Goal: Task Accomplishment & Management: Use online tool/utility

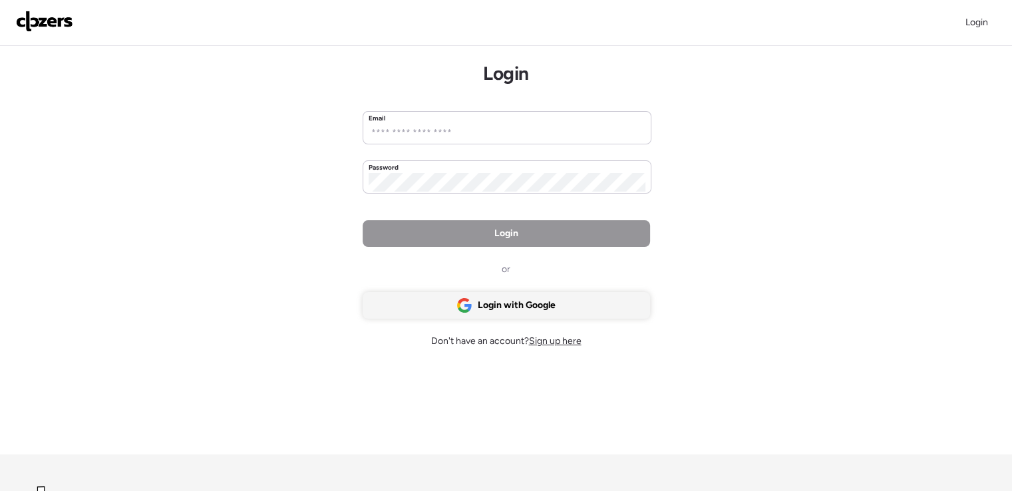
click at [530, 304] on span "Login with Google" at bounding box center [517, 305] width 78 height 13
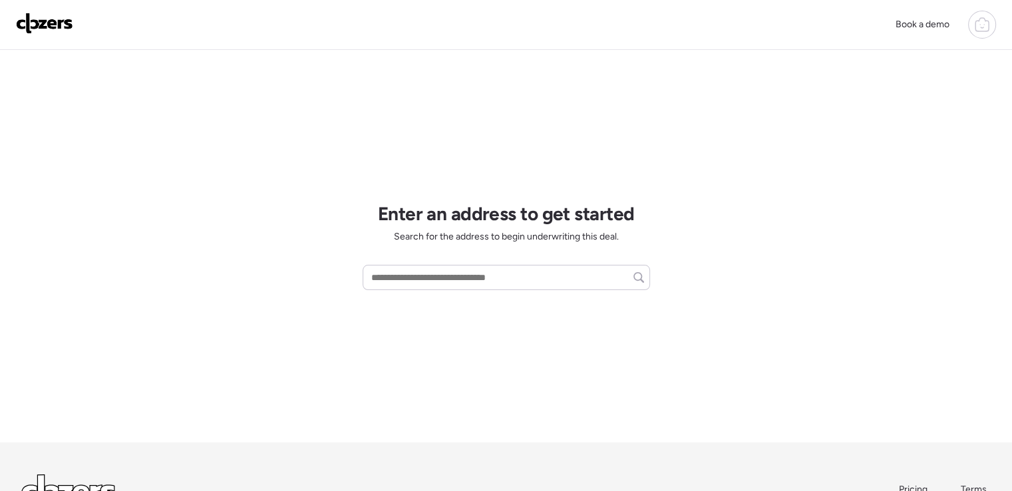
click at [982, 40] on div "Book a demo" at bounding box center [506, 25] width 1012 height 50
click at [982, 31] on div at bounding box center [982, 25] width 28 height 28
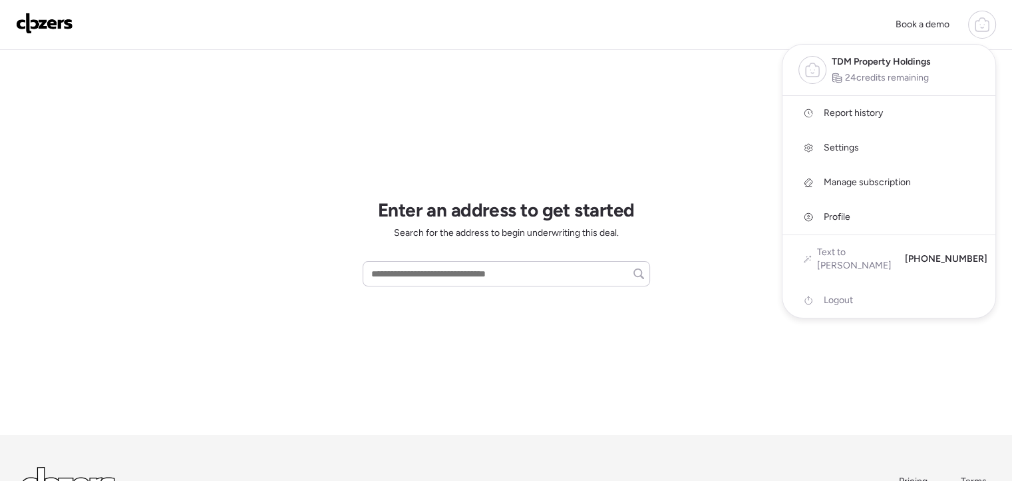
click at [862, 116] on span "Report history" at bounding box center [853, 112] width 59 height 13
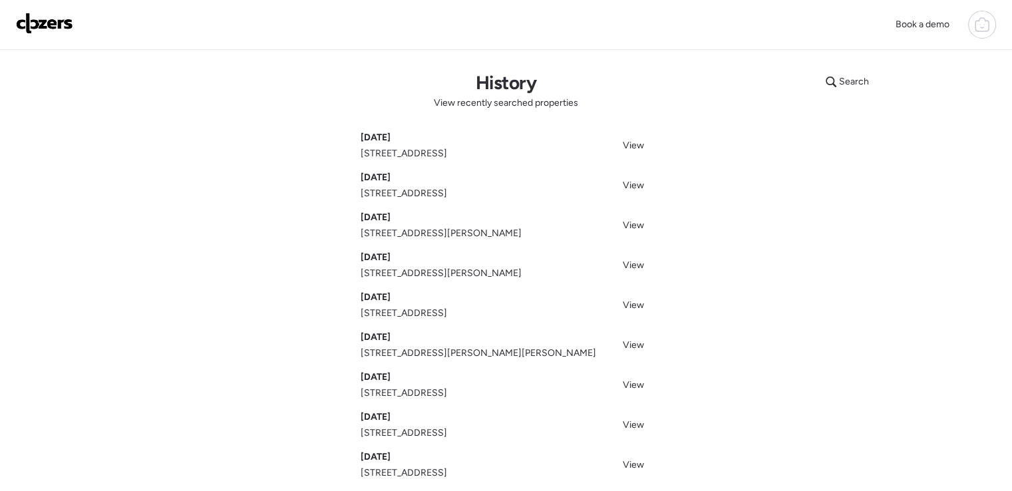
click at [410, 159] on span "[STREET_ADDRESS]" at bounding box center [404, 153] width 87 height 13
click at [410, 159] on span "505 Ridge Dr, Florissant, MO 63033" at bounding box center [404, 153] width 87 height 13
click at [419, 150] on span "505 Ridge Dr, Florissant, MO 63033" at bounding box center [404, 153] width 87 height 13
click at [38, 20] on img at bounding box center [44, 23] width 57 height 21
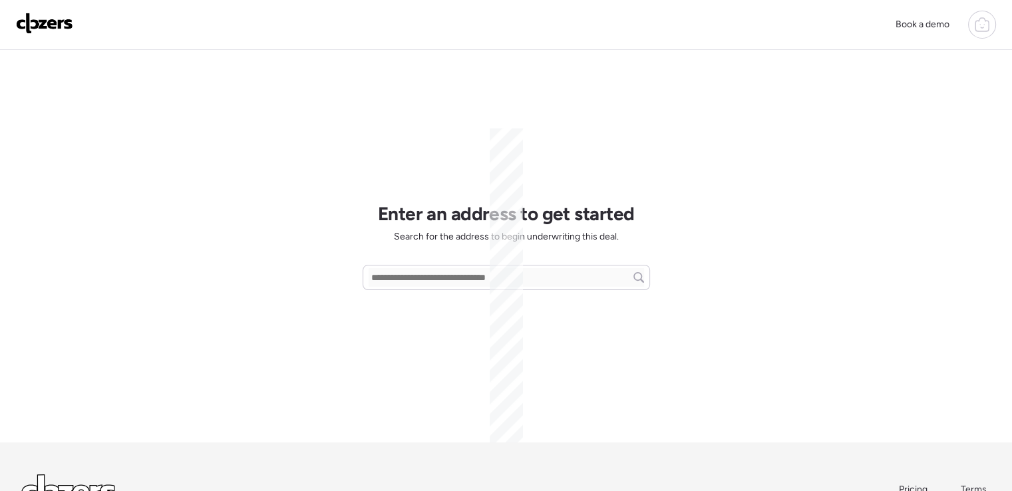
click at [987, 23] on icon at bounding box center [982, 25] width 16 height 16
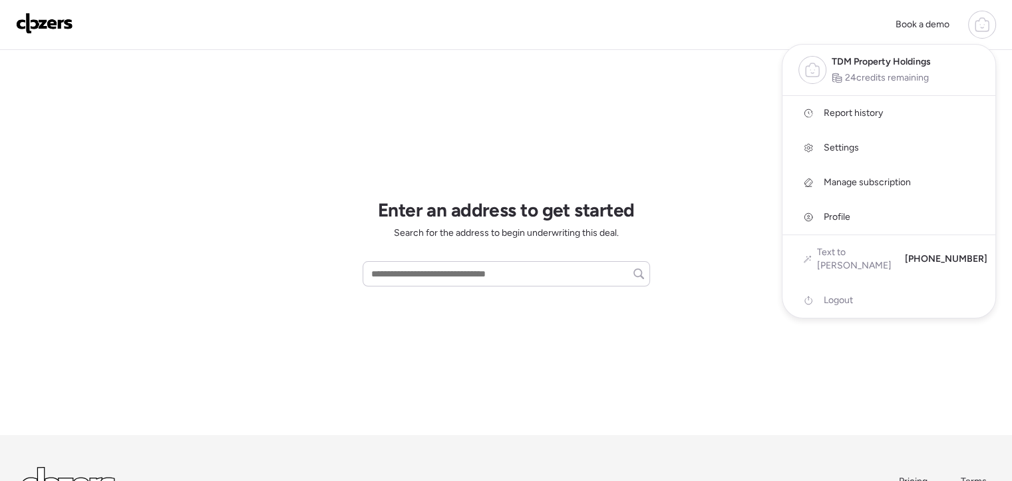
click at [831, 148] on span "Settings" at bounding box center [841, 147] width 35 height 13
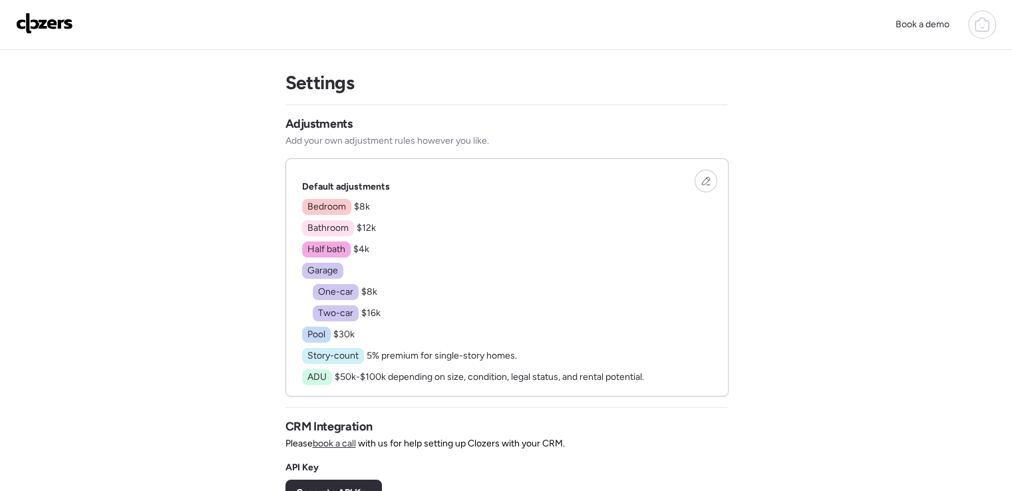
click at [375, 314] on span "$16k" at bounding box center [370, 312] width 19 height 11
click at [371, 313] on span "$16k" at bounding box center [370, 312] width 19 height 11
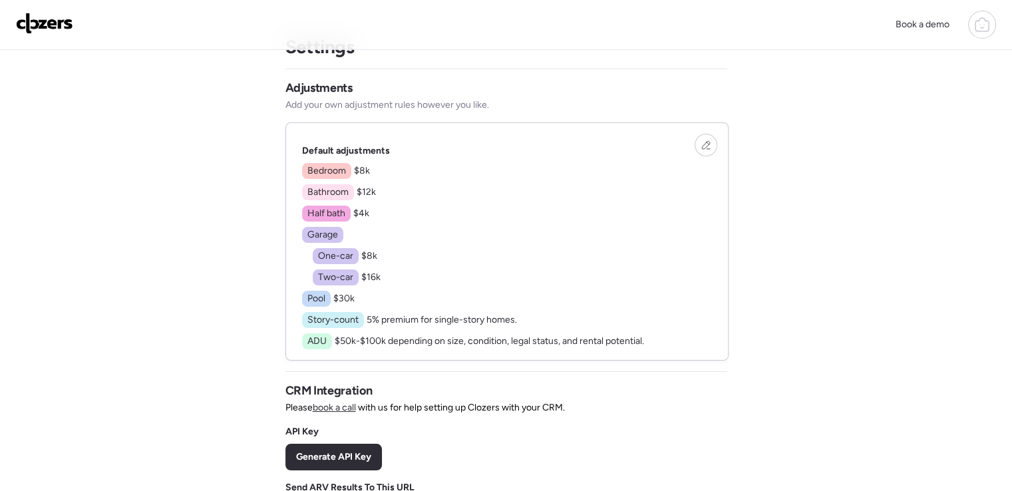
scroll to position [67, 0]
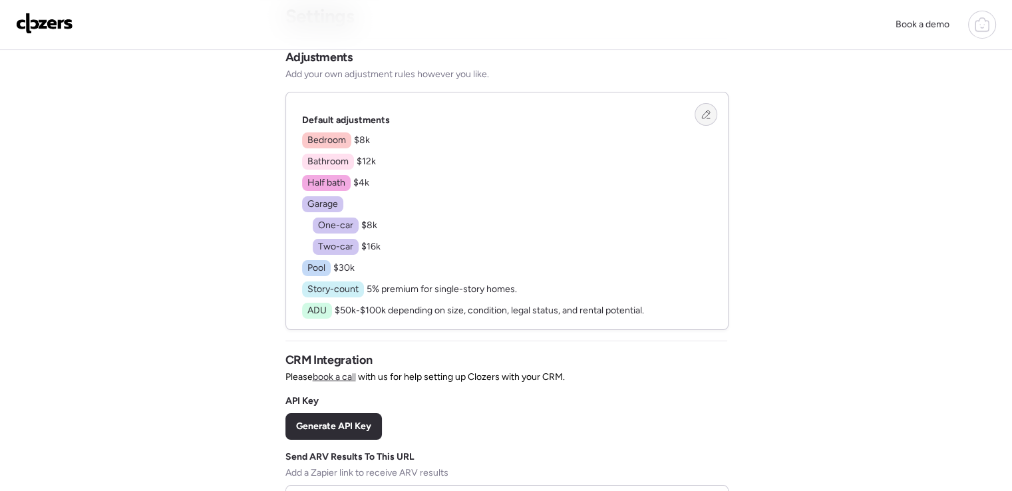
click at [703, 110] on icon at bounding box center [706, 114] width 9 height 9
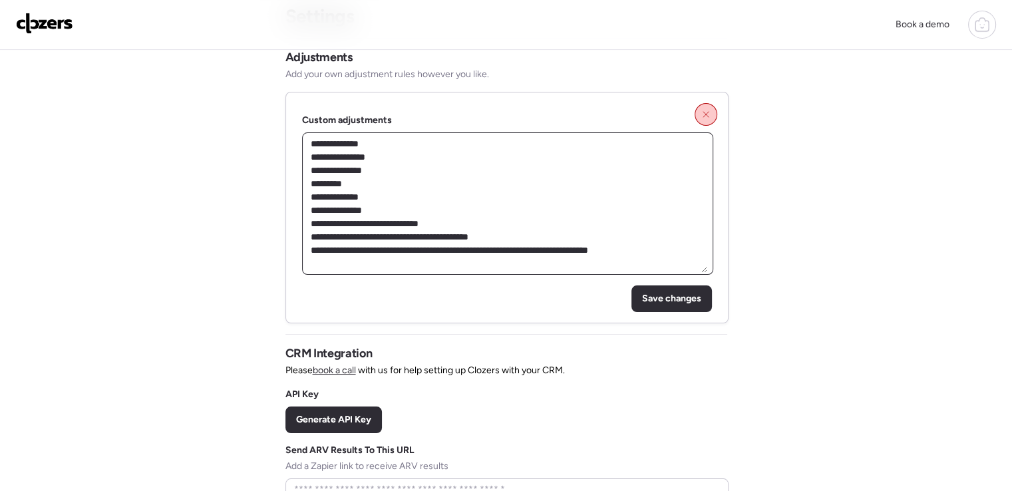
click at [381, 208] on textarea "**********" at bounding box center [507, 203] width 399 height 138
click at [384, 210] on textarea "**********" at bounding box center [507, 203] width 399 height 138
click at [382, 192] on textarea "**********" at bounding box center [507, 203] width 399 height 138
type textarea "**********"
click at [674, 302] on span "Save changes" at bounding box center [671, 298] width 59 height 13
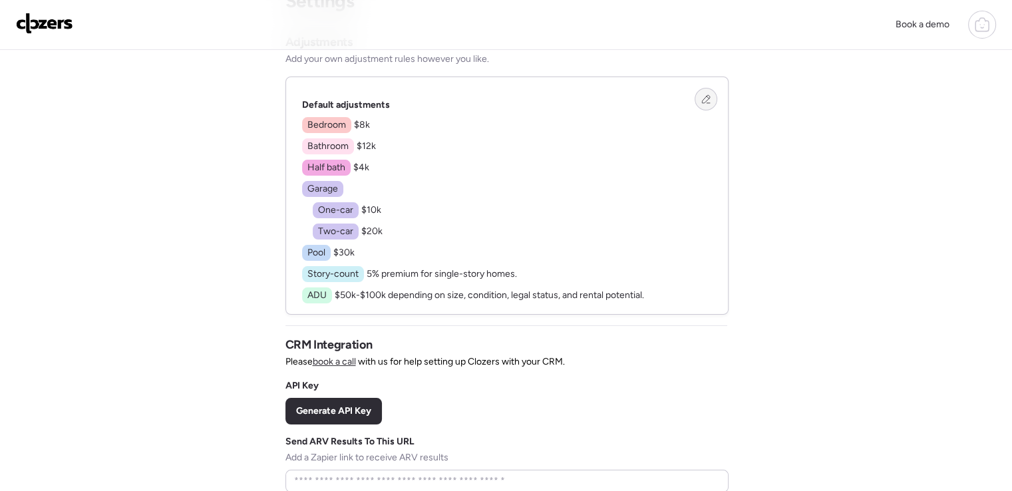
scroll to position [59, 0]
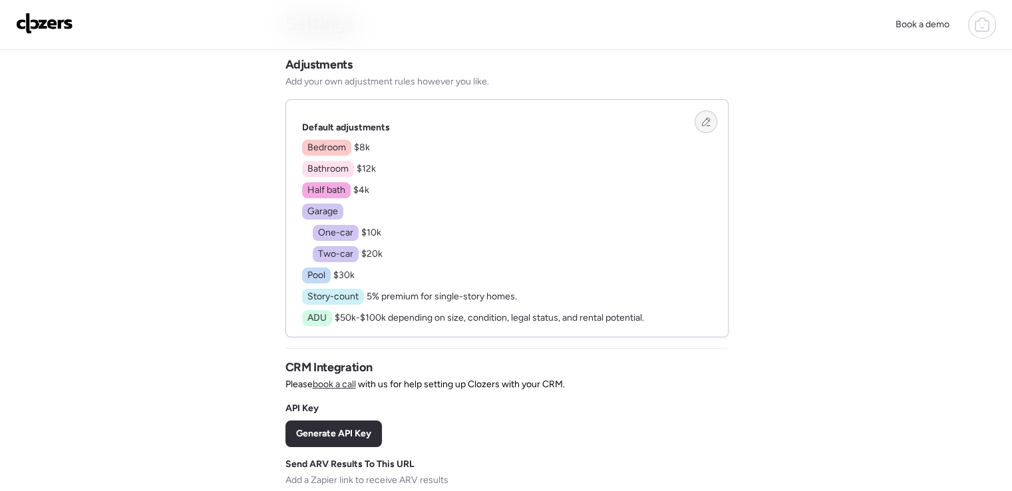
click at [48, 20] on img at bounding box center [44, 23] width 57 height 21
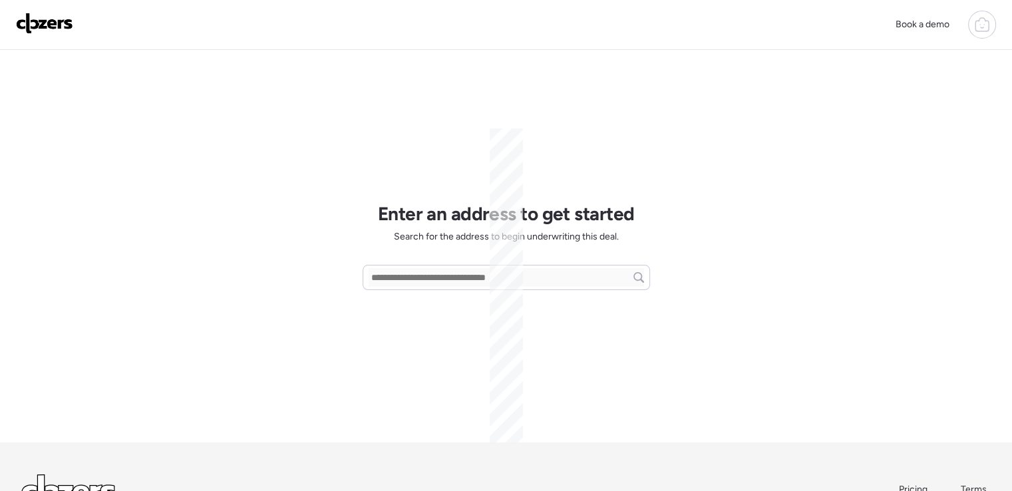
click at [976, 22] on icon at bounding box center [982, 26] width 13 height 11
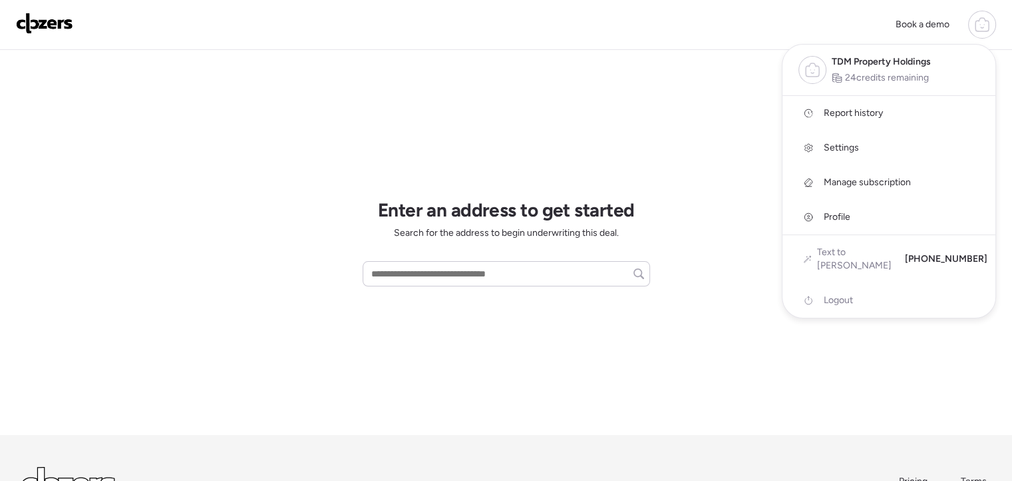
click at [507, 274] on div at bounding box center [506, 203] width 1012 height 481
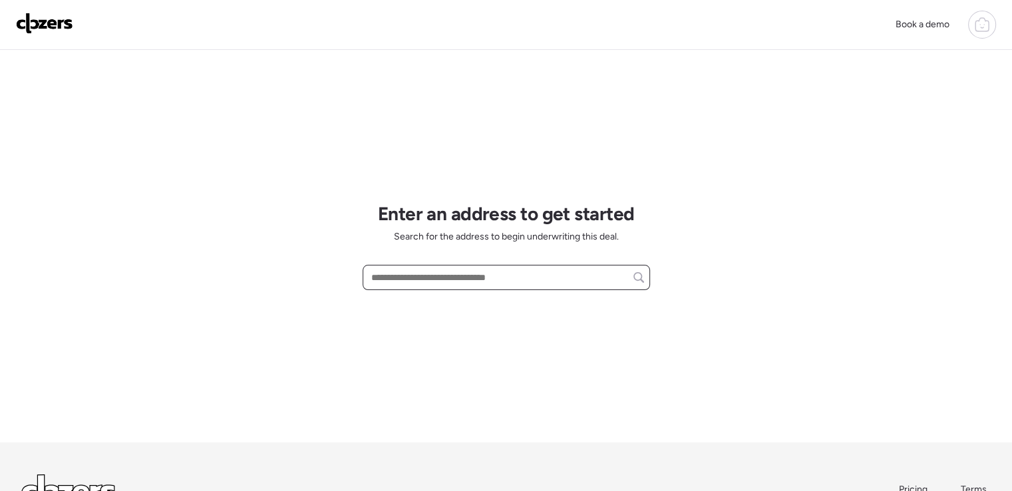
click at [495, 277] on input "text" at bounding box center [507, 277] width 276 height 19
paste input "**********"
click at [381, 279] on input "**********" at bounding box center [507, 277] width 276 height 19
drag, startPoint x: 381, startPoint y: 279, endPoint x: 363, endPoint y: 282, distance: 17.6
click at [363, 282] on div "**********" at bounding box center [507, 277] width 288 height 25
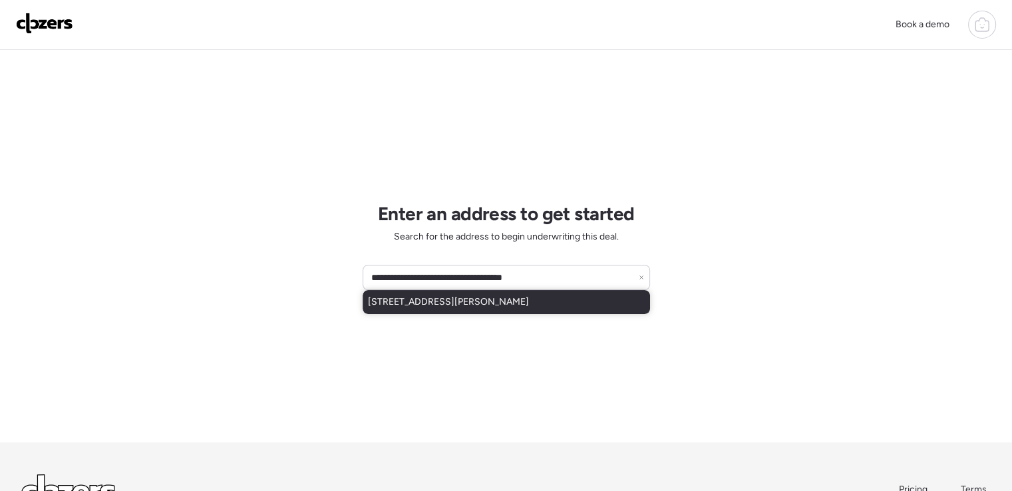
click at [570, 293] on div "[STREET_ADDRESS][PERSON_NAME]" at bounding box center [507, 302] width 288 height 24
type input "**********"
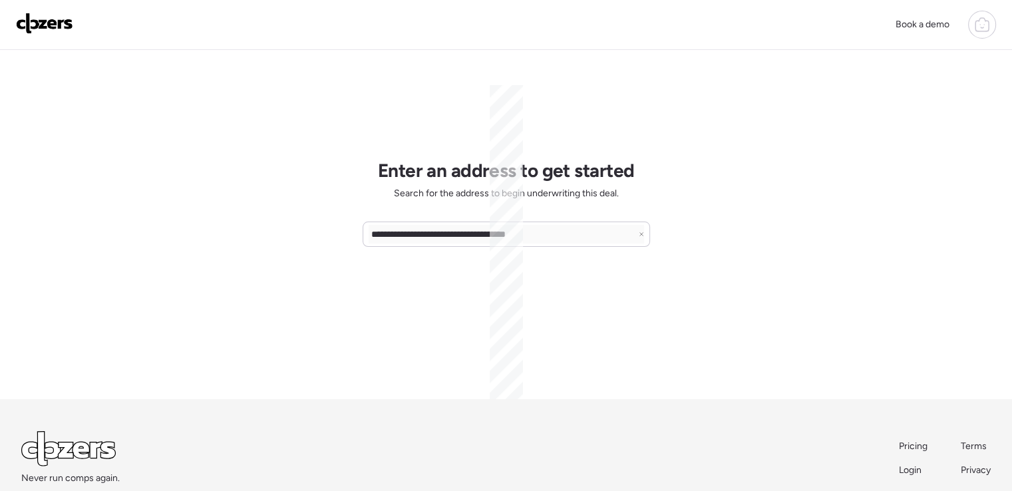
scroll to position [67, 0]
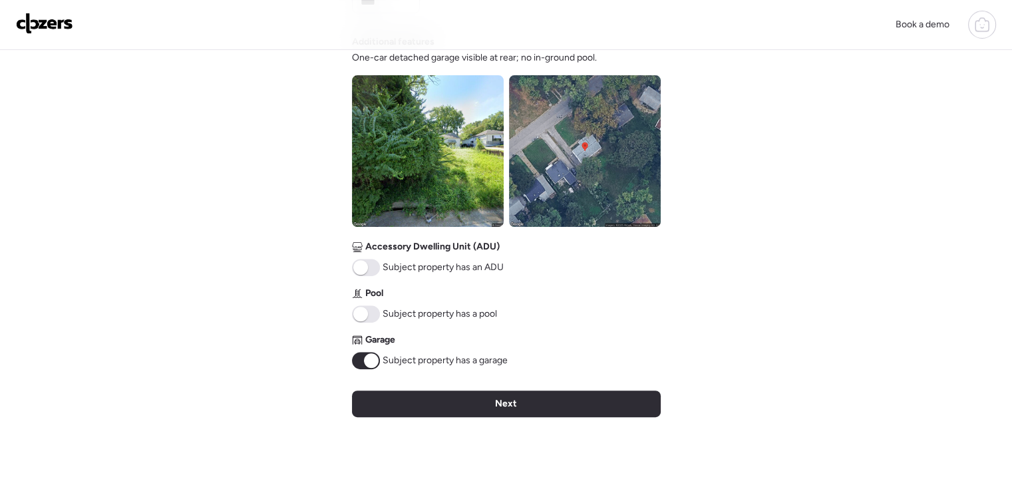
scroll to position [466, 0]
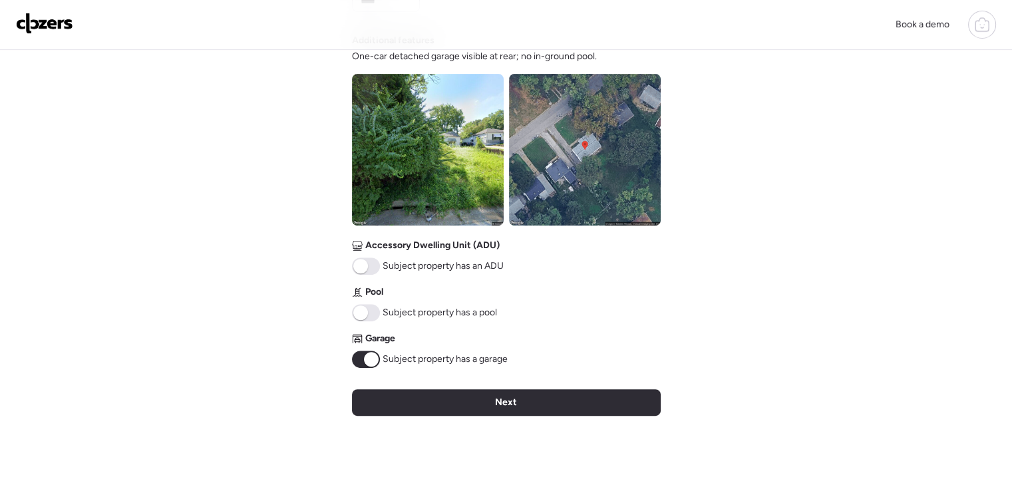
click at [375, 354] on span at bounding box center [371, 359] width 15 height 15
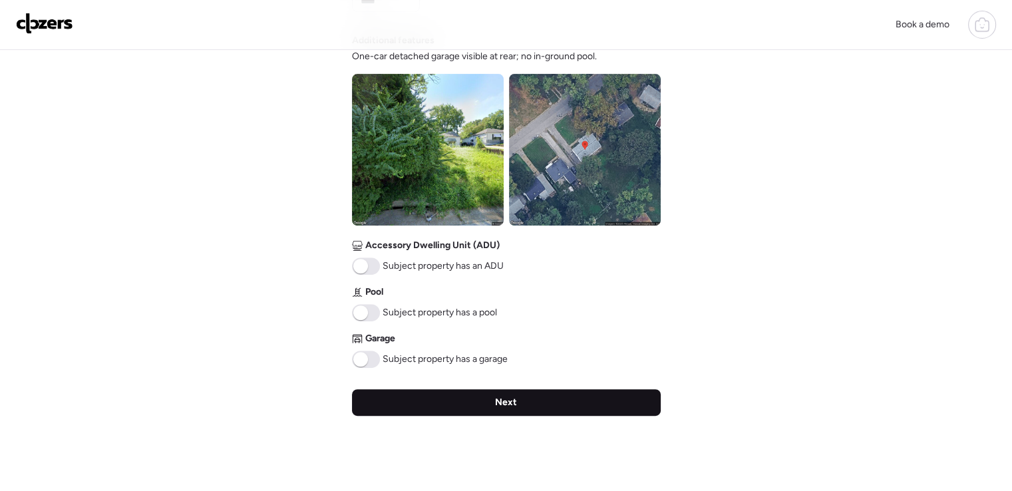
click at [566, 397] on div "Next" at bounding box center [506, 402] width 309 height 27
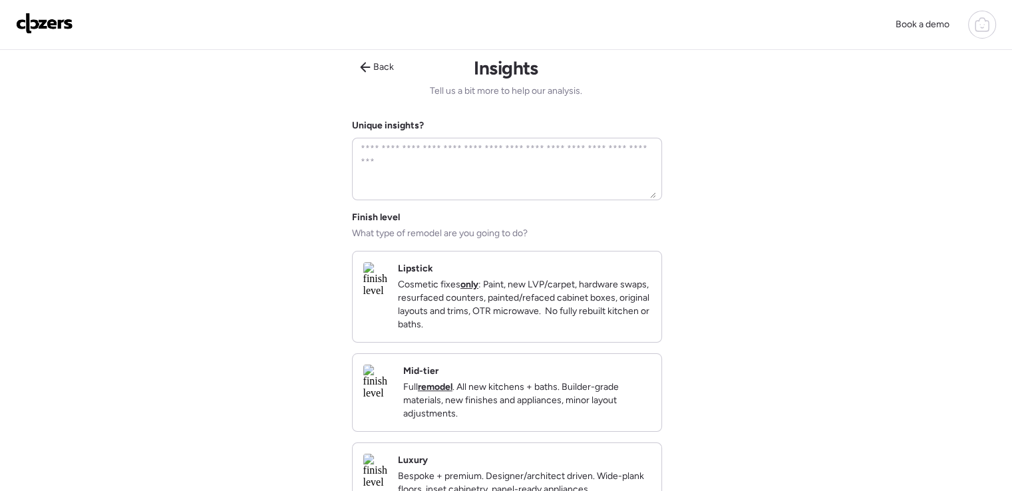
scroll to position [0, 0]
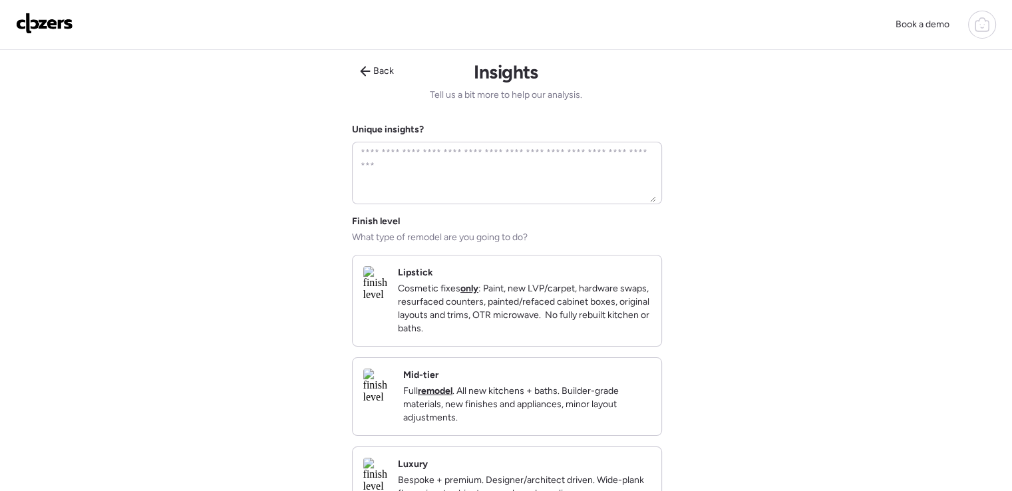
click at [564, 399] on p "Full remodel . All new kitchens + baths. Builder-grade materials, new finishes …" at bounding box center [527, 405] width 248 height 40
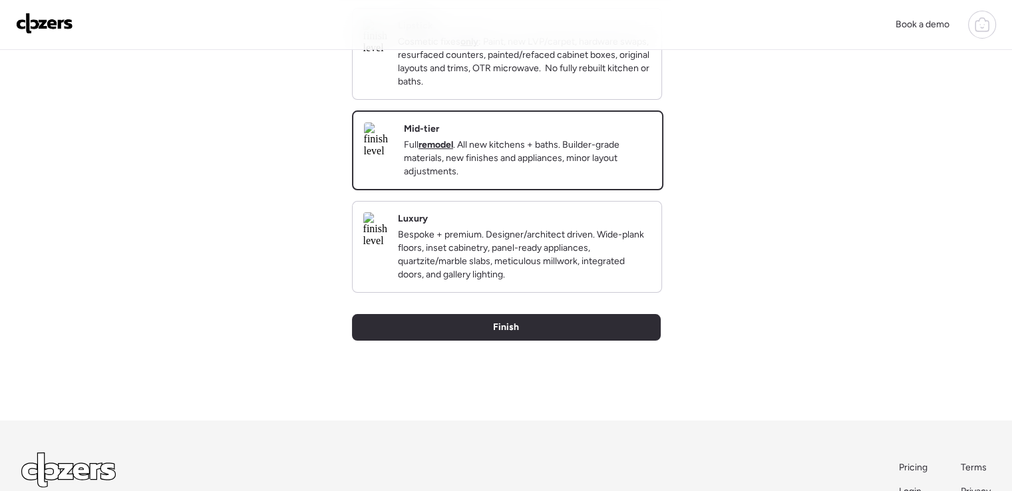
scroll to position [266, 0]
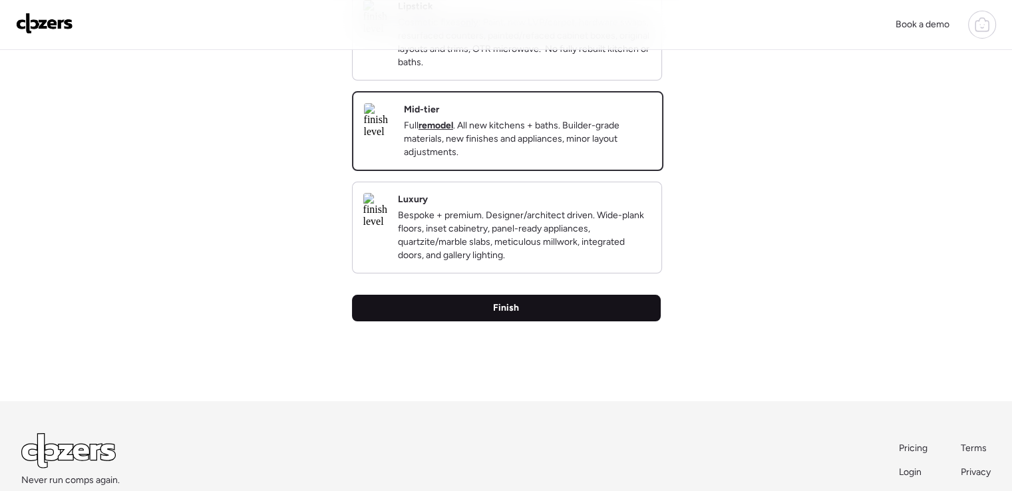
click at [654, 321] on div "Finish" at bounding box center [506, 308] width 309 height 27
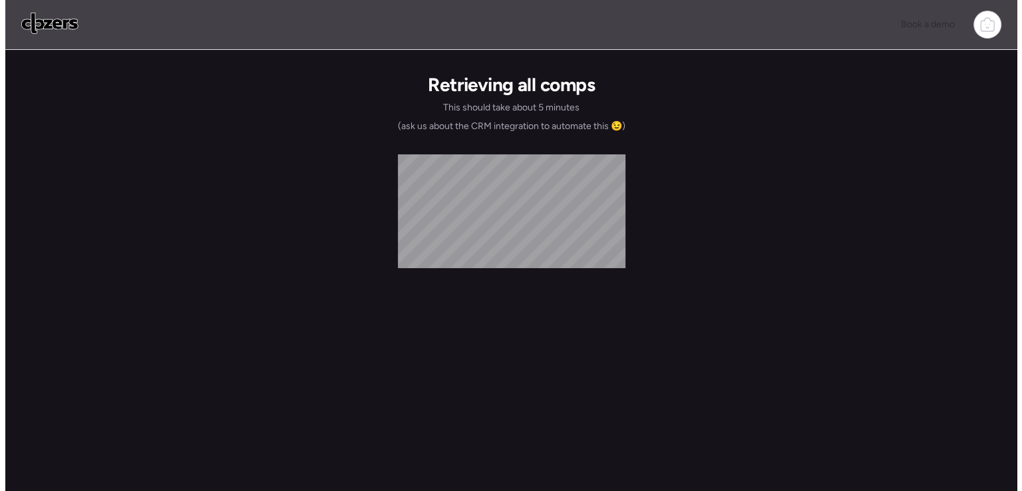
scroll to position [0, 0]
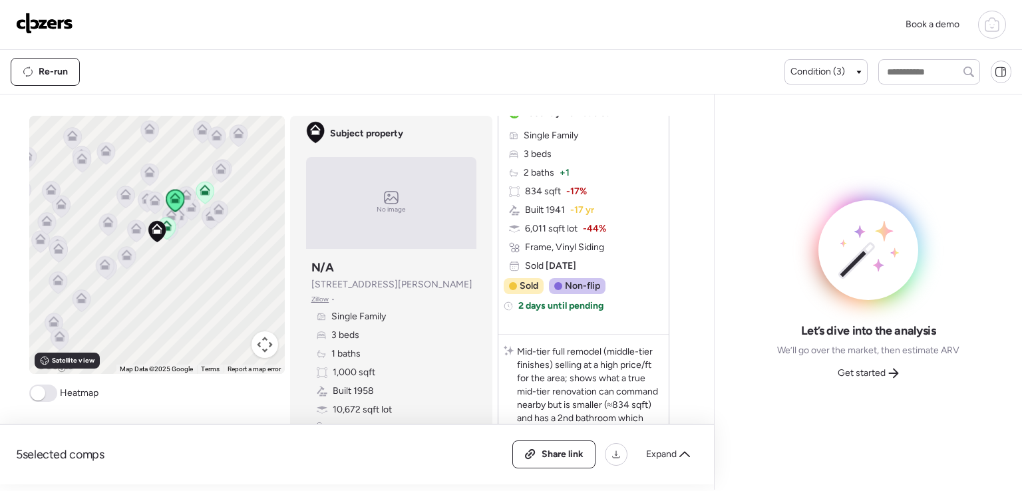
scroll to position [817, 0]
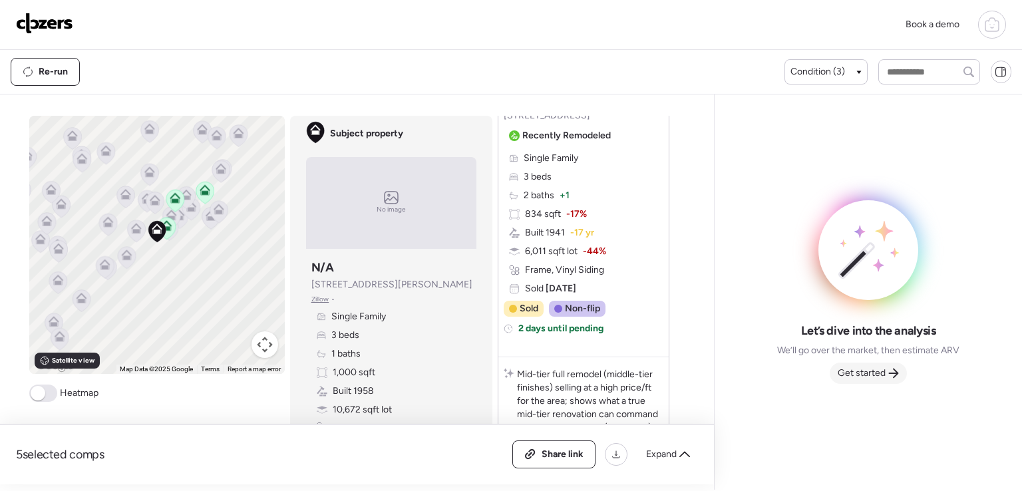
click at [870, 370] on span "Get started" at bounding box center [862, 373] width 48 height 13
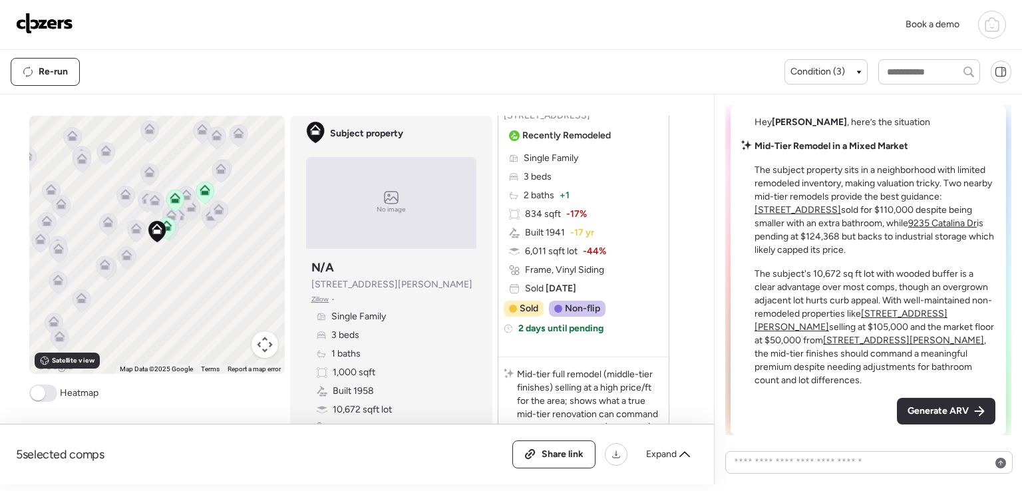
scroll to position [-5, 0]
click at [932, 403] on div "Generate ARV" at bounding box center [946, 411] width 99 height 27
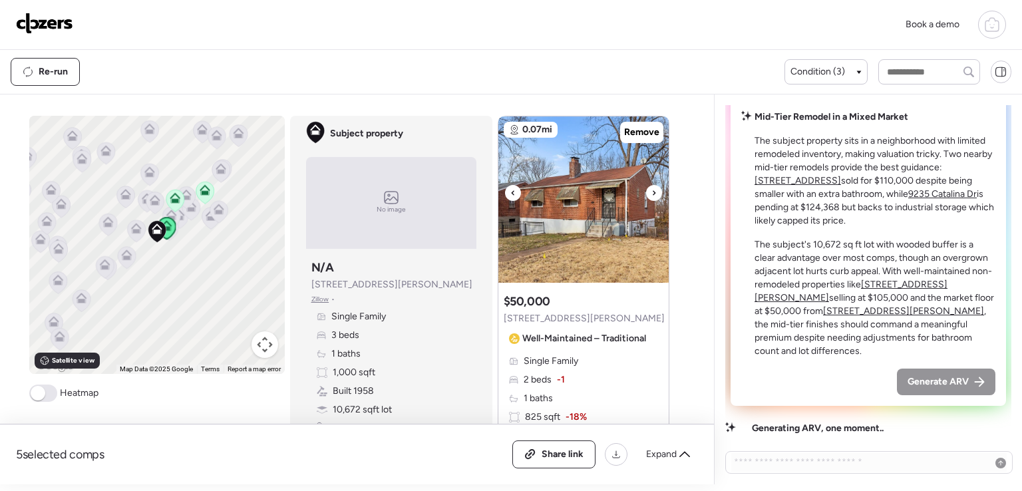
scroll to position [19, 0]
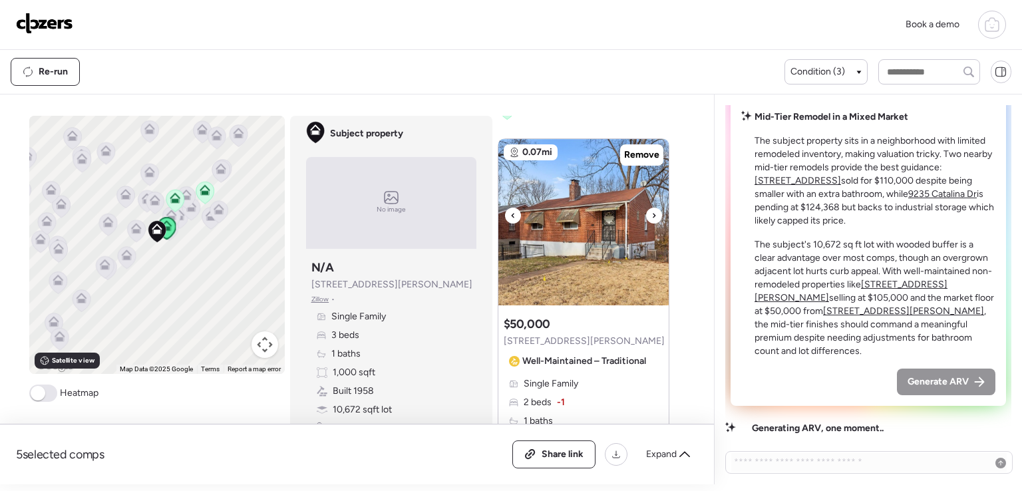
click at [652, 216] on div at bounding box center [654, 216] width 16 height 16
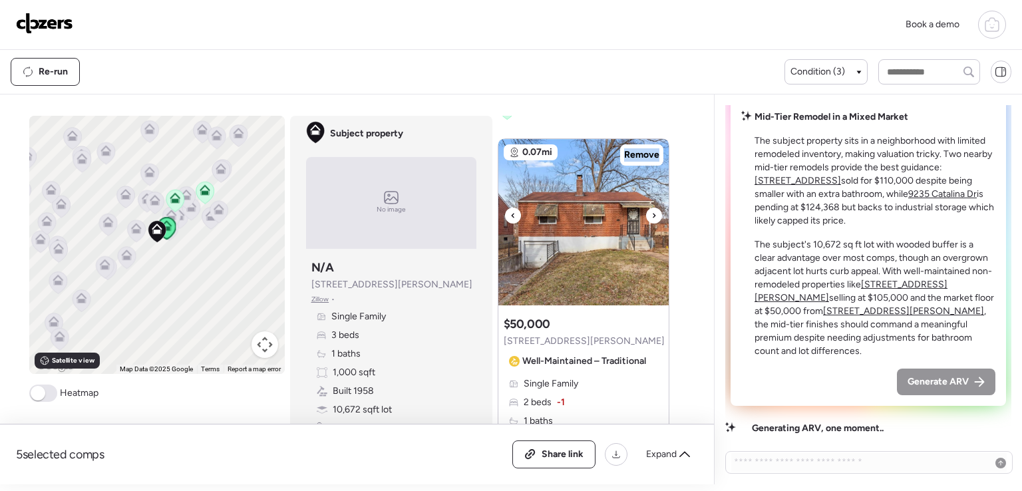
click at [652, 216] on div at bounding box center [654, 216] width 16 height 16
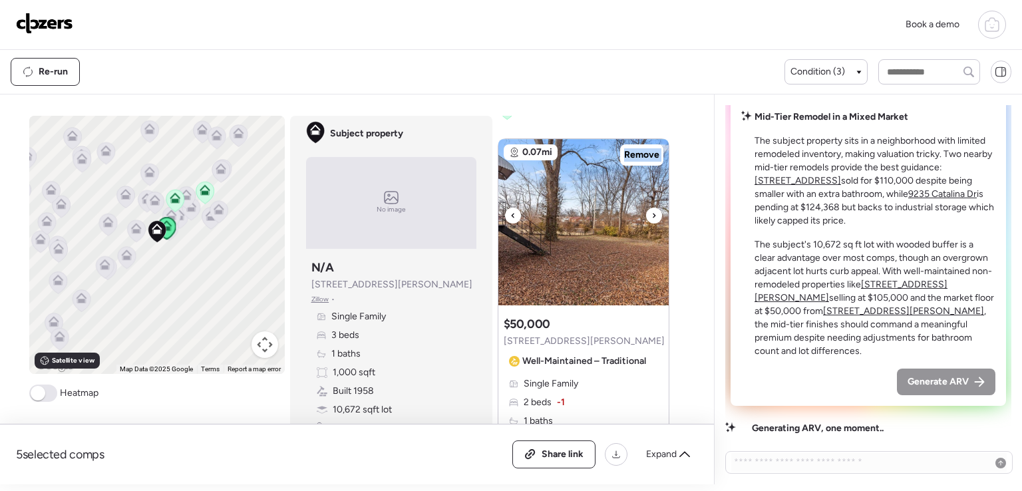
click at [652, 216] on div at bounding box center [654, 216] width 16 height 16
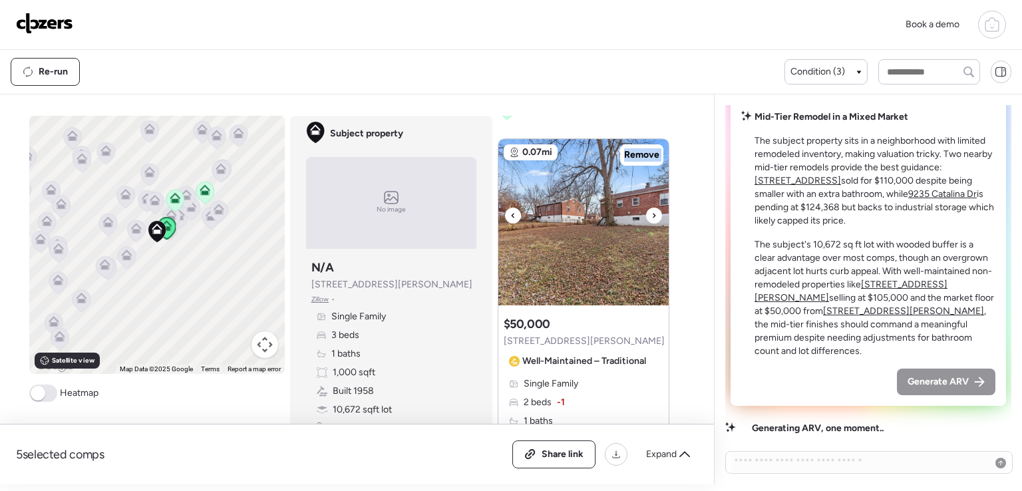
click at [652, 216] on div at bounding box center [654, 216] width 16 height 16
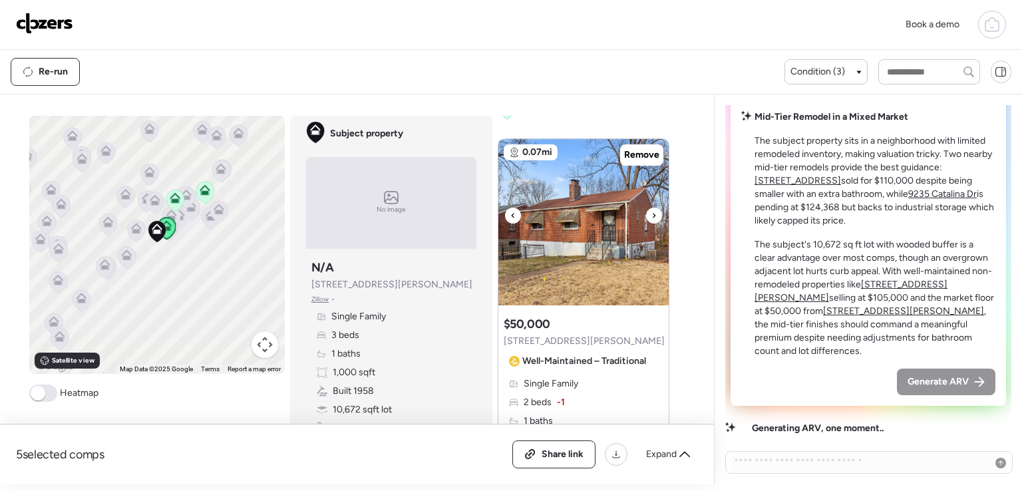
click at [652, 216] on div at bounding box center [654, 216] width 16 height 16
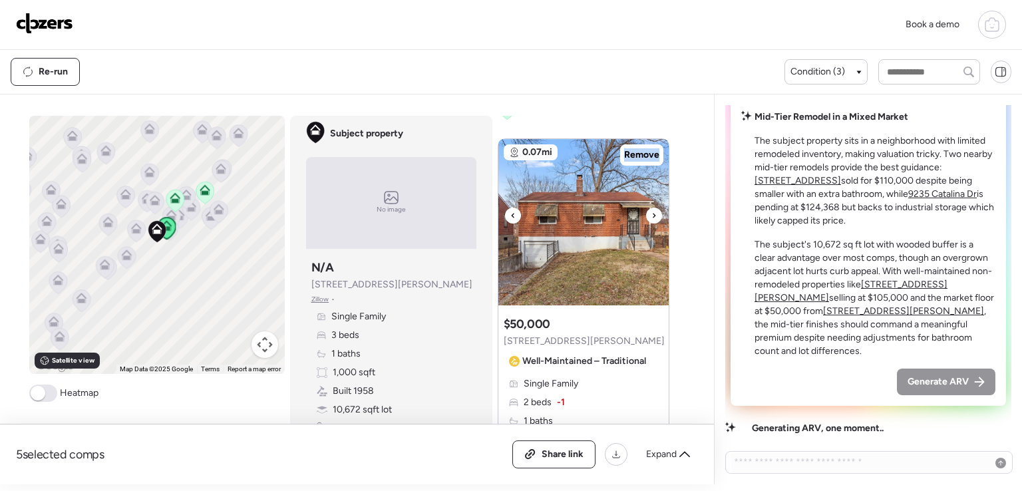
click at [652, 216] on div at bounding box center [654, 216] width 16 height 16
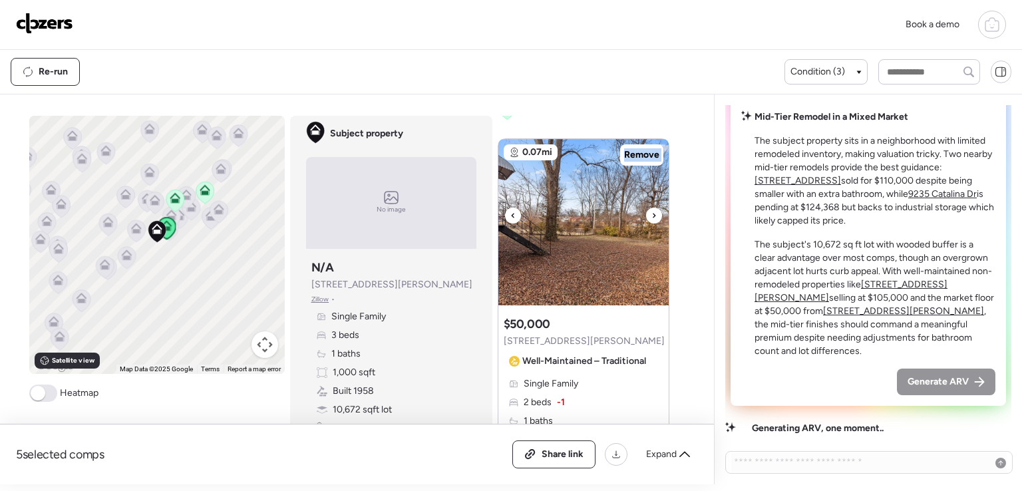
click at [652, 216] on div at bounding box center [654, 216] width 16 height 16
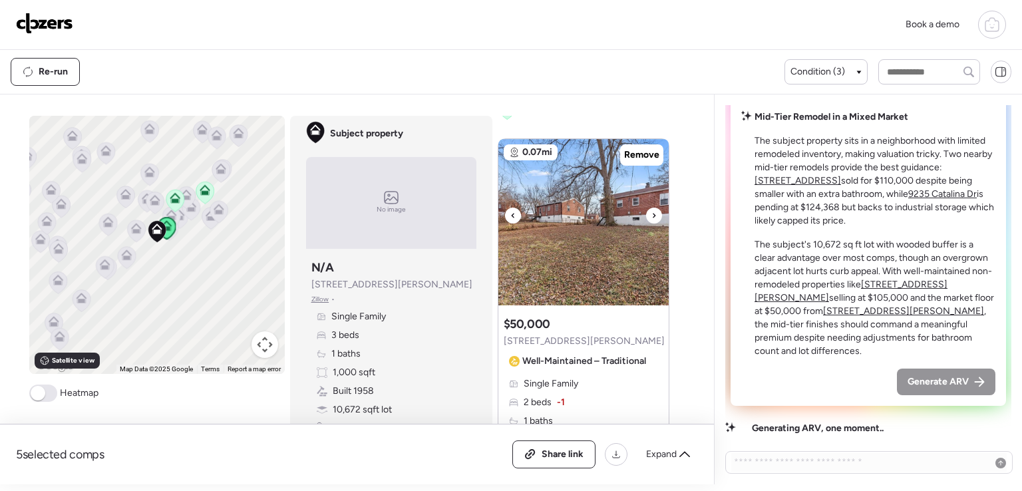
click at [652, 216] on div at bounding box center [654, 216] width 16 height 16
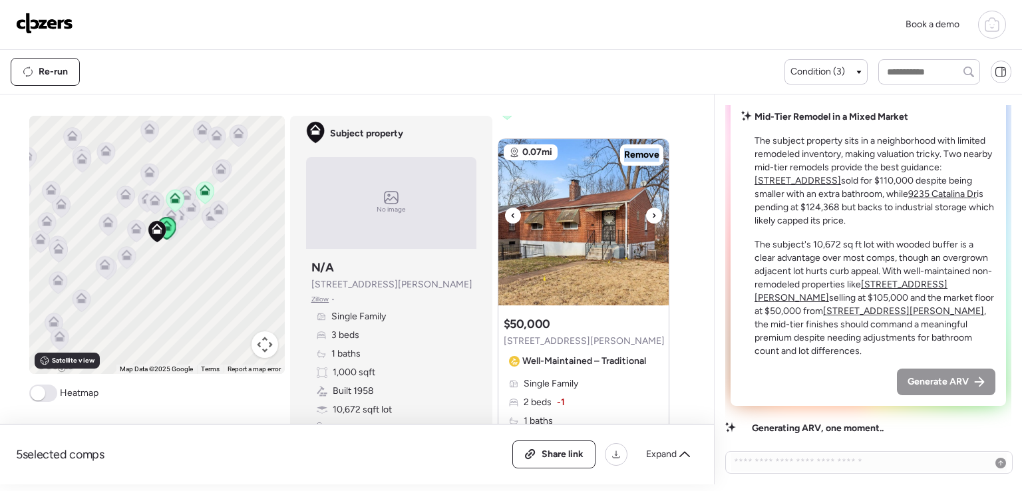
click at [652, 216] on div at bounding box center [654, 216] width 16 height 16
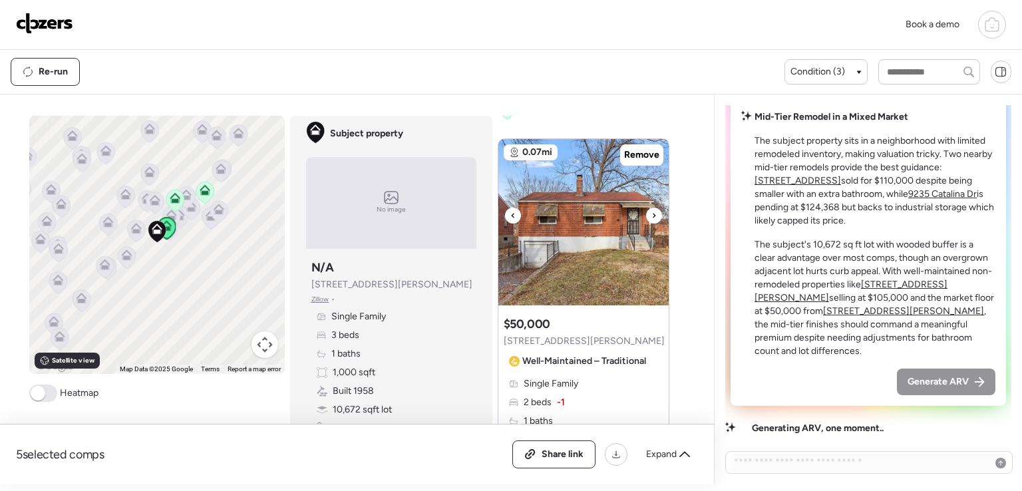
click at [652, 216] on div at bounding box center [654, 216] width 16 height 16
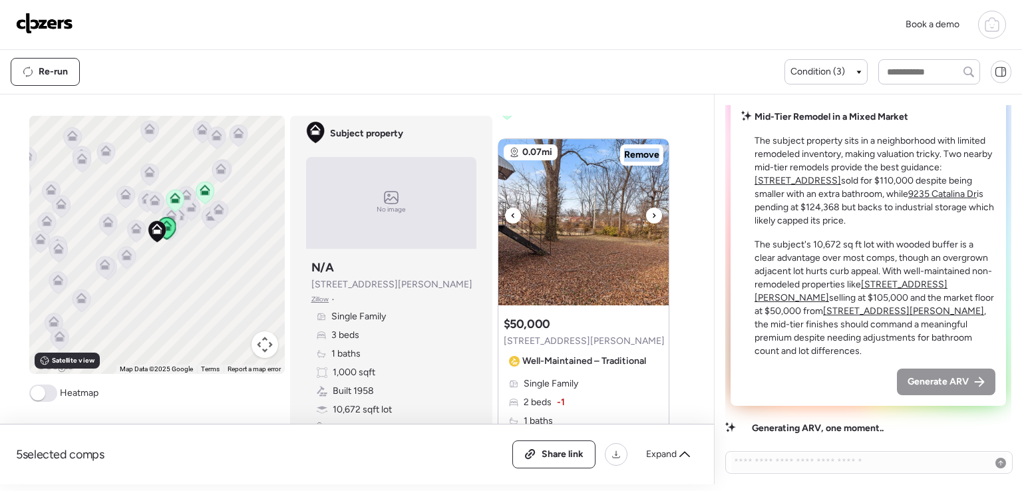
click at [652, 216] on div at bounding box center [654, 216] width 16 height 16
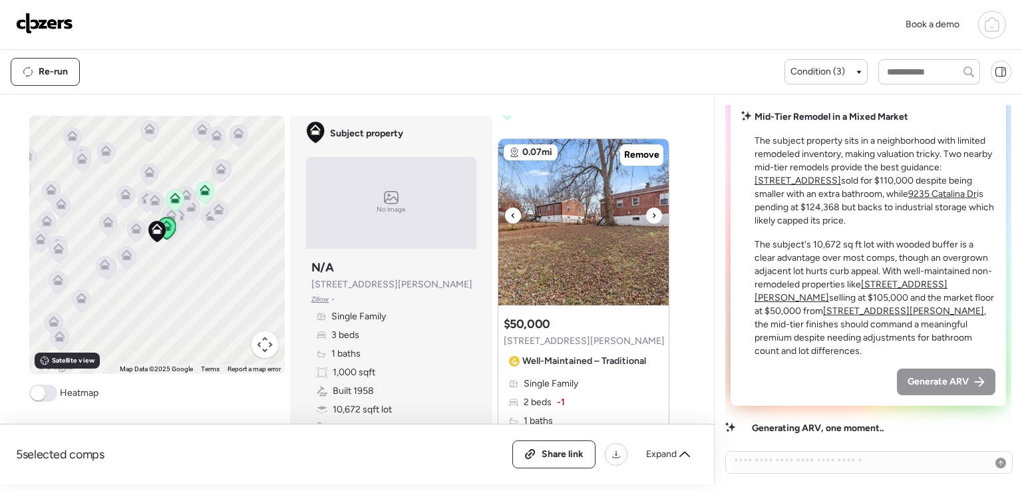
click at [652, 216] on div at bounding box center [654, 216] width 16 height 16
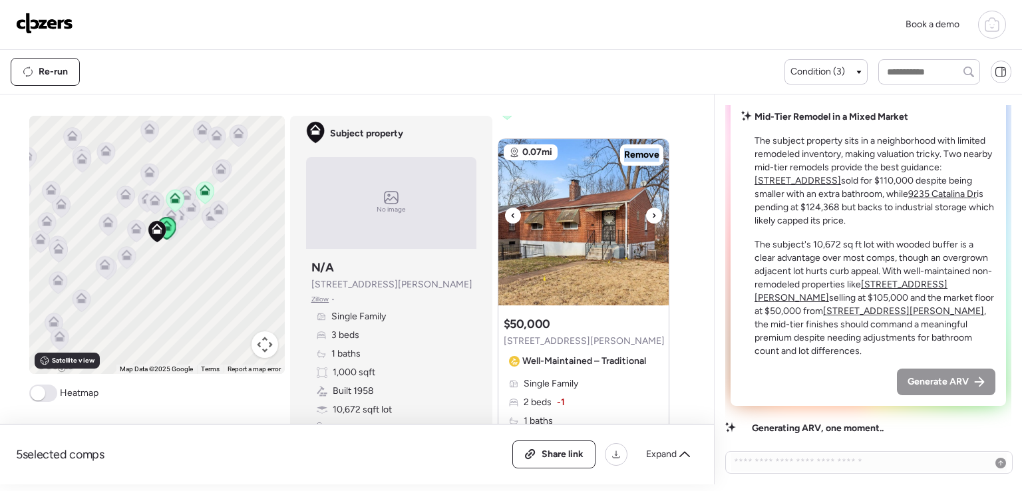
click at [652, 216] on div at bounding box center [654, 216] width 16 height 16
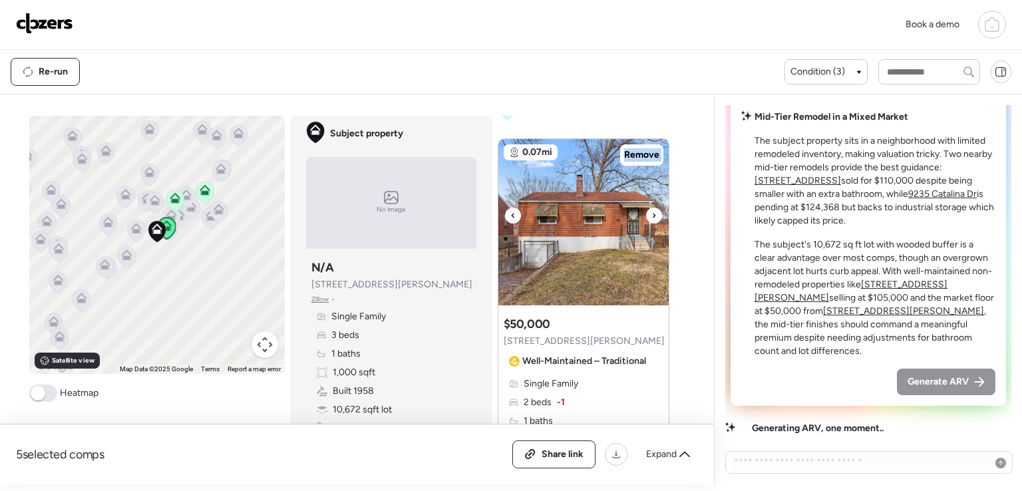
click at [652, 216] on div at bounding box center [654, 216] width 16 height 16
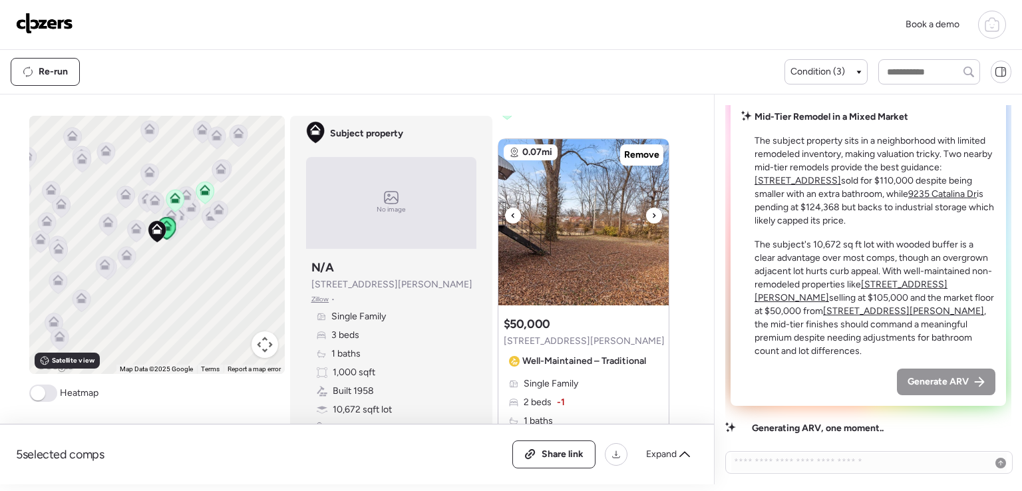
click at [652, 216] on div at bounding box center [654, 216] width 16 height 16
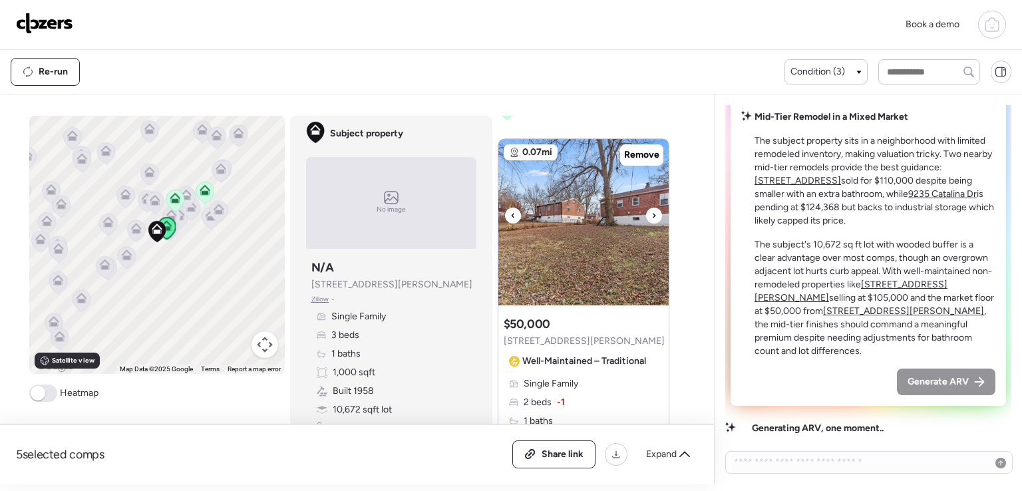
click at [652, 214] on div at bounding box center [654, 216] width 16 height 16
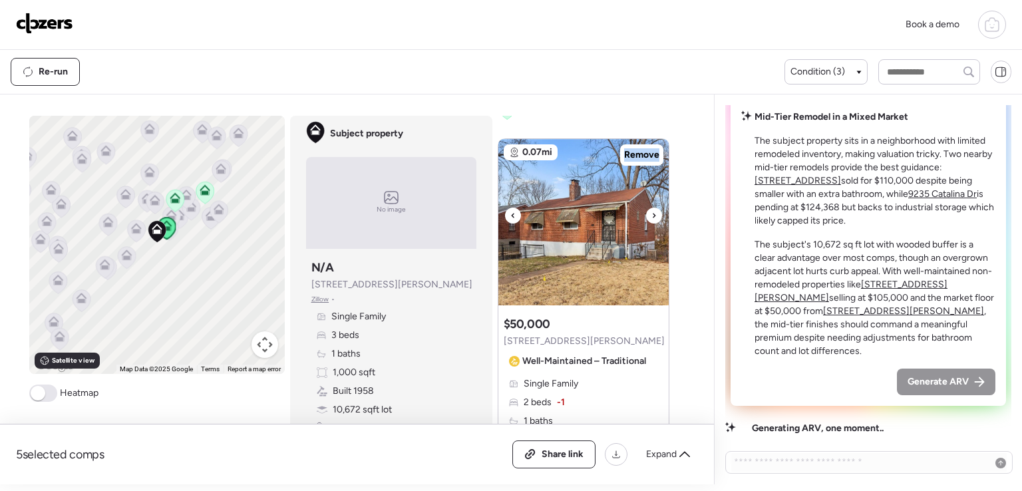
click at [652, 214] on div at bounding box center [654, 216] width 16 height 16
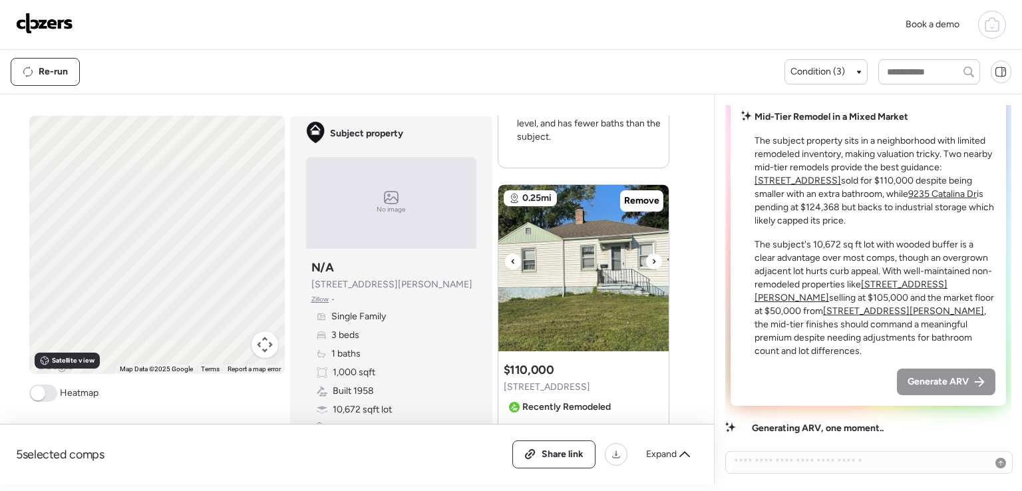
scroll to position [551, 0]
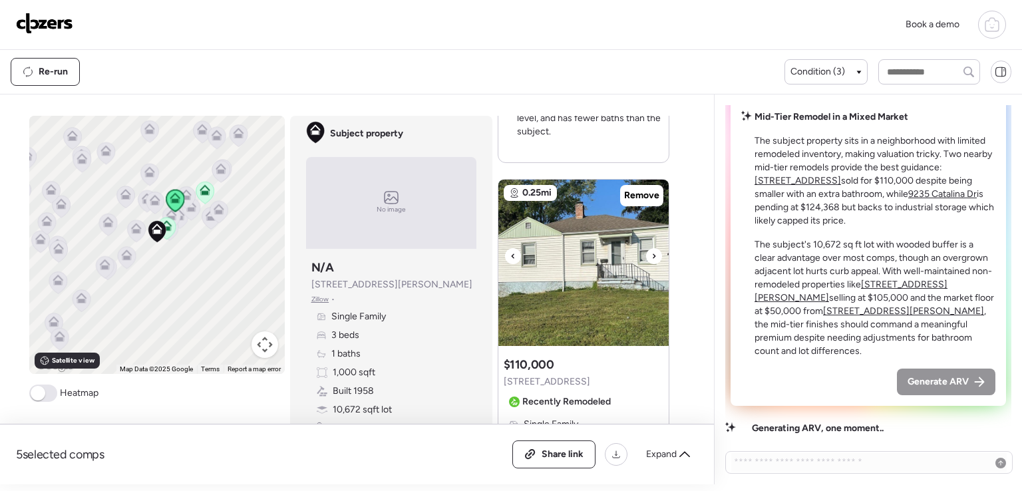
click at [654, 259] on div at bounding box center [654, 256] width 16 height 16
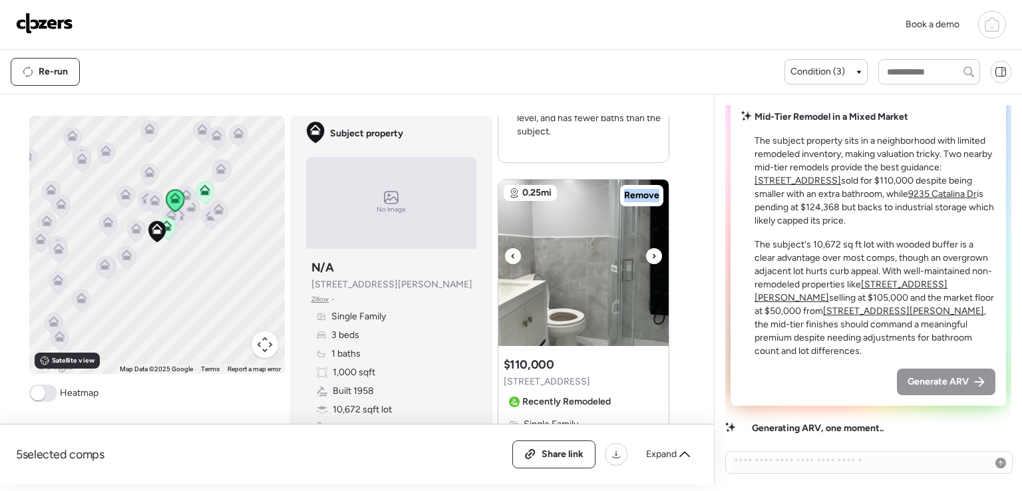
click at [654, 259] on div at bounding box center [654, 256] width 16 height 16
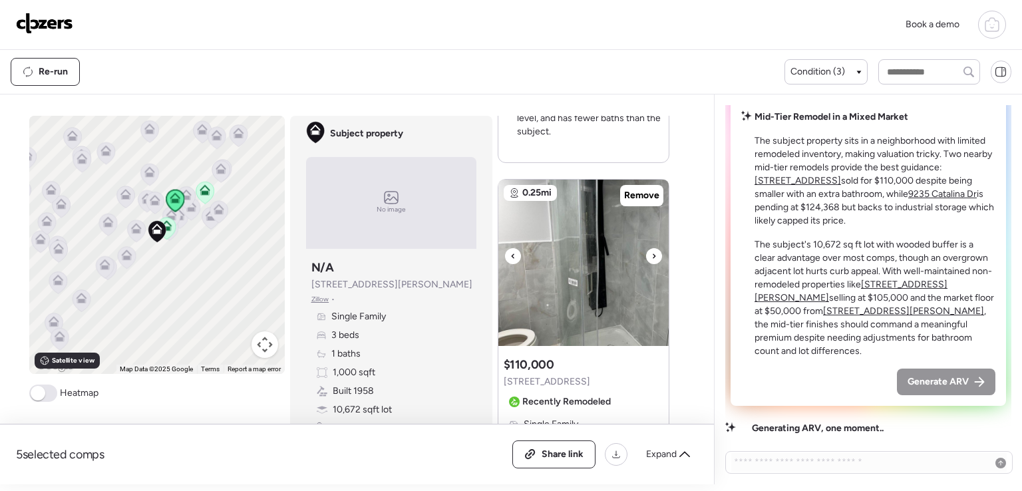
click at [654, 259] on div at bounding box center [654, 256] width 16 height 16
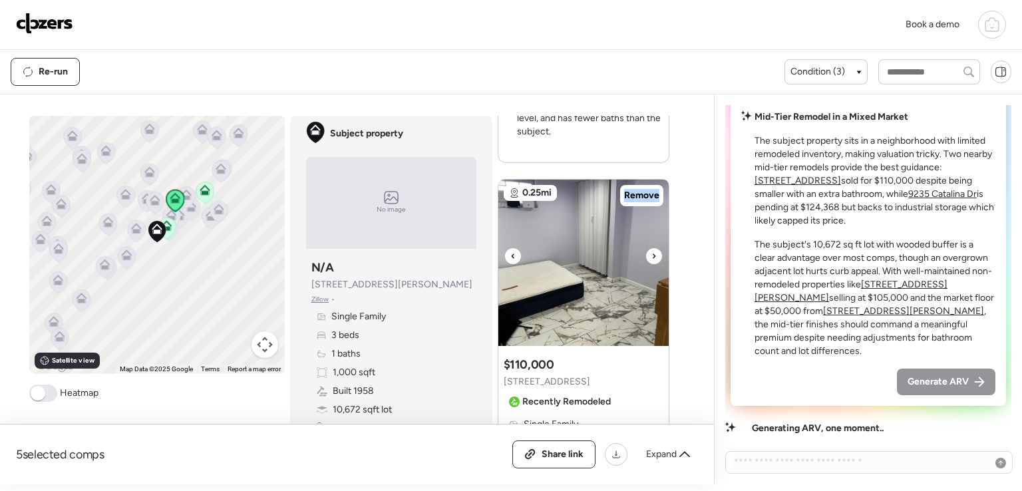
click at [654, 259] on div at bounding box center [654, 256] width 16 height 16
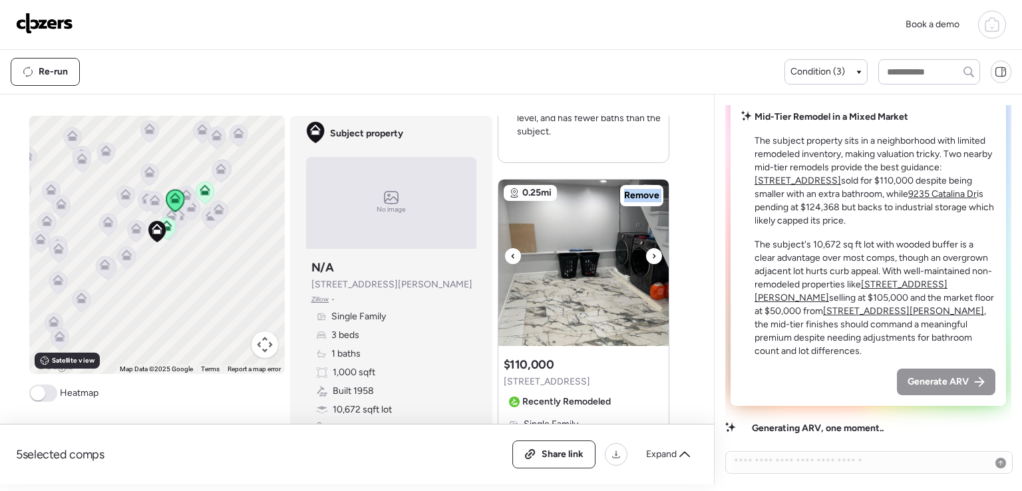
click at [654, 259] on div at bounding box center [654, 256] width 16 height 16
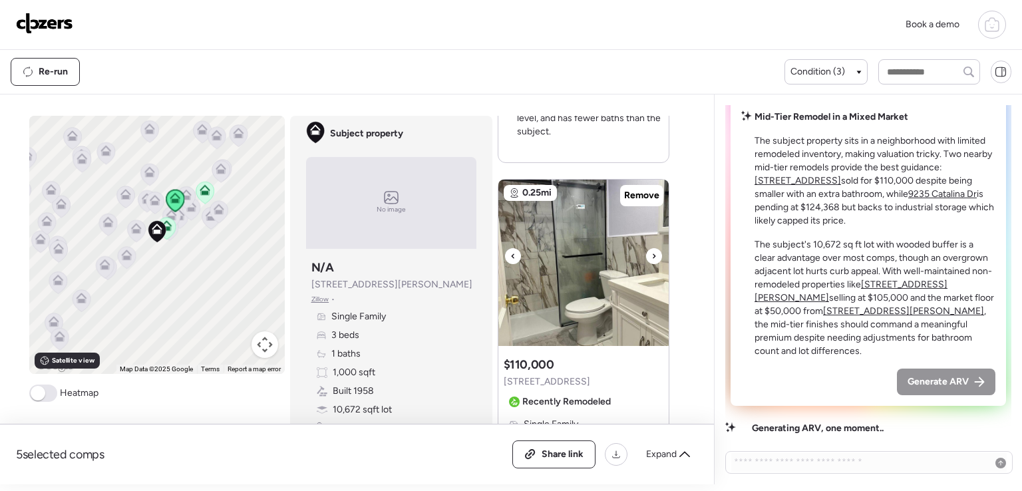
click at [510, 251] on icon at bounding box center [512, 256] width 5 height 16
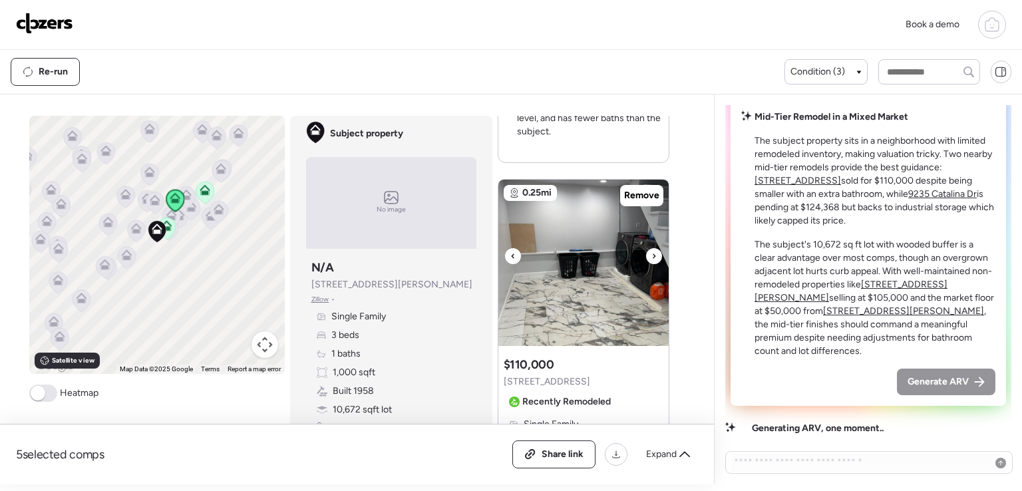
click at [652, 256] on div at bounding box center [654, 256] width 16 height 16
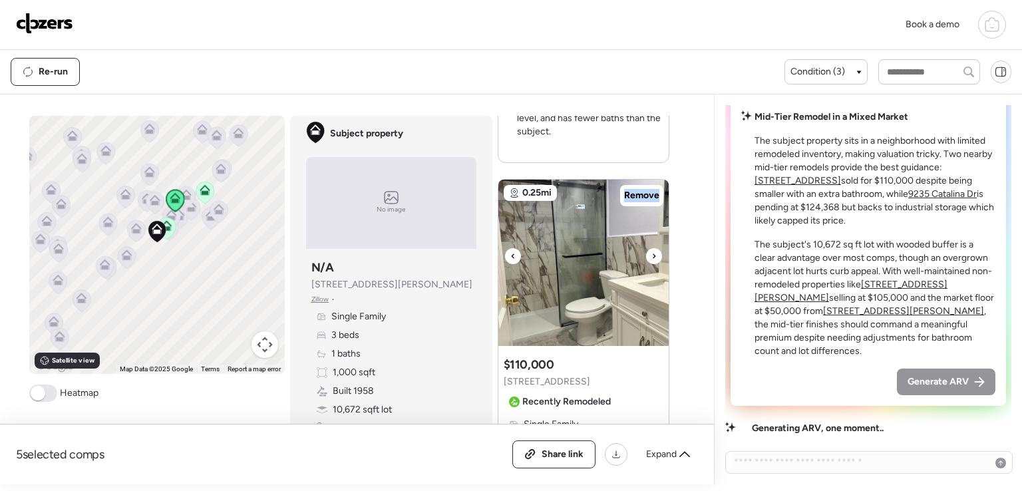
click at [652, 256] on div at bounding box center [654, 256] width 16 height 16
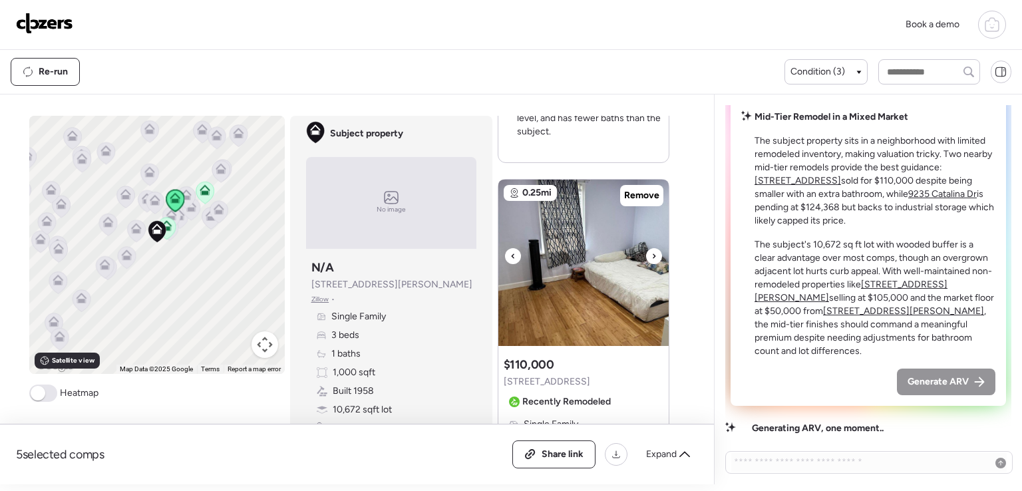
click at [652, 256] on div at bounding box center [654, 256] width 16 height 16
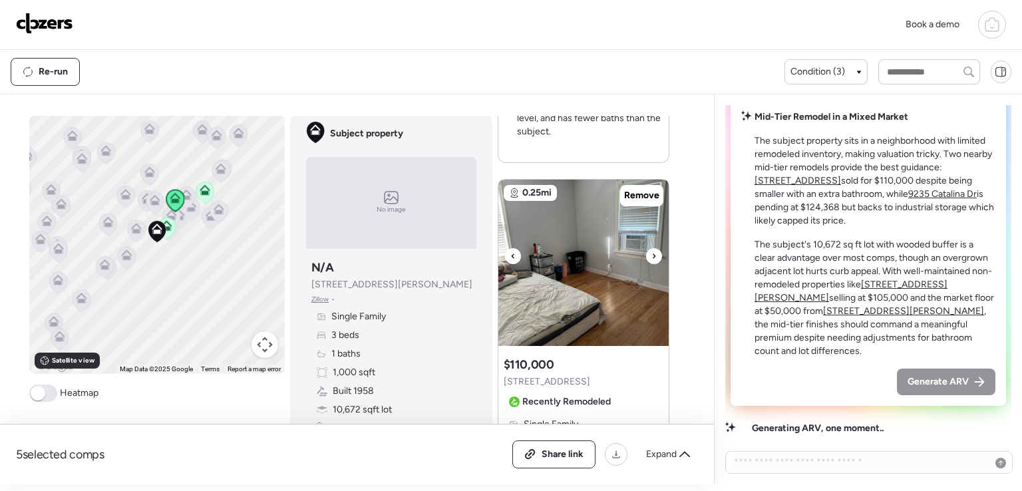
click at [652, 256] on div at bounding box center [654, 256] width 16 height 16
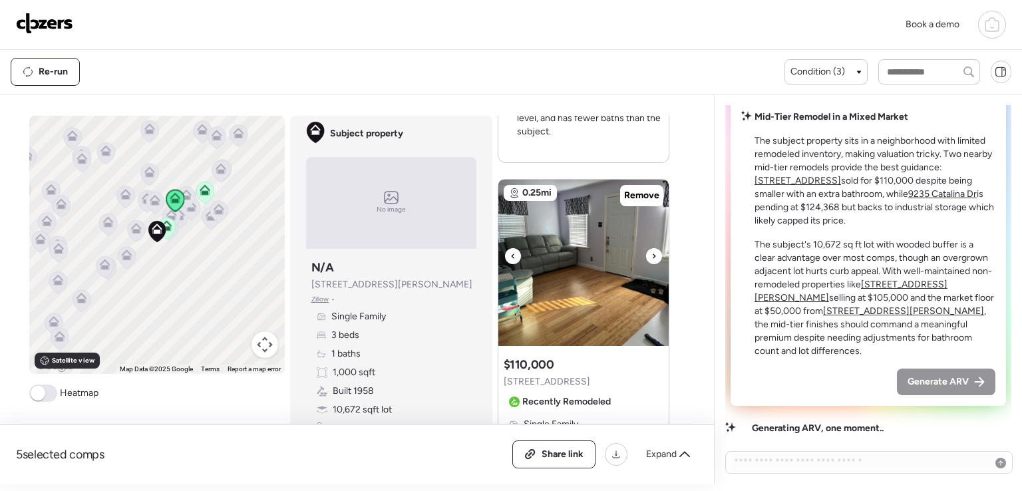
click at [652, 256] on div at bounding box center [654, 256] width 16 height 16
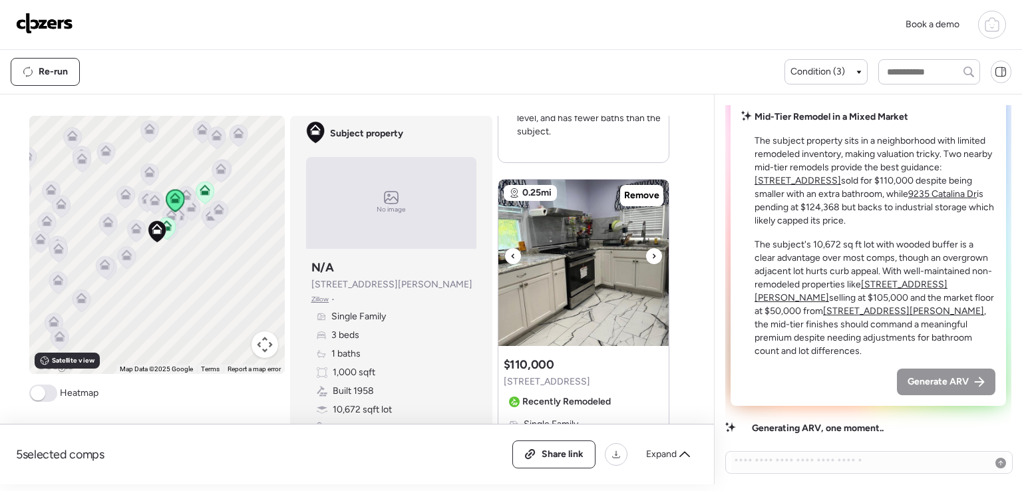
click at [652, 256] on div at bounding box center [654, 256] width 16 height 16
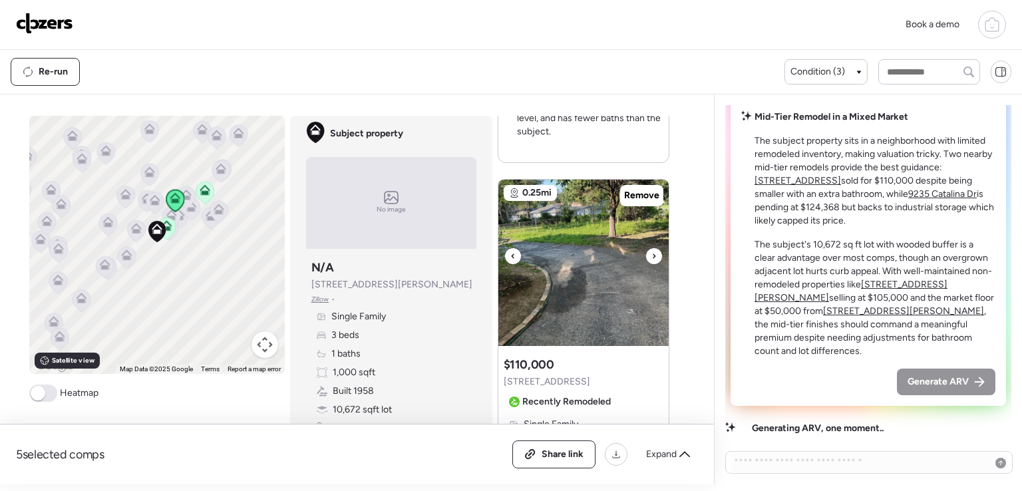
click at [651, 267] on img at bounding box center [584, 263] width 170 height 166
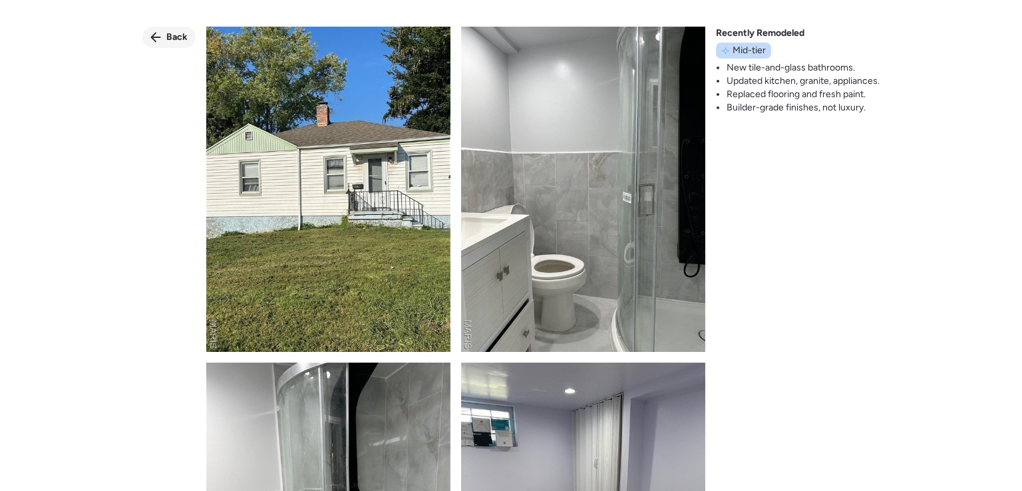
click at [174, 35] on span "Back" at bounding box center [176, 37] width 21 height 13
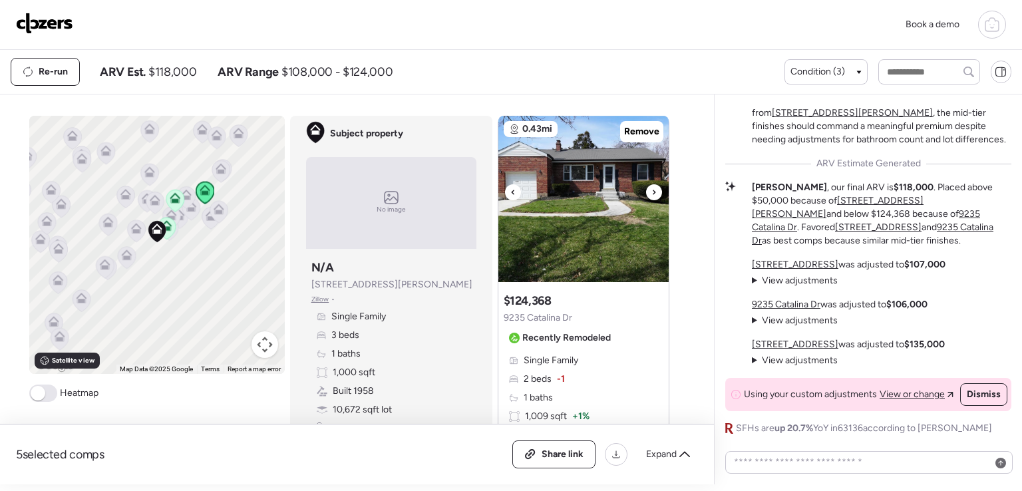
scroll to position [1150, 0]
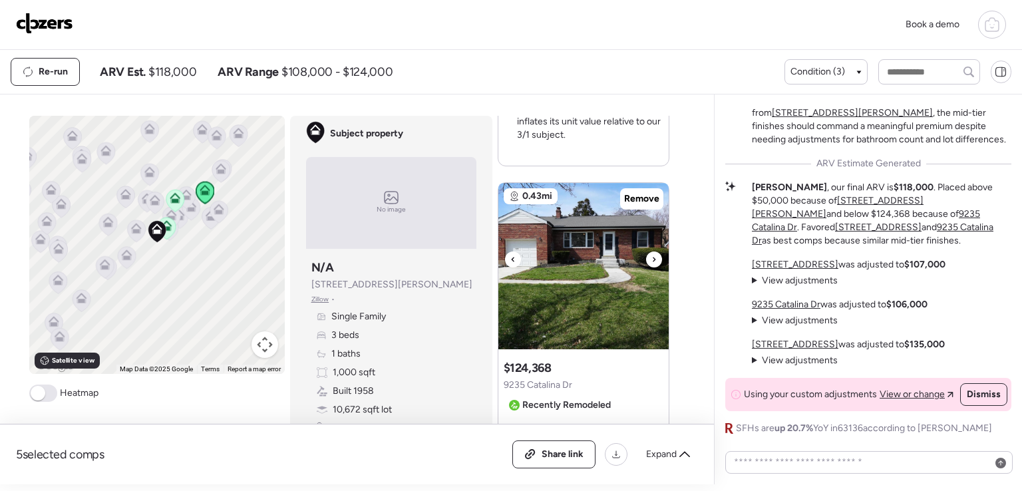
click at [652, 256] on icon at bounding box center [654, 260] width 5 height 16
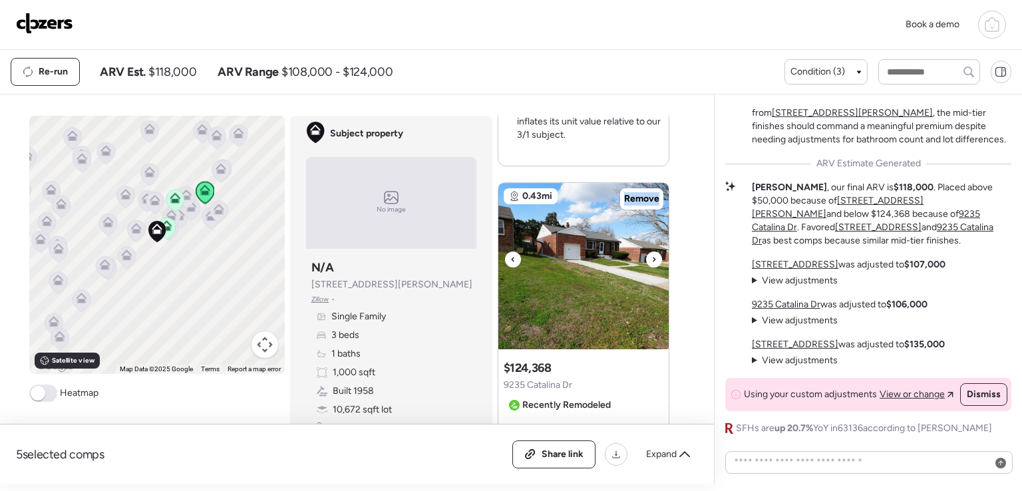
click at [652, 256] on icon at bounding box center [654, 260] width 5 height 16
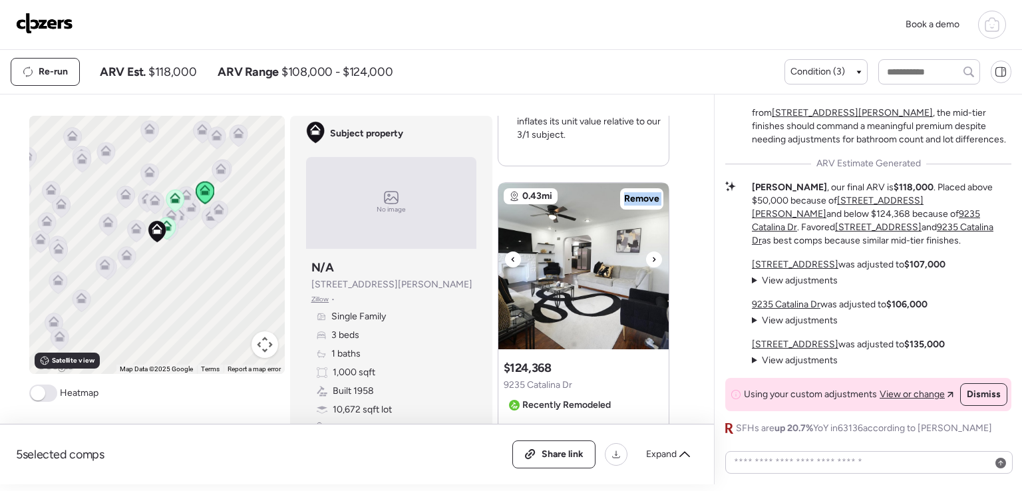
click at [652, 256] on icon at bounding box center [654, 260] width 5 height 16
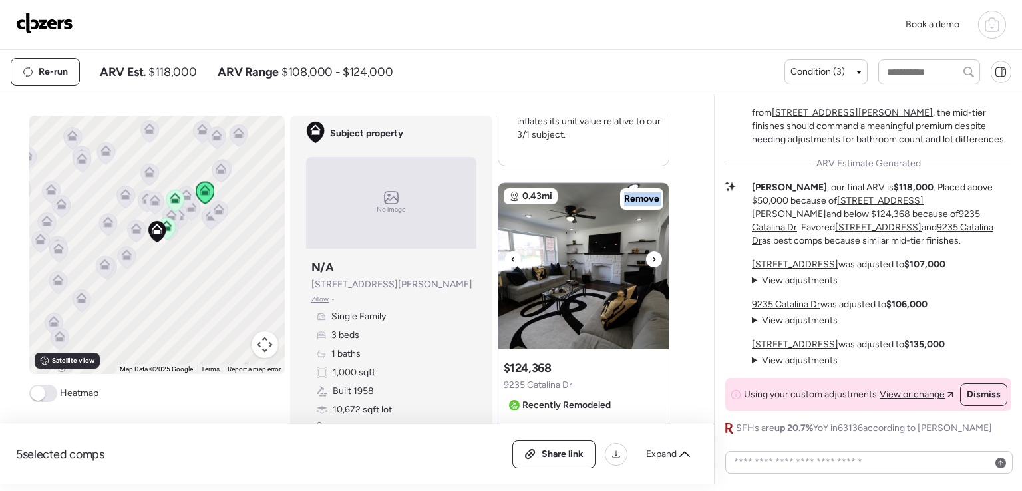
click at [652, 256] on icon at bounding box center [654, 260] width 5 height 16
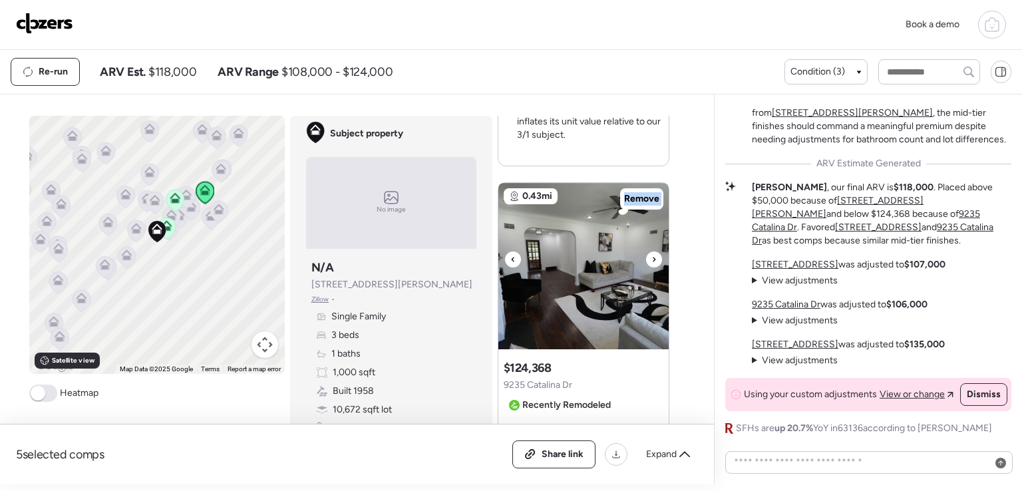
click at [652, 256] on icon at bounding box center [654, 260] width 5 height 16
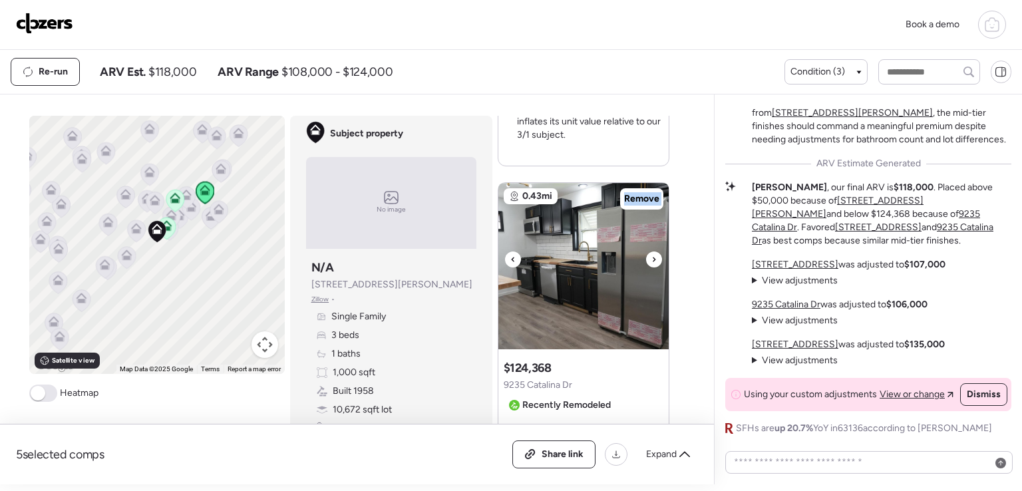
click at [652, 256] on icon at bounding box center [654, 260] width 5 height 16
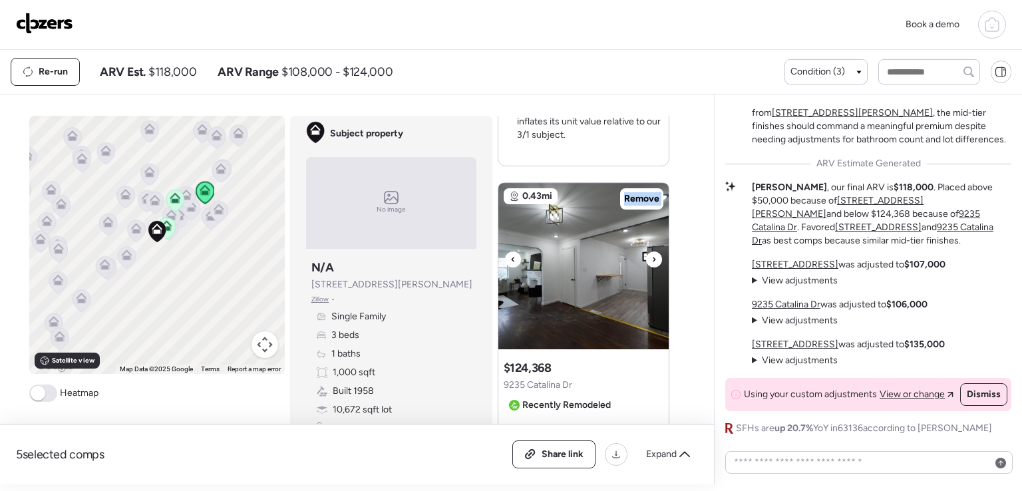
click at [652, 256] on icon at bounding box center [654, 260] width 5 height 16
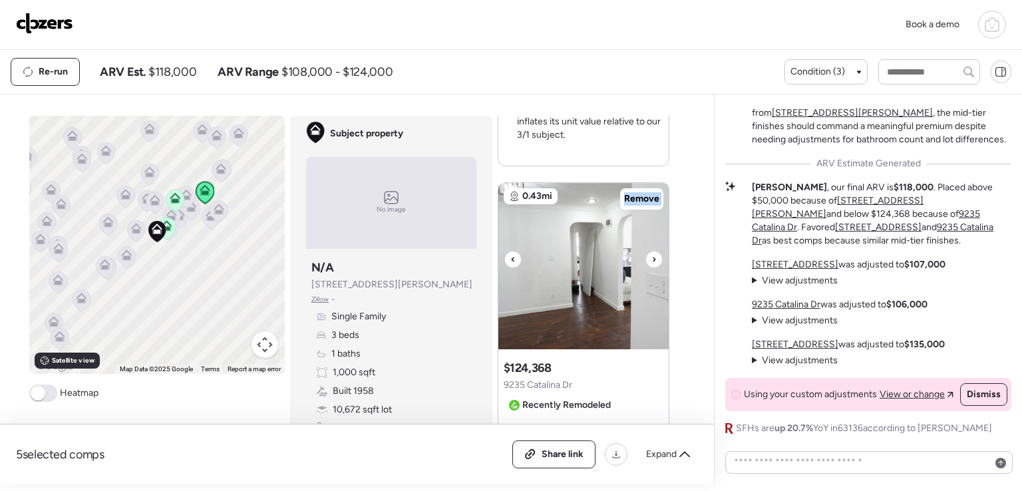
click at [652, 256] on icon at bounding box center [654, 260] width 5 height 16
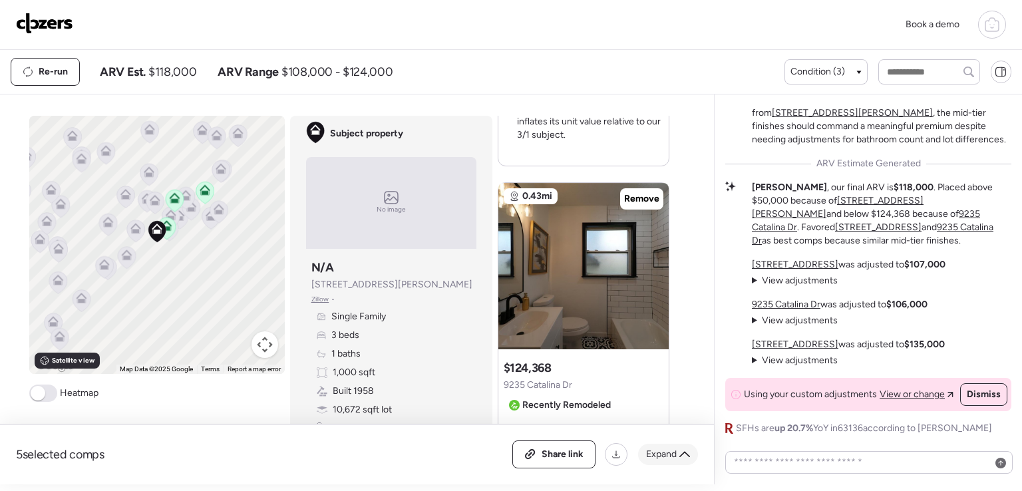
click at [681, 453] on icon at bounding box center [685, 454] width 11 height 11
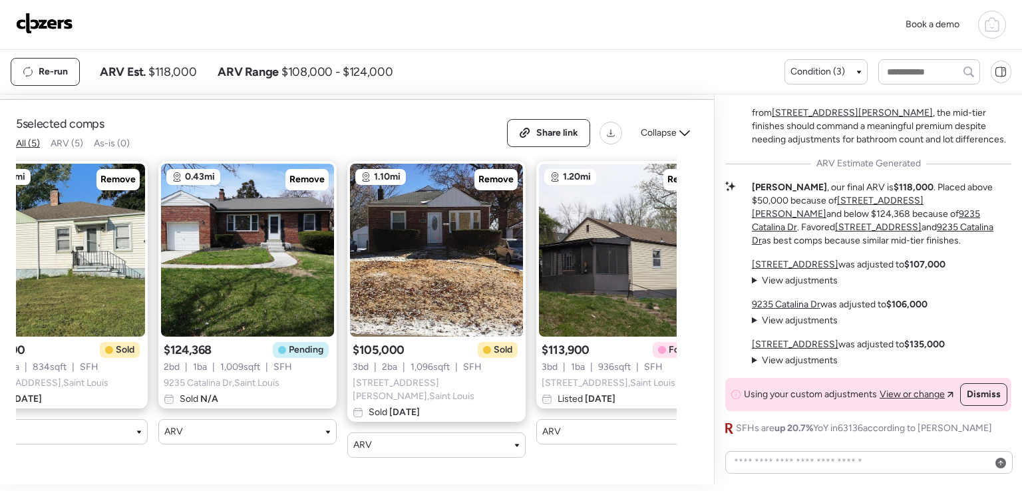
scroll to position [0, 247]
click at [498, 190] on div "Remove" at bounding box center [495, 179] width 43 height 21
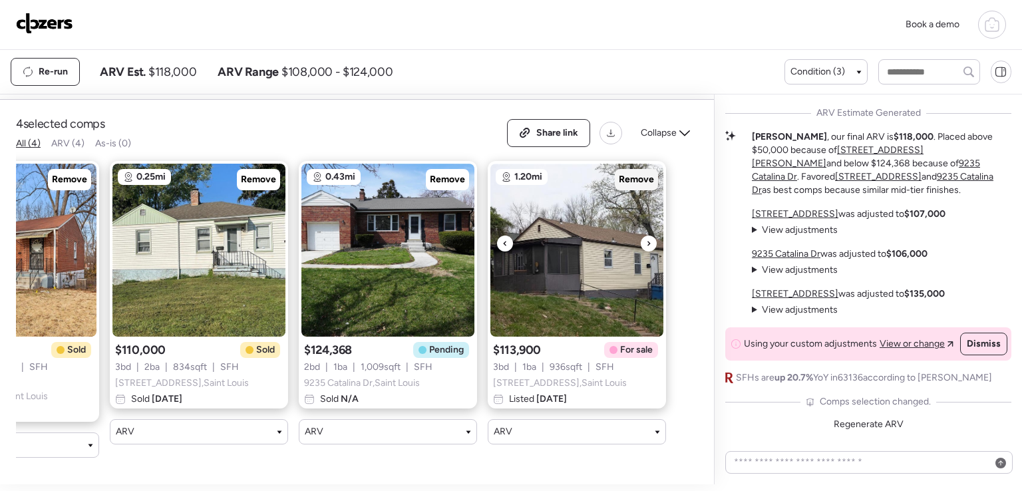
scroll to position [0, 105]
click at [636, 182] on span "Remove" at bounding box center [637, 179] width 35 height 13
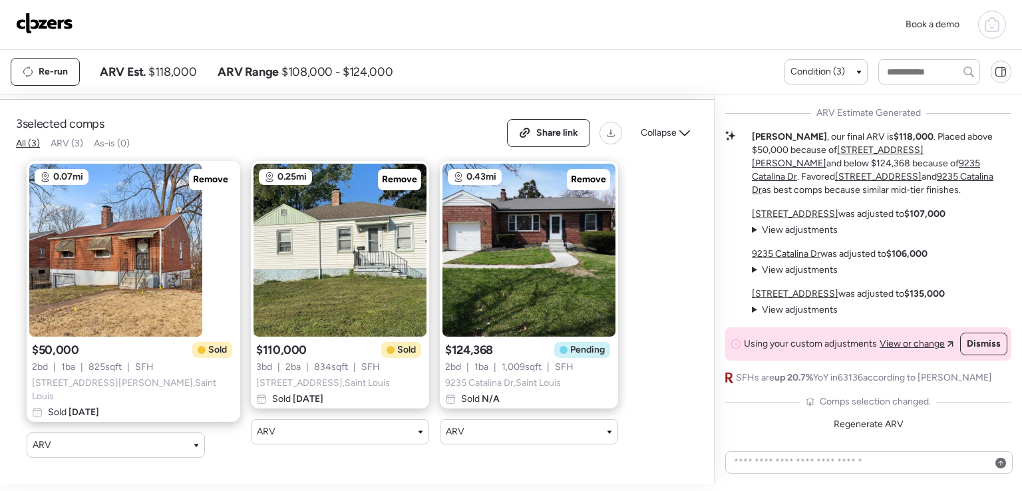
scroll to position [0, 0]
click at [571, 180] on span "Remove" at bounding box center [588, 179] width 35 height 13
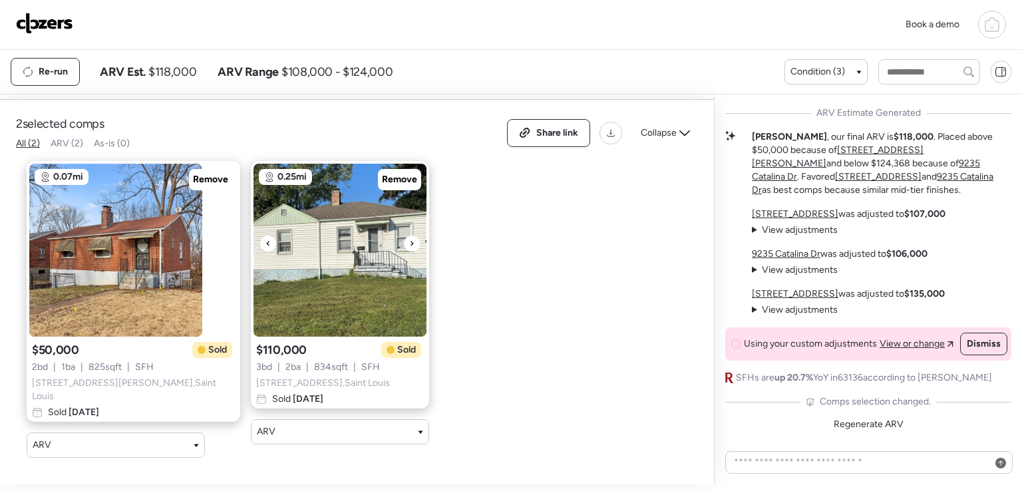
click at [409, 244] on icon at bounding box center [411, 244] width 5 height 16
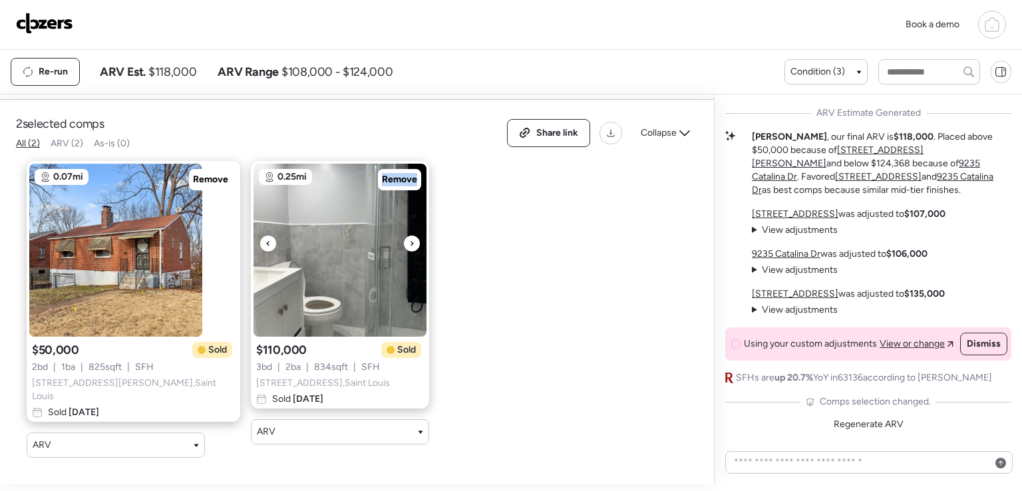
click at [409, 244] on icon at bounding box center [411, 244] width 5 height 16
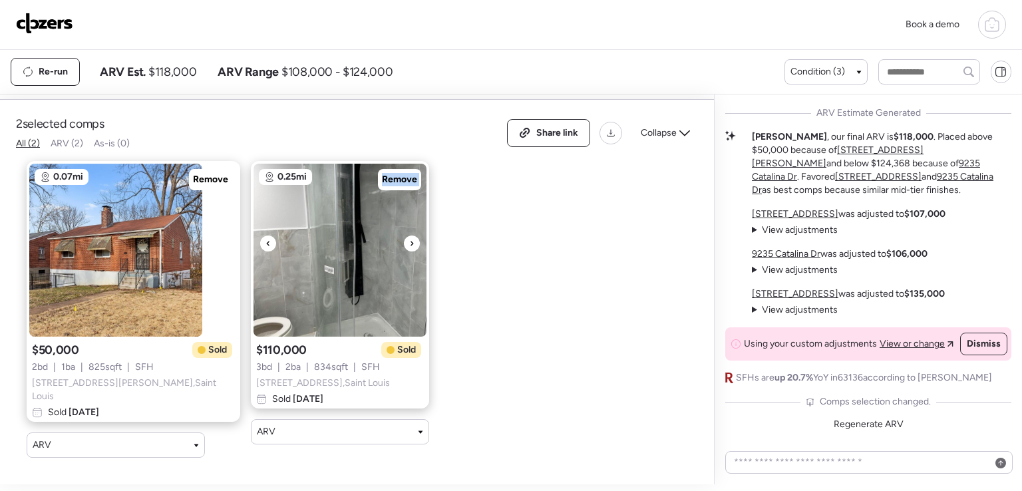
click at [409, 244] on icon at bounding box center [411, 244] width 5 height 16
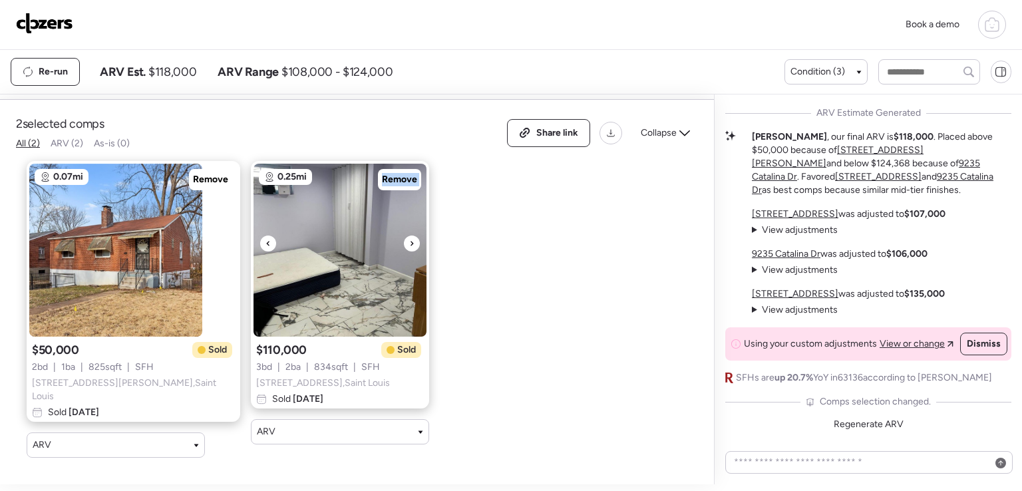
click at [409, 244] on icon at bounding box center [411, 244] width 5 height 16
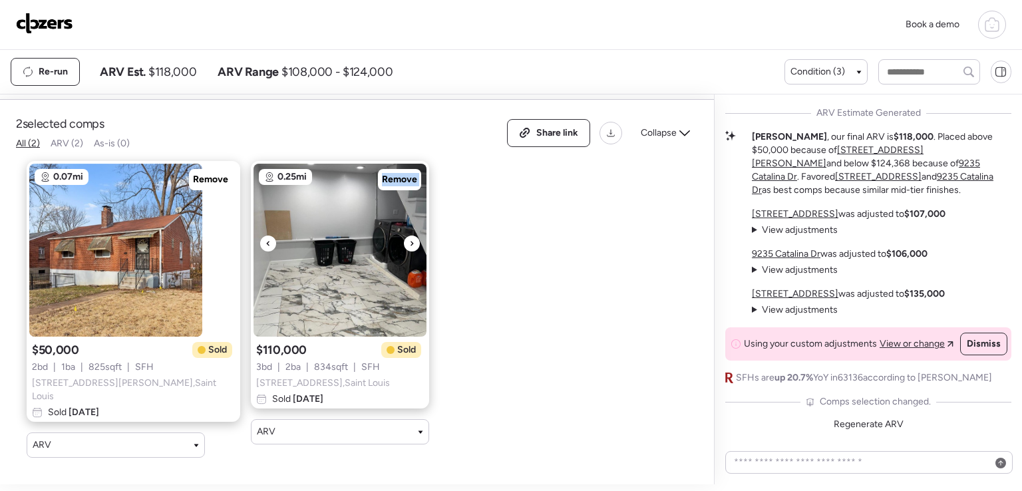
click at [409, 244] on icon at bounding box center [411, 244] width 5 height 16
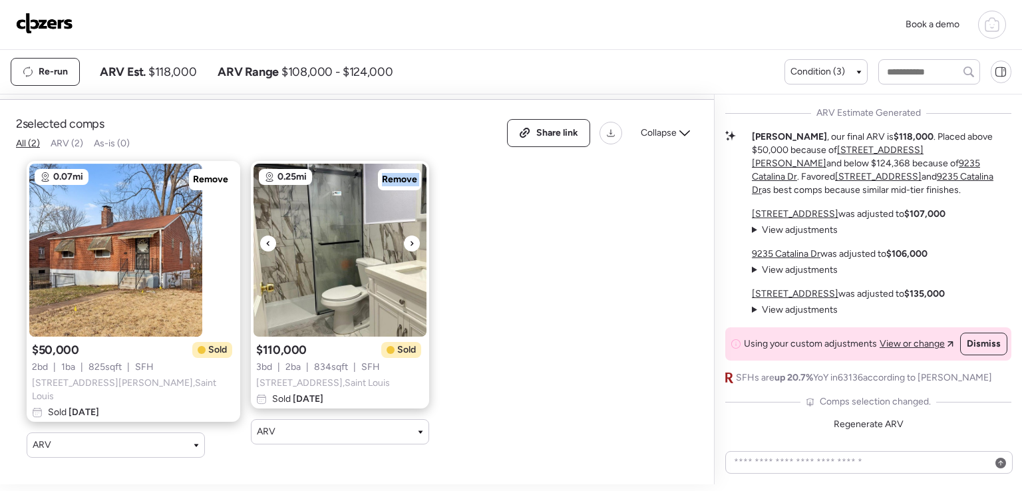
click at [409, 244] on icon at bounding box center [411, 244] width 5 height 16
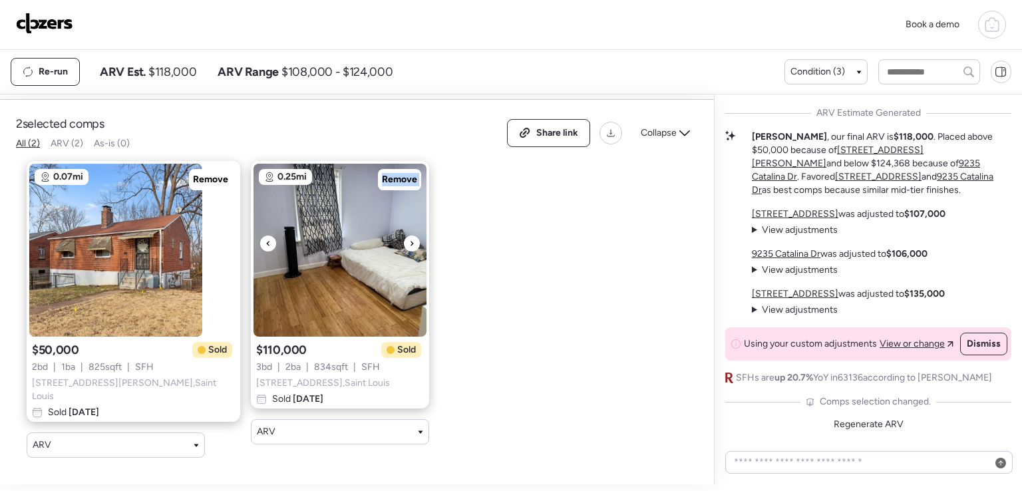
click at [409, 244] on icon at bounding box center [411, 244] width 5 height 16
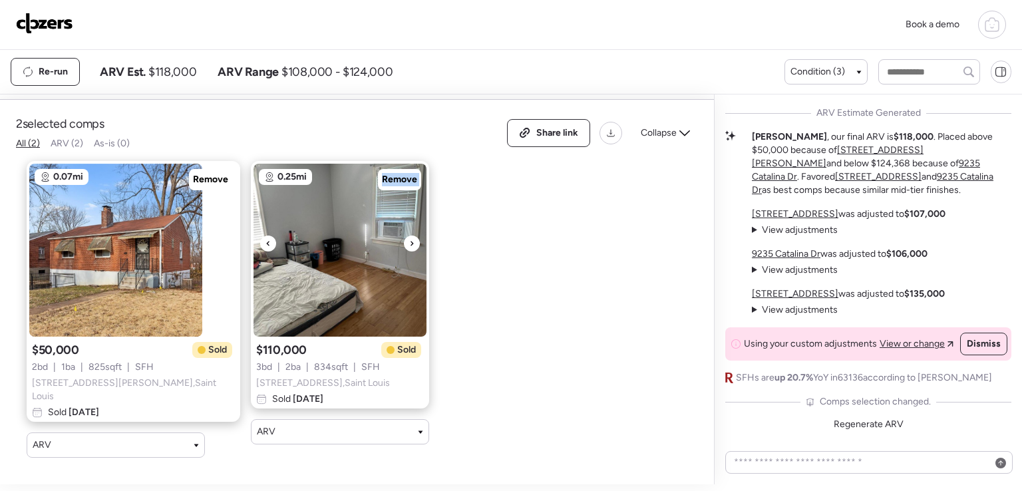
click at [409, 244] on icon at bounding box center [411, 244] width 5 height 16
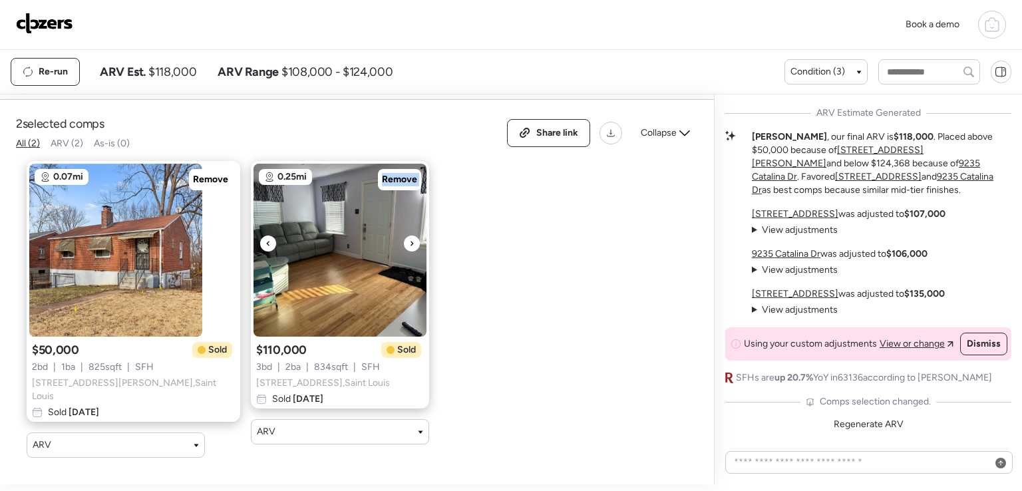
click at [409, 244] on icon at bounding box center [411, 244] width 5 height 16
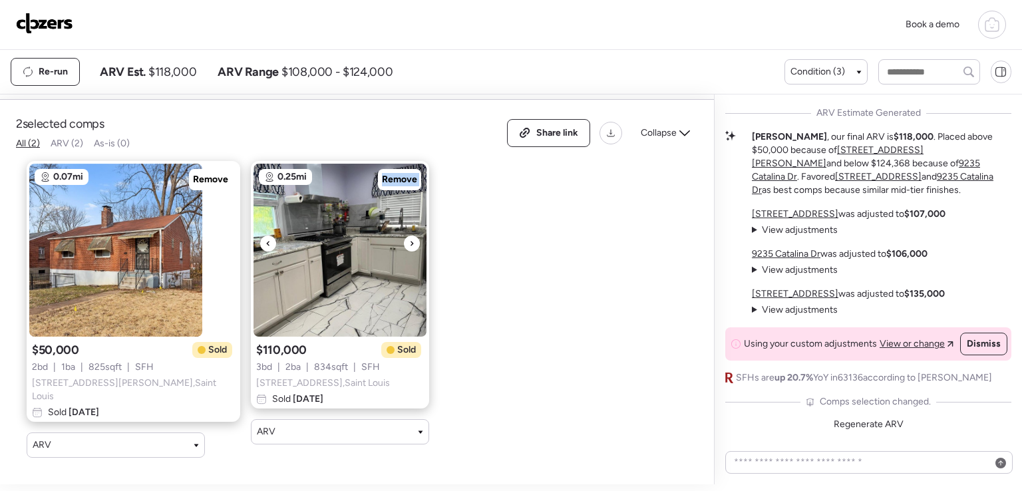
click at [409, 244] on icon at bounding box center [411, 244] width 5 height 16
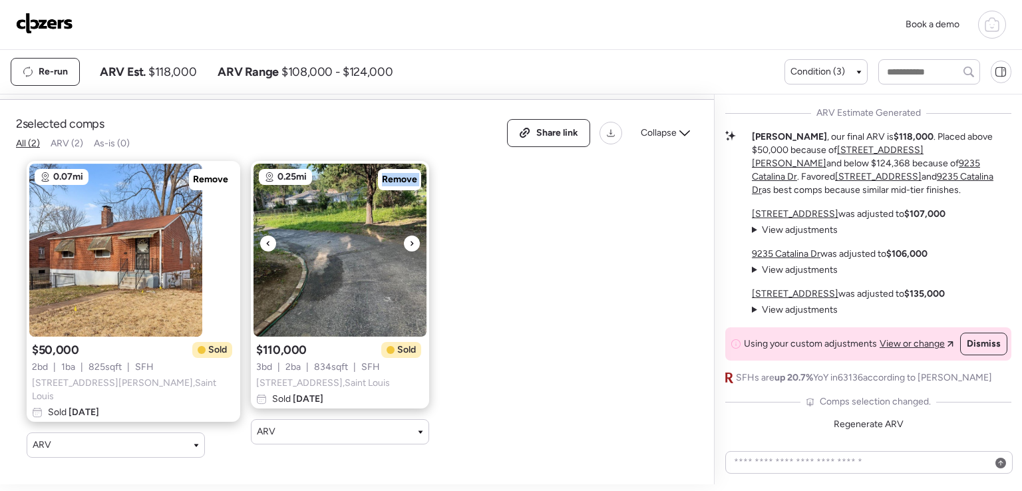
click at [409, 244] on icon at bounding box center [411, 244] width 5 height 16
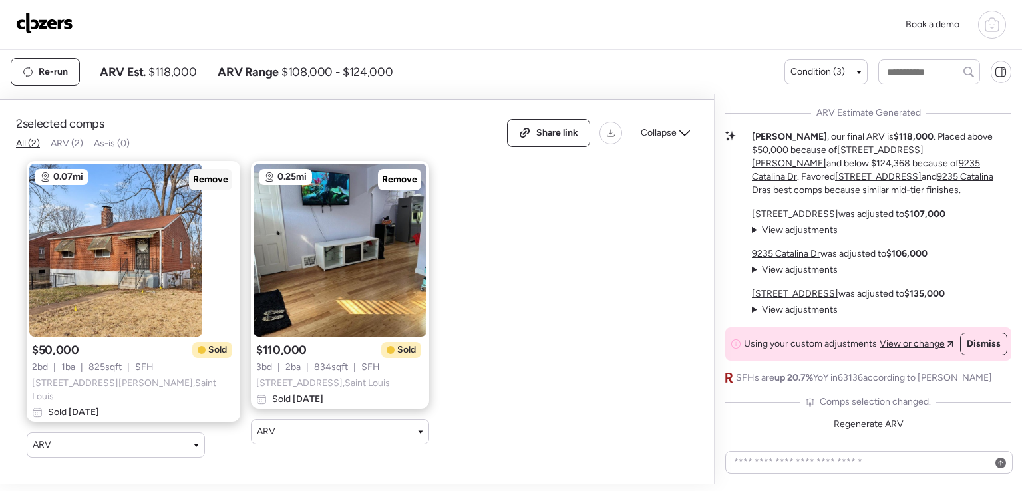
click at [193, 178] on span "Remove" at bounding box center [210, 179] width 35 height 13
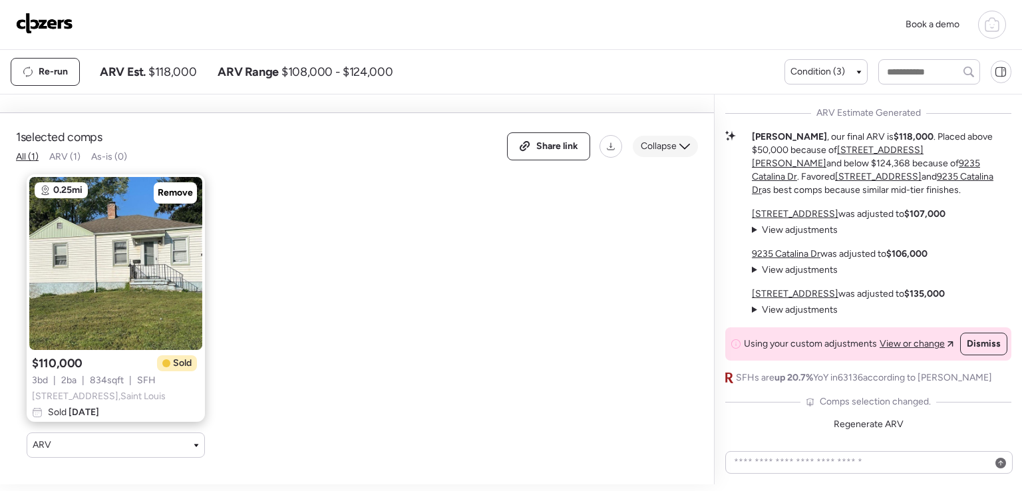
click at [678, 136] on div "Collapse" at bounding box center [665, 146] width 65 height 21
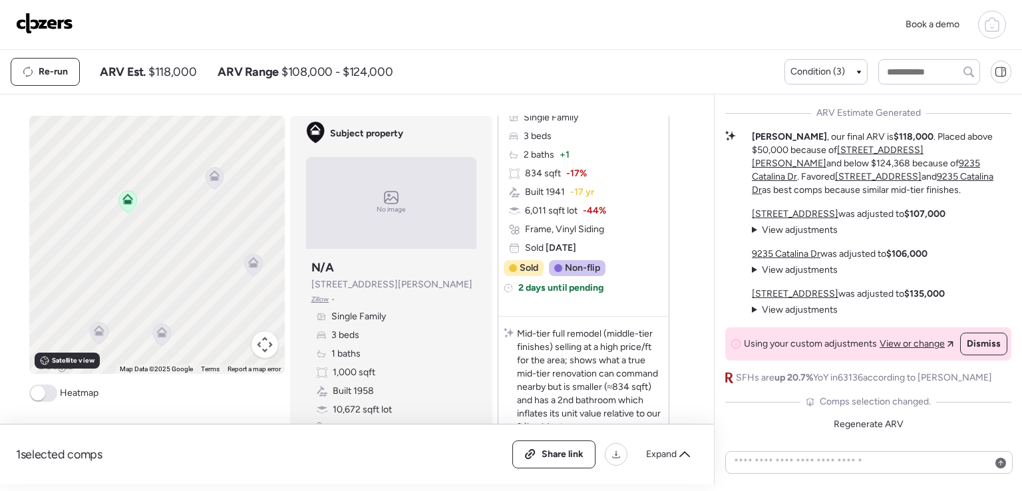
drag, startPoint x: 186, startPoint y: 234, endPoint x: 182, endPoint y: 246, distance: 12.9
click at [182, 246] on div "To activate drag with keyboard, press Alt + Enter. Once in keyboard drag state,…" at bounding box center [157, 245] width 256 height 258
click at [211, 176] on icon at bounding box center [214, 178] width 9 height 4
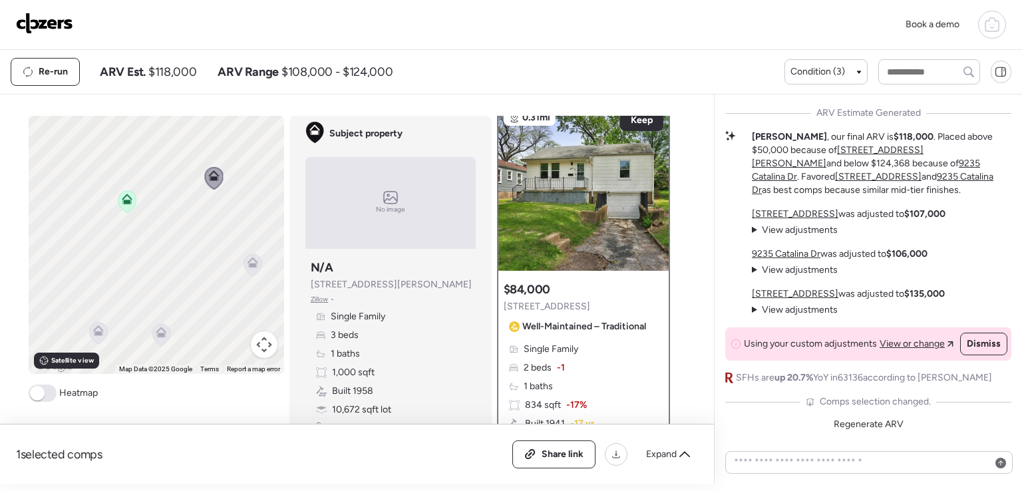
scroll to position [0, 0]
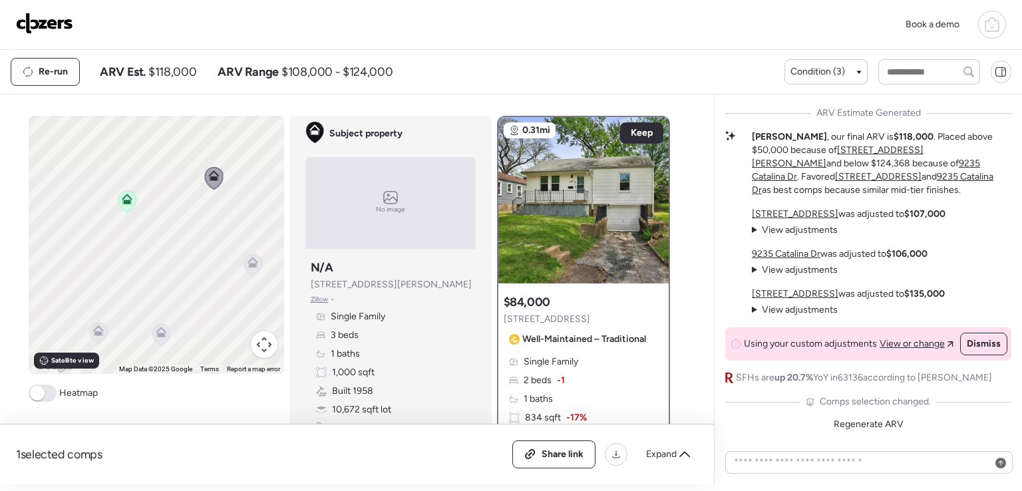
click at [210, 176] on icon at bounding box center [213, 178] width 9 height 4
drag, startPoint x: 144, startPoint y: 337, endPoint x: 203, endPoint y: 293, distance: 73.6
click at [213, 296] on div "To activate drag with keyboard, press Alt + Enter. Once in keyboard drag state,…" at bounding box center [157, 245] width 256 height 258
click at [242, 217] on icon at bounding box center [246, 216] width 9 height 4
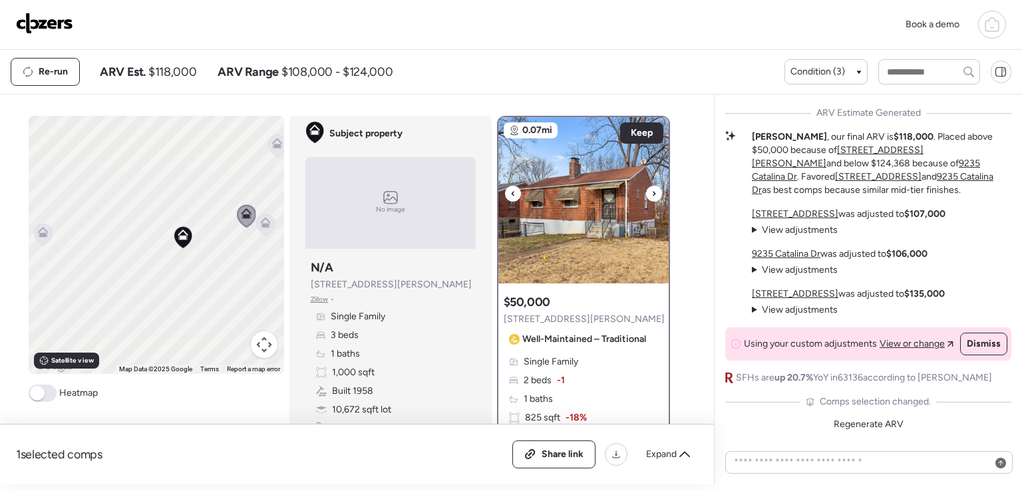
click at [653, 191] on icon at bounding box center [654, 193] width 3 height 5
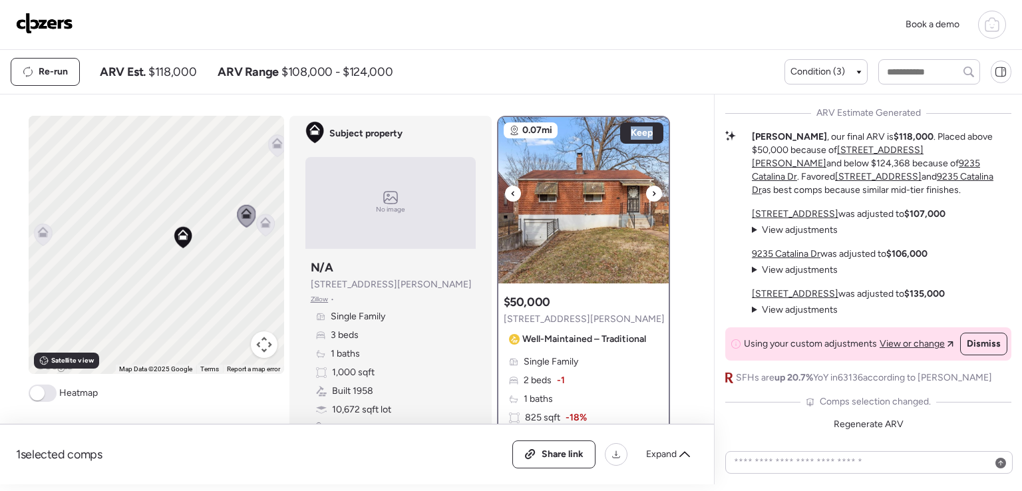
click at [653, 191] on icon at bounding box center [654, 193] width 3 height 5
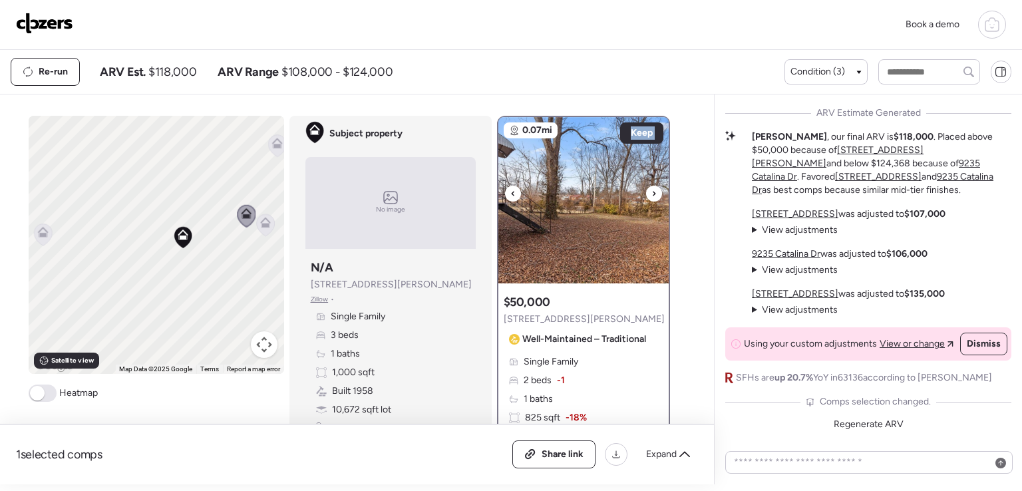
click at [653, 191] on icon at bounding box center [654, 193] width 3 height 5
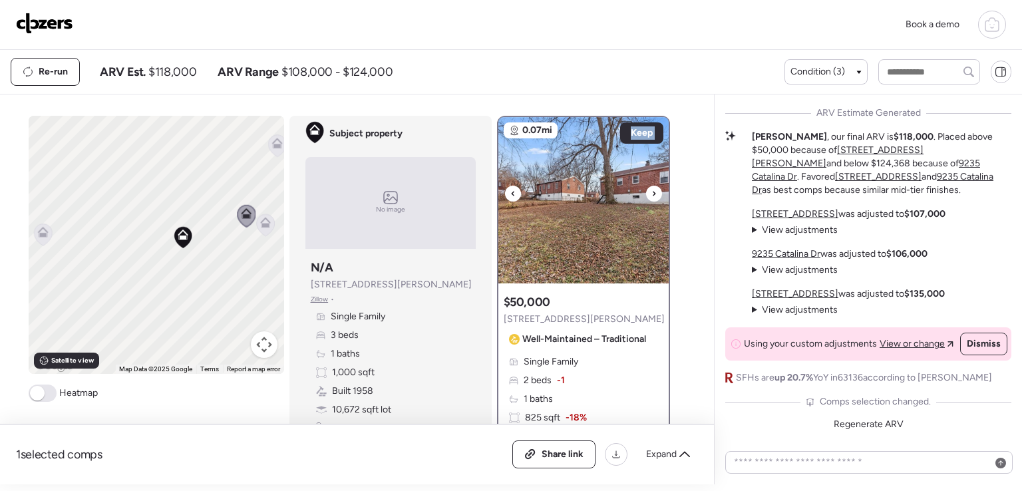
click at [653, 191] on icon at bounding box center [654, 193] width 3 height 5
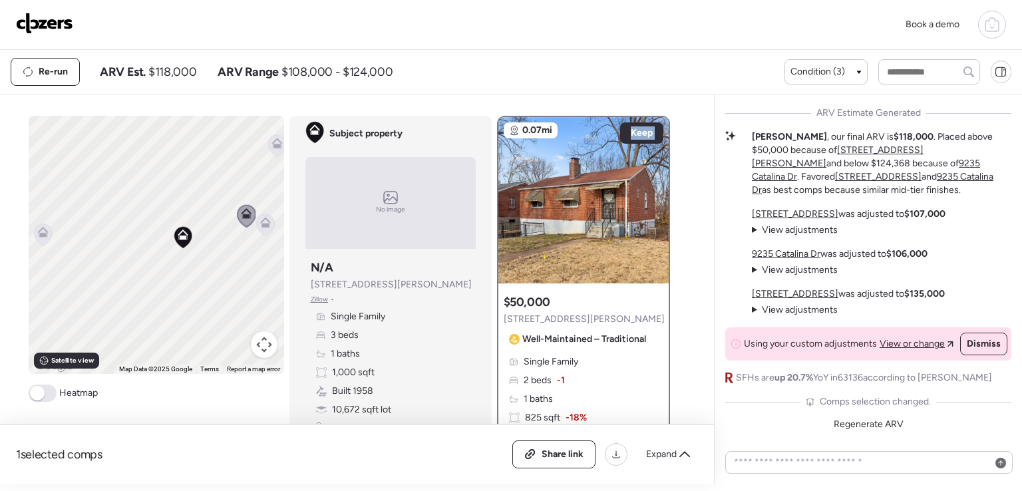
click at [261, 224] on icon at bounding box center [265, 226] width 9 height 4
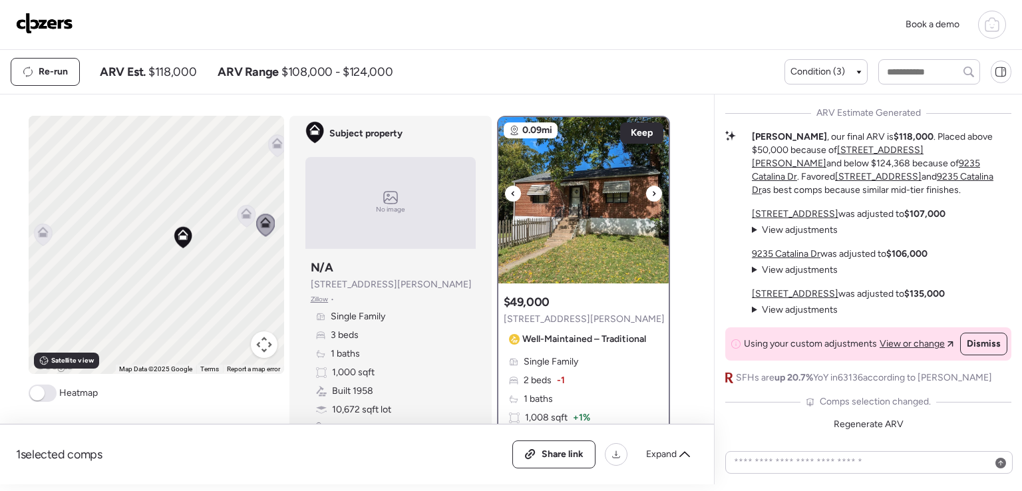
click at [652, 196] on icon at bounding box center [654, 194] width 5 height 16
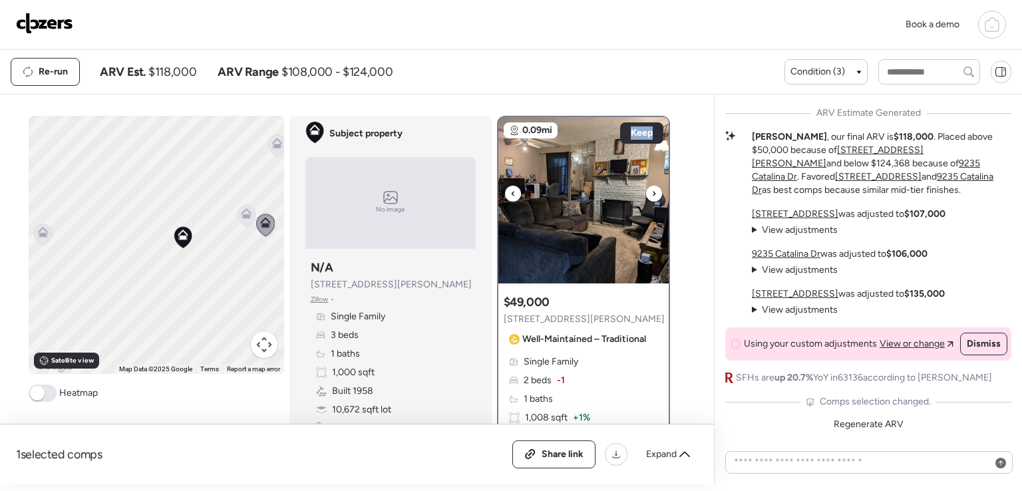
click at [652, 196] on icon at bounding box center [654, 194] width 5 height 16
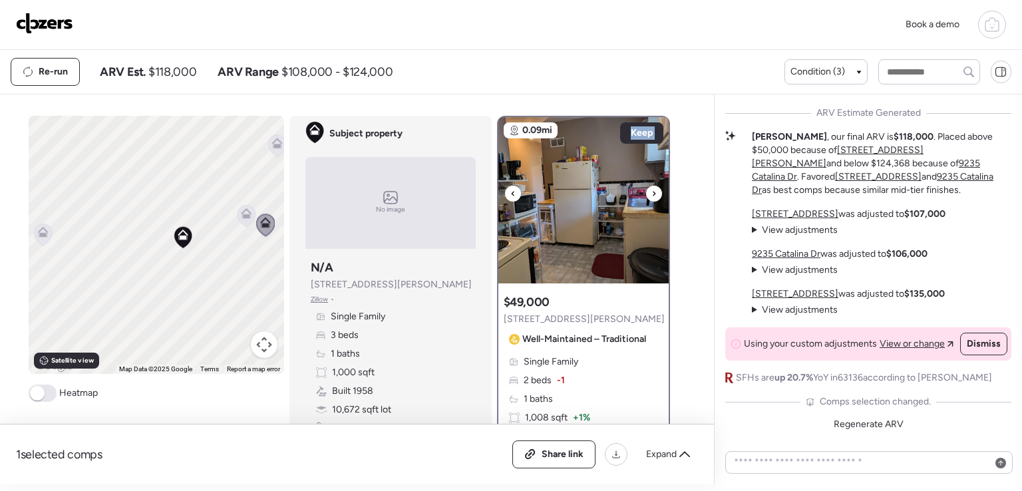
click at [652, 196] on icon at bounding box center [654, 194] width 5 height 16
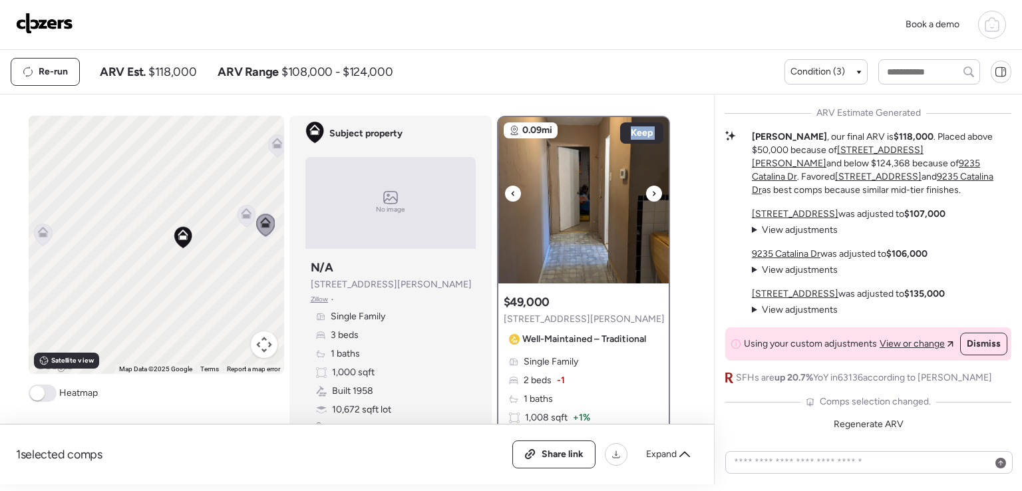
click at [652, 196] on icon at bounding box center [654, 194] width 5 height 16
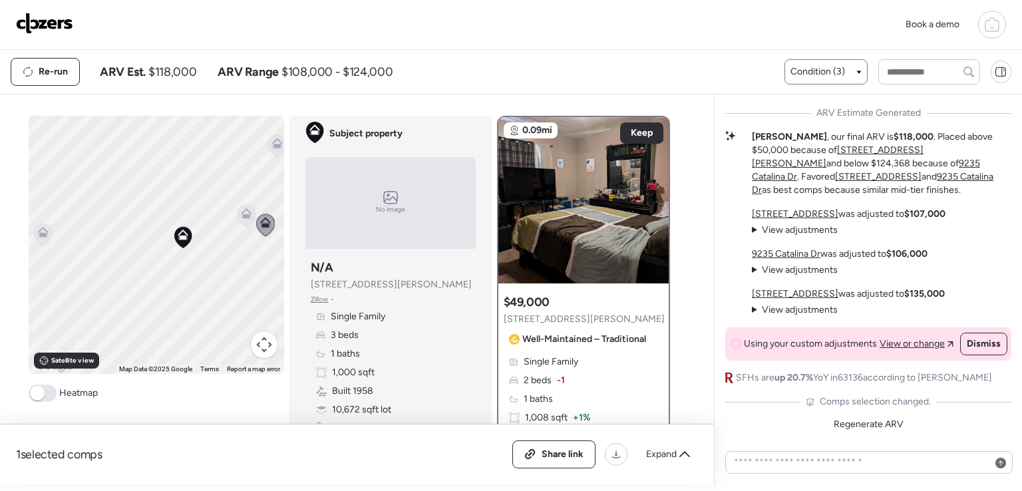
click at [852, 69] on div "Condition (3)" at bounding box center [826, 71] width 71 height 13
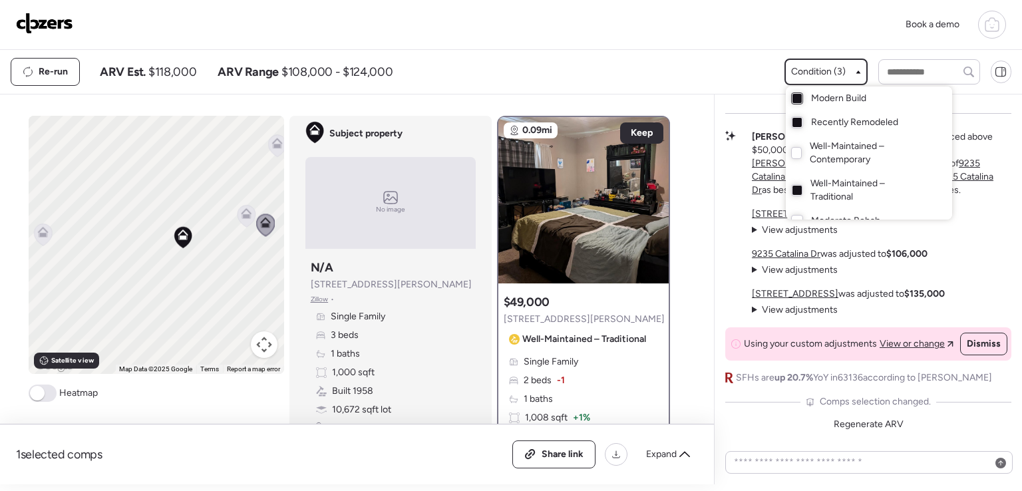
click at [795, 97] on div at bounding box center [797, 98] width 9 height 9
click at [793, 184] on div at bounding box center [796, 190] width 11 height 12
click at [232, 288] on div at bounding box center [511, 208] width 1022 height 491
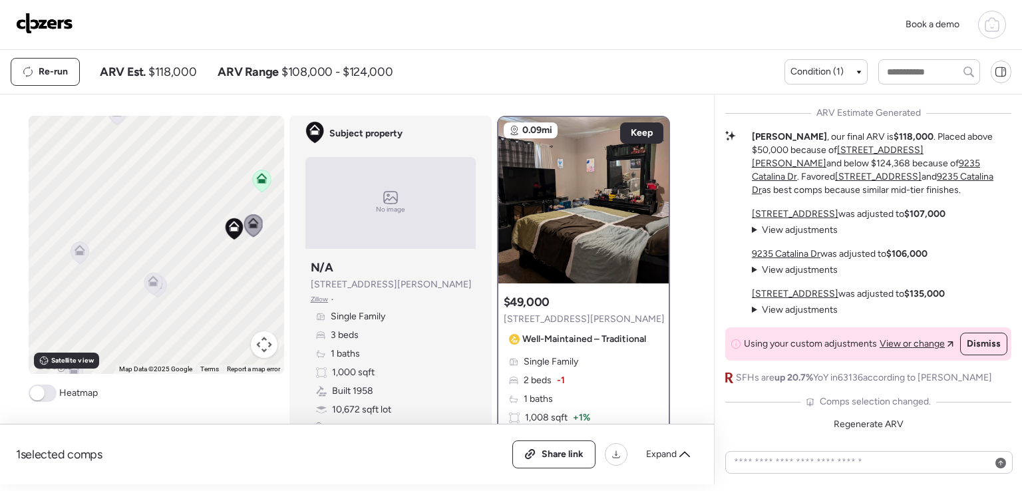
click at [148, 285] on icon at bounding box center [152, 284] width 9 height 4
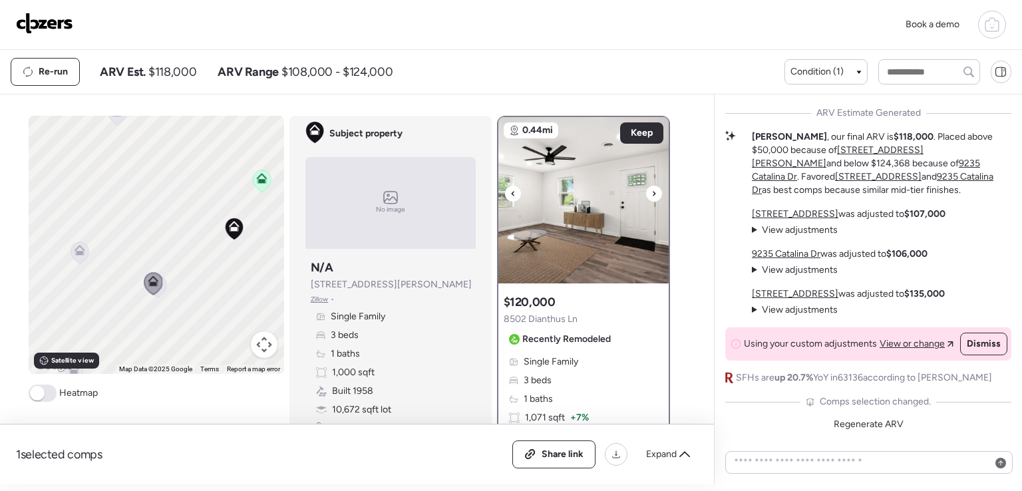
click at [652, 190] on icon at bounding box center [654, 194] width 5 height 16
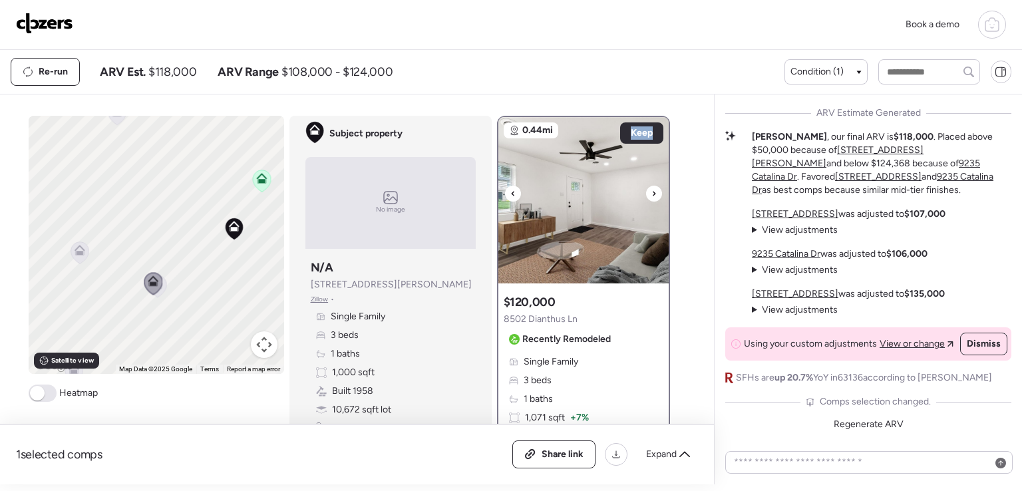
click at [652, 190] on icon at bounding box center [654, 194] width 5 height 16
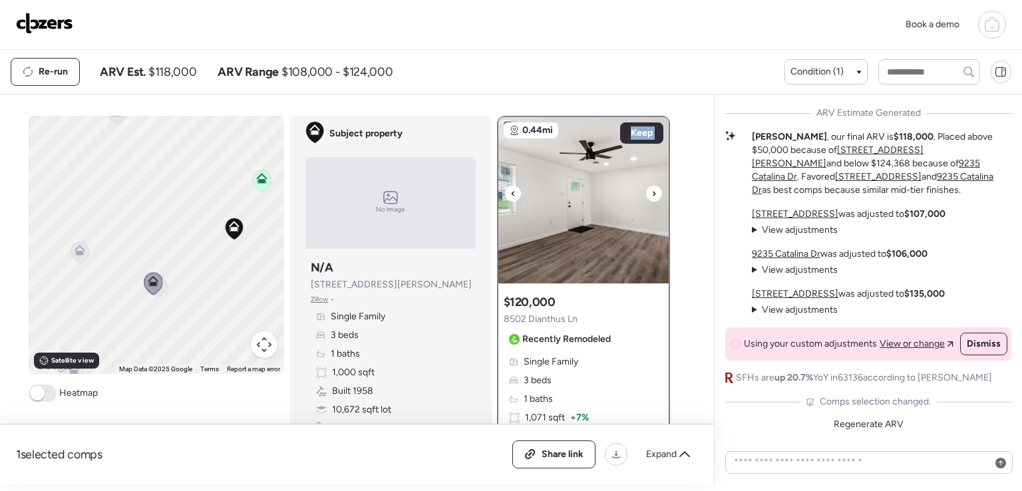
click at [652, 190] on icon at bounding box center [654, 194] width 5 height 16
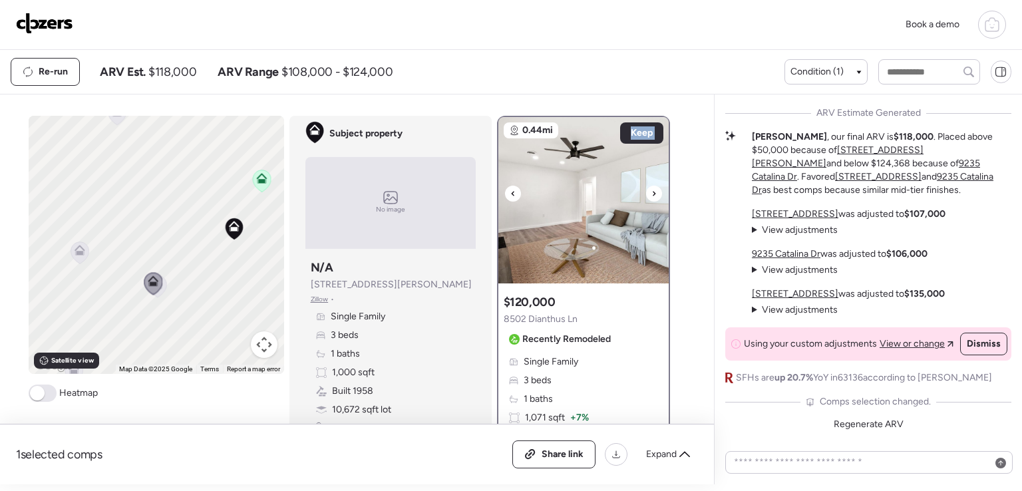
click at [652, 190] on icon at bounding box center [654, 194] width 5 height 16
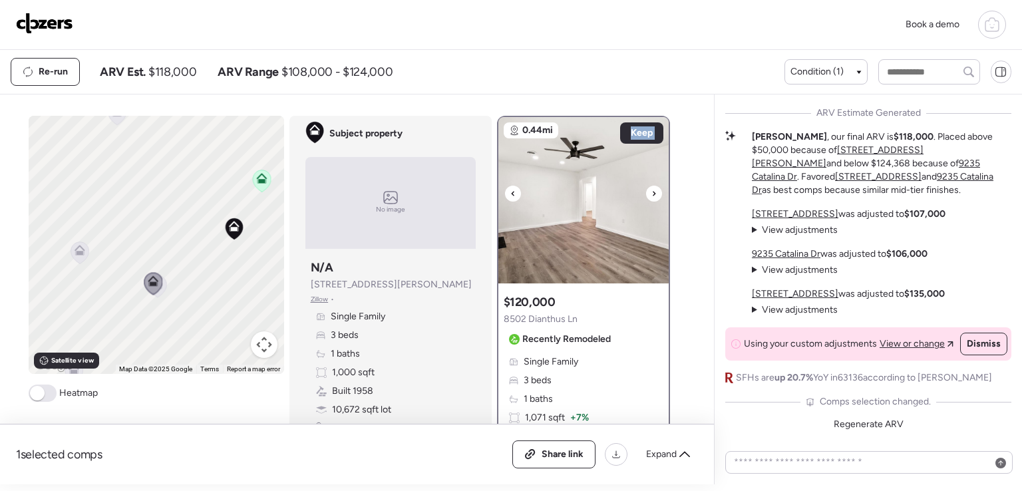
click at [652, 190] on icon at bounding box center [654, 194] width 5 height 16
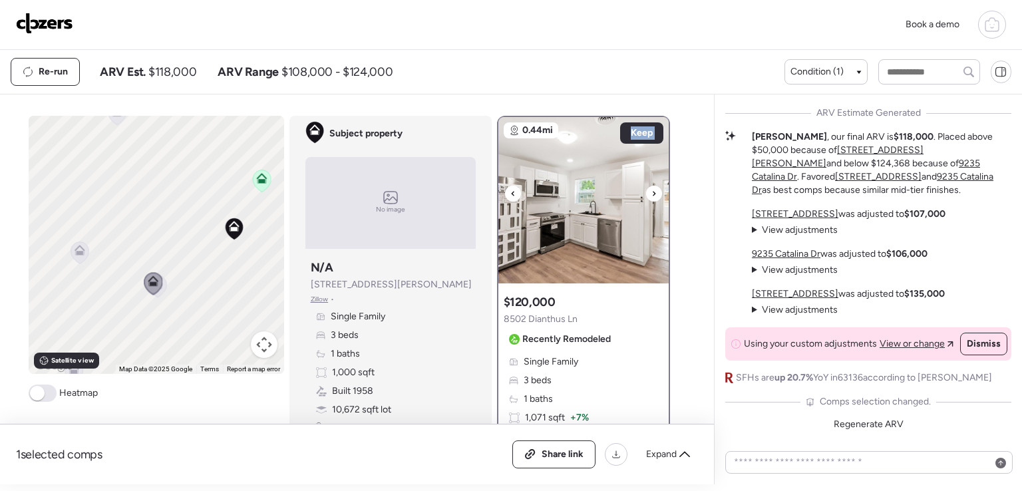
click at [652, 190] on icon at bounding box center [654, 194] width 5 height 16
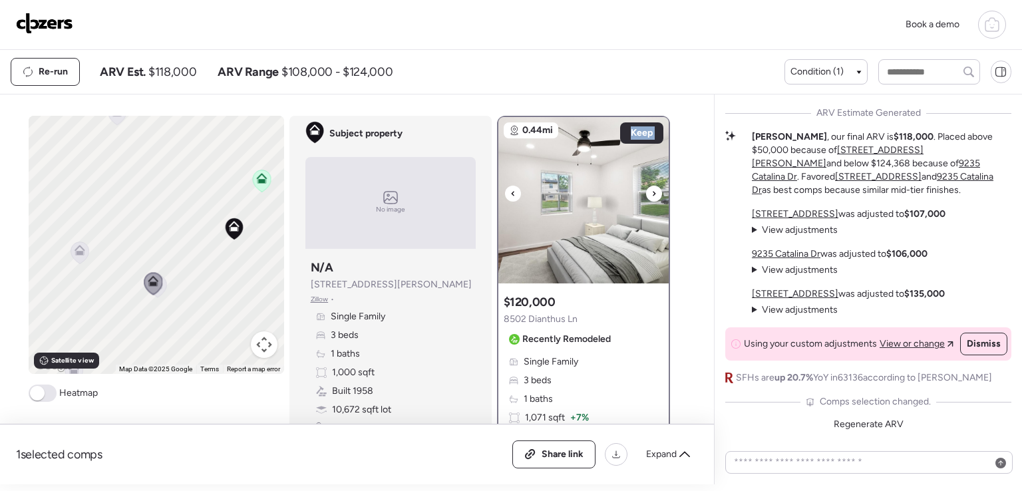
click at [652, 190] on icon at bounding box center [654, 194] width 5 height 16
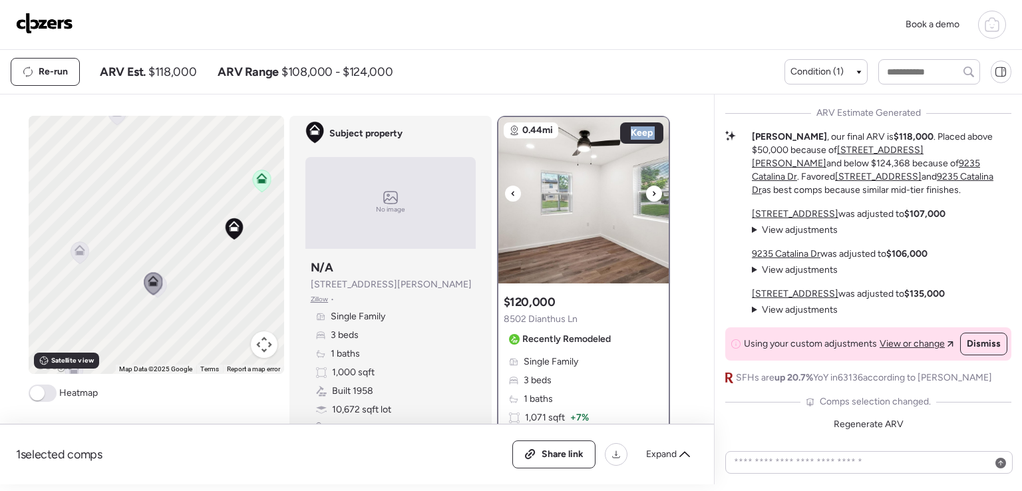
click at [652, 190] on icon at bounding box center [654, 194] width 5 height 16
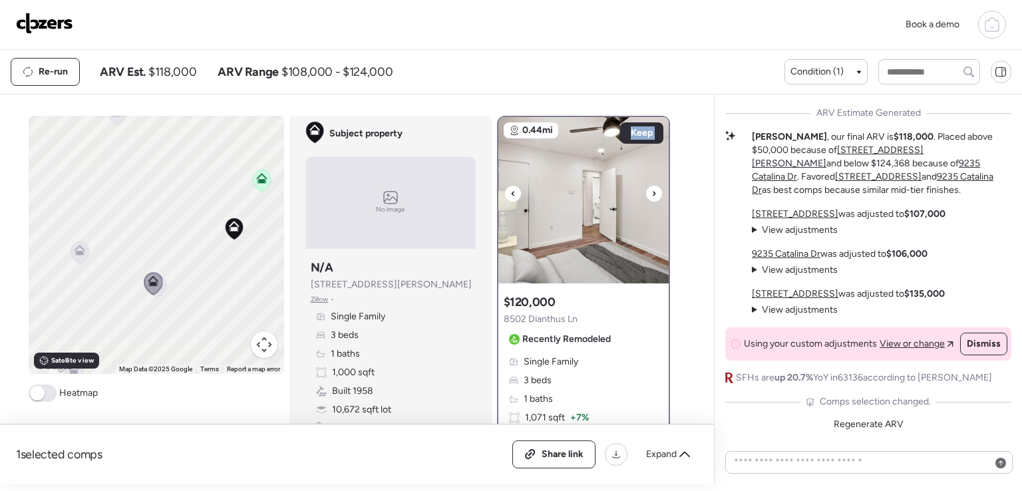
click at [652, 190] on icon at bounding box center [654, 194] width 5 height 16
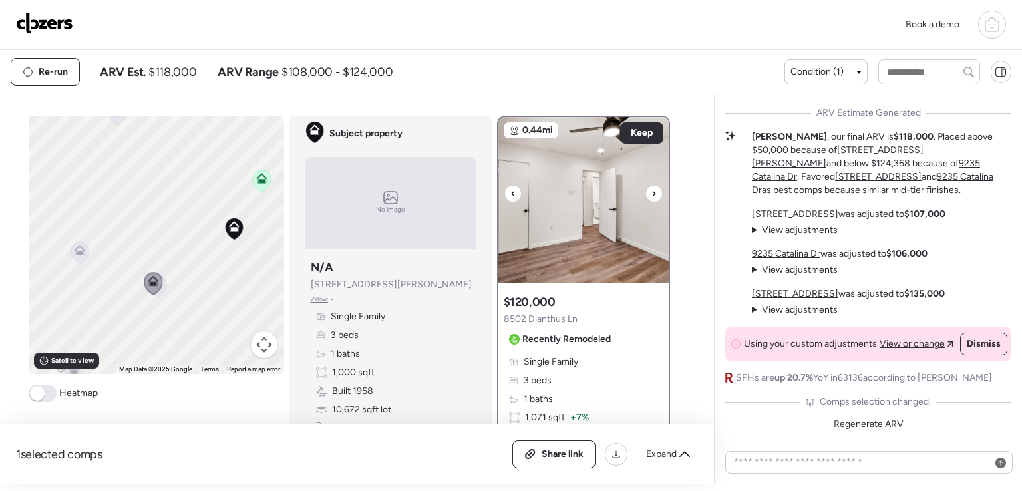
click at [652, 190] on icon at bounding box center [654, 194] width 5 height 16
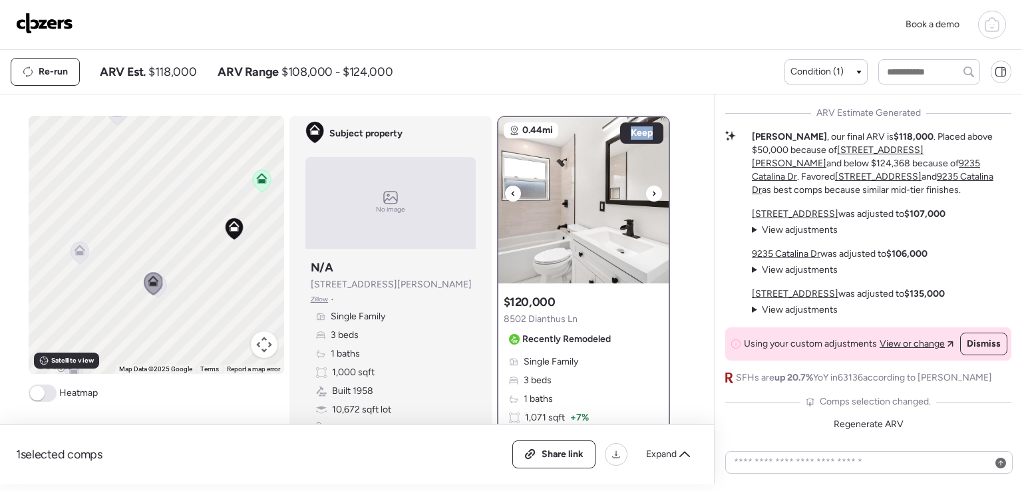
click at [652, 191] on icon at bounding box center [654, 194] width 5 height 16
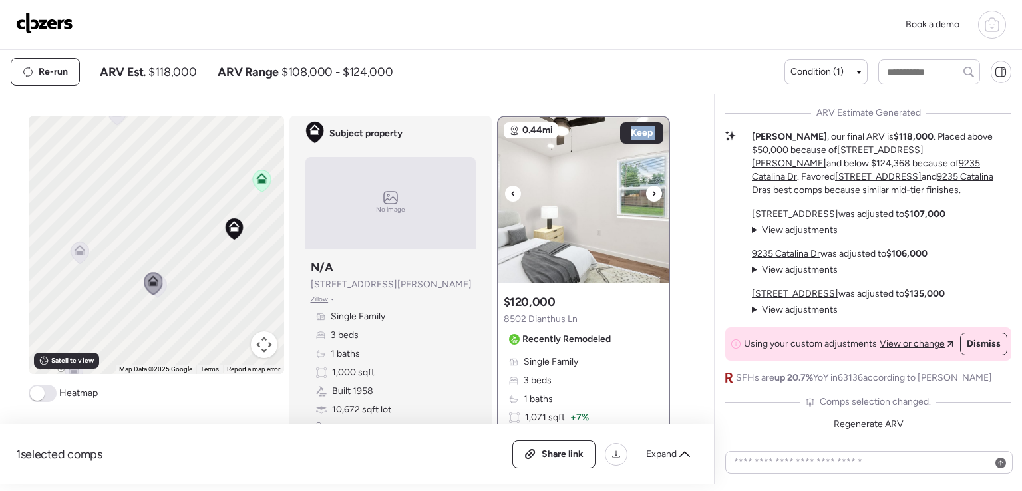
click at [652, 191] on icon at bounding box center [654, 194] width 5 height 16
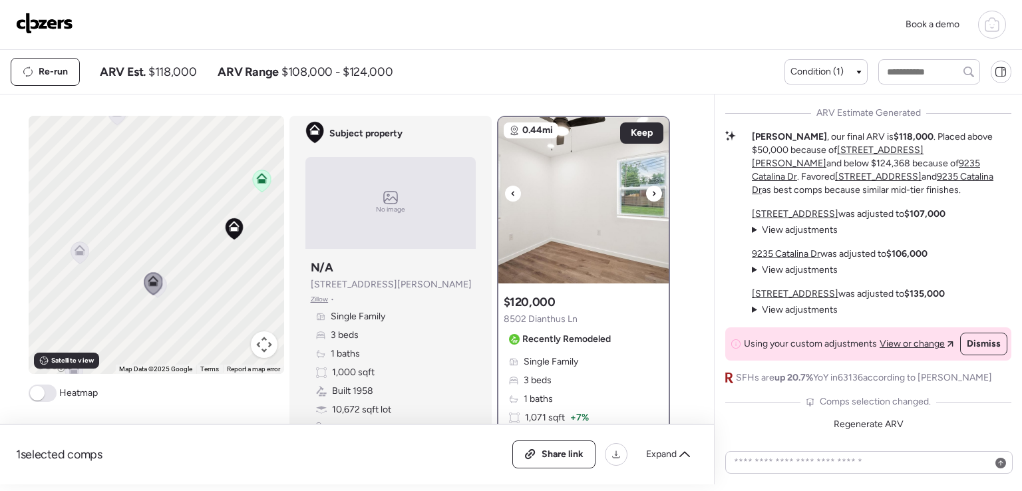
click at [652, 191] on icon at bounding box center [654, 194] width 5 height 16
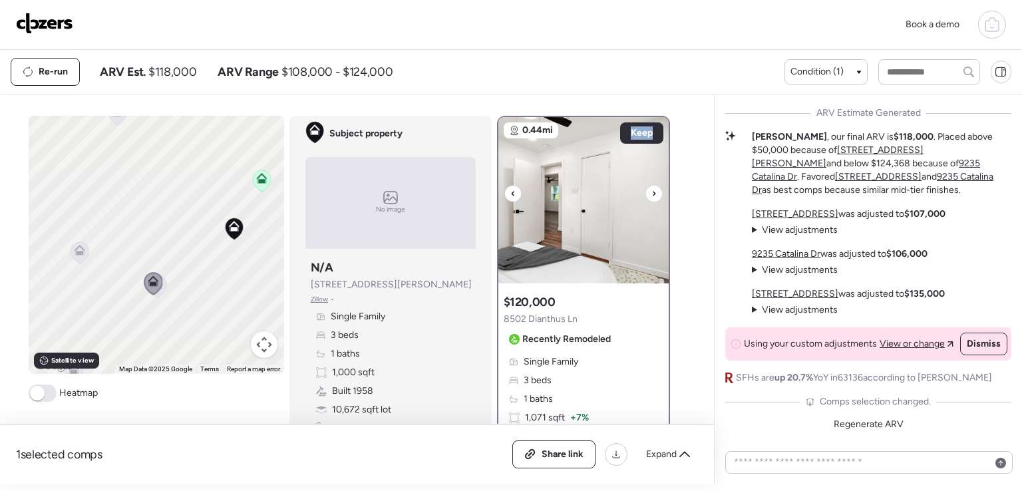
click at [652, 191] on icon at bounding box center [654, 194] width 5 height 16
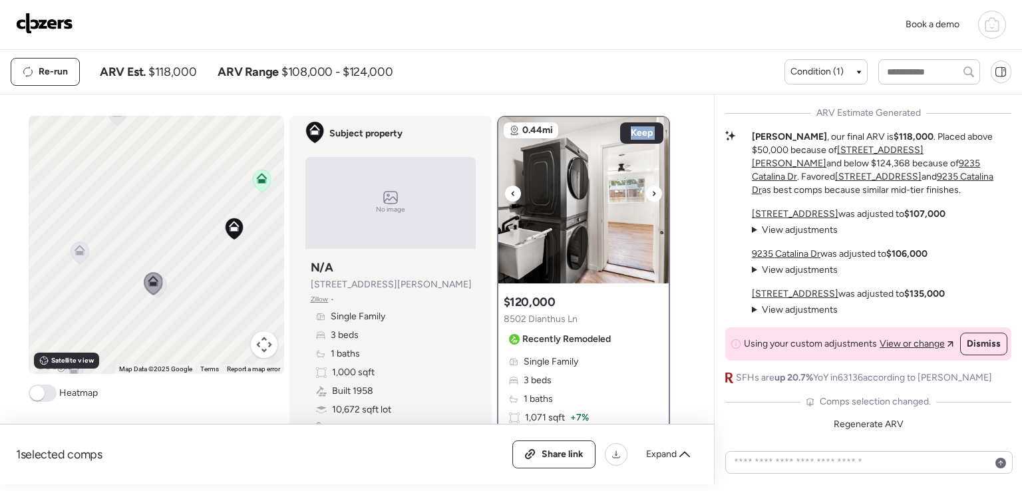
click at [652, 191] on icon at bounding box center [654, 194] width 5 height 16
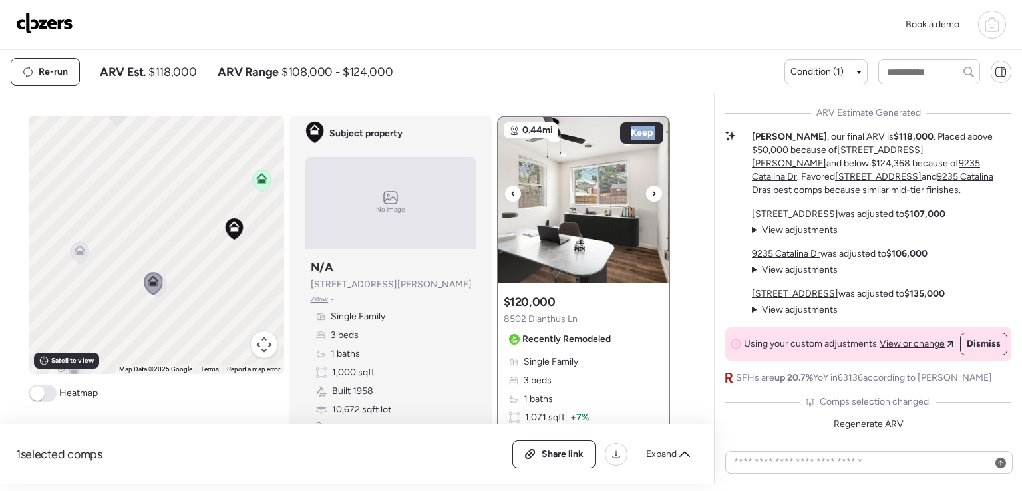
click at [652, 191] on icon at bounding box center [654, 194] width 5 height 16
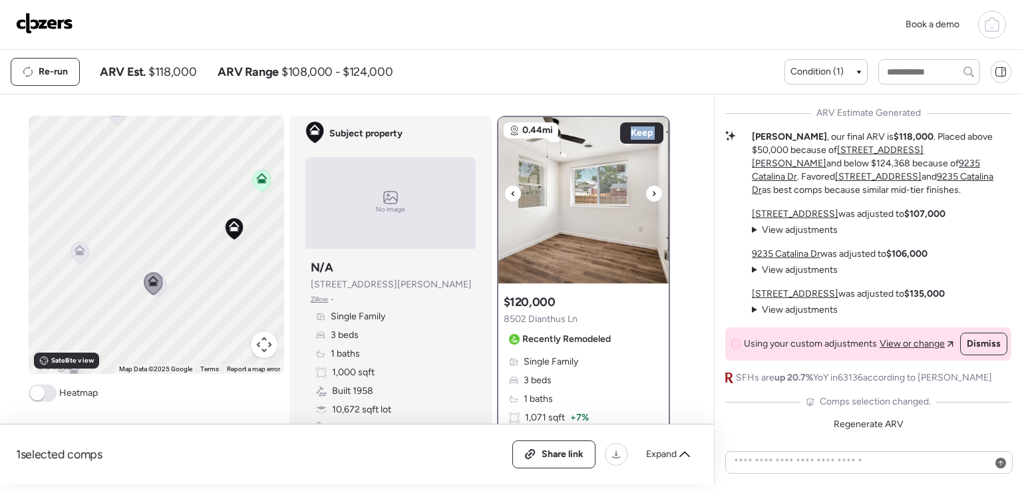
click at [652, 191] on icon at bounding box center [654, 194] width 5 height 16
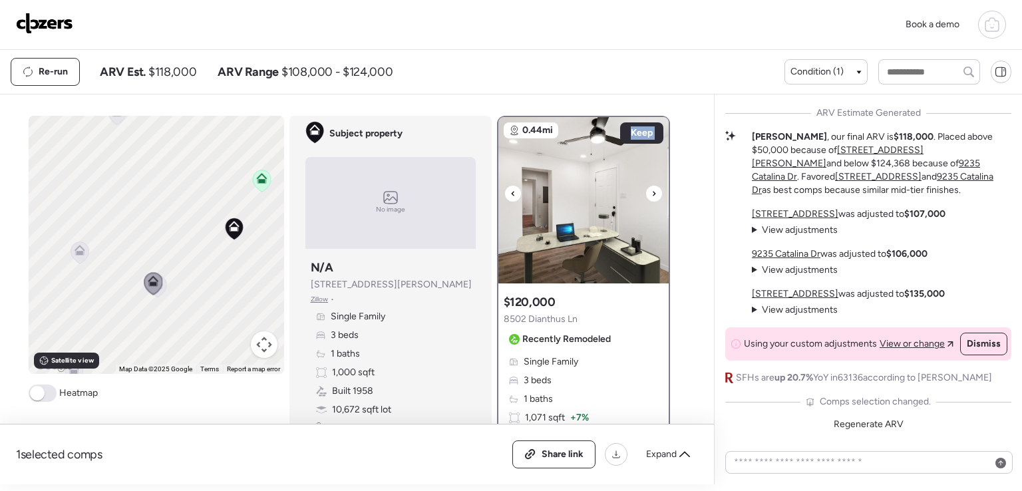
click at [652, 191] on icon at bounding box center [654, 194] width 5 height 16
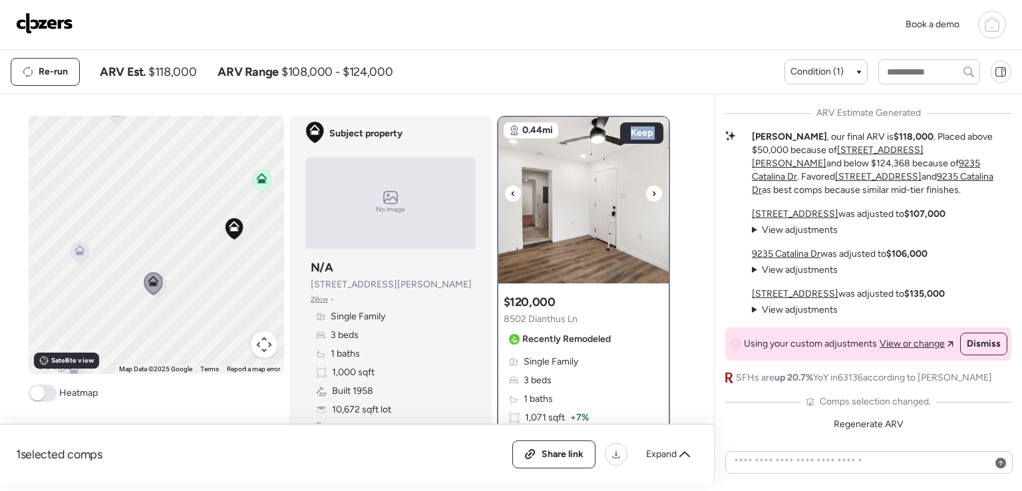
click at [652, 191] on icon at bounding box center [654, 194] width 5 height 16
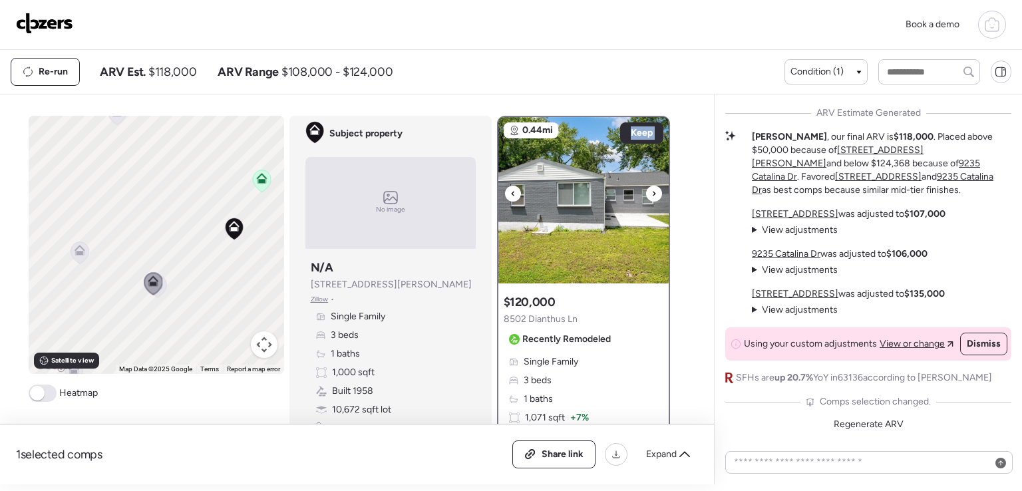
click at [652, 191] on icon at bounding box center [654, 194] width 5 height 16
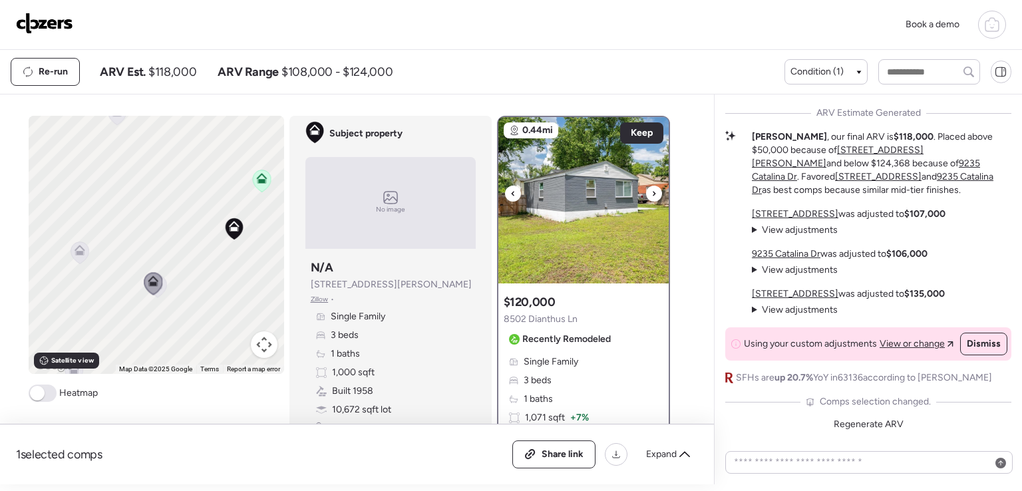
click at [510, 195] on icon at bounding box center [512, 194] width 5 height 16
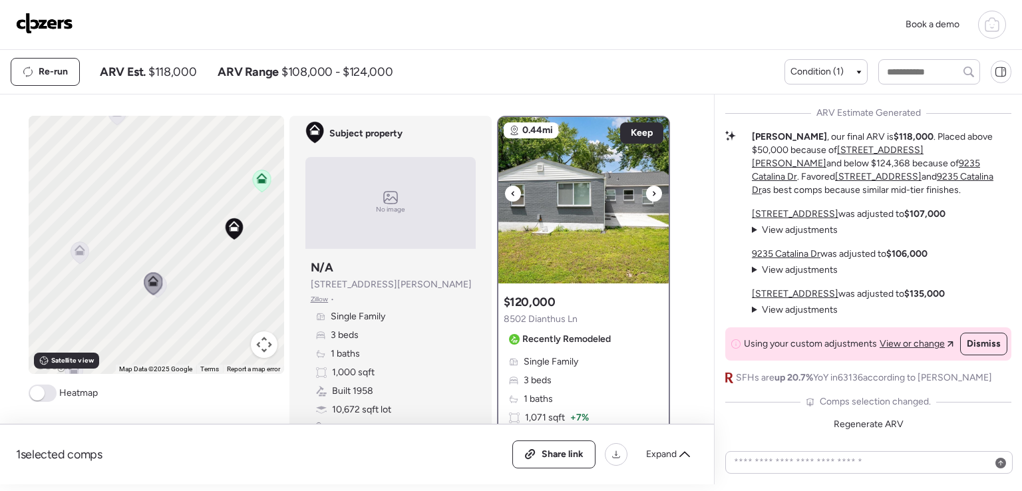
click at [510, 195] on icon at bounding box center [512, 194] width 5 height 16
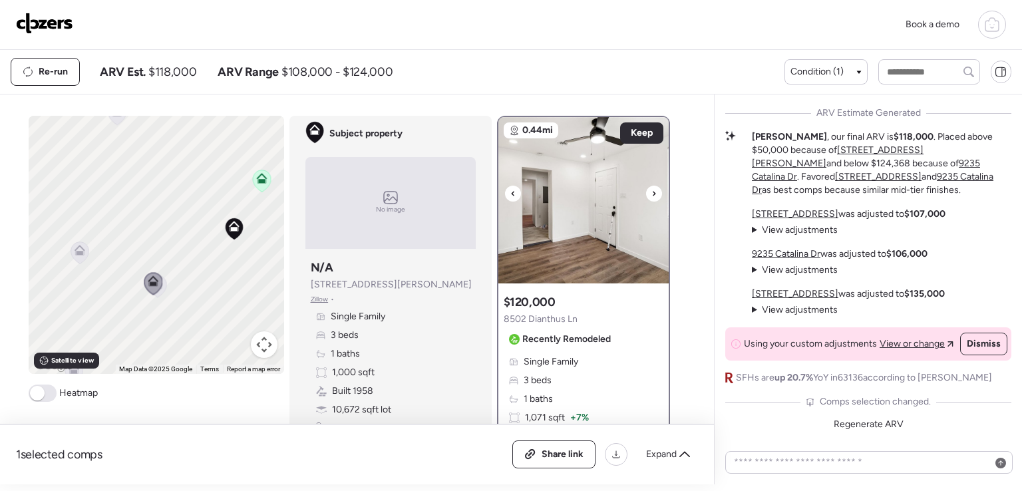
click at [652, 194] on div at bounding box center [654, 194] width 16 height 16
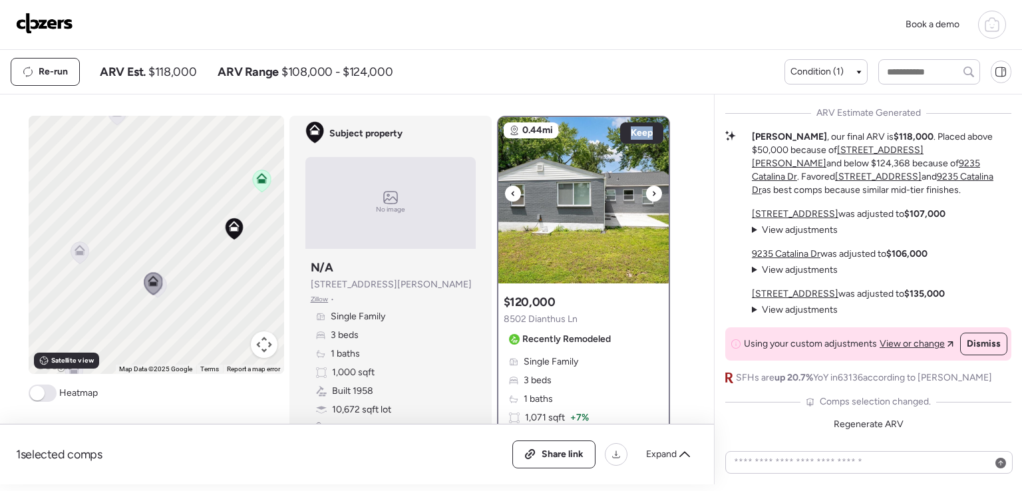
click at [652, 194] on div at bounding box center [654, 194] width 16 height 16
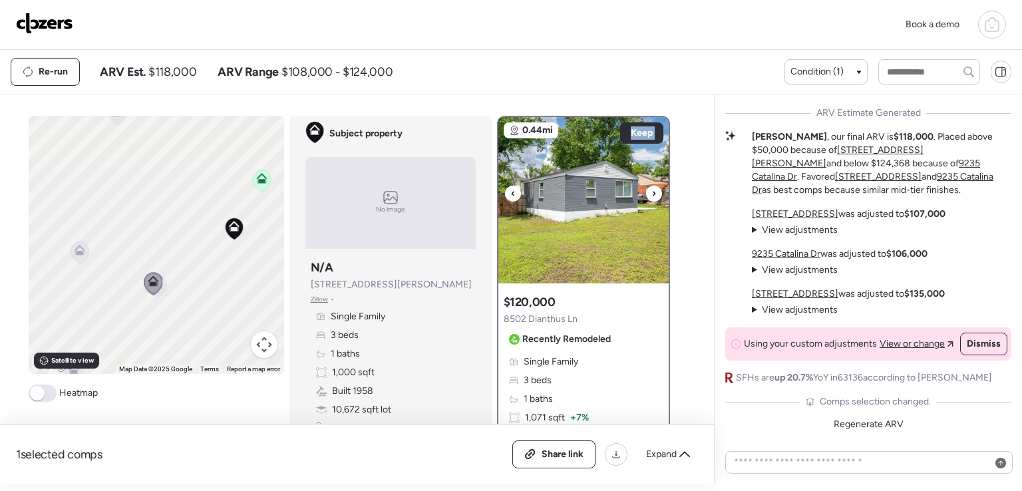
click at [652, 194] on div at bounding box center [654, 194] width 16 height 16
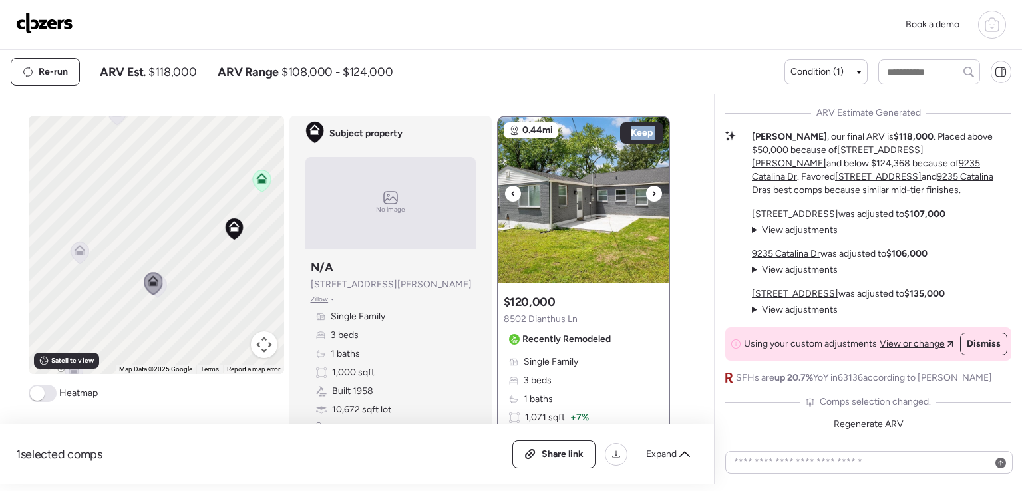
click at [652, 194] on div at bounding box center [654, 194] width 16 height 16
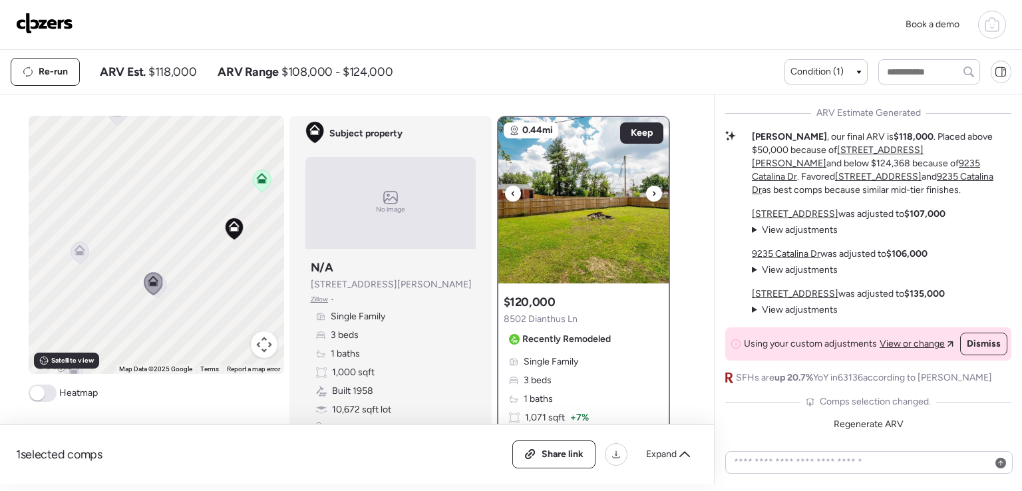
click at [652, 194] on div at bounding box center [654, 194] width 16 height 16
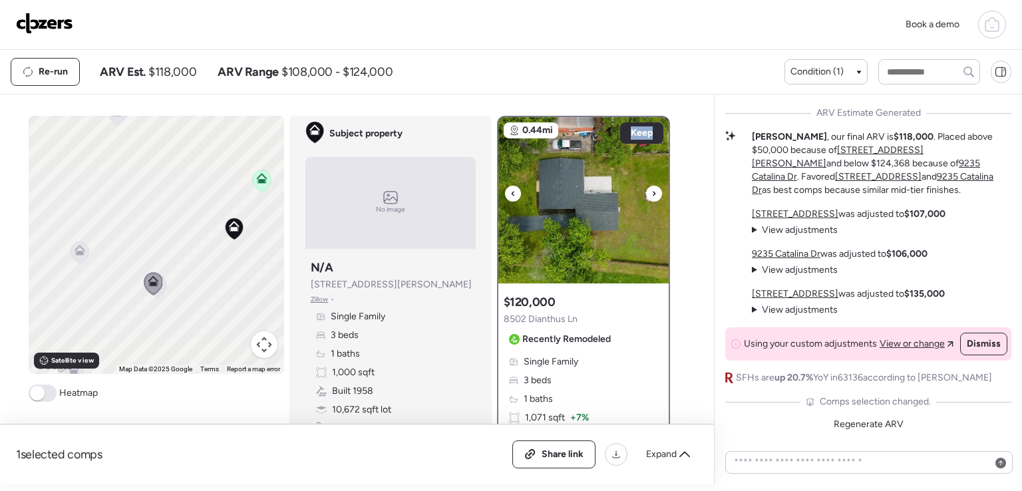
click at [652, 194] on div at bounding box center [654, 194] width 16 height 16
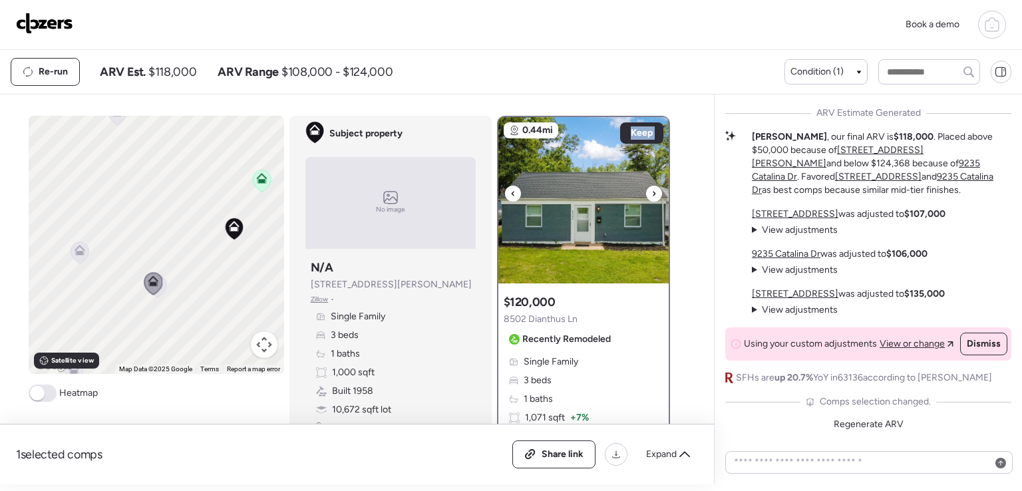
click at [652, 194] on div at bounding box center [654, 194] width 16 height 16
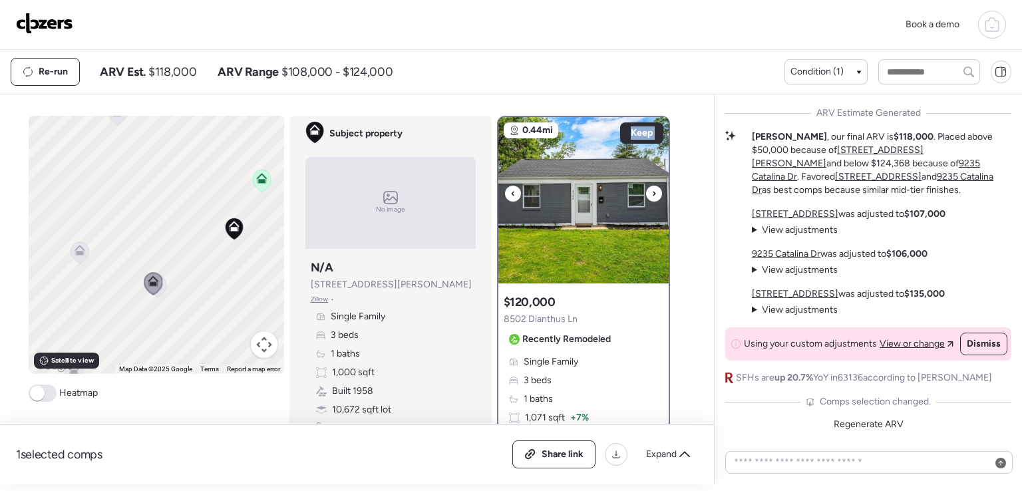
click at [652, 194] on div at bounding box center [654, 194] width 16 height 16
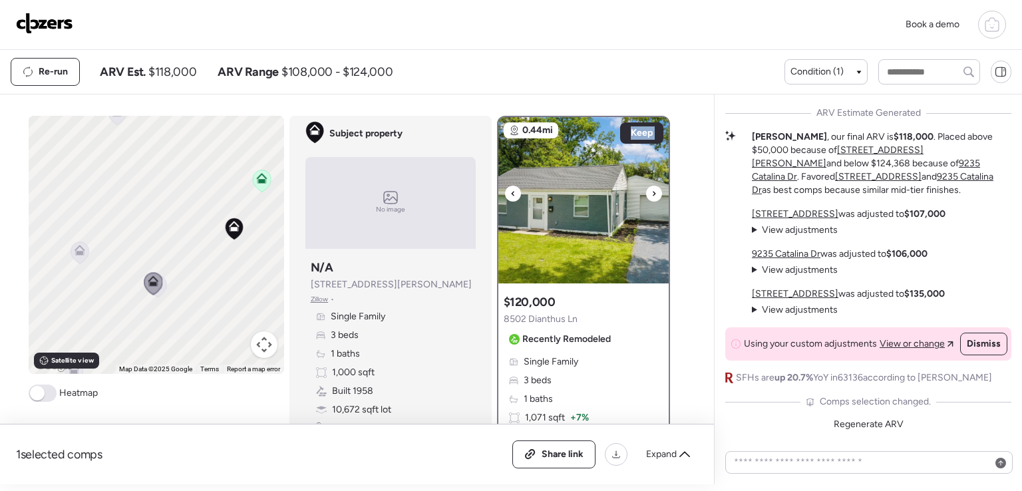
click at [652, 194] on div at bounding box center [654, 194] width 16 height 16
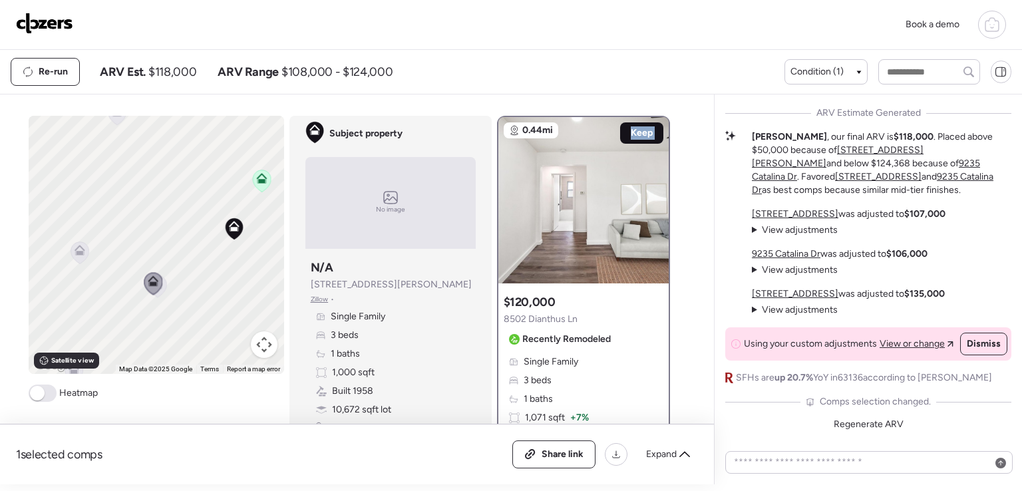
click at [636, 126] on span "Keep" at bounding box center [642, 132] width 22 height 13
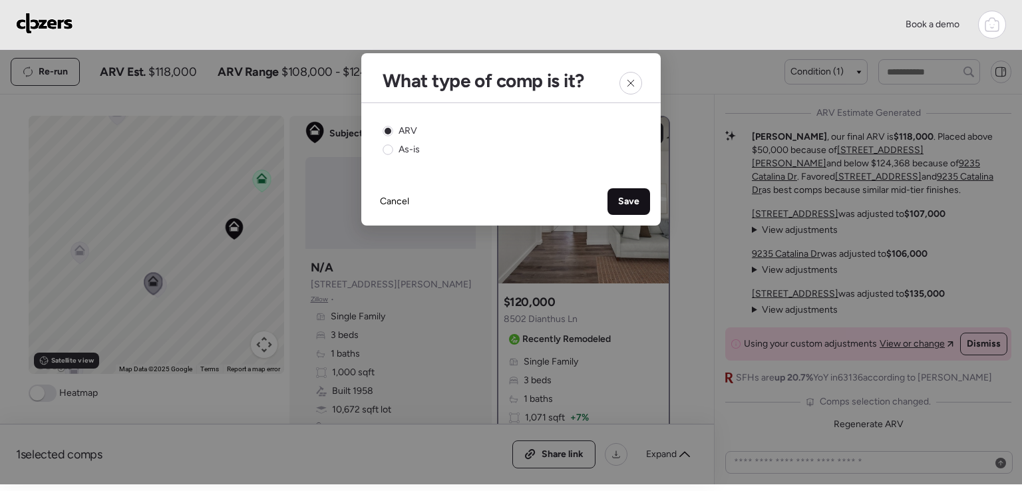
click at [625, 209] on div "Save" at bounding box center [629, 201] width 43 height 27
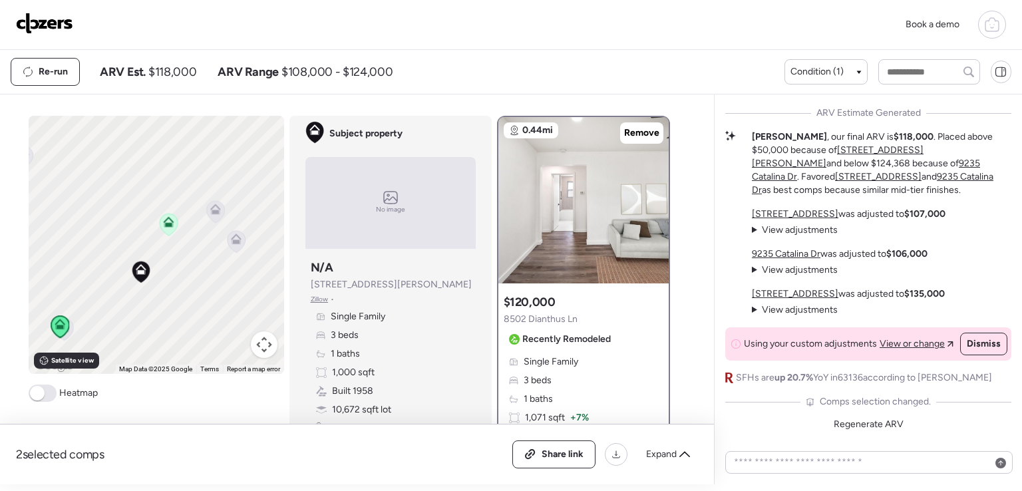
drag, startPoint x: 270, startPoint y: 207, endPoint x: 180, endPoint y: 242, distance: 96.3
click at [178, 243] on div "To activate drag with keyboard, press Alt + Enter. Once in keyboard drag state,…" at bounding box center [157, 245] width 256 height 258
click at [213, 214] on icon at bounding box center [215, 214] width 9 height 4
click at [209, 218] on icon at bounding box center [215, 214] width 18 height 22
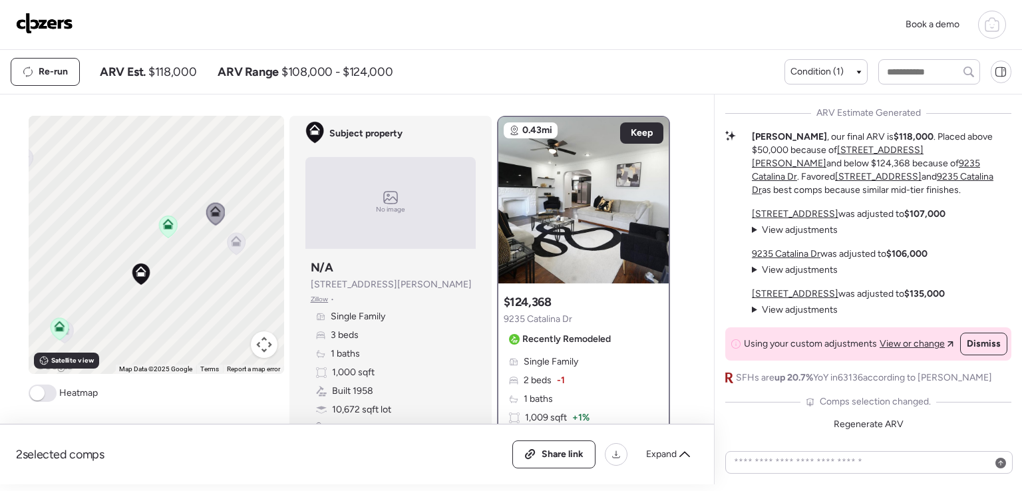
click at [232, 238] on icon at bounding box center [236, 241] width 11 height 11
click at [229, 251] on icon at bounding box center [236, 244] width 18 height 22
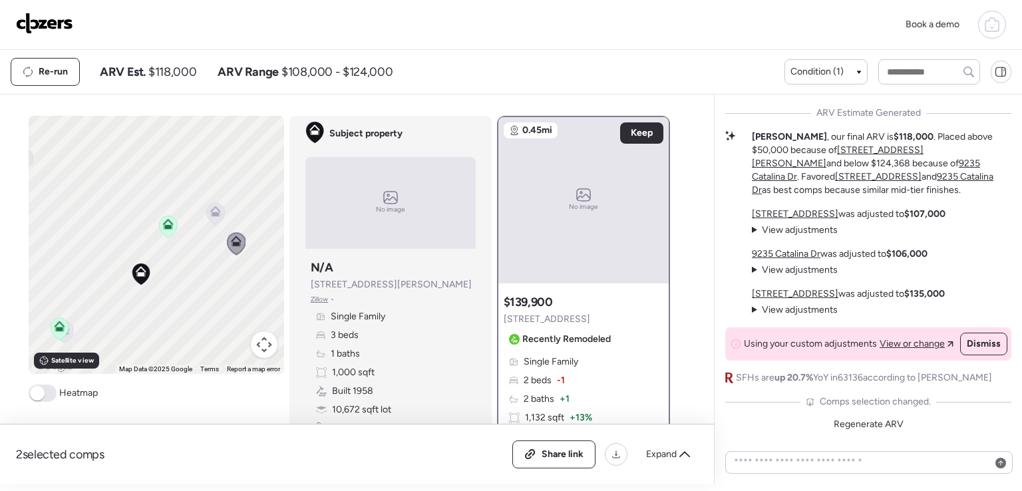
drag, startPoint x: 115, startPoint y: 278, endPoint x: 156, endPoint y: 214, distance: 76.1
click at [249, 200] on div "To activate drag with keyboard, press Alt + Enter. Once in keyboard drag state,…" at bounding box center [157, 245] width 256 height 258
drag, startPoint x: 68, startPoint y: 216, endPoint x: 184, endPoint y: 146, distance: 135.3
click at [184, 146] on div "To activate drag with keyboard, press Alt + Enter. Once in keyboard drag state,…" at bounding box center [157, 245] width 256 height 258
click at [176, 253] on icon at bounding box center [175, 259] width 18 height 22
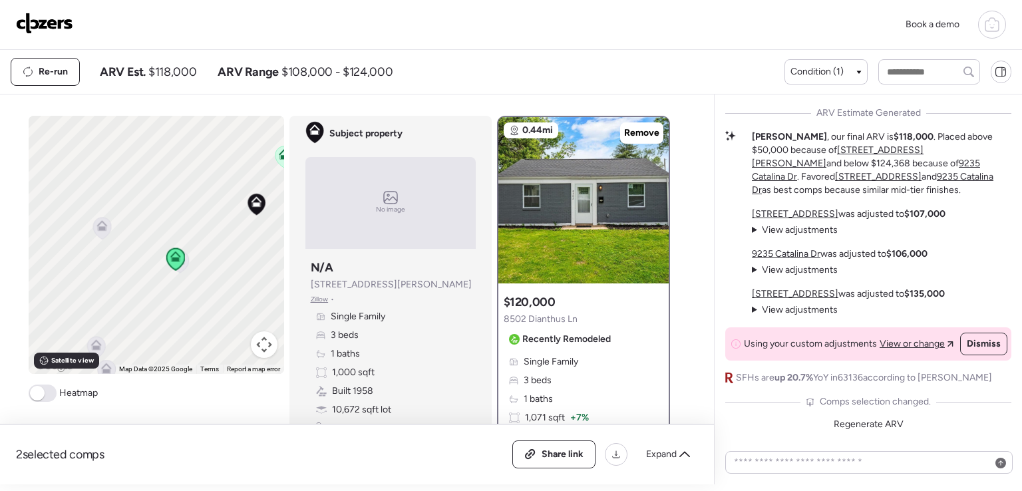
click at [176, 262] on icon at bounding box center [175, 259] width 18 height 22
click at [846, 71] on div "Condition (1)" at bounding box center [826, 71] width 71 height 13
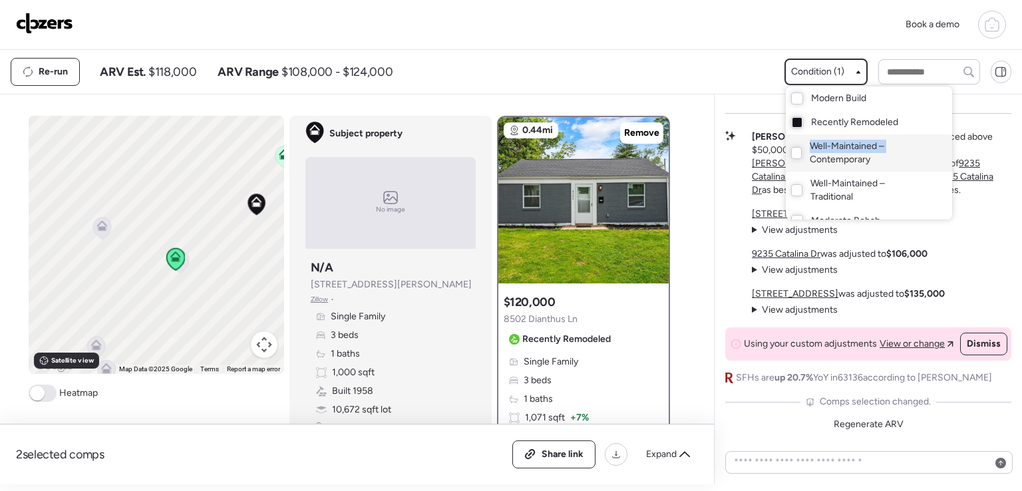
click at [805, 152] on div "Well-Maintained – Contemporary" at bounding box center [869, 152] width 166 height 37
click at [236, 176] on div at bounding box center [511, 208] width 1022 height 491
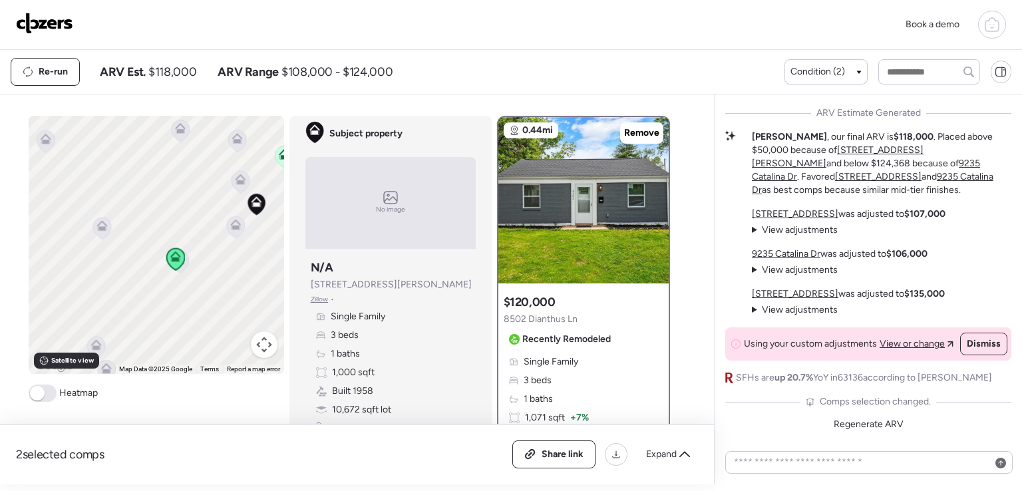
click at [236, 183] on icon at bounding box center [240, 182] width 9 height 4
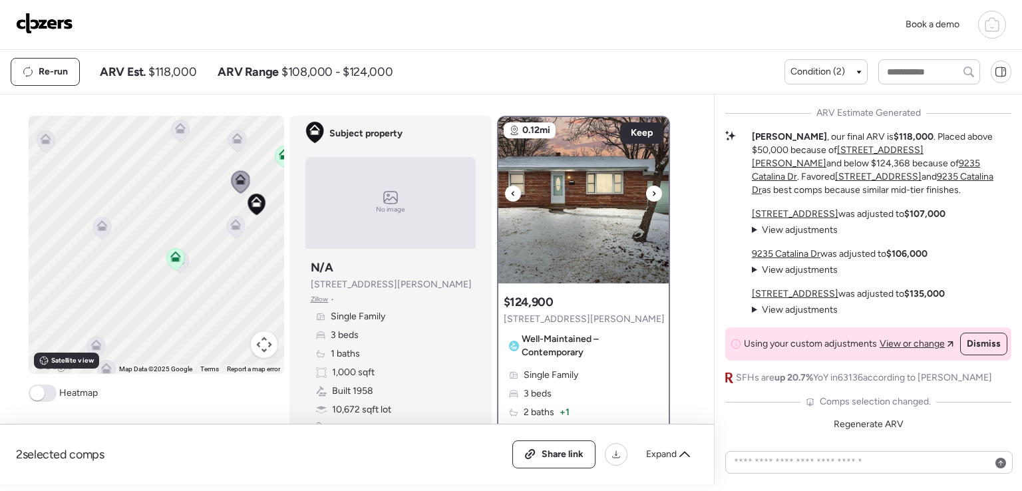
click at [652, 190] on icon at bounding box center [654, 194] width 5 height 16
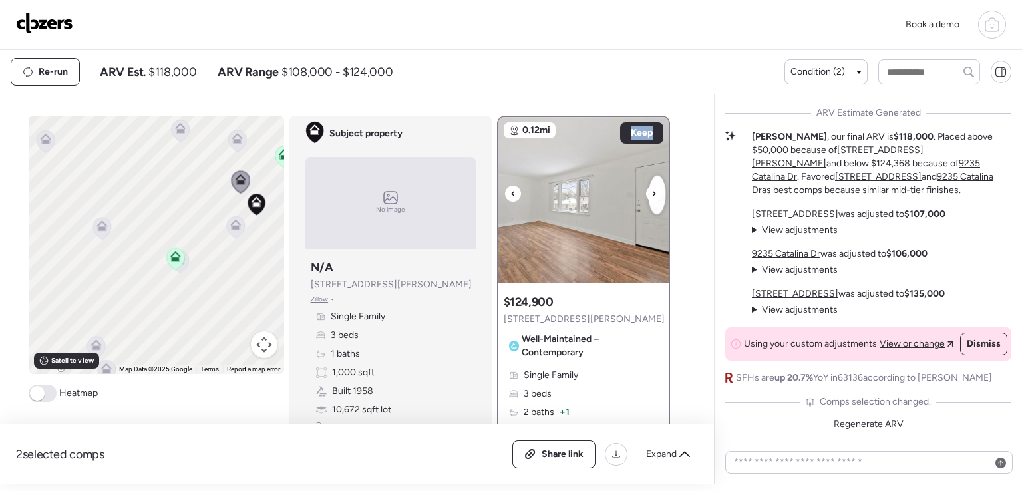
click at [652, 190] on icon at bounding box center [654, 194] width 5 height 16
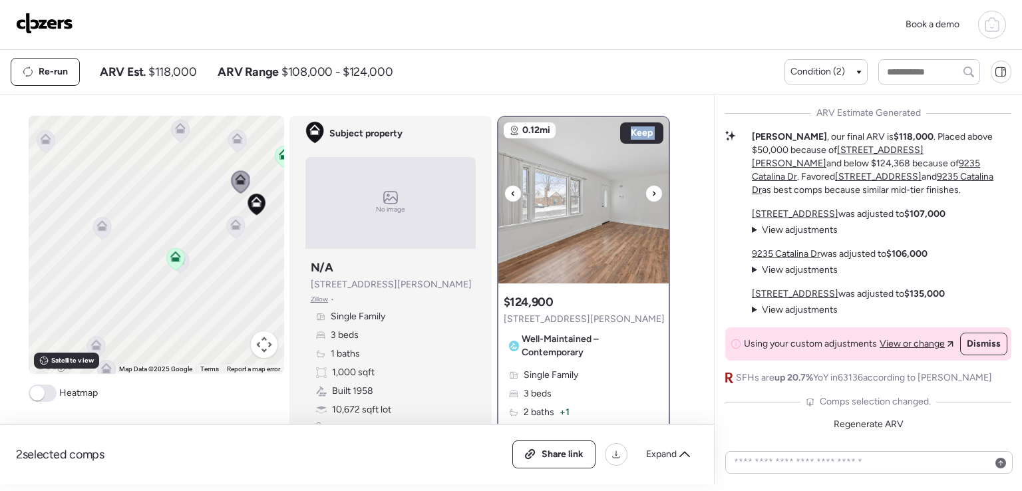
click at [652, 190] on icon at bounding box center [654, 194] width 5 height 16
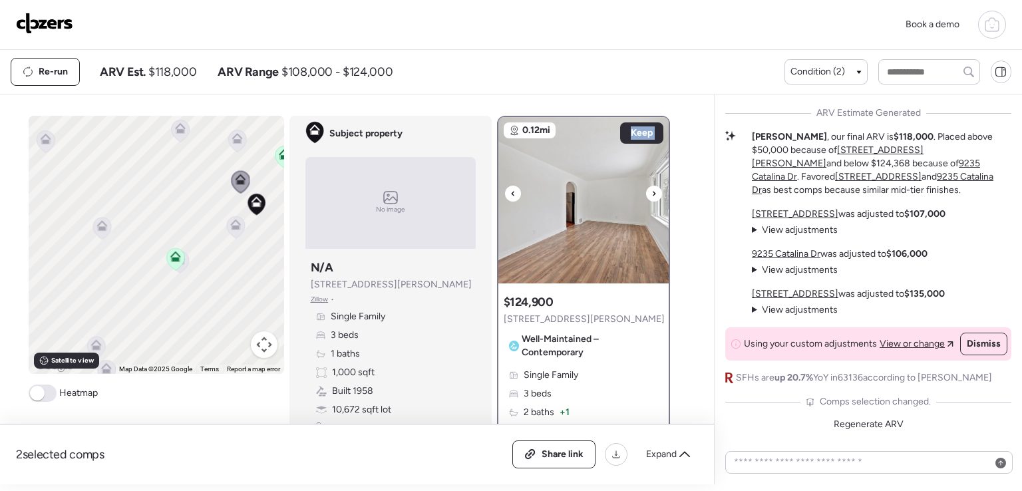
click at [652, 190] on icon at bounding box center [654, 194] width 5 height 16
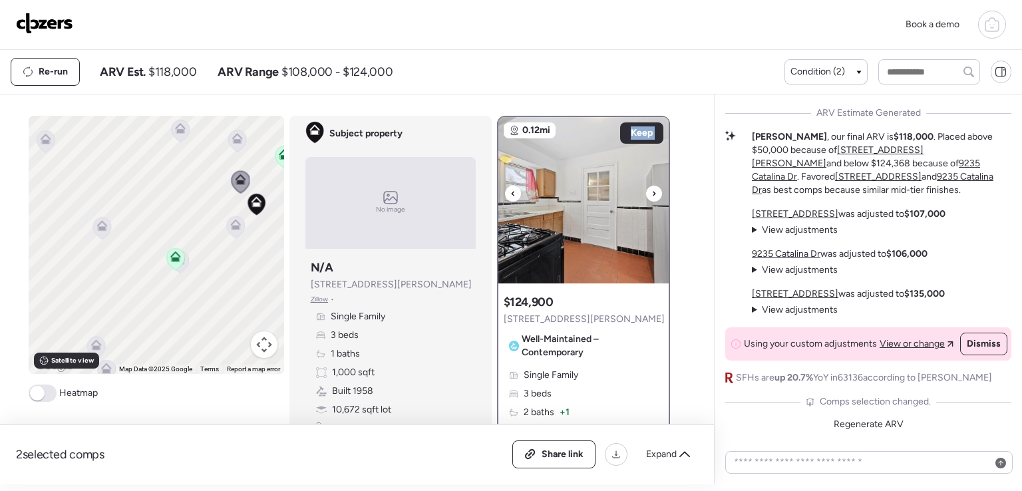
click at [652, 190] on icon at bounding box center [654, 194] width 5 height 16
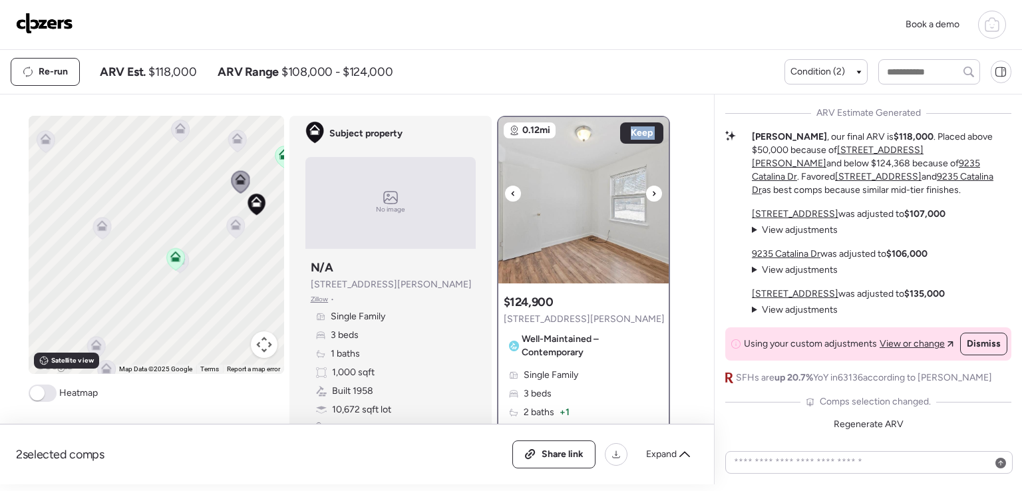
click at [652, 190] on icon at bounding box center [654, 194] width 5 height 16
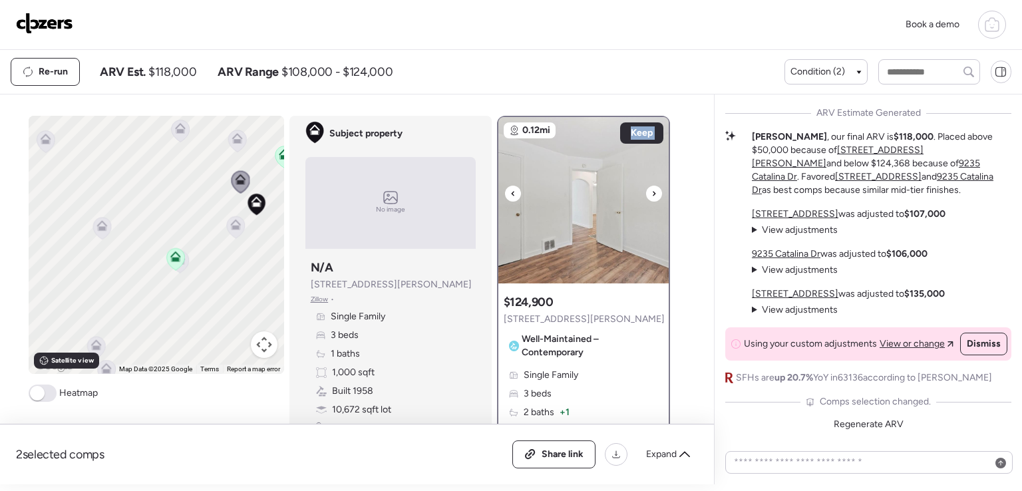
click at [652, 190] on icon at bounding box center [654, 194] width 5 height 16
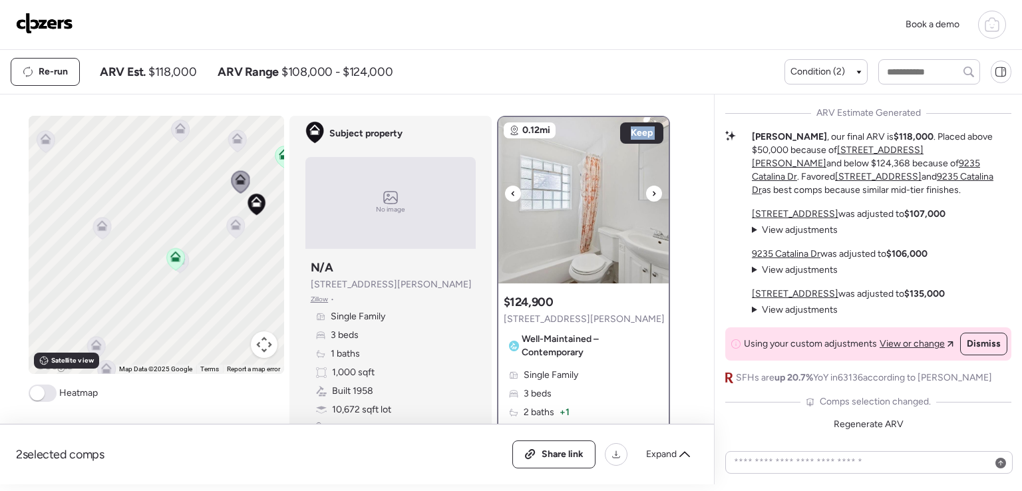
click at [652, 190] on icon at bounding box center [654, 194] width 5 height 16
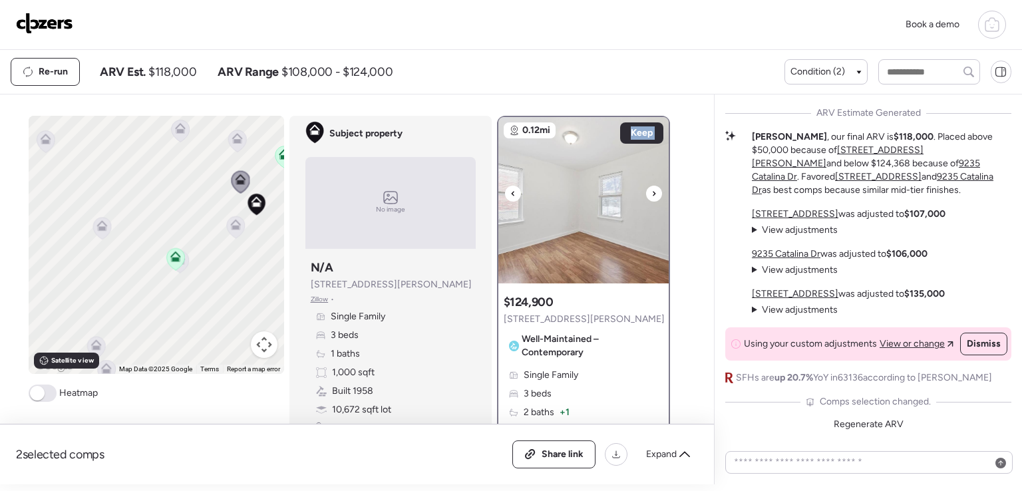
click at [652, 190] on icon at bounding box center [654, 194] width 5 height 16
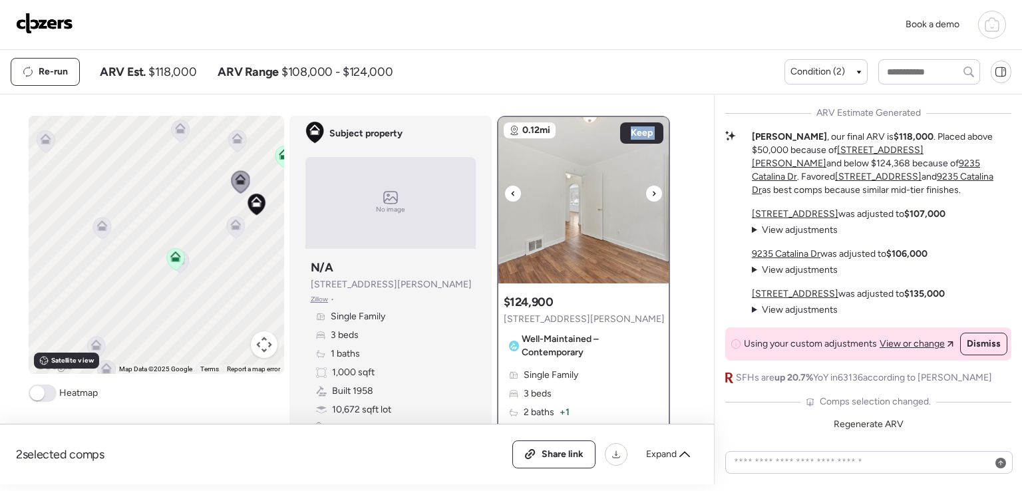
click at [652, 190] on icon at bounding box center [654, 194] width 5 height 16
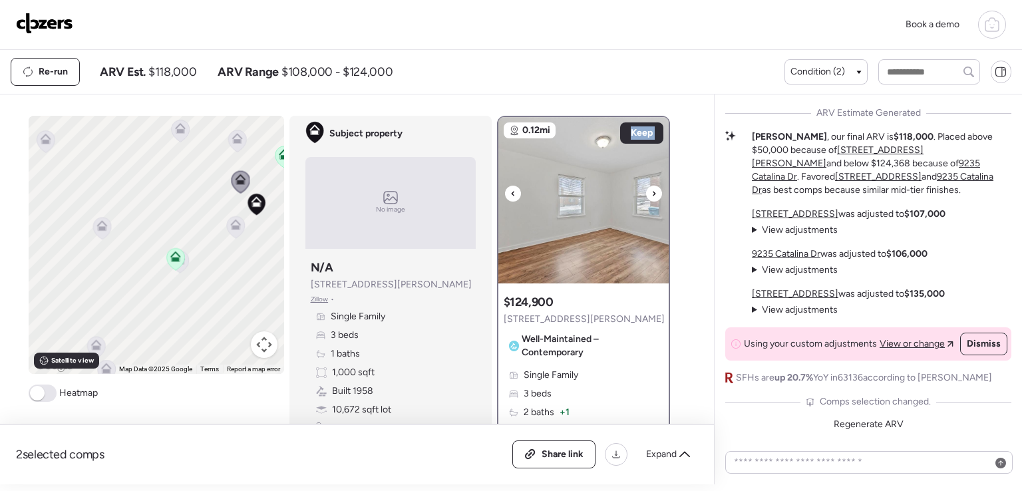
click at [652, 190] on icon at bounding box center [654, 194] width 5 height 16
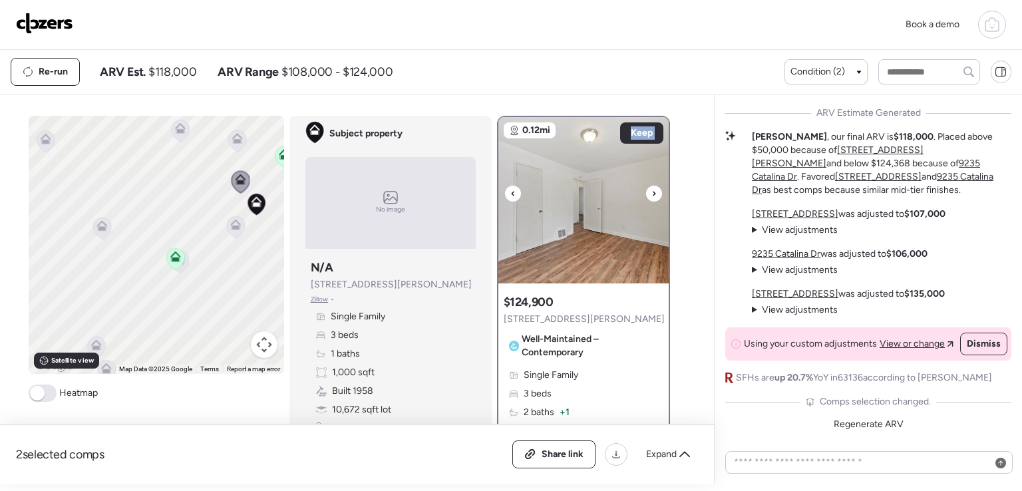
click at [652, 190] on icon at bounding box center [654, 194] width 5 height 16
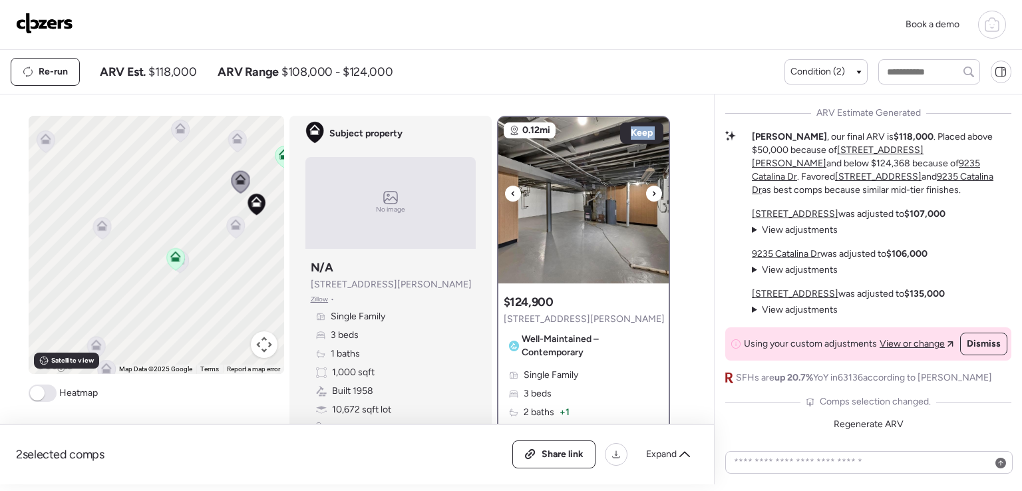
click at [652, 190] on icon at bounding box center [654, 194] width 5 height 16
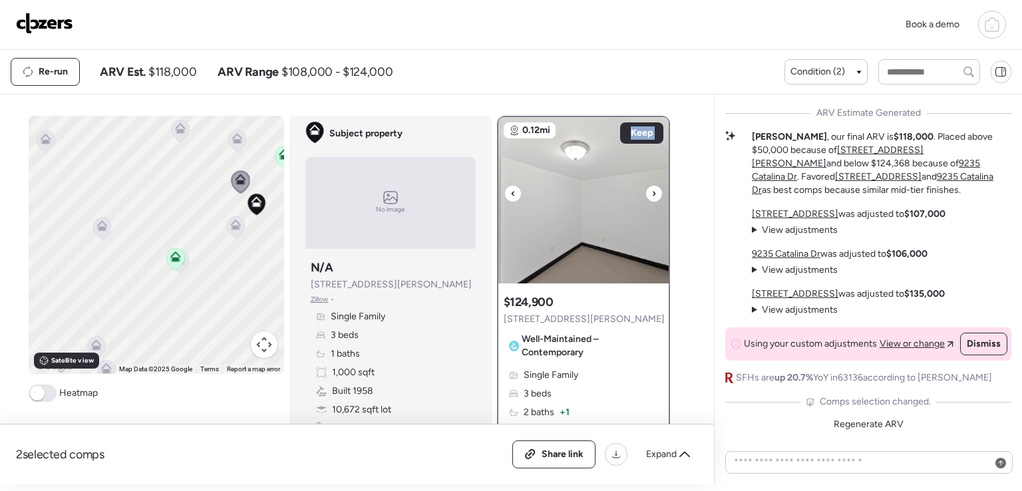
click at [652, 190] on icon at bounding box center [654, 194] width 5 height 16
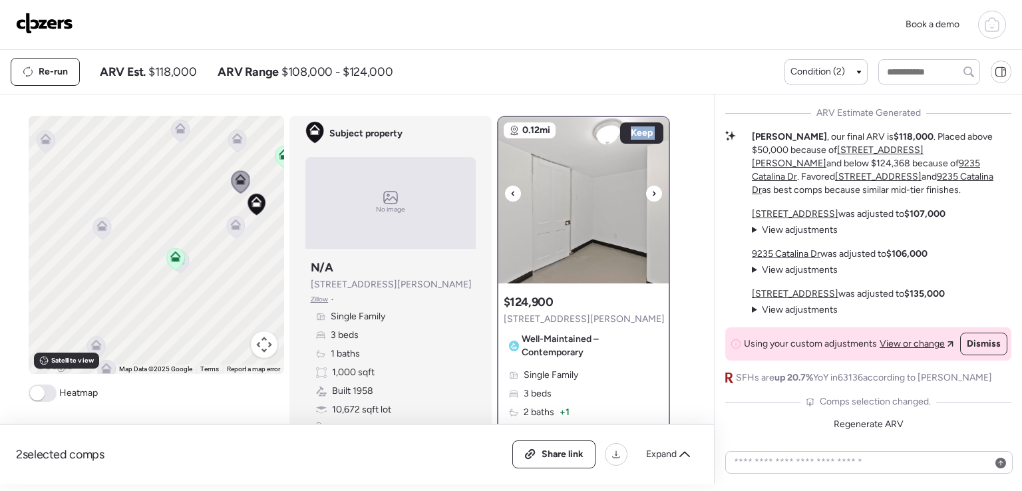
click at [652, 190] on icon at bounding box center [654, 194] width 5 height 16
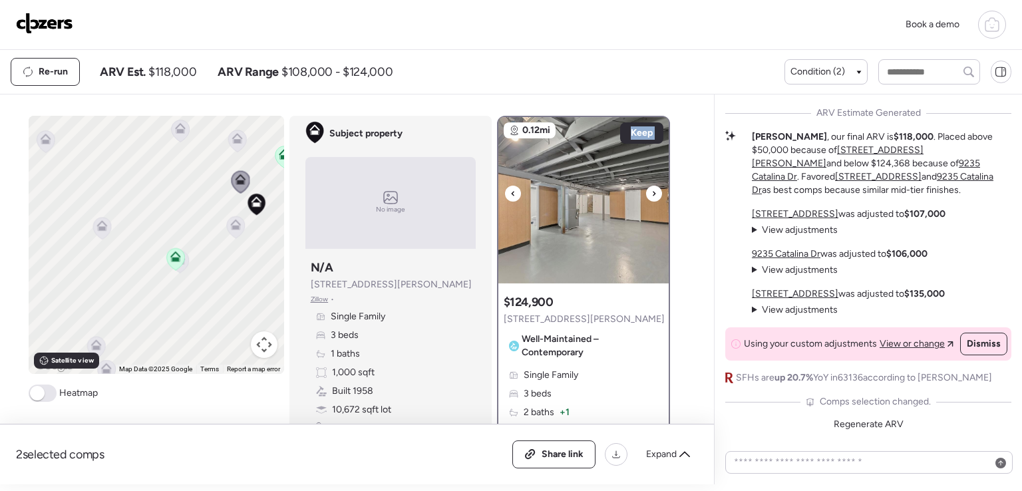
click at [652, 190] on icon at bounding box center [654, 194] width 5 height 16
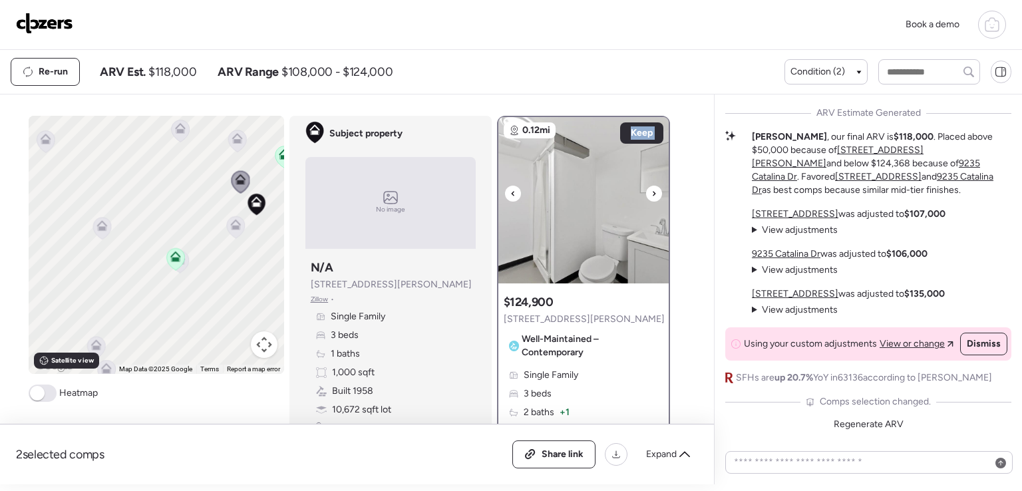
click at [652, 190] on icon at bounding box center [654, 194] width 5 height 16
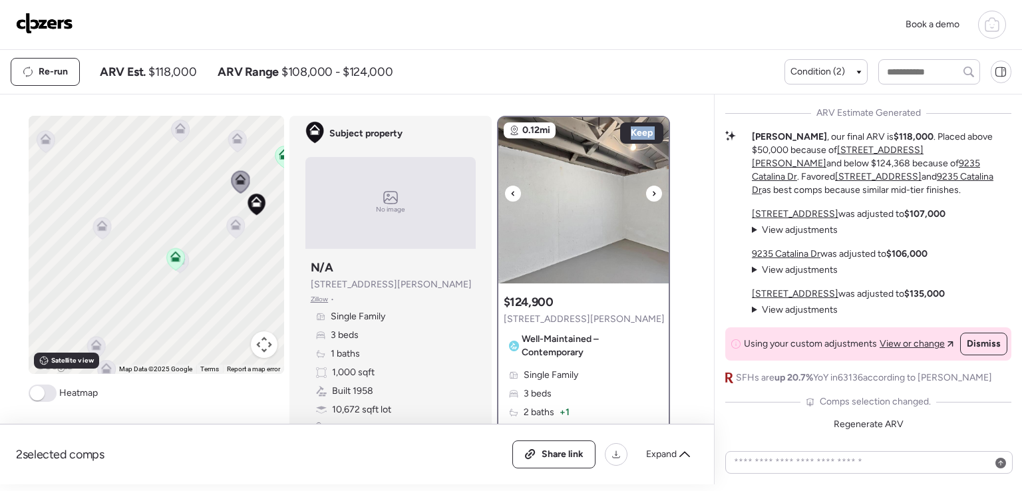
click at [652, 190] on icon at bounding box center [654, 194] width 5 height 16
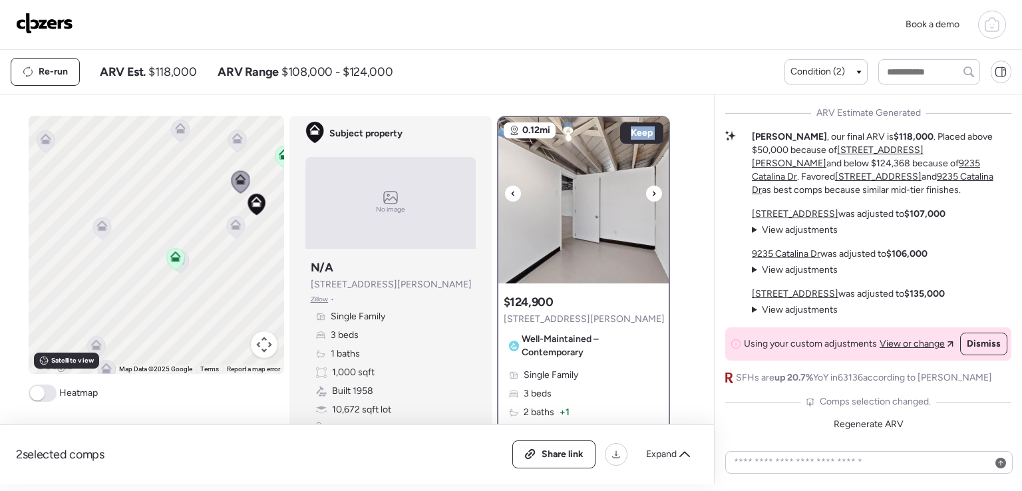
click at [652, 190] on icon at bounding box center [654, 194] width 5 height 16
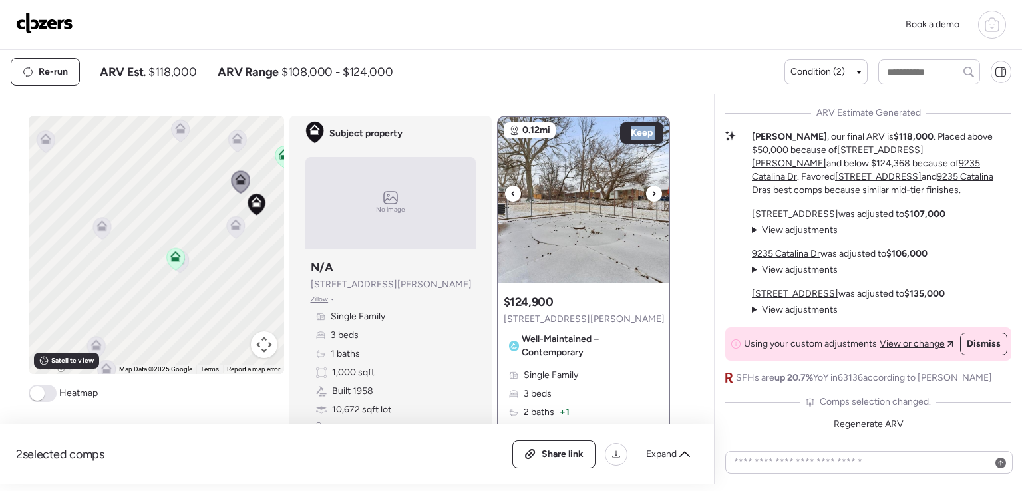
click at [652, 190] on icon at bounding box center [654, 194] width 5 height 16
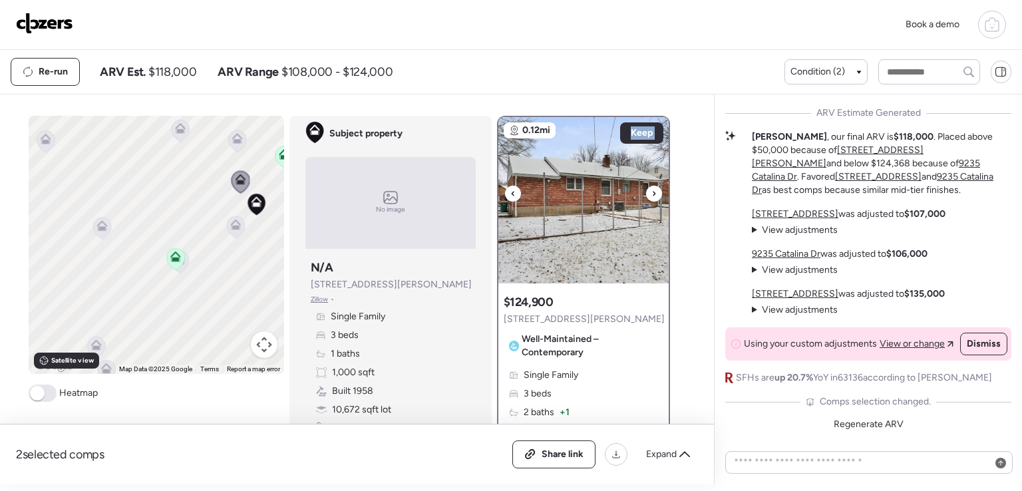
click at [652, 190] on icon at bounding box center [654, 194] width 5 height 16
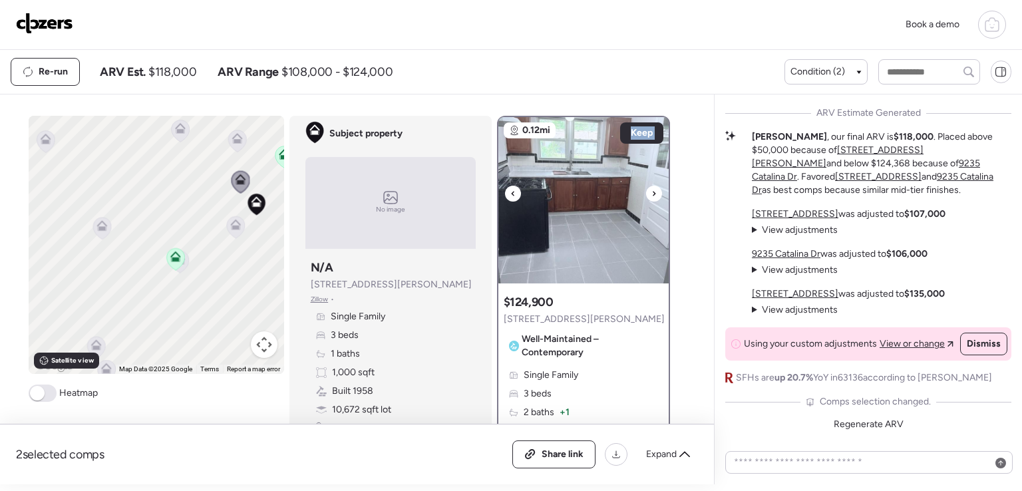
click at [652, 190] on icon at bounding box center [654, 194] width 5 height 16
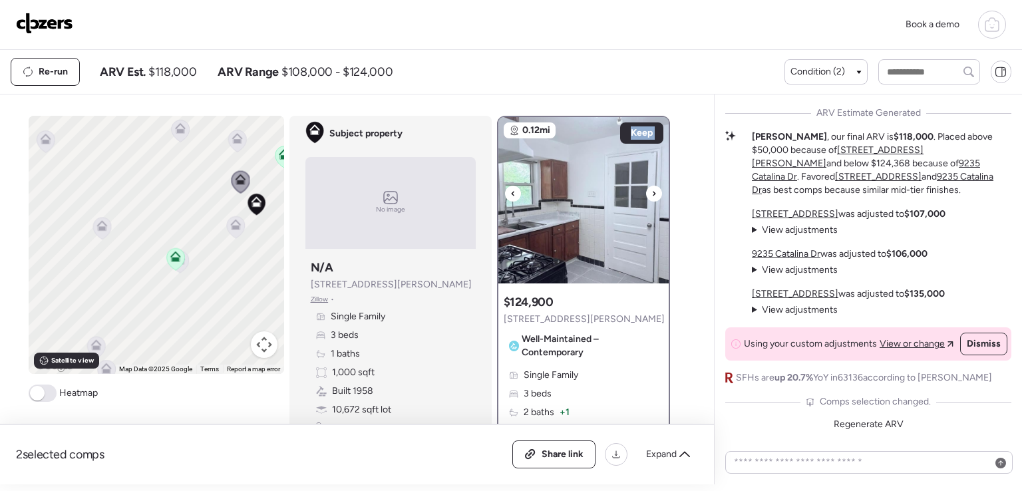
click at [652, 190] on icon at bounding box center [654, 194] width 5 height 16
click at [635, 136] on span "Keep" at bounding box center [642, 132] width 22 height 13
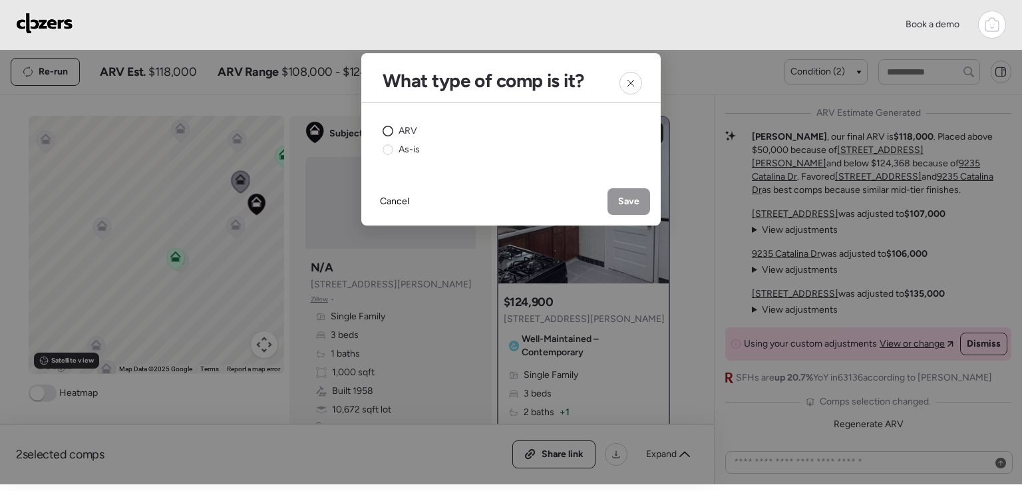
click at [402, 128] on span "ARV" at bounding box center [408, 130] width 19 height 13
click at [629, 196] on span "Save" at bounding box center [628, 201] width 21 height 13
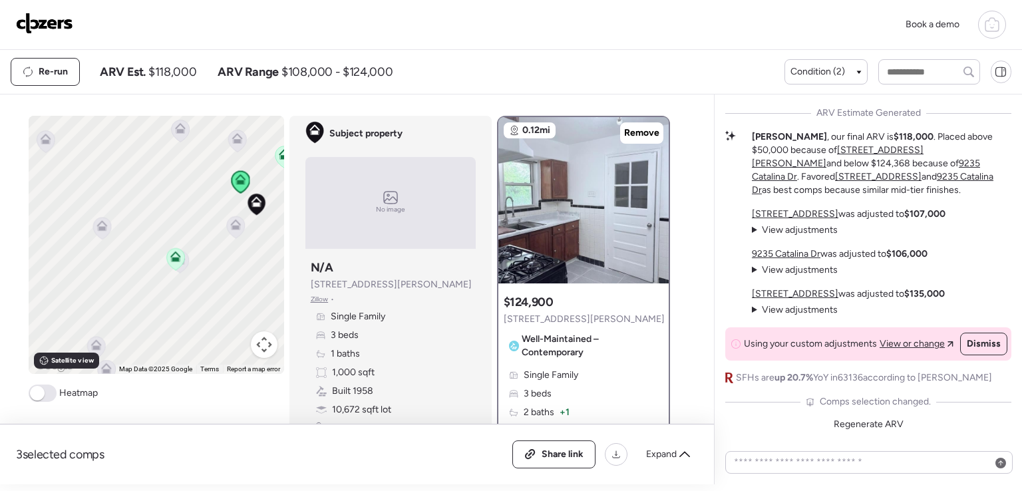
click at [232, 230] on icon at bounding box center [235, 227] width 18 height 22
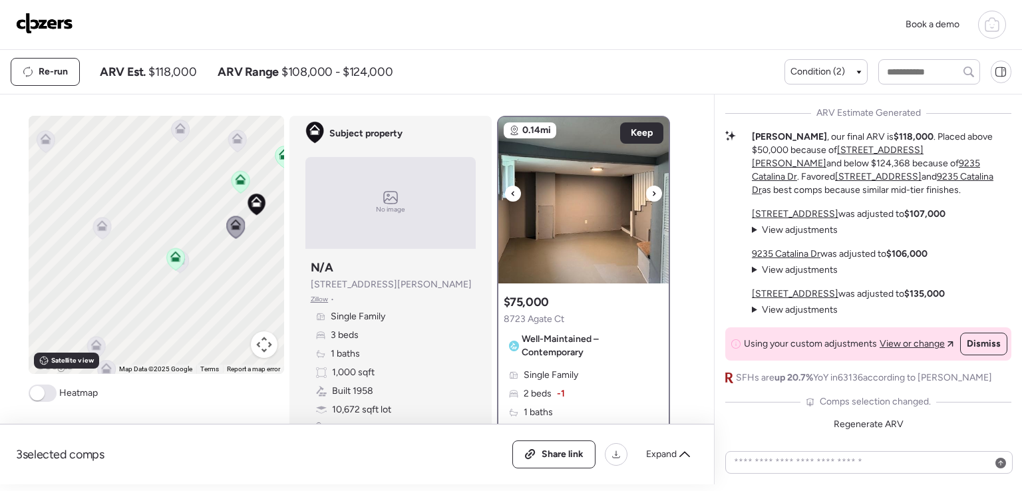
click at [652, 190] on icon at bounding box center [654, 194] width 5 height 16
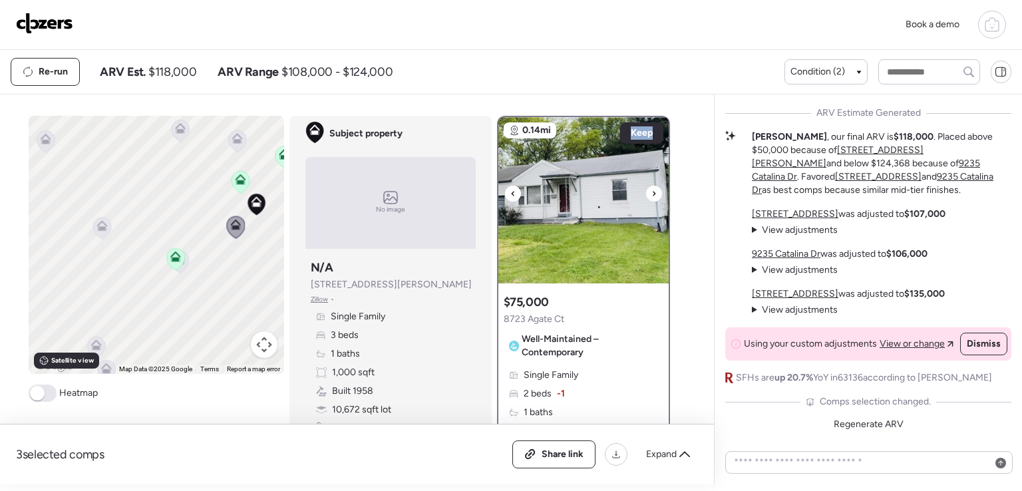
click at [652, 189] on icon at bounding box center [654, 194] width 5 height 16
click at [652, 188] on icon at bounding box center [654, 194] width 5 height 16
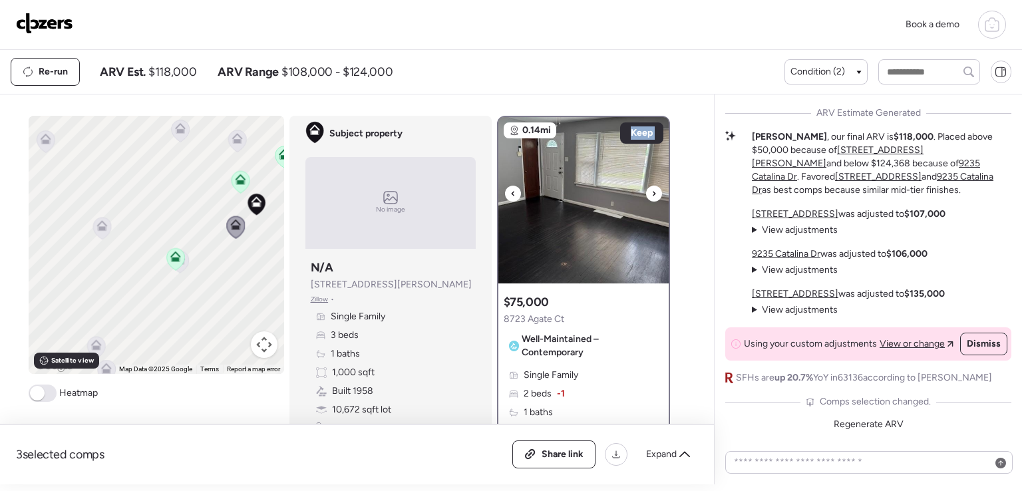
click at [652, 188] on icon at bounding box center [654, 194] width 5 height 16
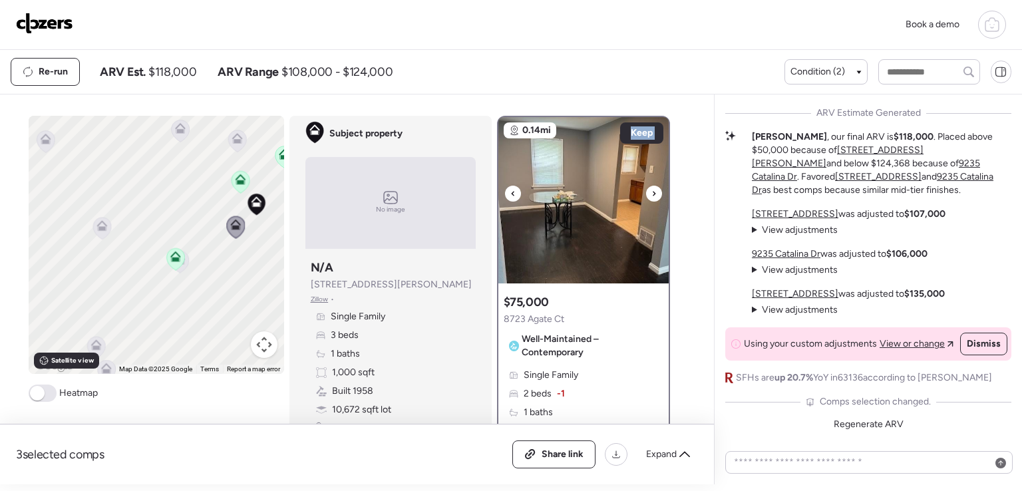
click at [652, 188] on icon at bounding box center [654, 194] width 5 height 16
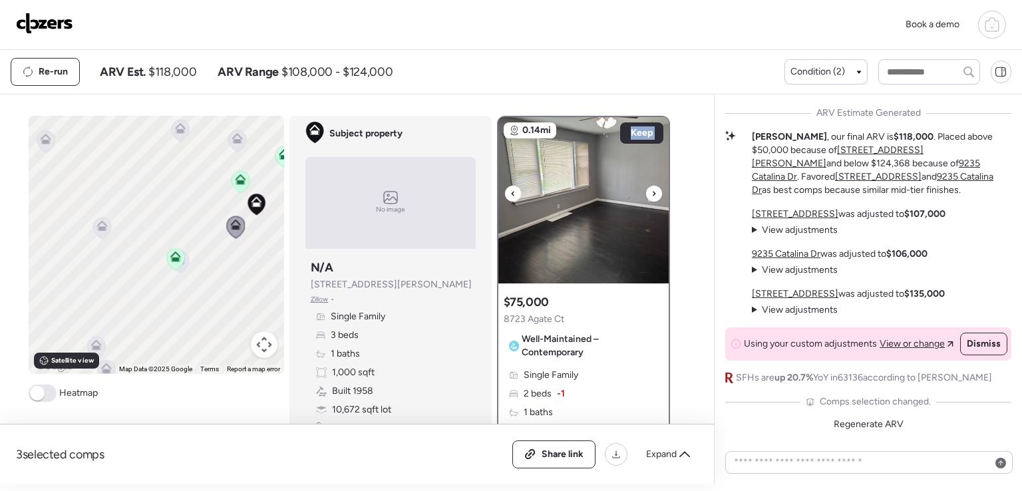
click at [652, 188] on icon at bounding box center [654, 194] width 5 height 16
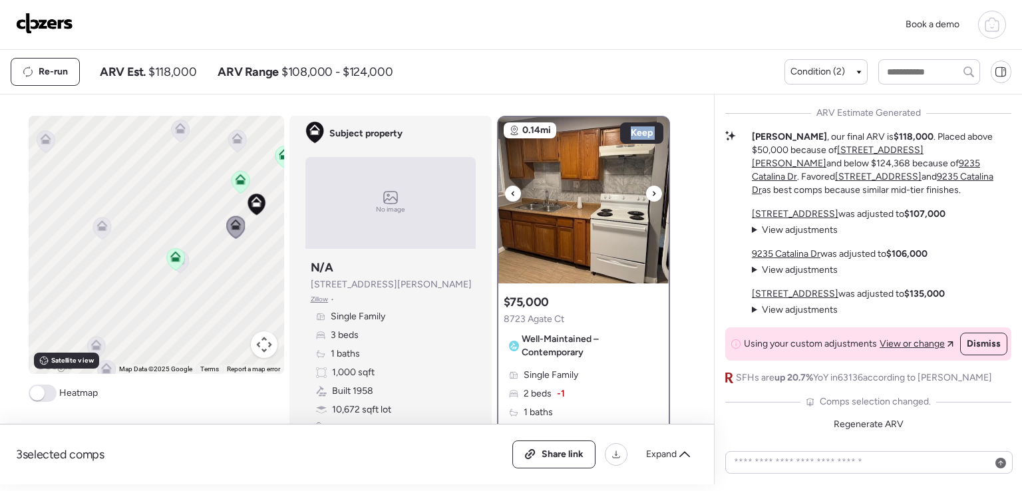
click at [652, 190] on icon at bounding box center [654, 194] width 5 height 16
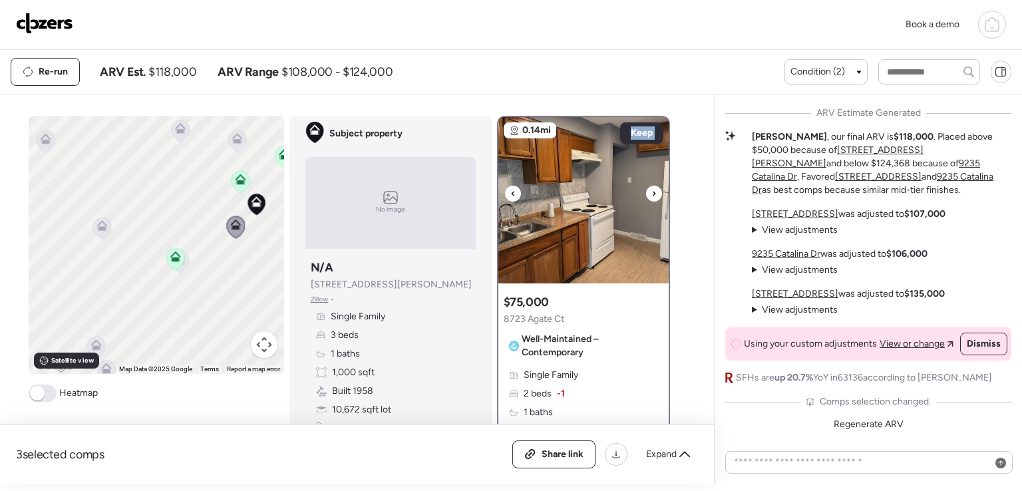
click at [652, 190] on icon at bounding box center [654, 194] width 5 height 16
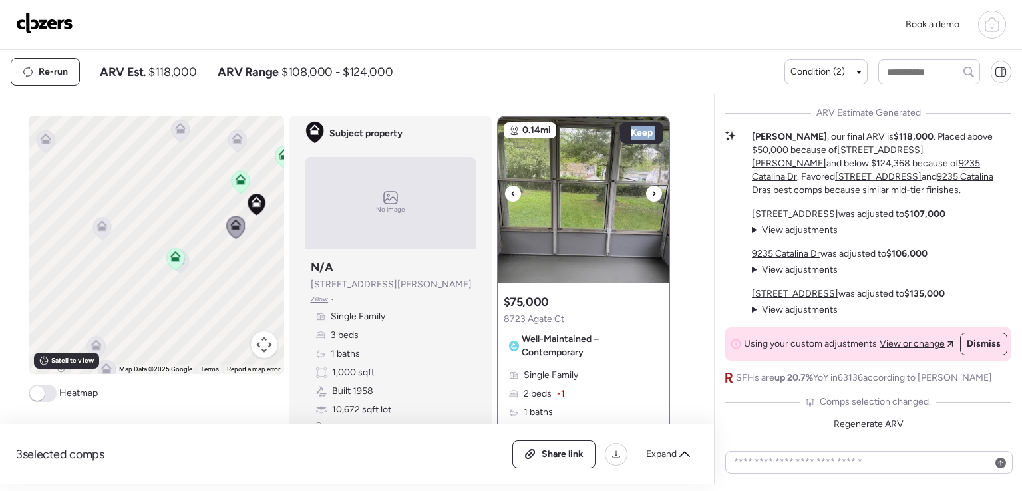
click at [652, 190] on icon at bounding box center [654, 194] width 5 height 16
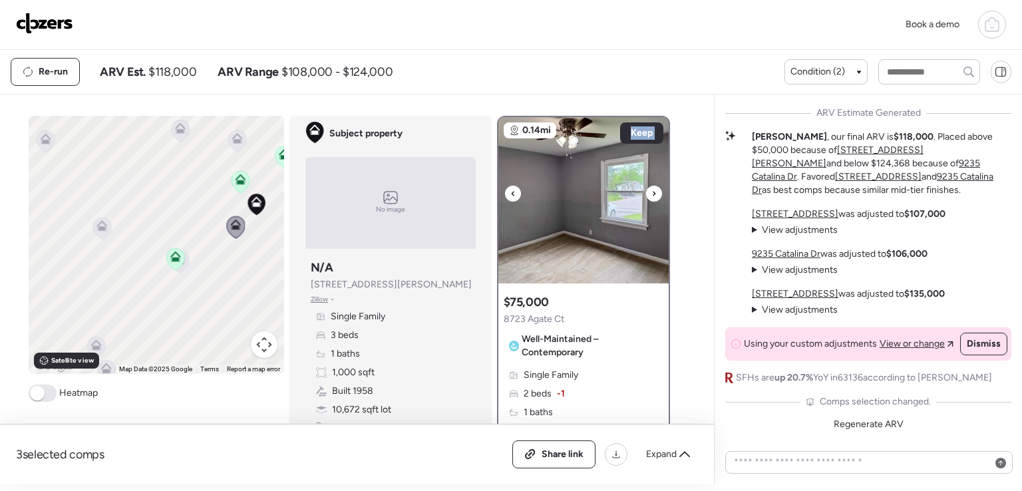
click at [652, 190] on icon at bounding box center [654, 194] width 5 height 16
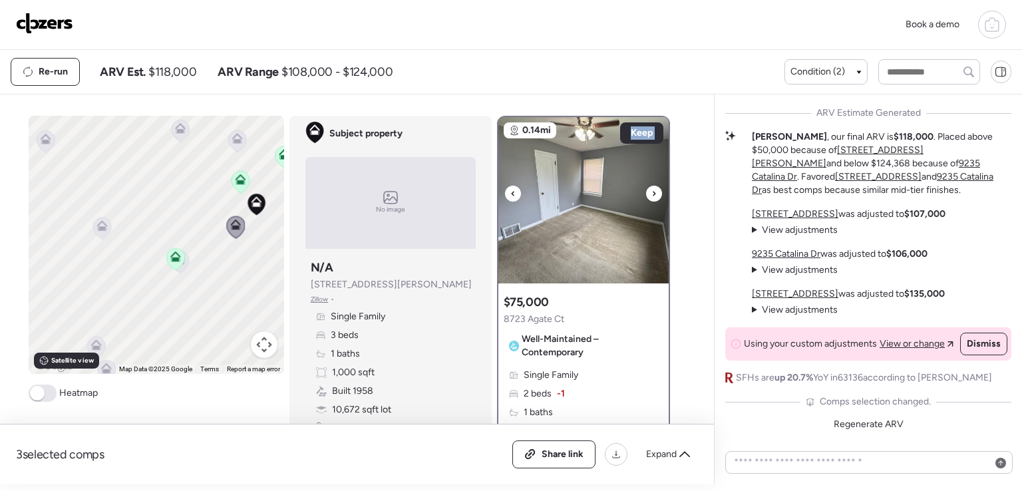
click at [652, 190] on icon at bounding box center [654, 194] width 5 height 16
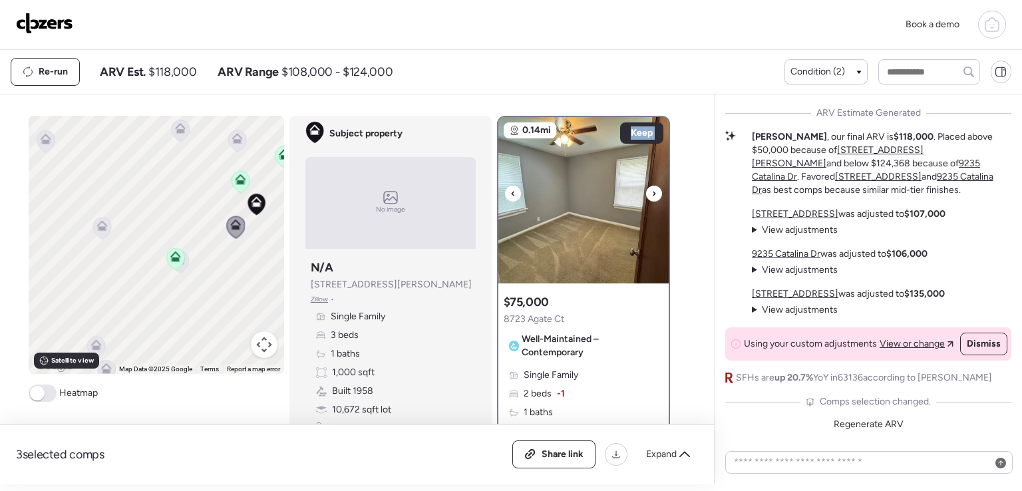
click at [652, 190] on icon at bounding box center [654, 194] width 5 height 16
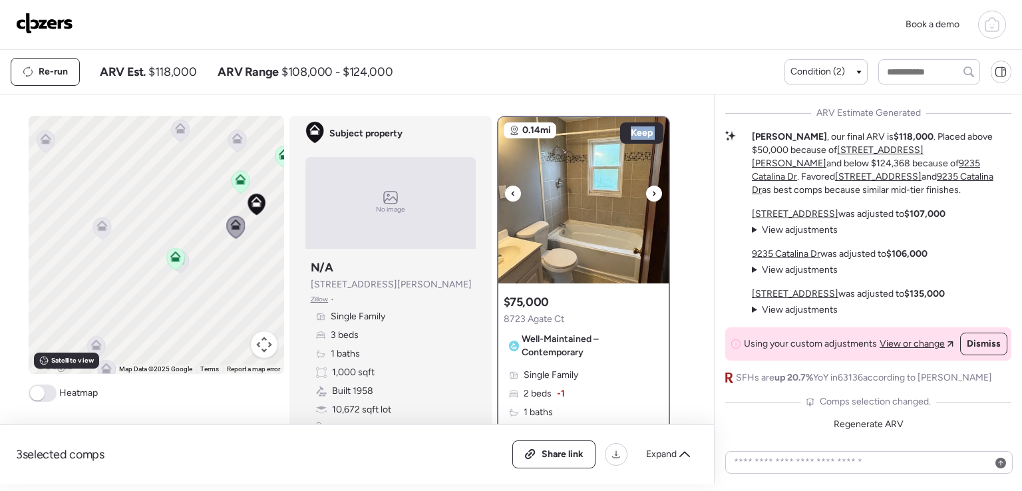
click at [652, 190] on icon at bounding box center [654, 194] width 5 height 16
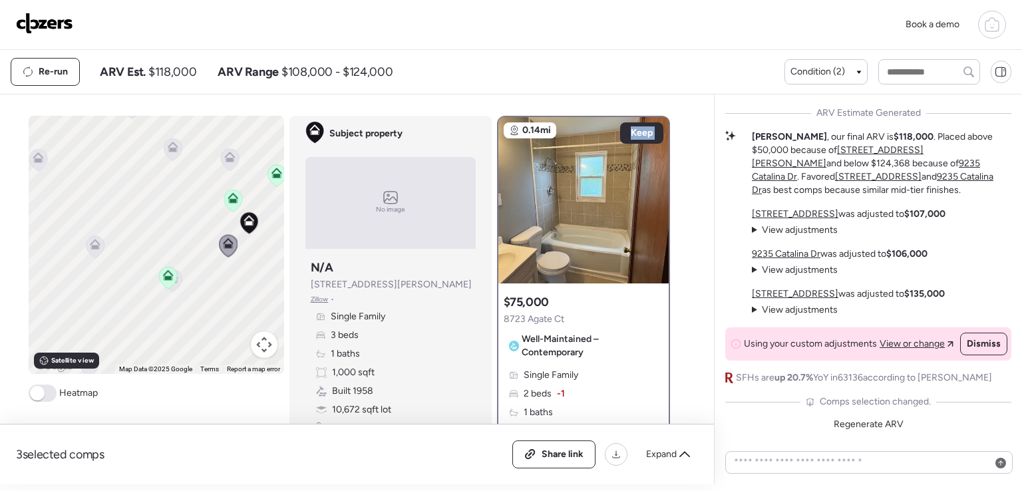
drag, startPoint x: 162, startPoint y: 229, endPoint x: 142, endPoint y: 249, distance: 28.2
click at [144, 251] on div "To activate drag with keyboard, press Alt + Enter. Once in keyboard drag state,…" at bounding box center [157, 245] width 256 height 258
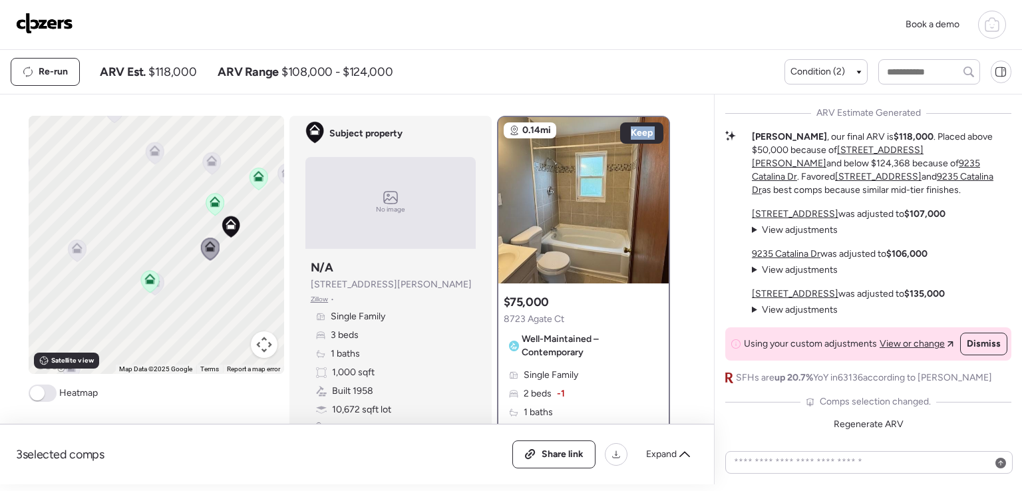
click at [210, 164] on icon at bounding box center [211, 161] width 11 height 11
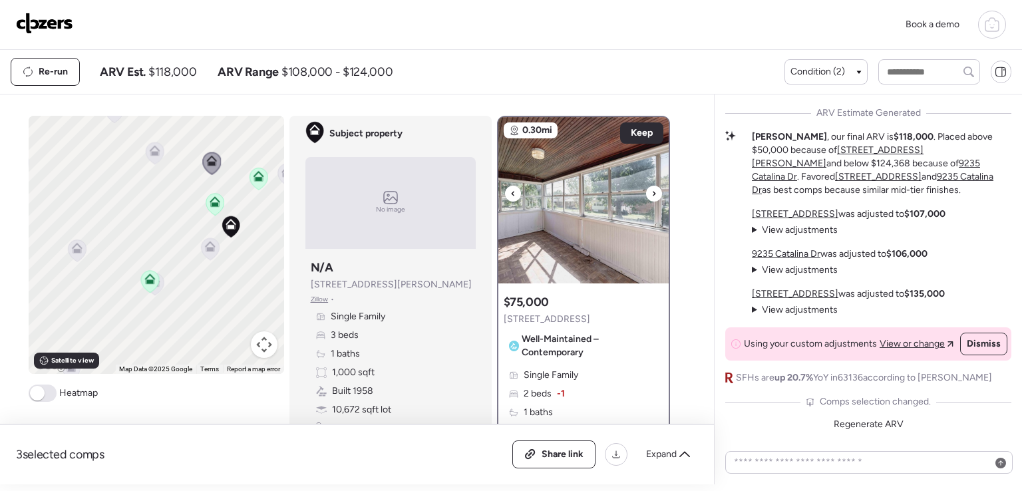
click at [510, 195] on div at bounding box center [513, 194] width 16 height 16
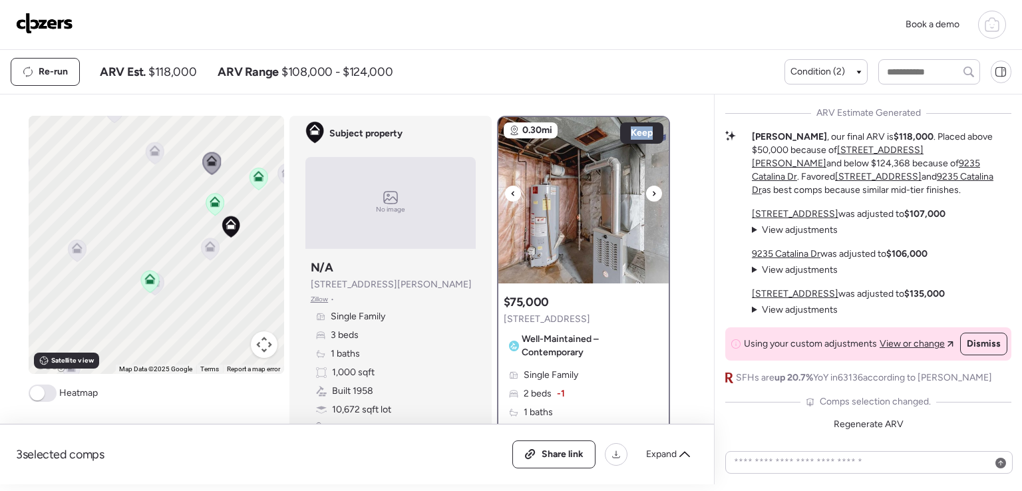
click at [510, 194] on div at bounding box center [513, 194] width 16 height 16
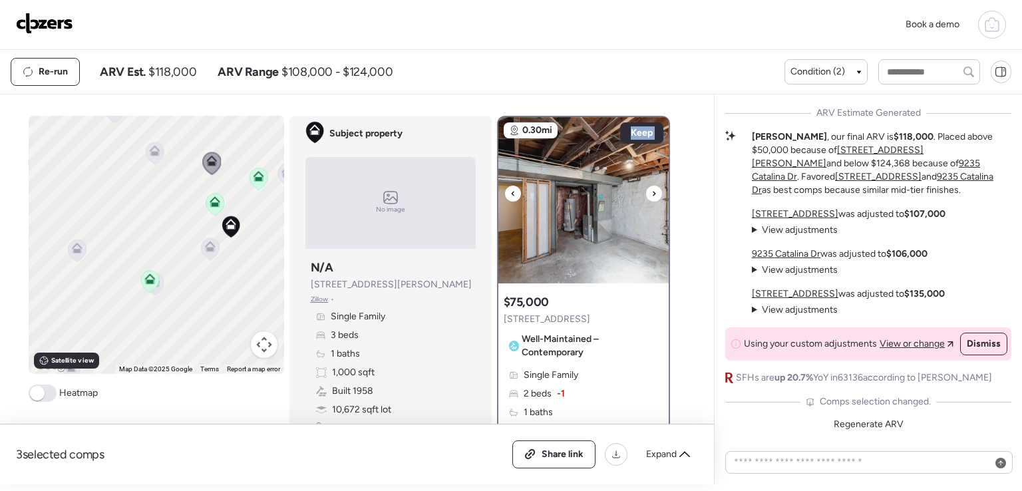
click at [510, 194] on div at bounding box center [513, 194] width 16 height 16
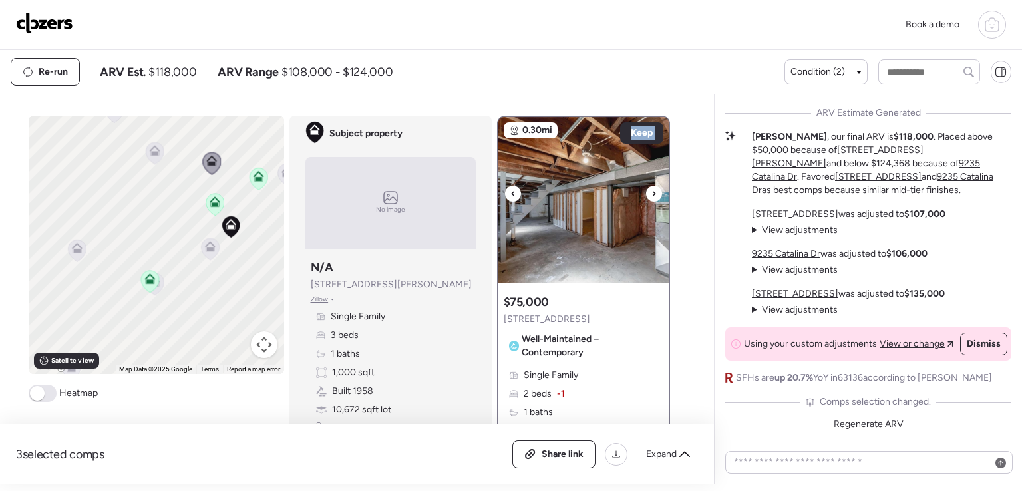
click at [510, 194] on div at bounding box center [513, 194] width 16 height 16
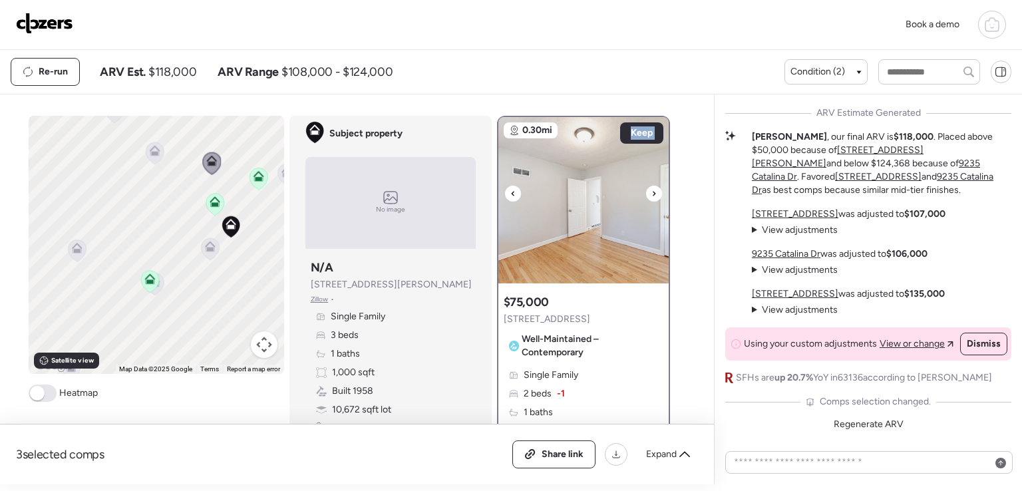
click at [510, 194] on div at bounding box center [513, 194] width 16 height 16
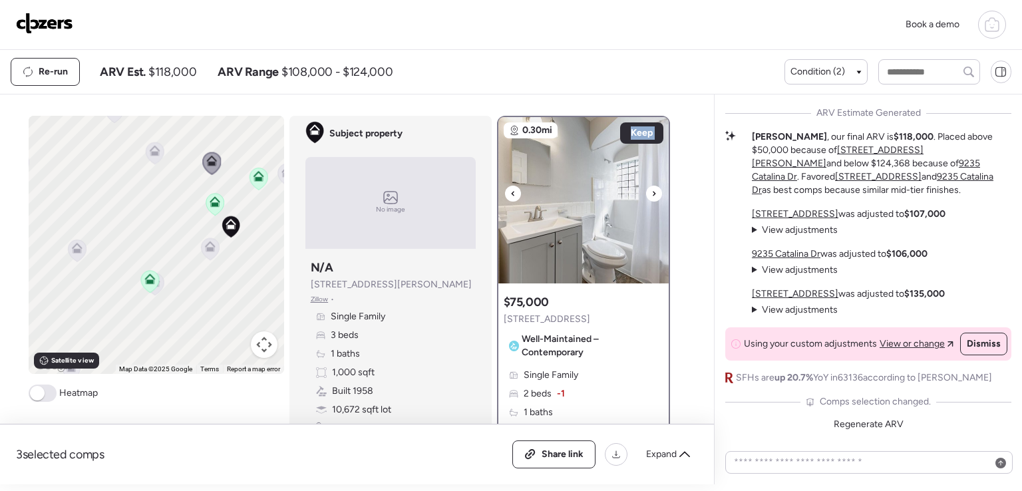
click at [510, 194] on div at bounding box center [513, 194] width 16 height 16
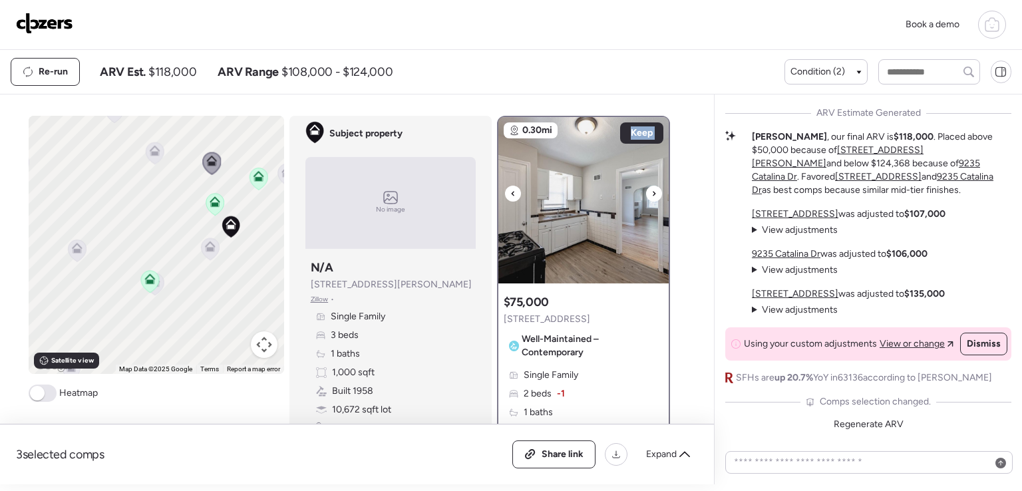
click at [510, 194] on div at bounding box center [513, 194] width 16 height 16
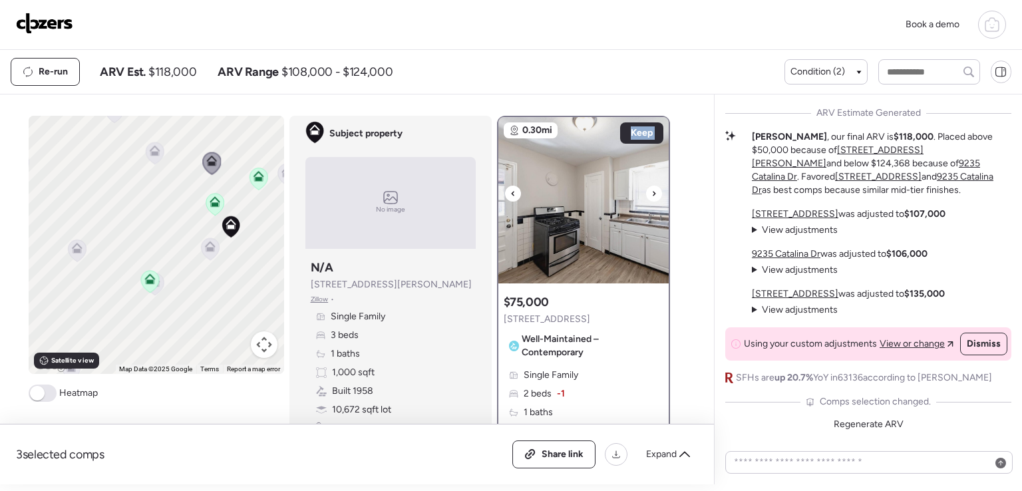
click at [510, 194] on div at bounding box center [513, 194] width 16 height 16
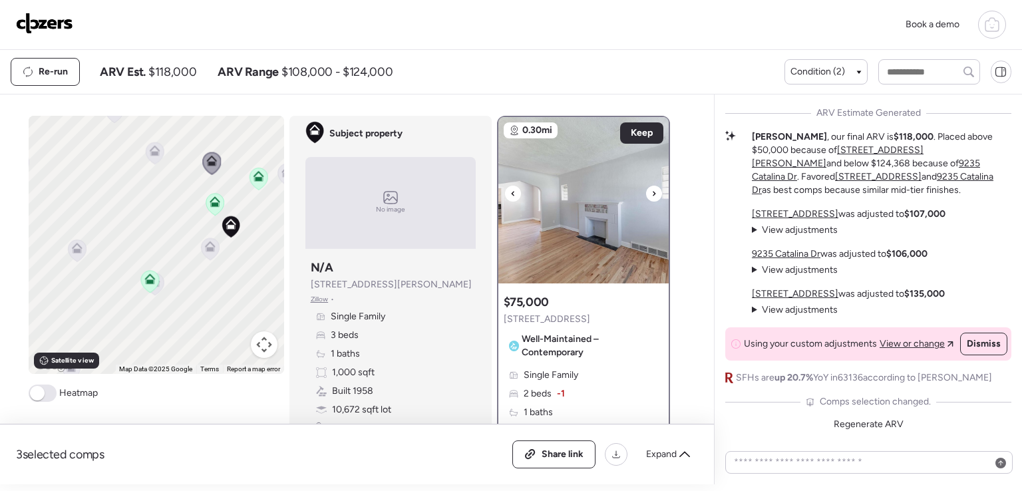
click at [510, 194] on div at bounding box center [513, 194] width 16 height 16
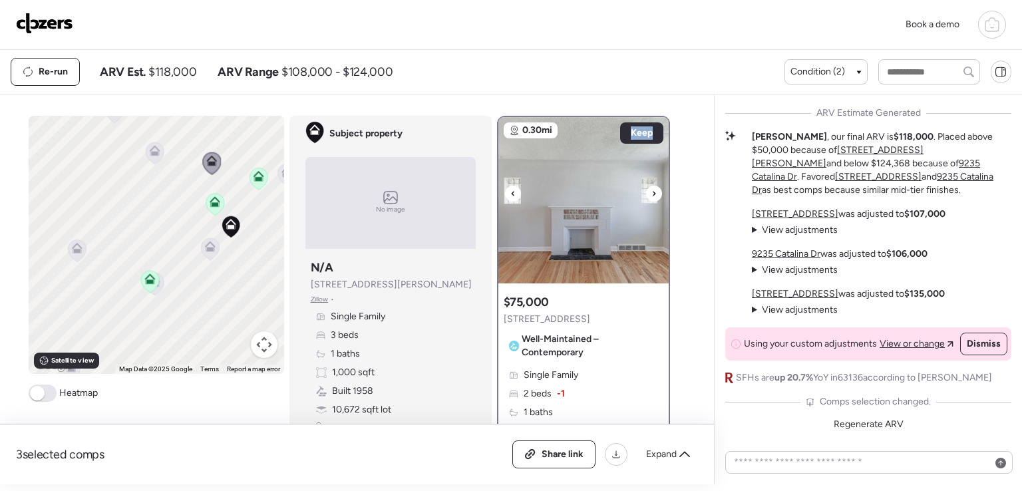
click at [510, 194] on div at bounding box center [513, 194] width 16 height 16
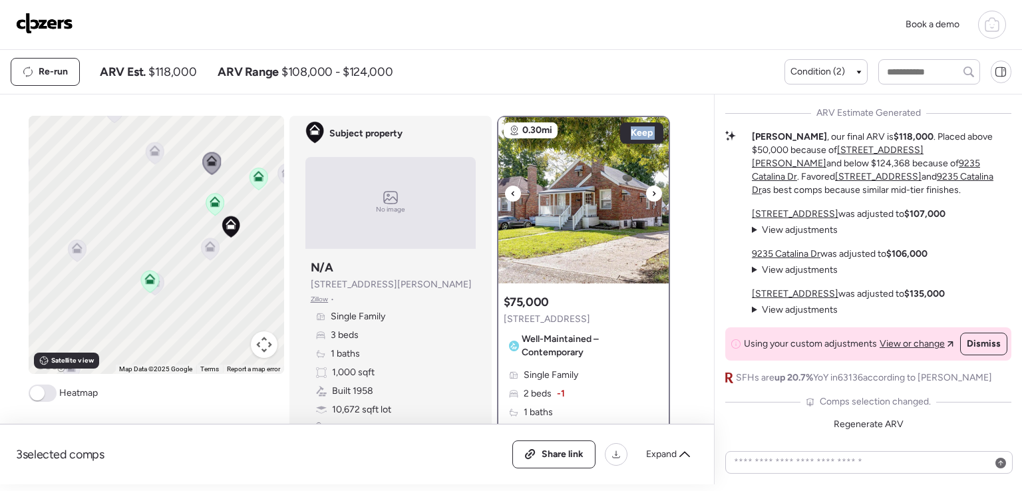
click at [510, 194] on div at bounding box center [513, 194] width 16 height 16
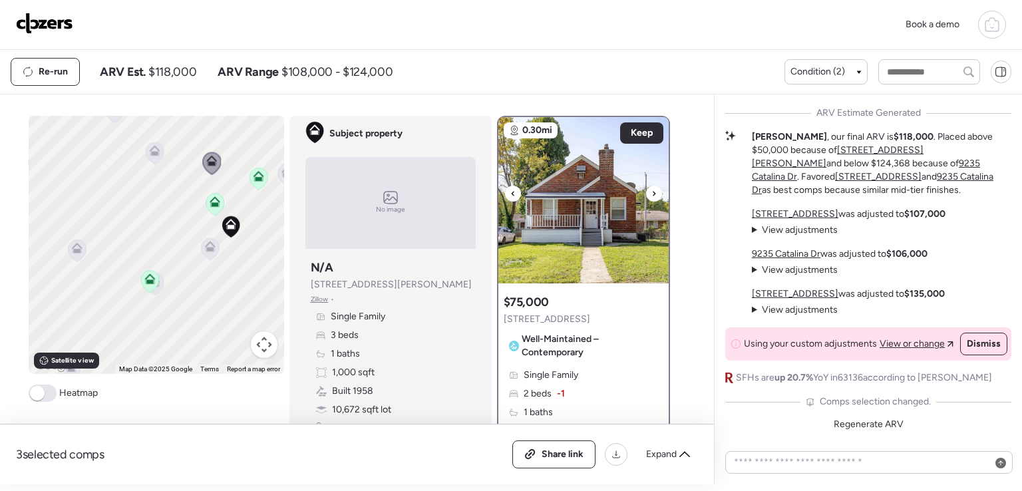
click at [510, 194] on div at bounding box center [513, 194] width 16 height 16
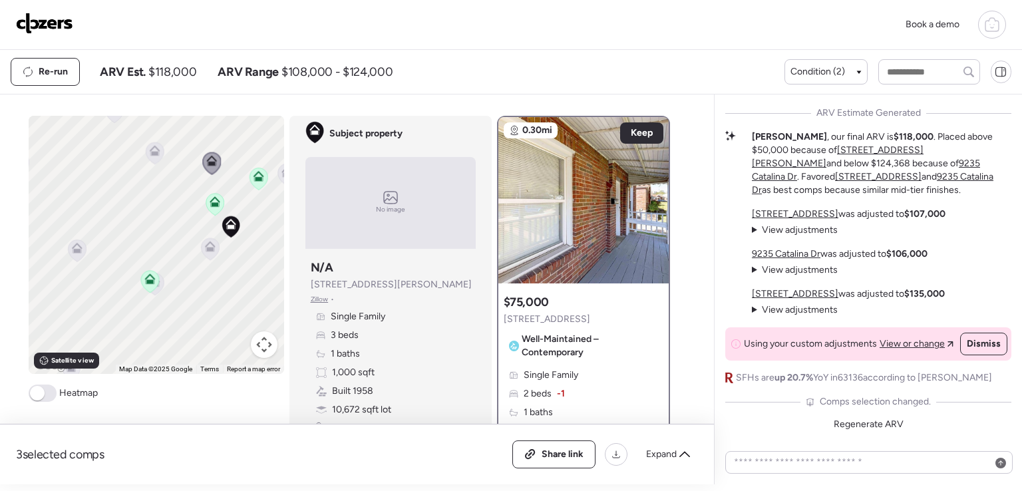
click at [153, 157] on icon at bounding box center [155, 153] width 18 height 22
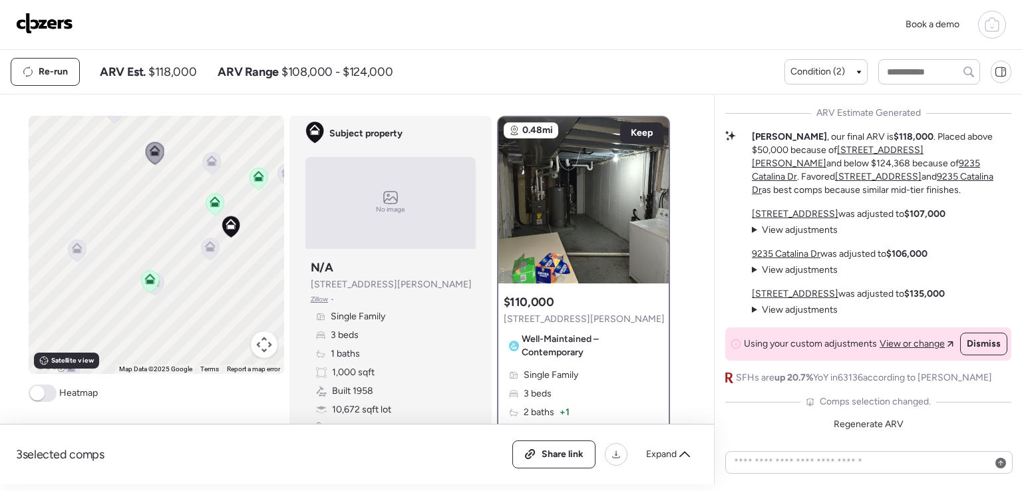
click at [73, 250] on icon at bounding box center [77, 251] width 9 height 4
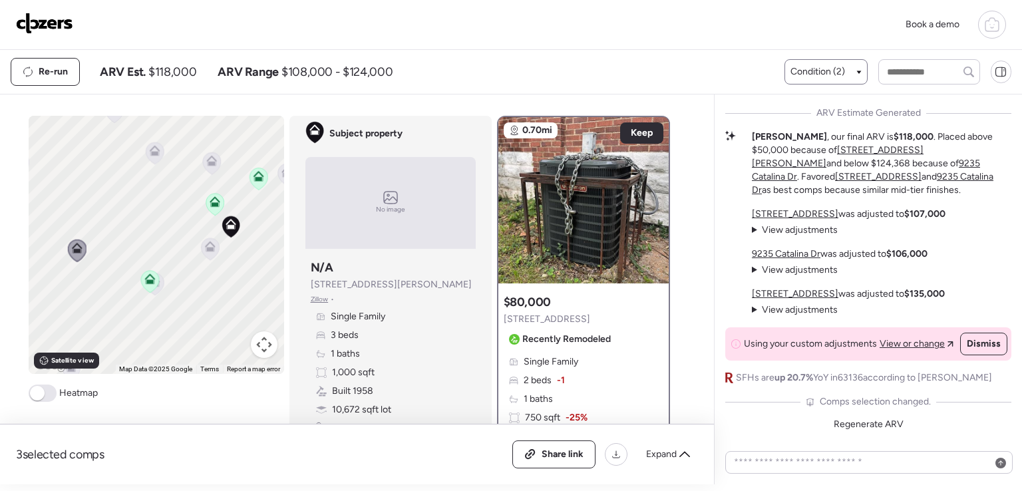
click at [852, 73] on div "Condition (2)" at bounding box center [826, 71] width 71 height 13
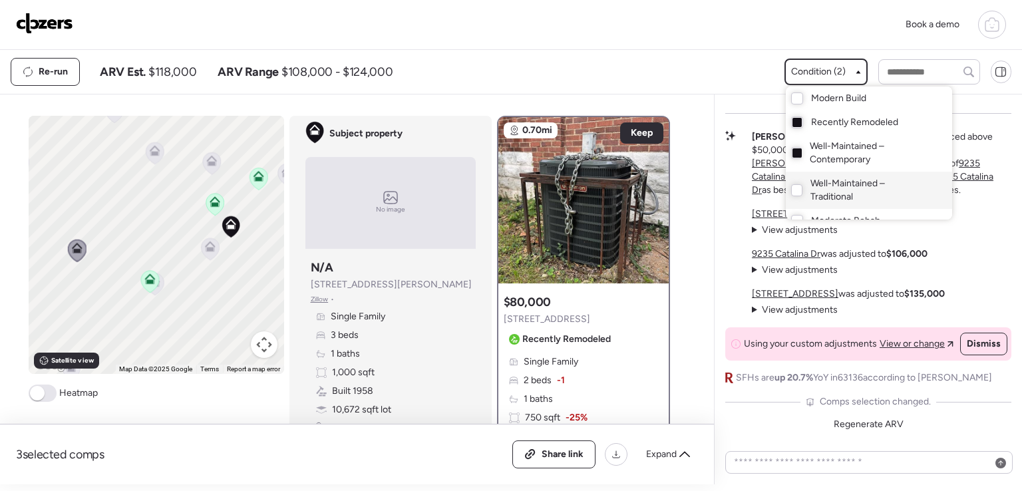
click at [822, 192] on span "Well-Maintained – Traditional" at bounding box center [868, 190] width 115 height 27
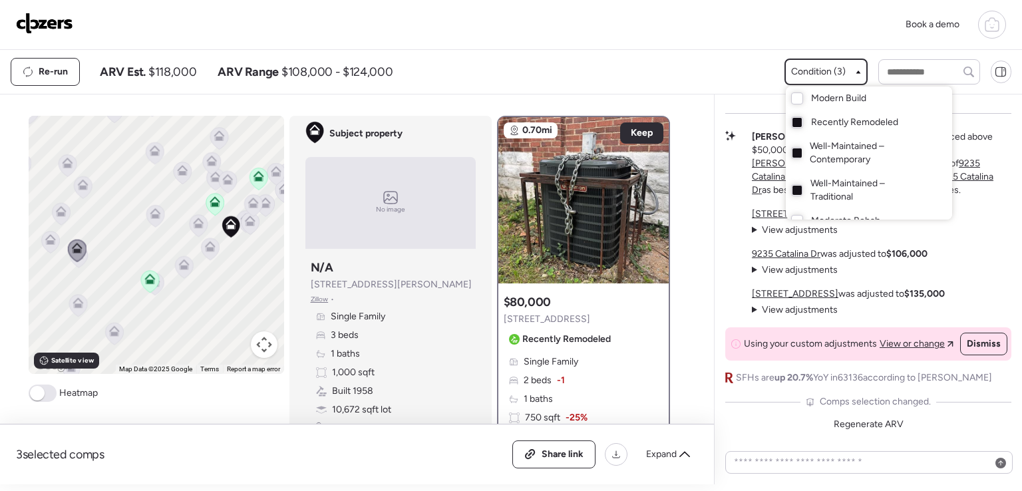
click at [804, 148] on div "Well-Maintained – Contemporary" at bounding box center [869, 152] width 166 height 37
click at [791, 120] on div at bounding box center [797, 122] width 12 height 12
drag, startPoint x: 225, startPoint y: 250, endPoint x: 192, endPoint y: 257, distance: 33.9
click at [193, 264] on div at bounding box center [511, 208] width 1022 height 491
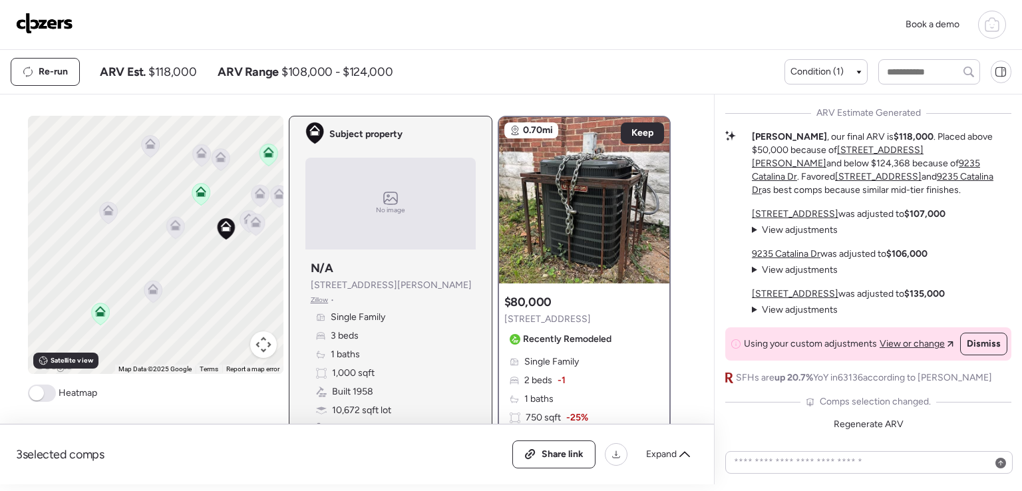
click at [257, 222] on icon at bounding box center [256, 225] width 18 height 22
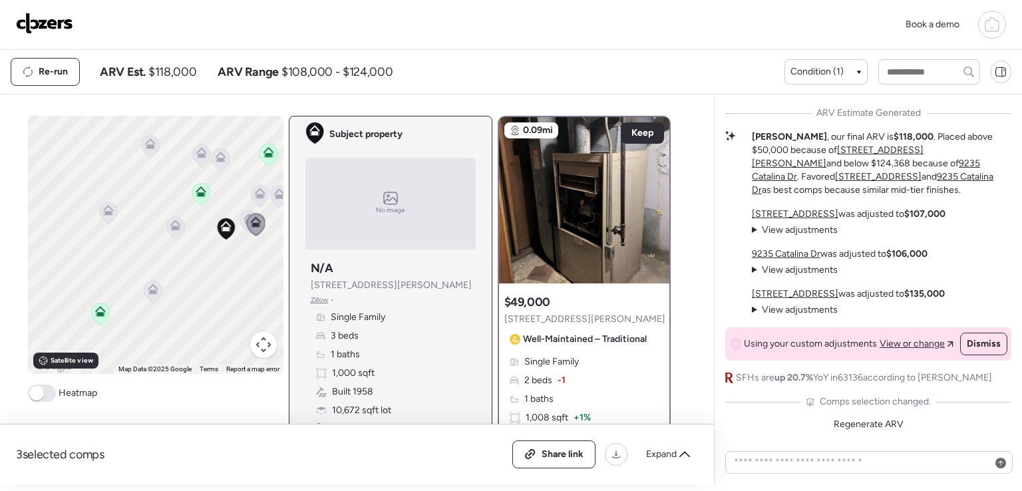
click at [247, 224] on icon at bounding box center [256, 225] width 18 height 22
click at [244, 216] on icon at bounding box center [249, 219] width 11 height 11
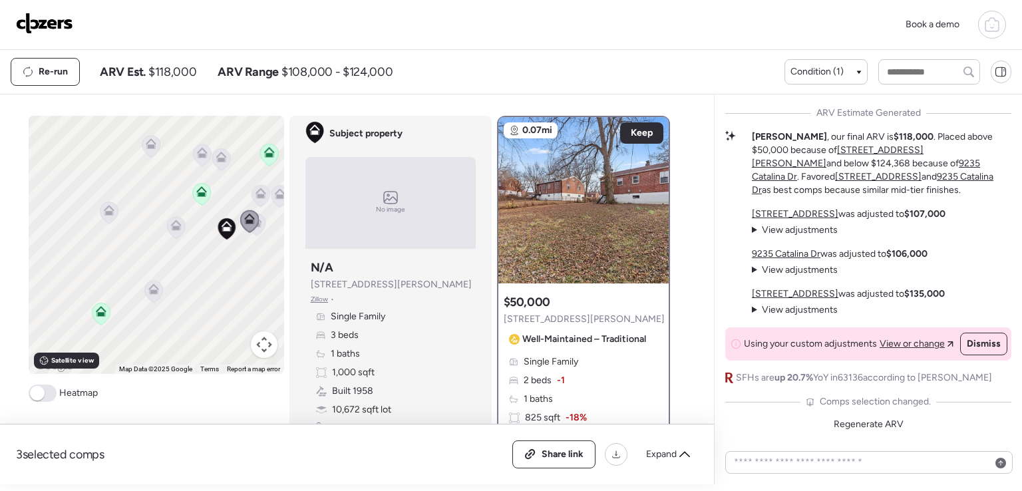
click at [180, 230] on icon at bounding box center [175, 227] width 19 height 23
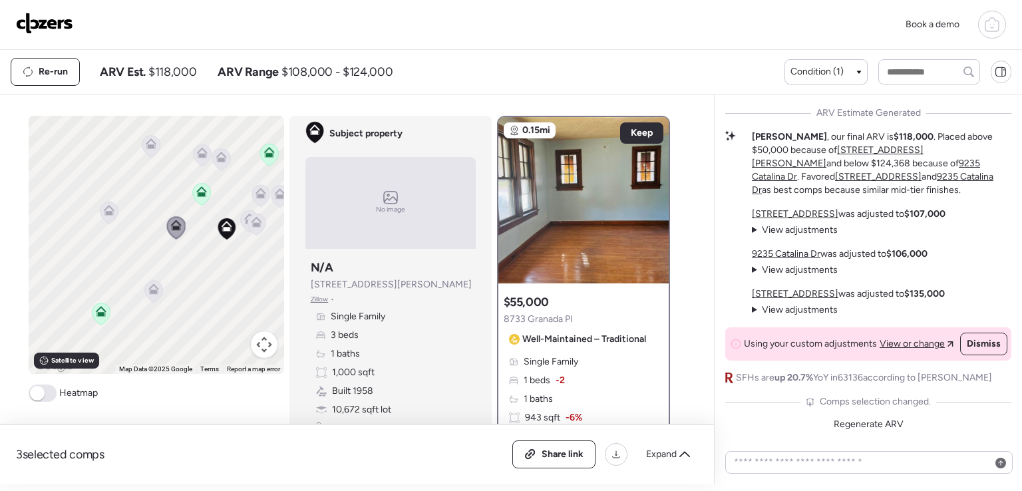
click at [258, 192] on icon at bounding box center [260, 193] width 11 height 11
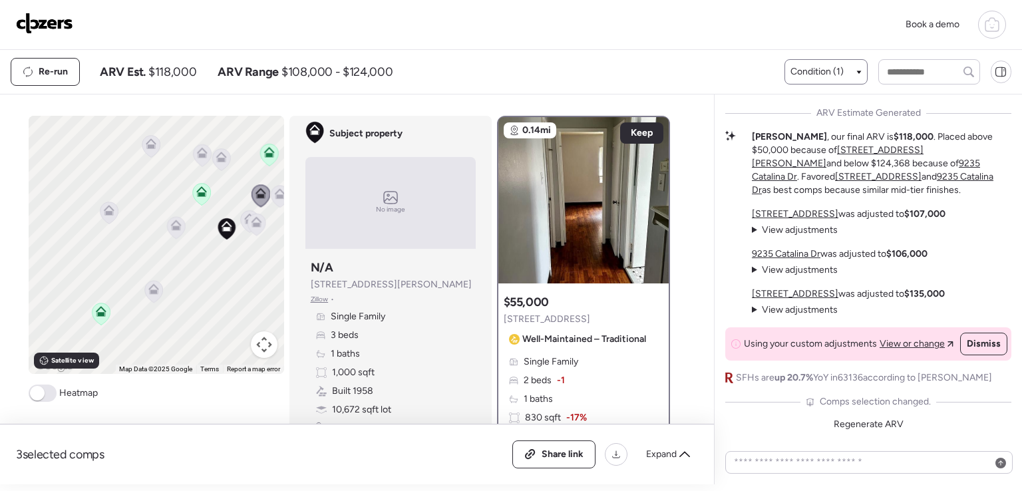
click at [857, 65] on div "Condition (1)" at bounding box center [826, 71] width 71 height 13
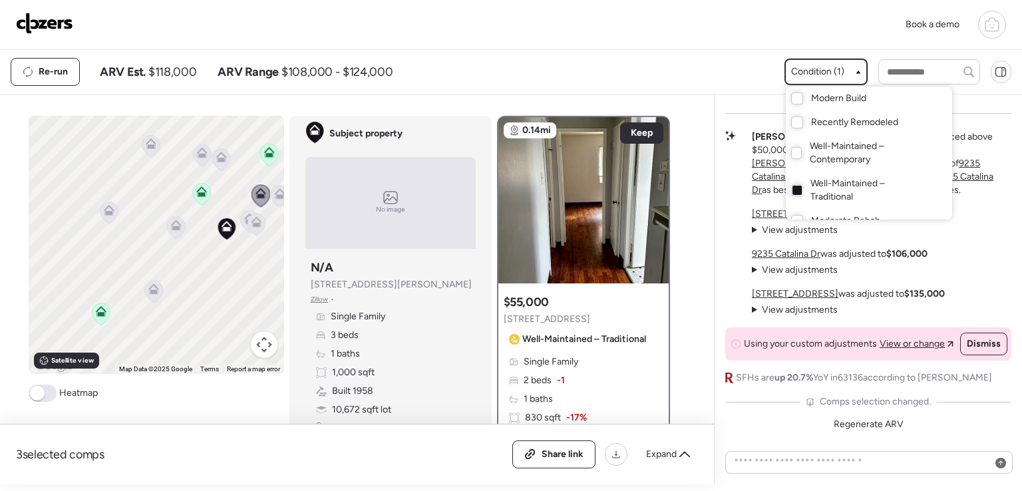
click at [855, 188] on span "Well-Maintained – Traditional" at bounding box center [868, 190] width 115 height 27
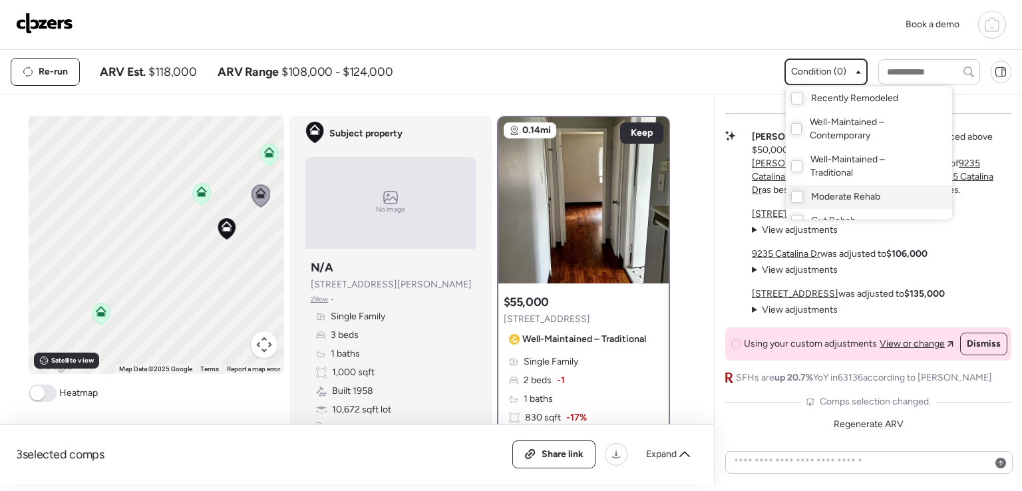
scroll to position [37, 0]
click at [829, 187] on span "Moderate Rehab" at bounding box center [845, 183] width 69 height 13
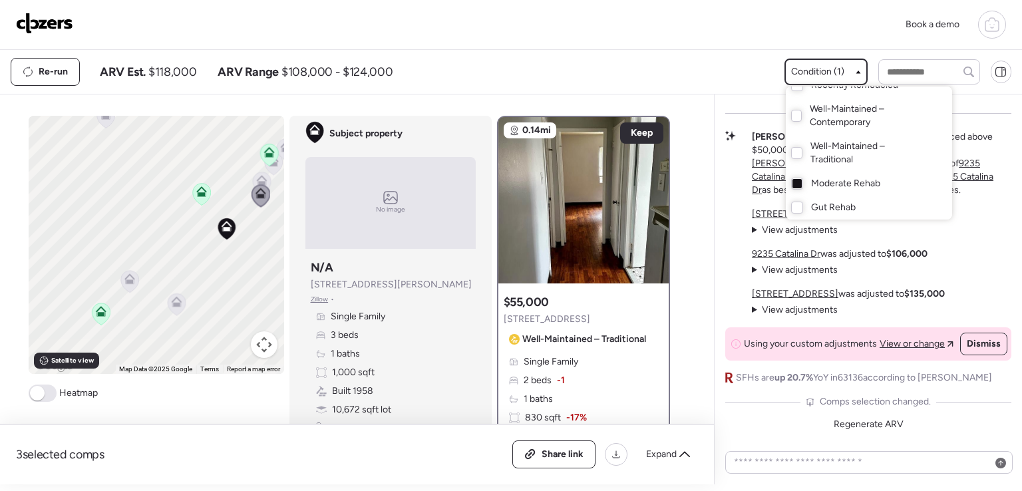
click at [258, 176] on div at bounding box center [511, 208] width 1022 height 491
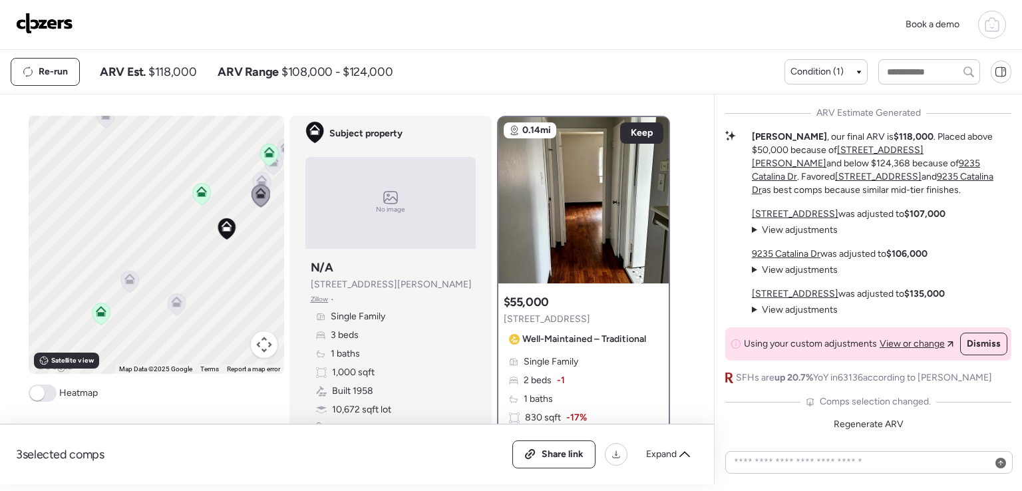
click at [261, 180] on icon at bounding box center [261, 179] width 10 height 6
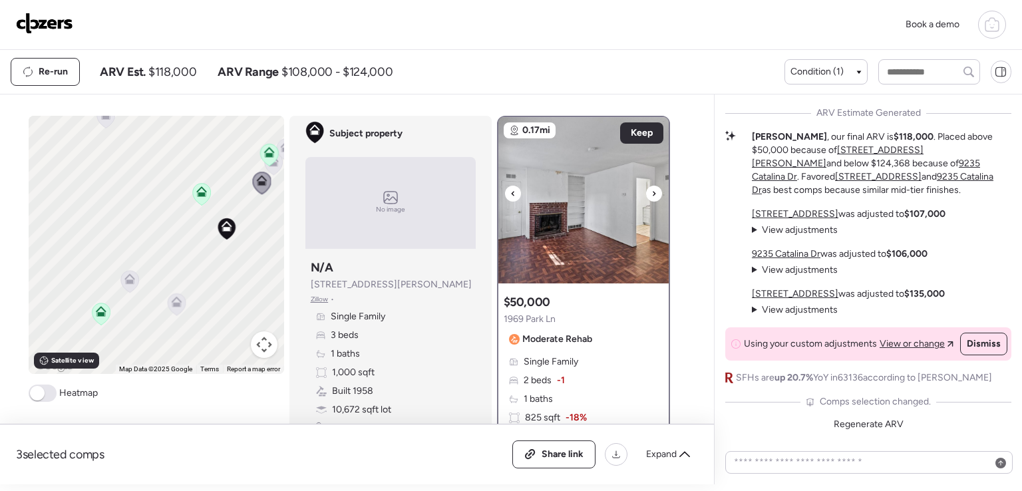
click at [652, 188] on icon at bounding box center [654, 194] width 5 height 16
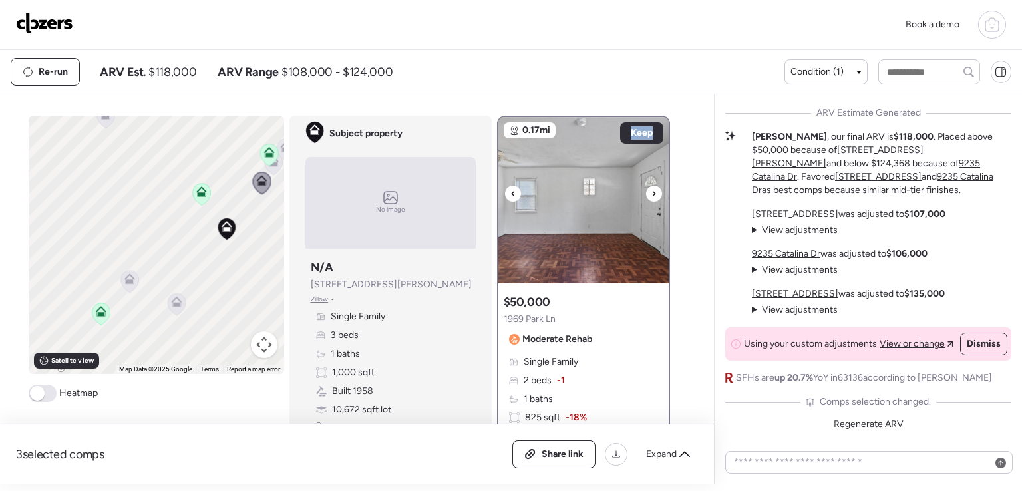
click at [652, 188] on icon at bounding box center [654, 194] width 5 height 16
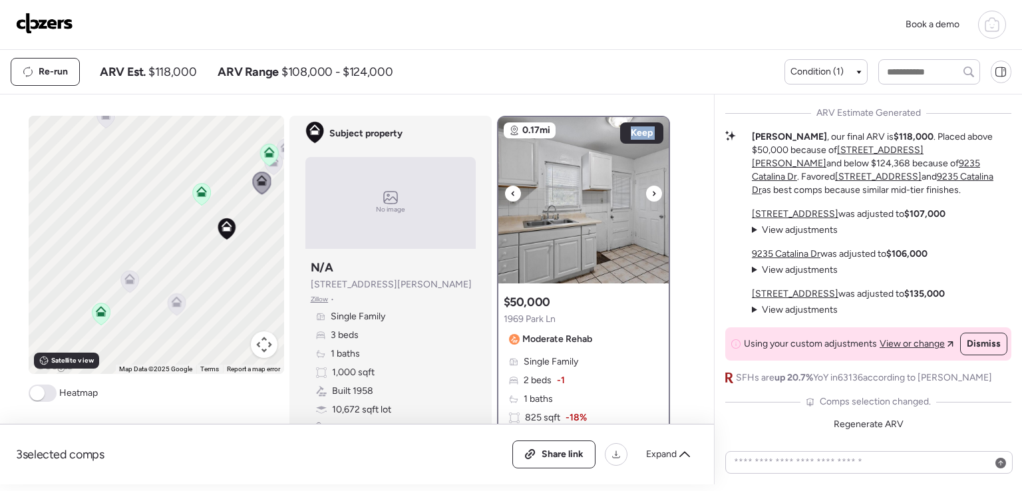
click at [652, 188] on icon at bounding box center [654, 194] width 5 height 16
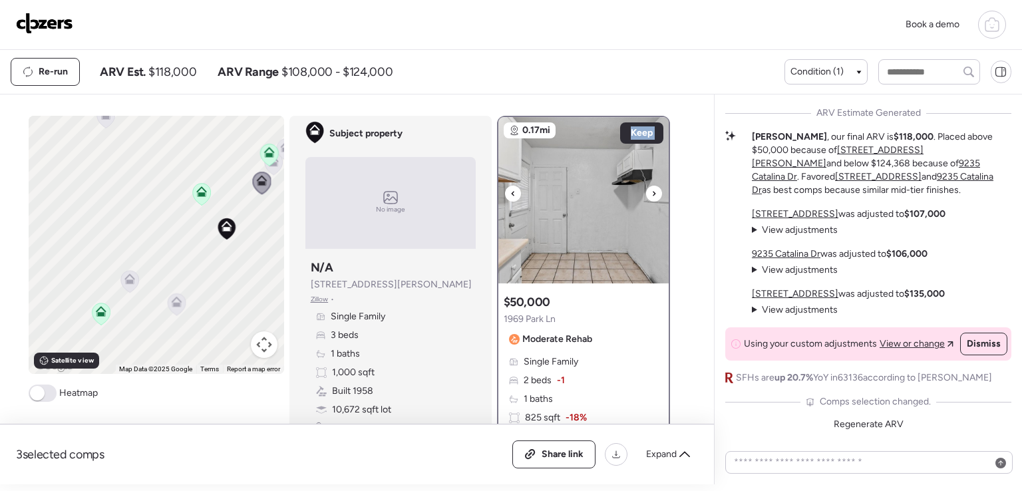
click at [652, 188] on icon at bounding box center [654, 194] width 5 height 16
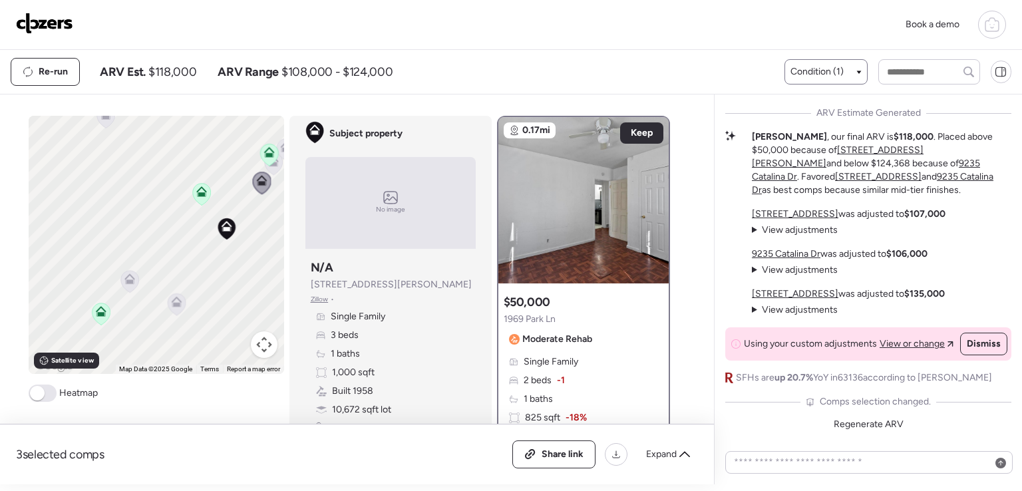
click at [847, 76] on div "Condition (1)" at bounding box center [826, 71] width 71 height 13
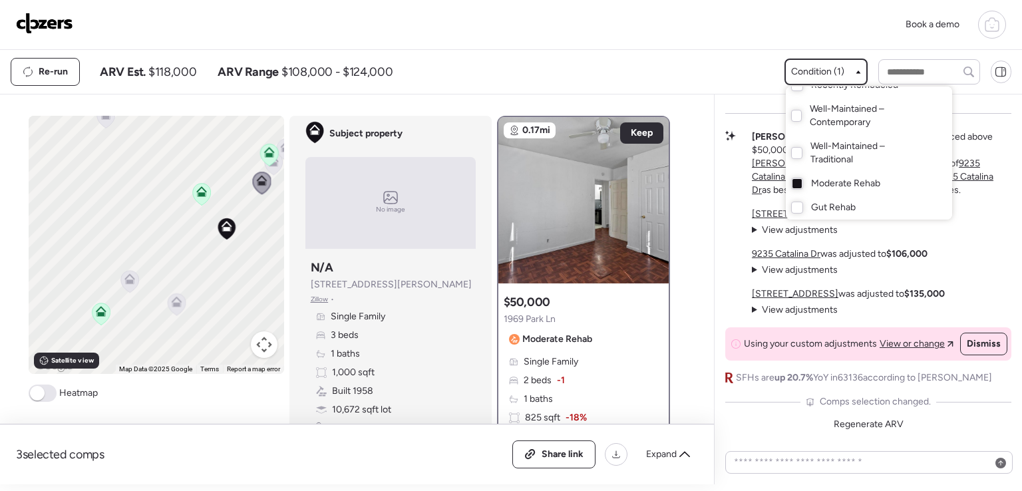
click at [801, 184] on div "Moderate Rehab" at bounding box center [869, 184] width 166 height 24
click at [799, 203] on div at bounding box center [797, 208] width 12 height 12
click at [260, 184] on div at bounding box center [511, 208] width 1022 height 491
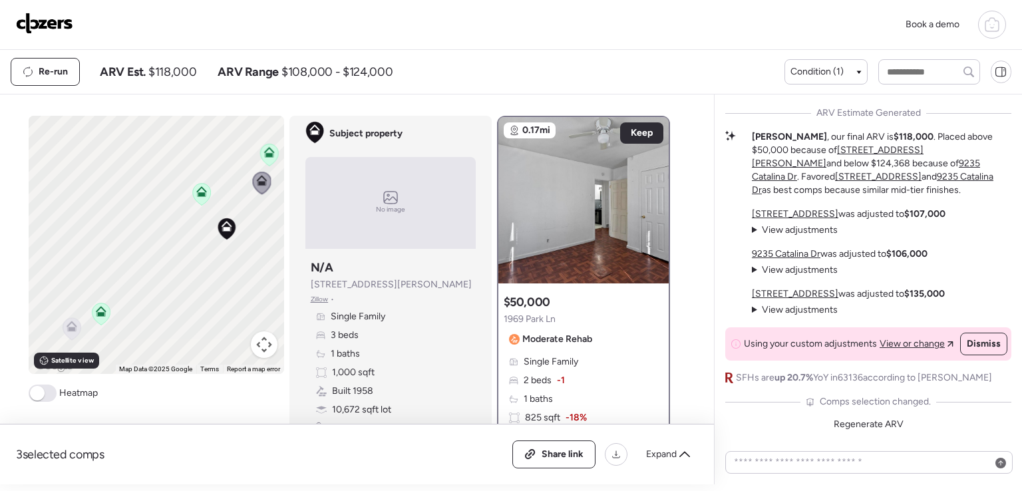
click at [260, 186] on icon at bounding box center [262, 183] width 18 height 22
click at [72, 327] on icon at bounding box center [72, 329] width 18 height 22
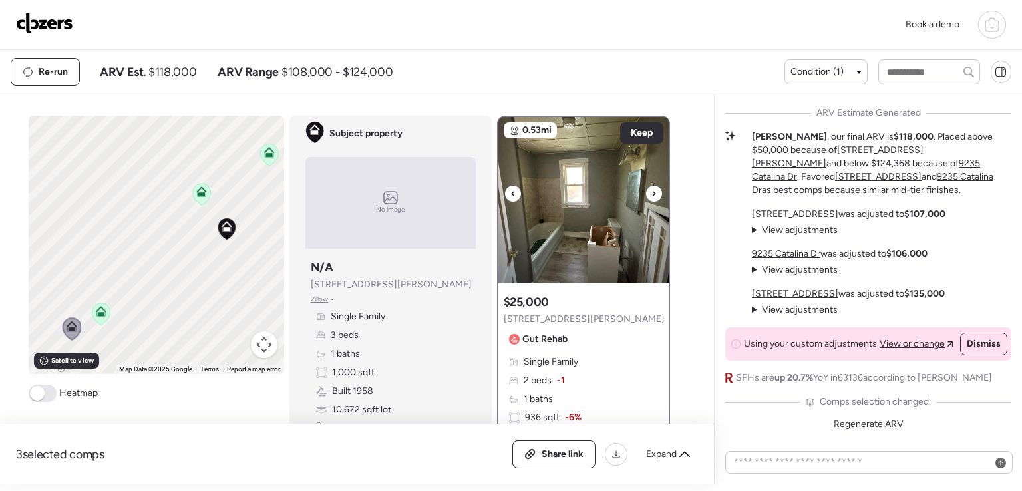
click at [655, 195] on div at bounding box center [654, 194] width 16 height 16
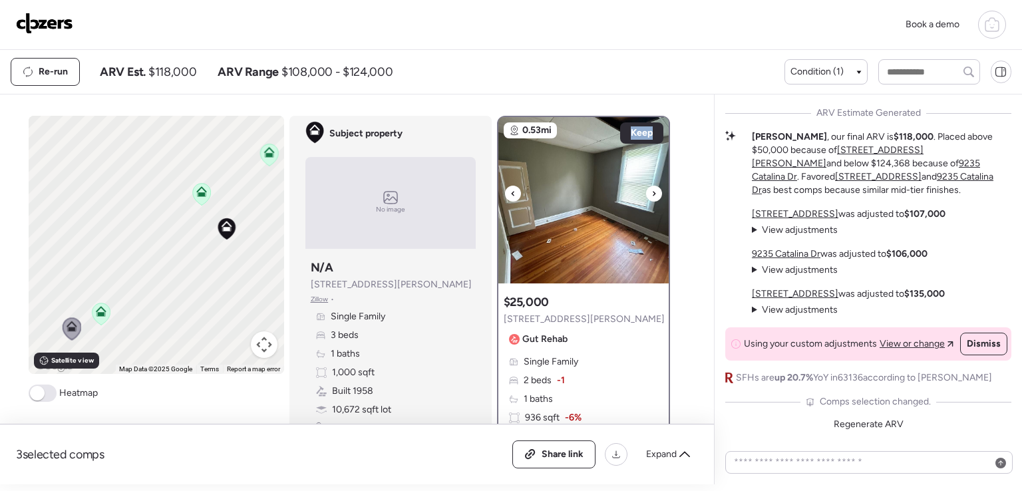
click at [655, 195] on div at bounding box center [654, 194] width 16 height 16
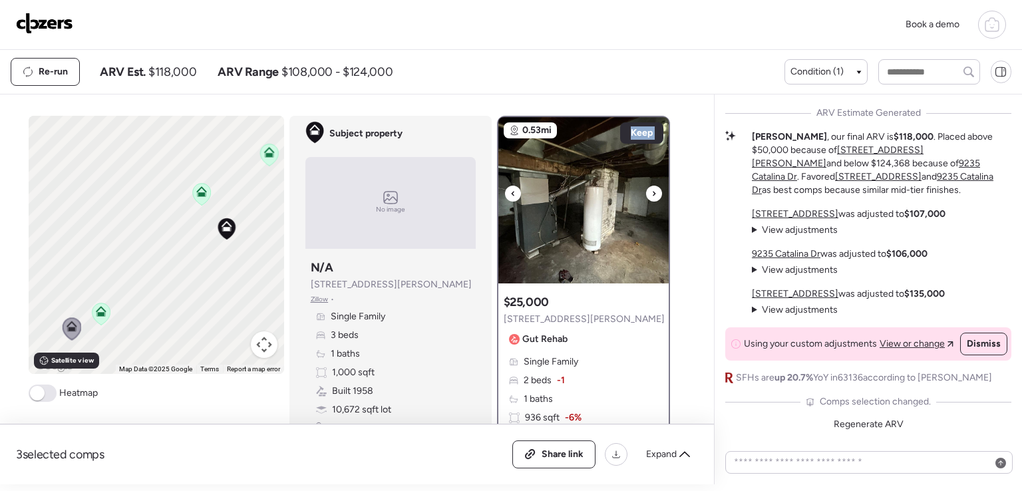
click at [655, 195] on div at bounding box center [654, 194] width 16 height 16
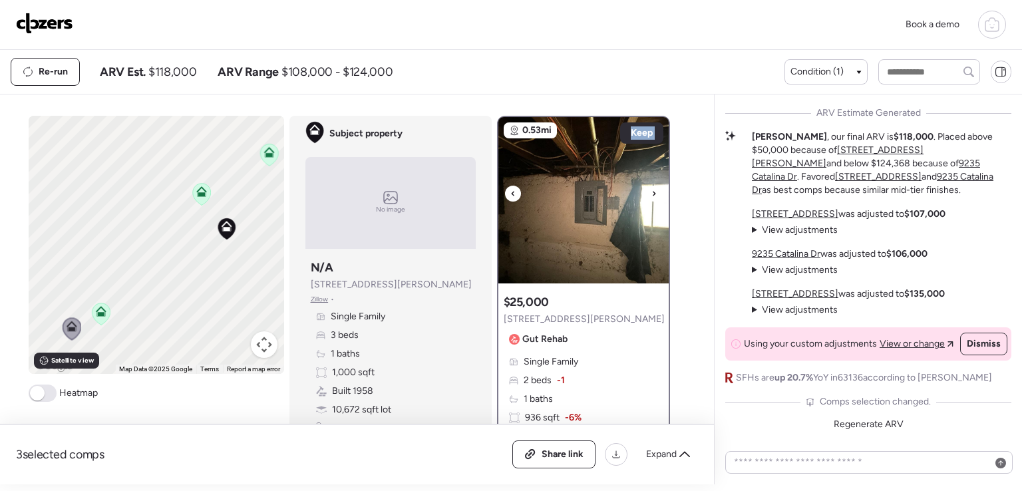
click at [655, 195] on div at bounding box center [654, 194] width 16 height 16
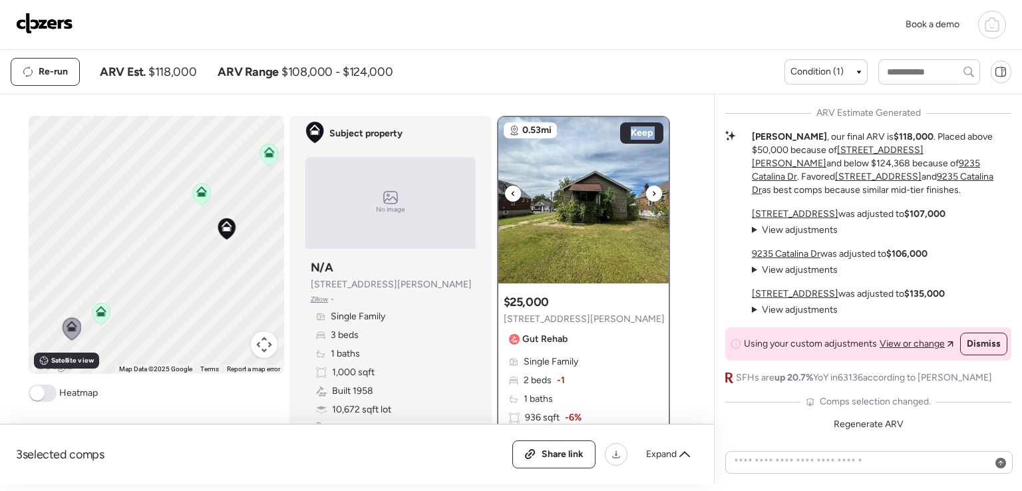
click at [655, 195] on div at bounding box center [654, 194] width 16 height 16
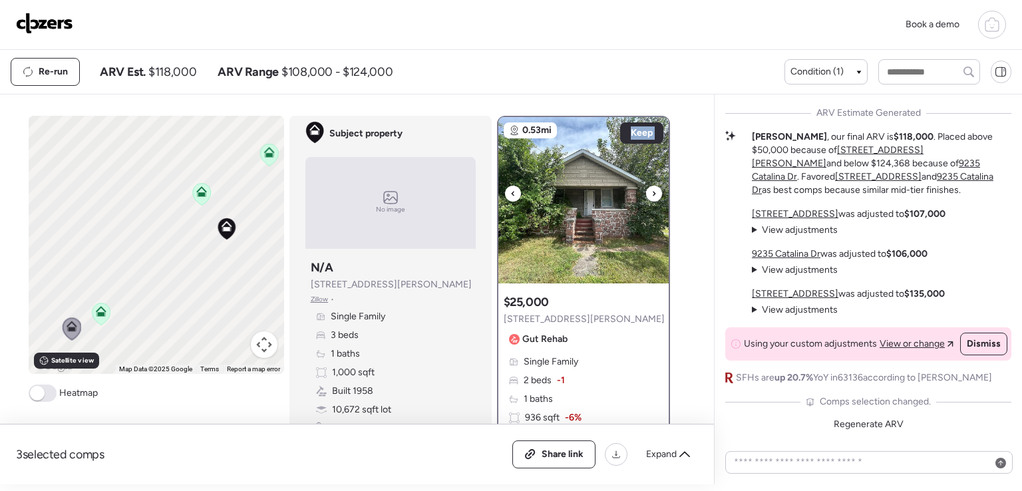
click at [655, 195] on div at bounding box center [654, 194] width 16 height 16
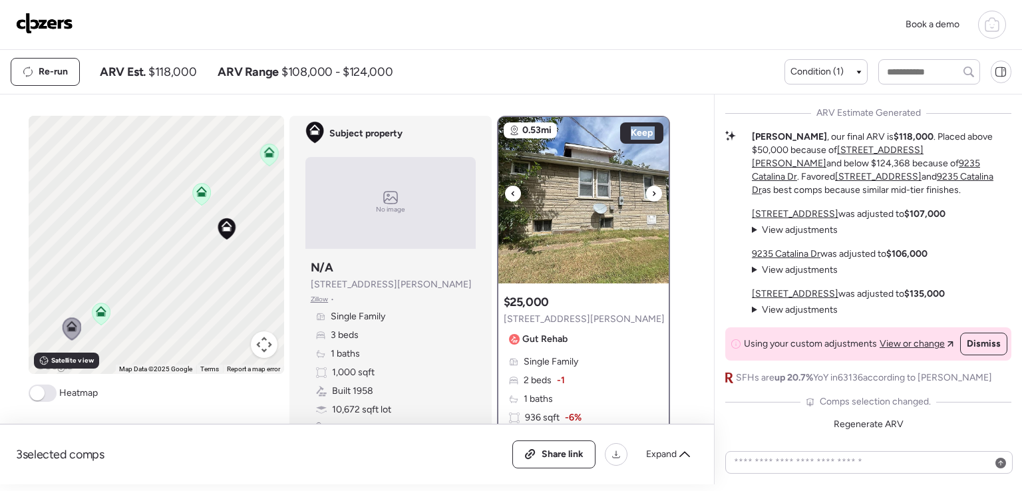
click at [655, 195] on div at bounding box center [654, 194] width 16 height 16
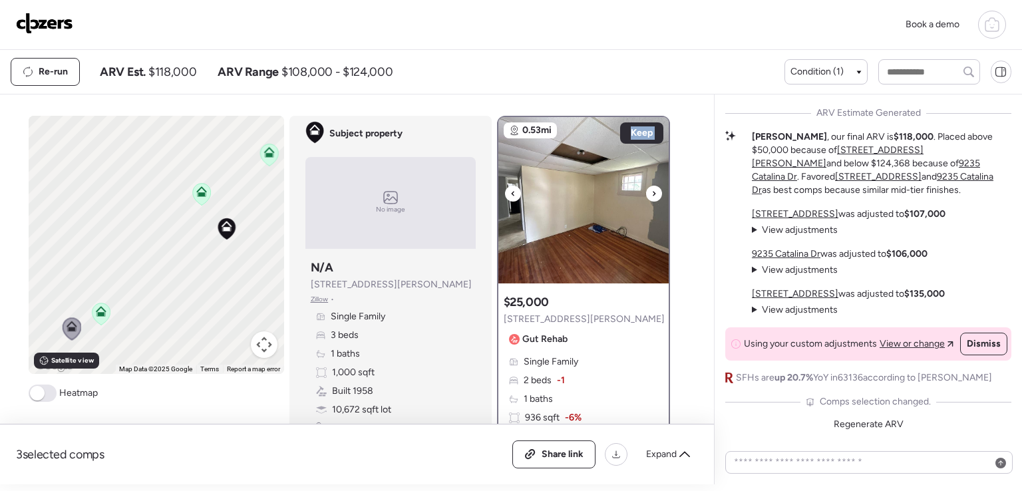
click at [655, 195] on div at bounding box center [654, 194] width 16 height 16
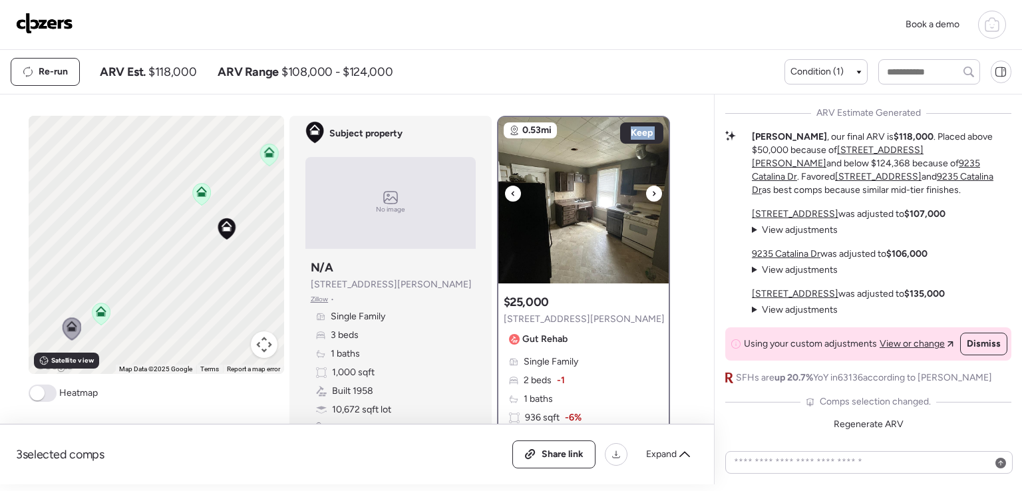
click at [655, 195] on div at bounding box center [654, 194] width 16 height 16
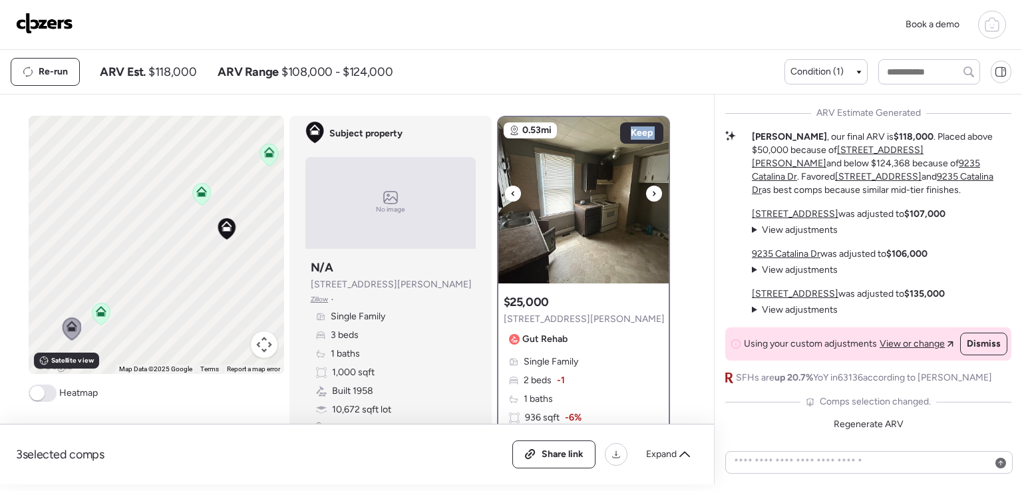
click at [655, 195] on div at bounding box center [654, 194] width 16 height 16
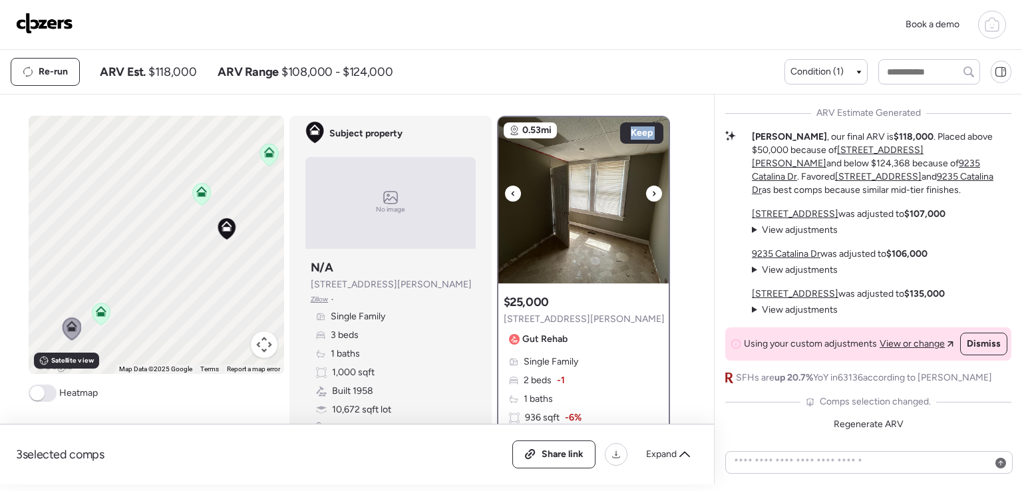
click at [655, 195] on div at bounding box center [654, 194] width 16 height 16
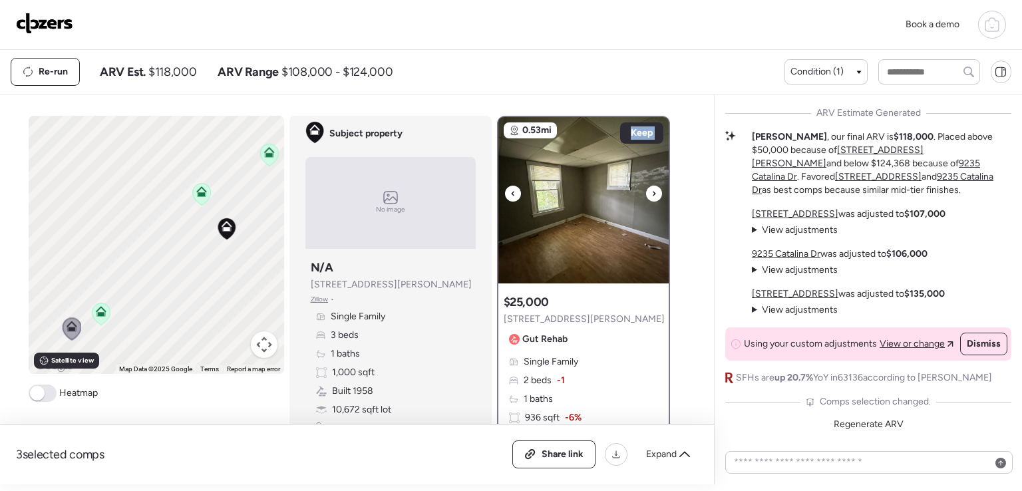
click at [655, 195] on div at bounding box center [654, 194] width 16 height 16
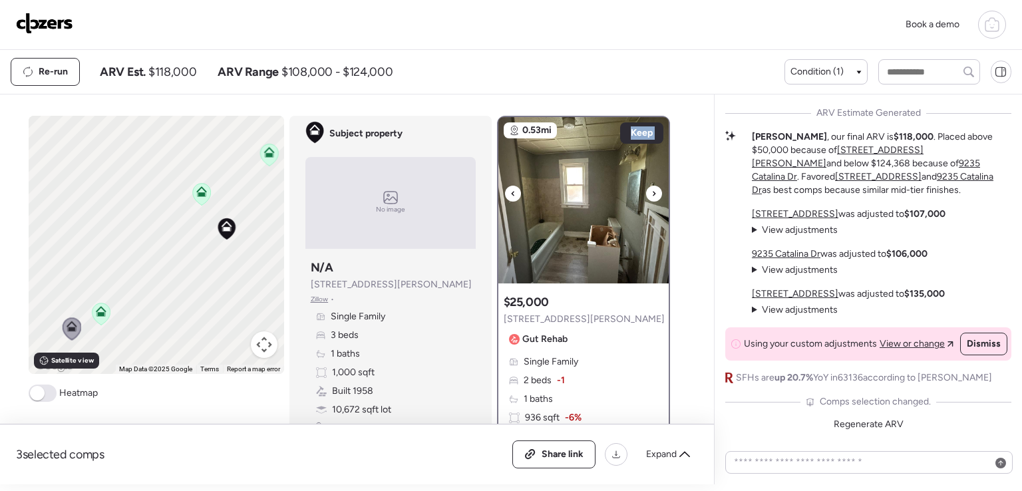
click at [655, 195] on div at bounding box center [654, 194] width 16 height 16
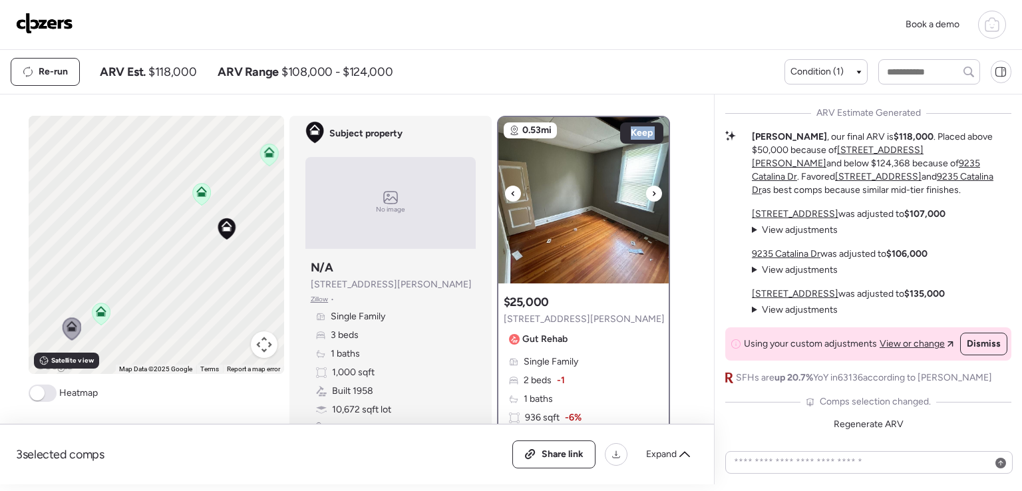
click at [655, 195] on div at bounding box center [654, 194] width 16 height 16
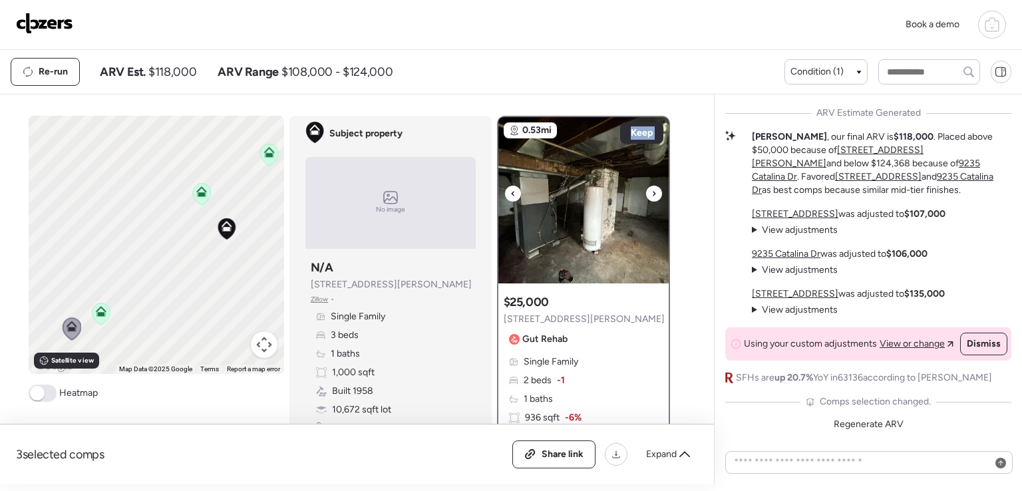
click at [655, 195] on div at bounding box center [654, 194] width 16 height 16
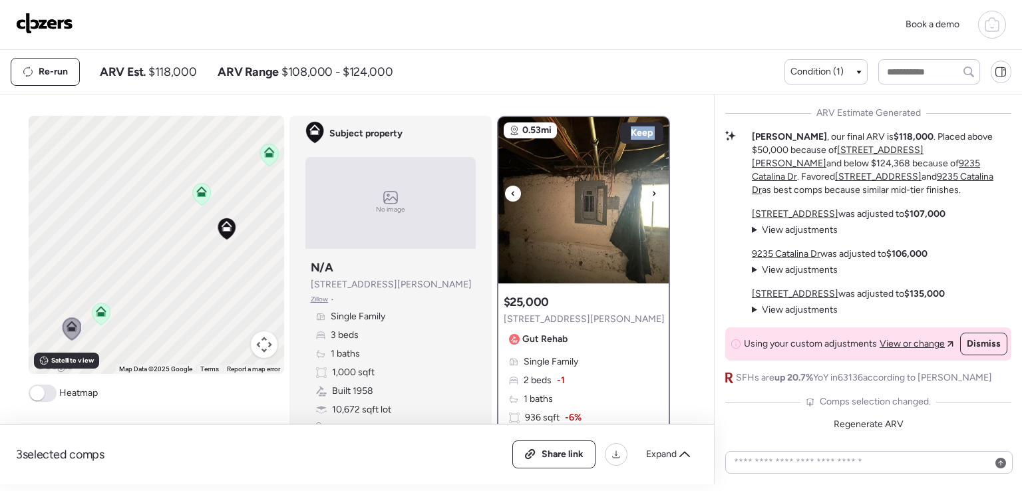
click at [655, 195] on div at bounding box center [654, 194] width 16 height 16
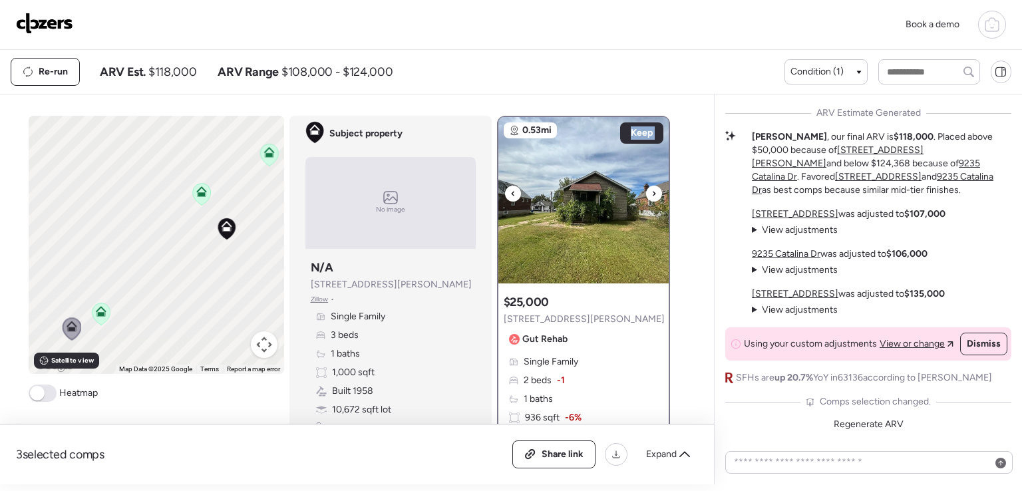
click at [655, 195] on div at bounding box center [654, 194] width 16 height 16
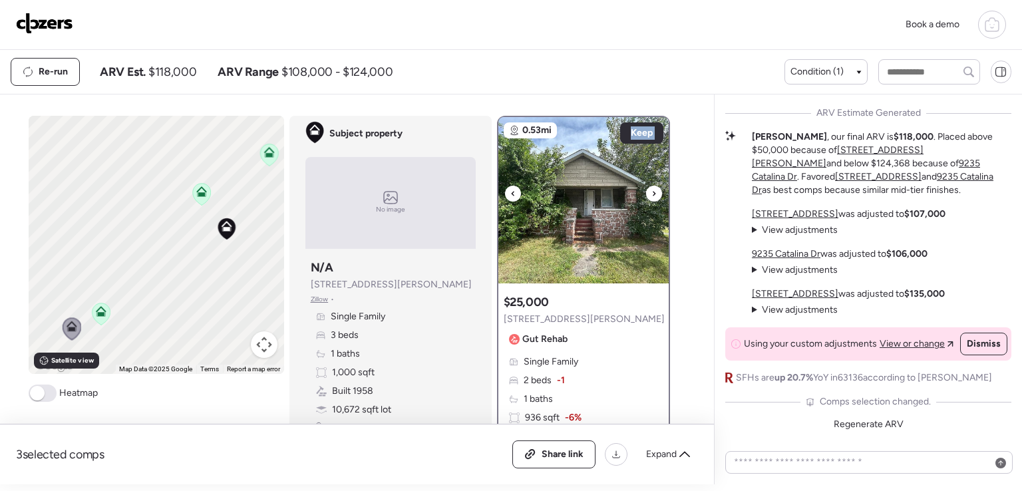
click at [655, 195] on div at bounding box center [654, 194] width 16 height 16
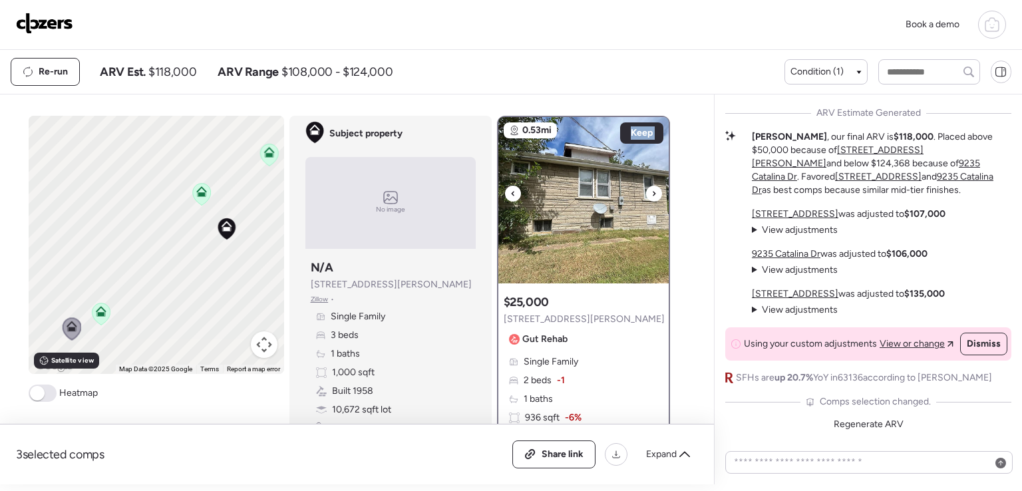
click at [655, 195] on div at bounding box center [654, 194] width 16 height 16
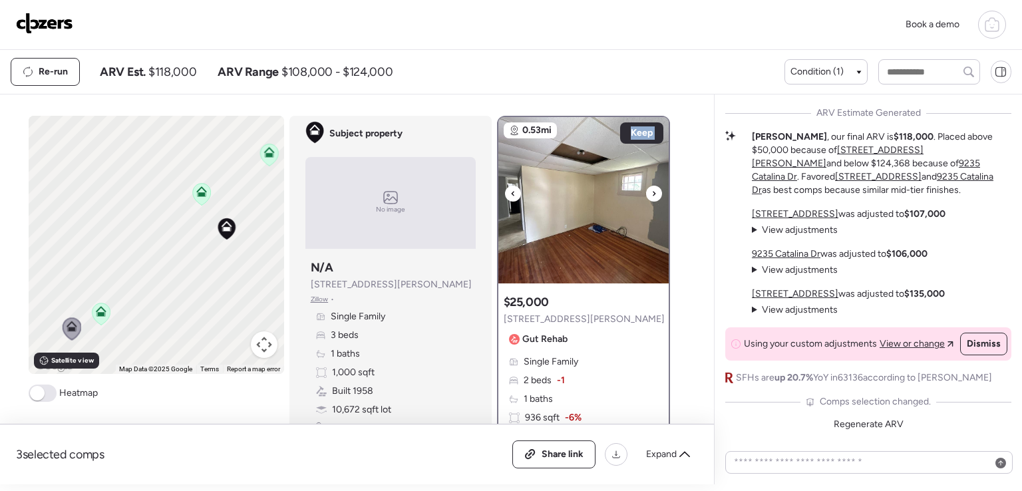
click at [655, 195] on div at bounding box center [654, 194] width 16 height 16
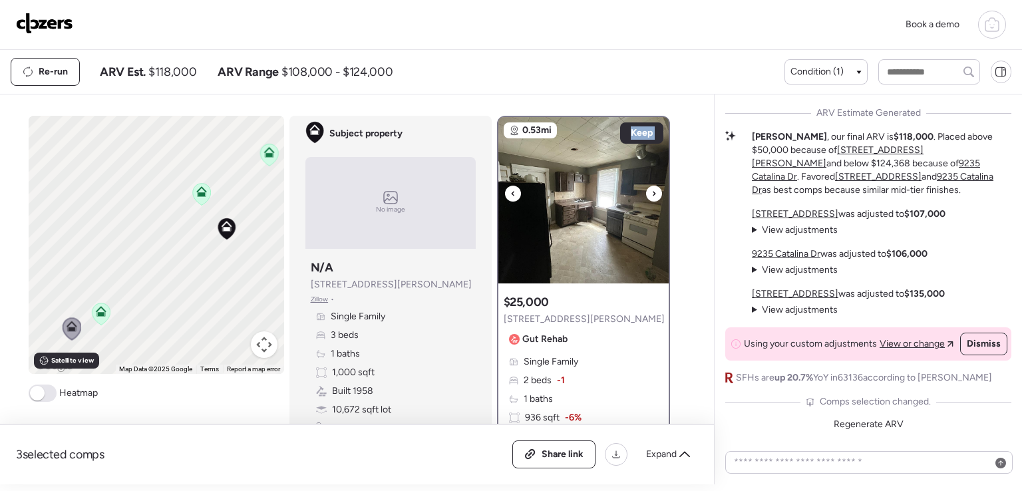
click at [655, 195] on div at bounding box center [654, 194] width 16 height 16
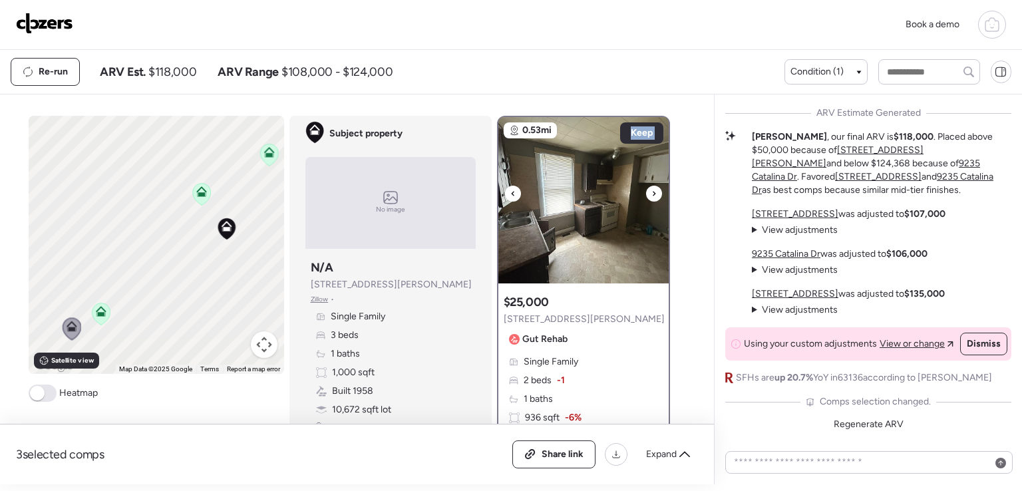
click at [655, 195] on div at bounding box center [654, 194] width 16 height 16
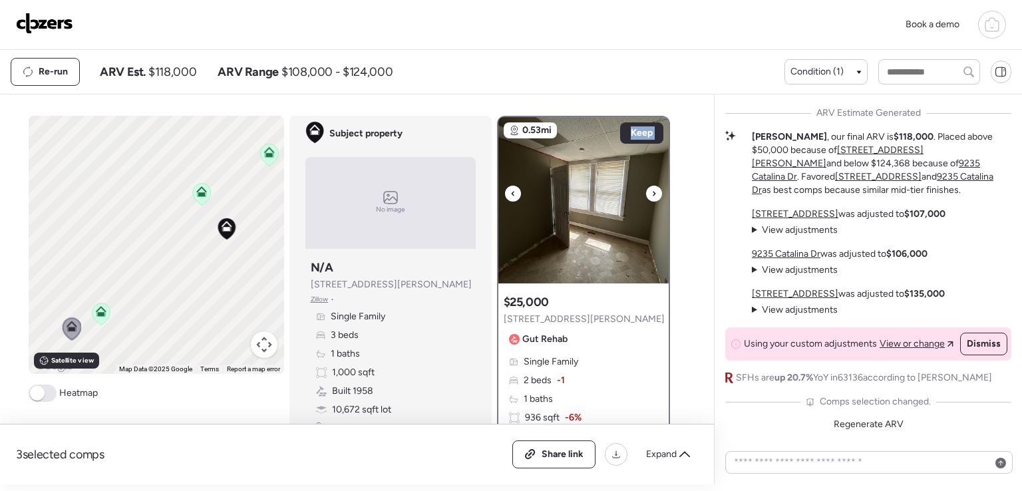
click at [655, 195] on div at bounding box center [654, 194] width 16 height 16
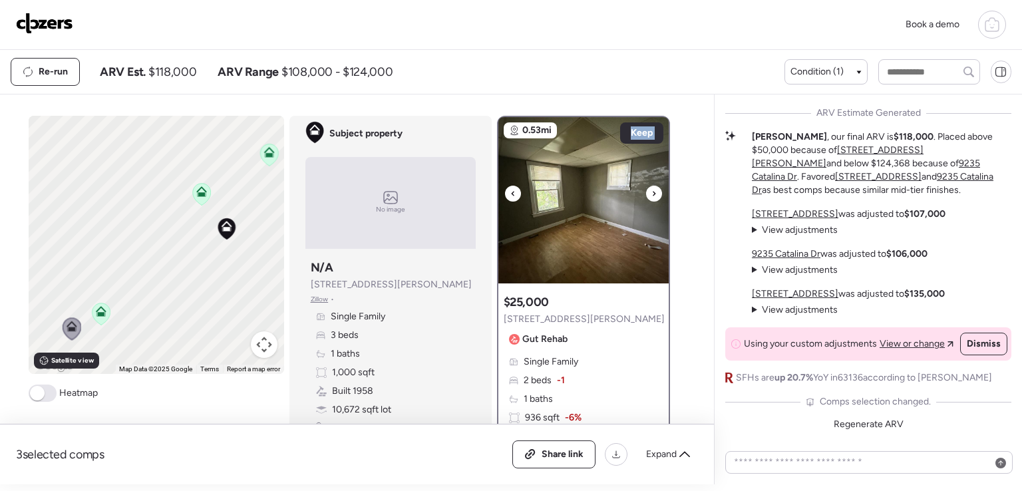
click at [655, 195] on div at bounding box center [654, 194] width 16 height 16
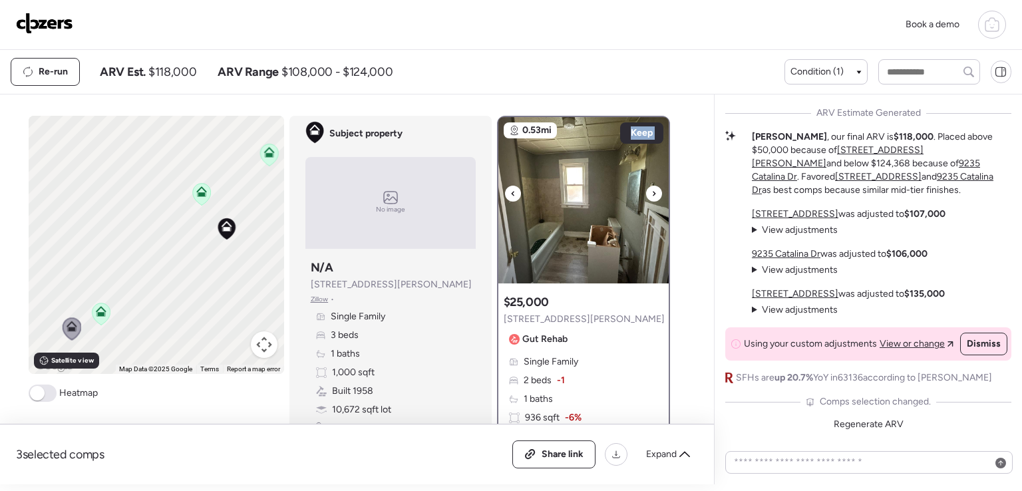
click at [655, 195] on div at bounding box center [654, 194] width 16 height 16
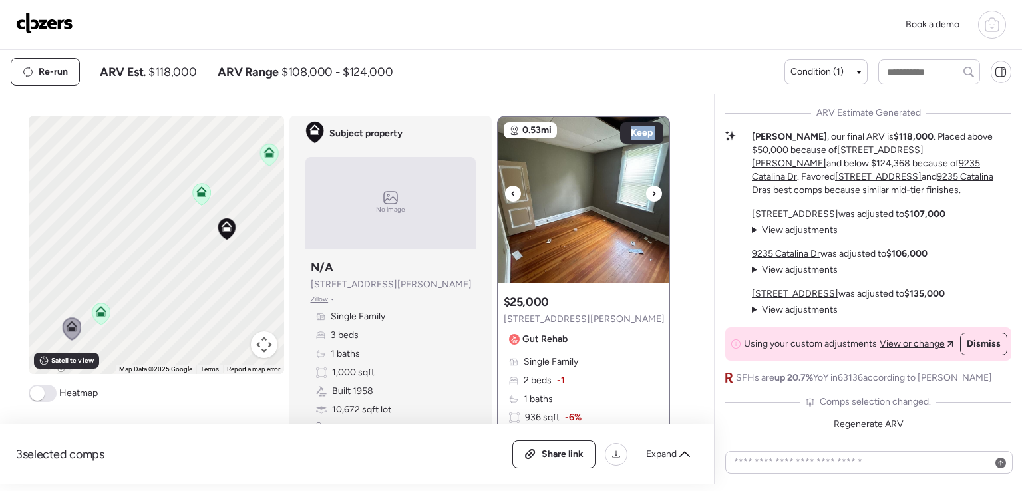
click at [655, 195] on div at bounding box center [654, 194] width 16 height 16
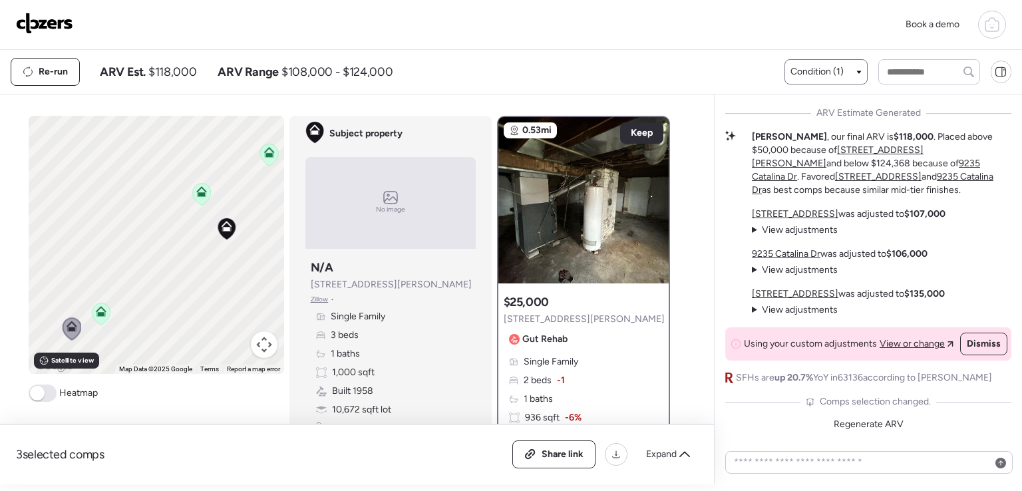
click at [811, 67] on span "Condition (1)" at bounding box center [817, 71] width 53 height 13
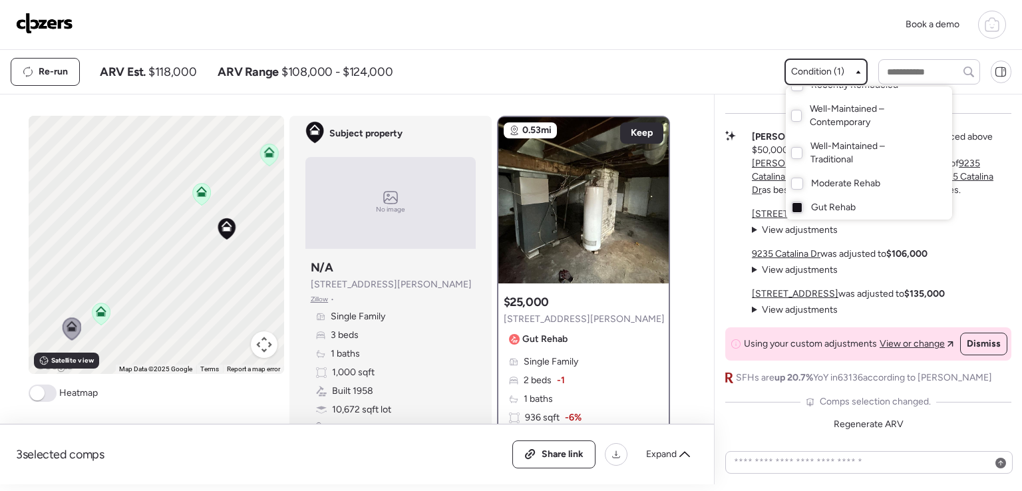
click at [806, 203] on div "Gut Rehab" at bounding box center [869, 208] width 166 height 24
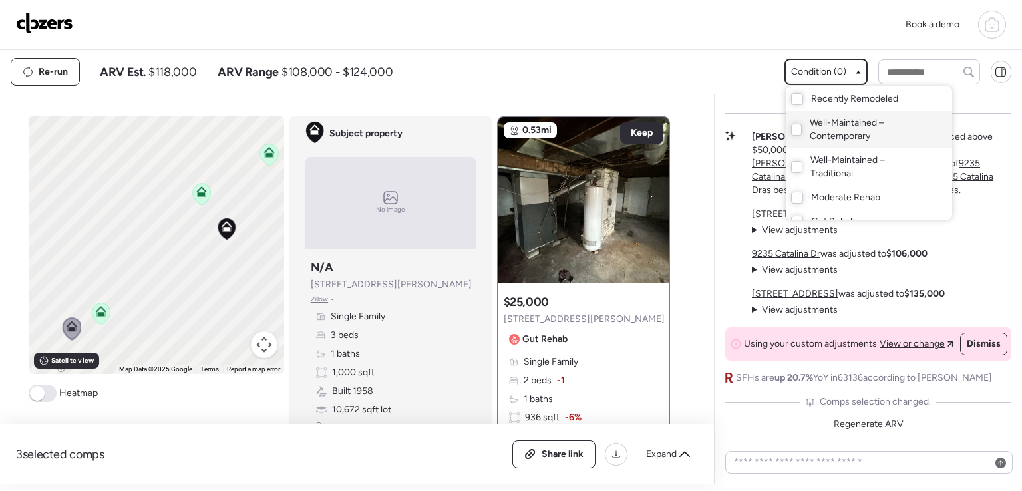
scroll to position [0, 0]
click at [681, 458] on icon at bounding box center [685, 454] width 11 height 11
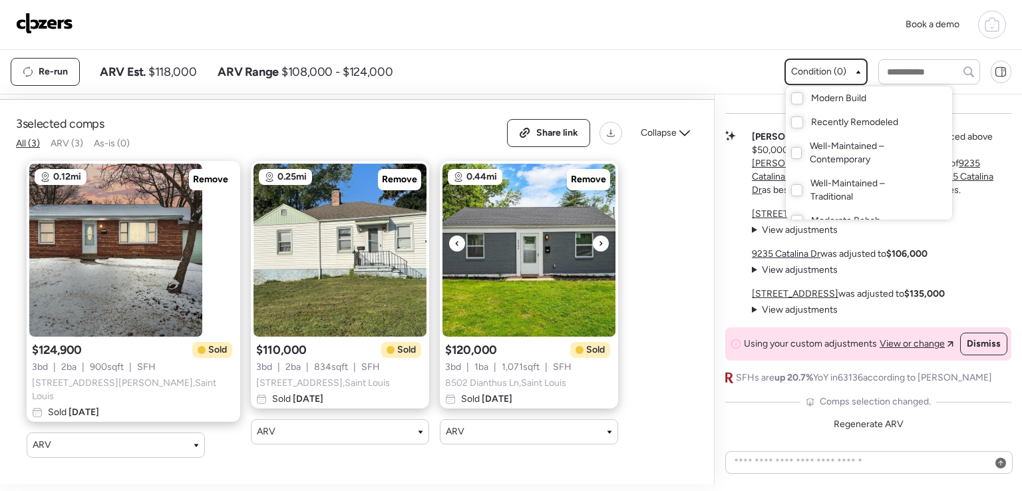
click at [598, 246] on icon at bounding box center [600, 244] width 5 height 16
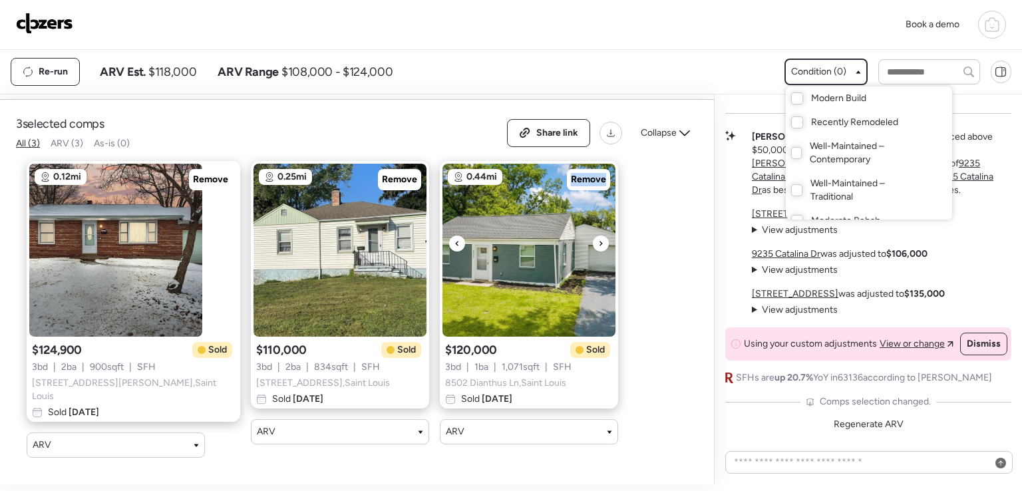
click at [598, 246] on icon at bounding box center [600, 244] width 5 height 16
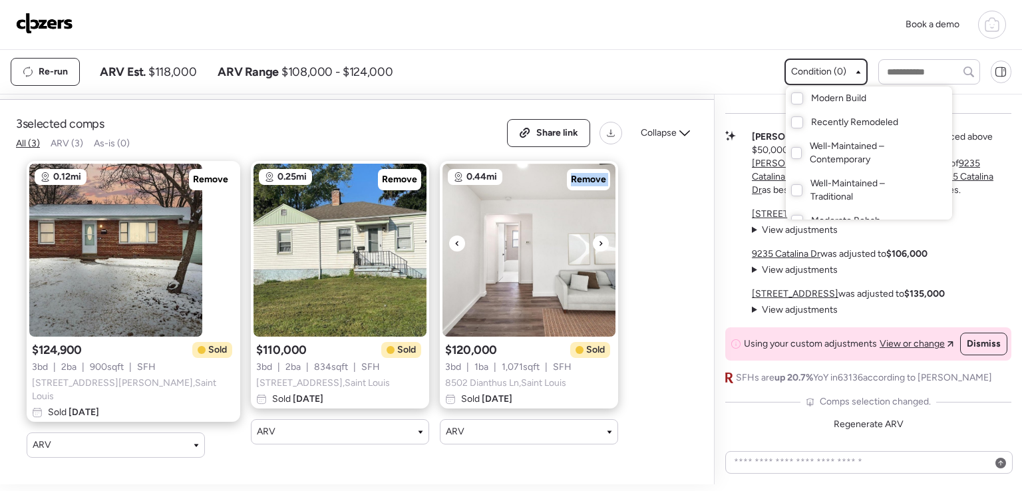
click at [598, 246] on icon at bounding box center [600, 244] width 5 height 16
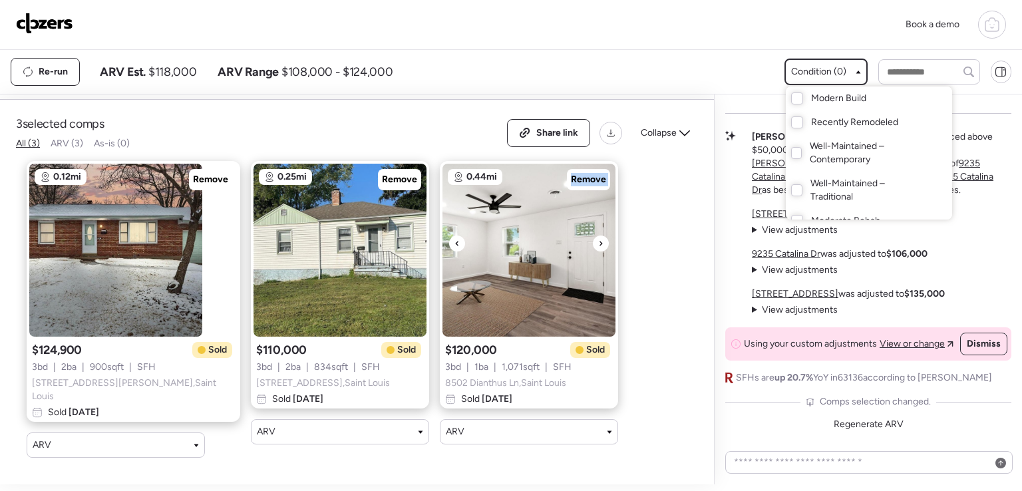
click at [598, 246] on icon at bounding box center [600, 244] width 5 height 16
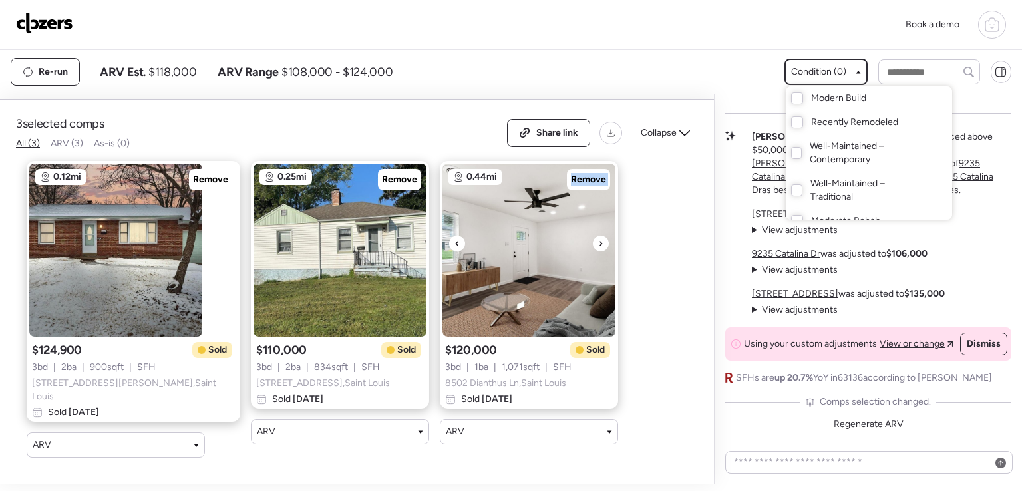
click at [598, 246] on icon at bounding box center [600, 244] width 5 height 16
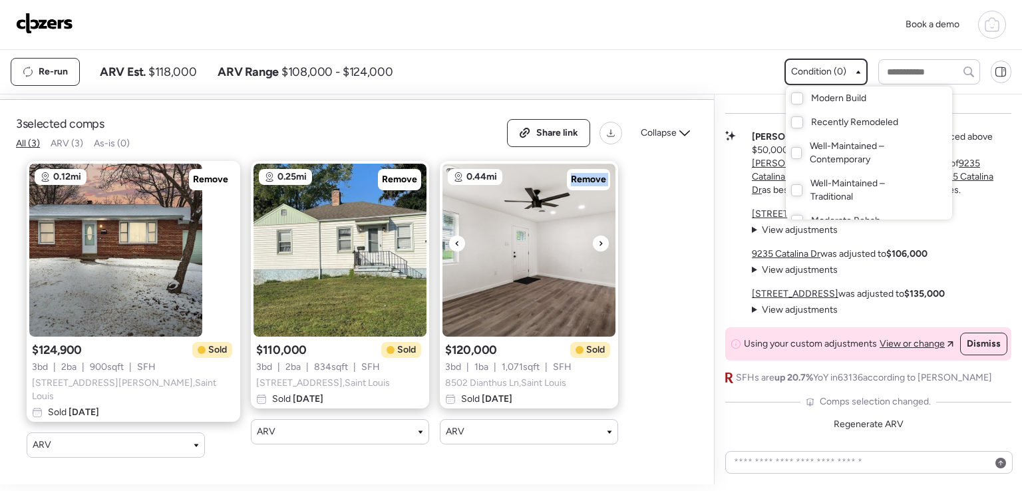
click at [598, 246] on icon at bounding box center [600, 244] width 5 height 16
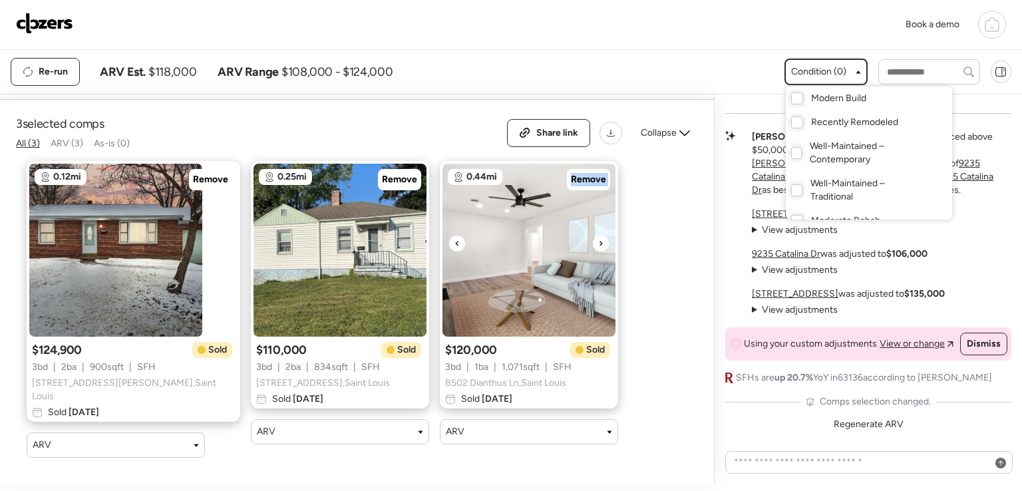
click at [598, 246] on icon at bounding box center [600, 244] width 5 height 16
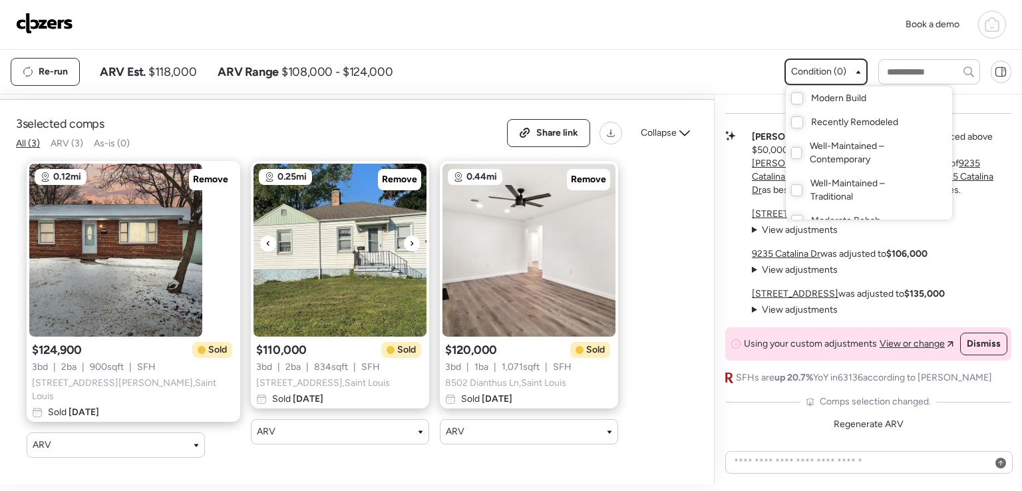
click at [404, 242] on div at bounding box center [412, 244] width 16 height 16
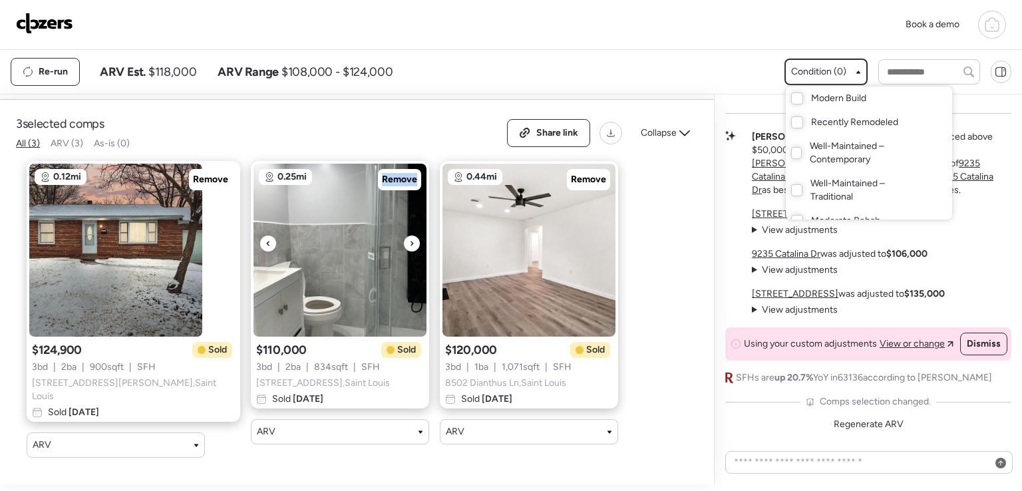
click at [404, 242] on div at bounding box center [412, 244] width 16 height 16
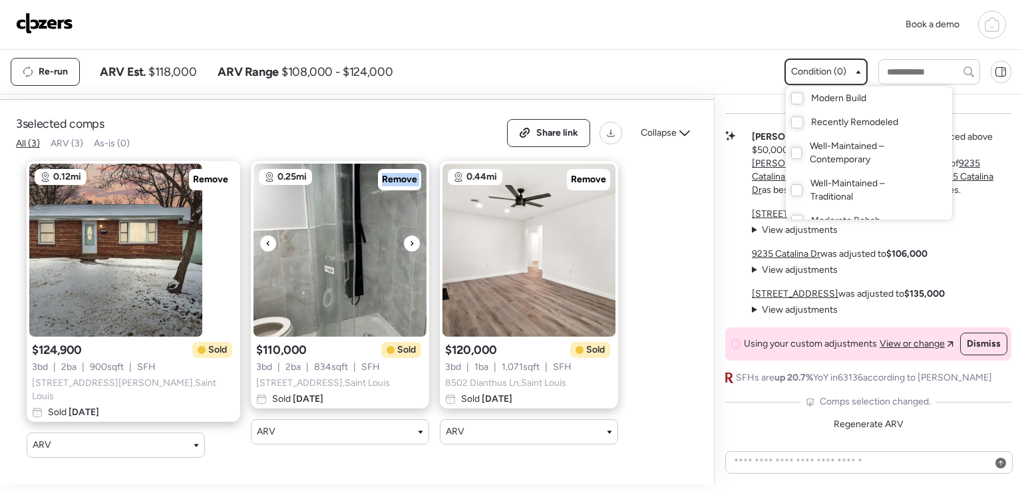
click at [404, 242] on div at bounding box center [412, 244] width 16 height 16
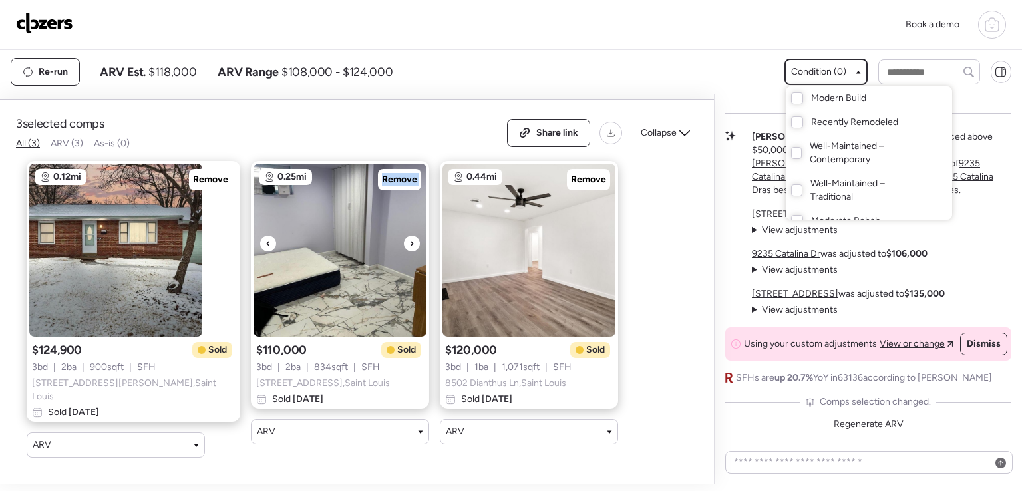
click at [404, 242] on div at bounding box center [412, 244] width 16 height 16
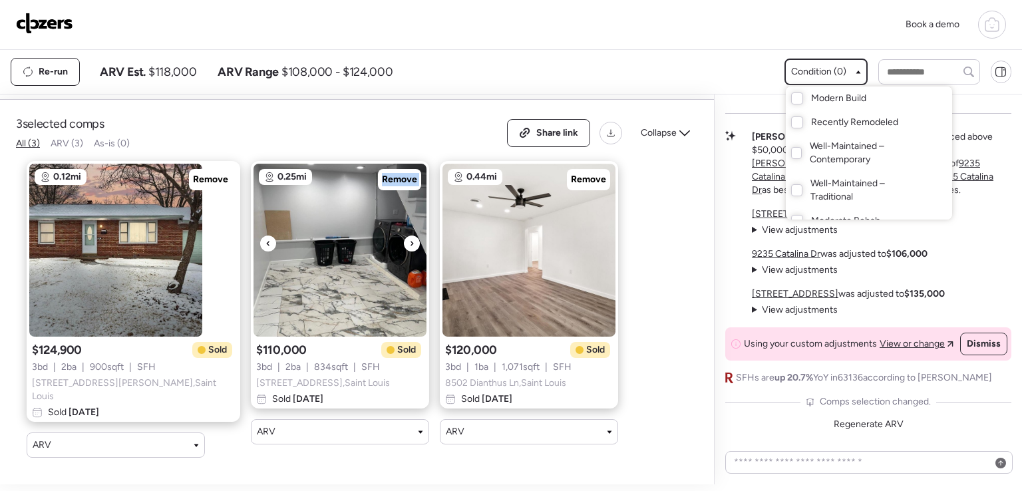
click at [404, 242] on div at bounding box center [412, 244] width 16 height 16
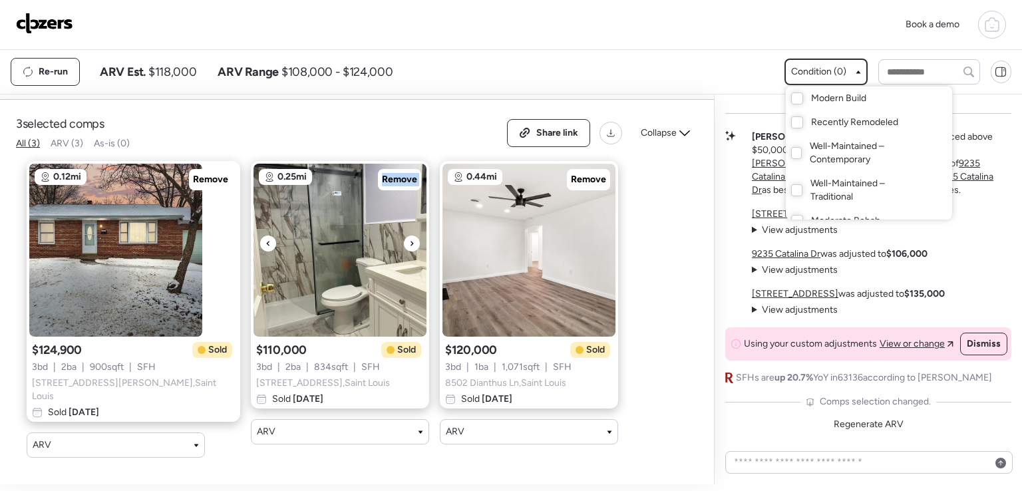
click at [404, 242] on div at bounding box center [412, 244] width 16 height 16
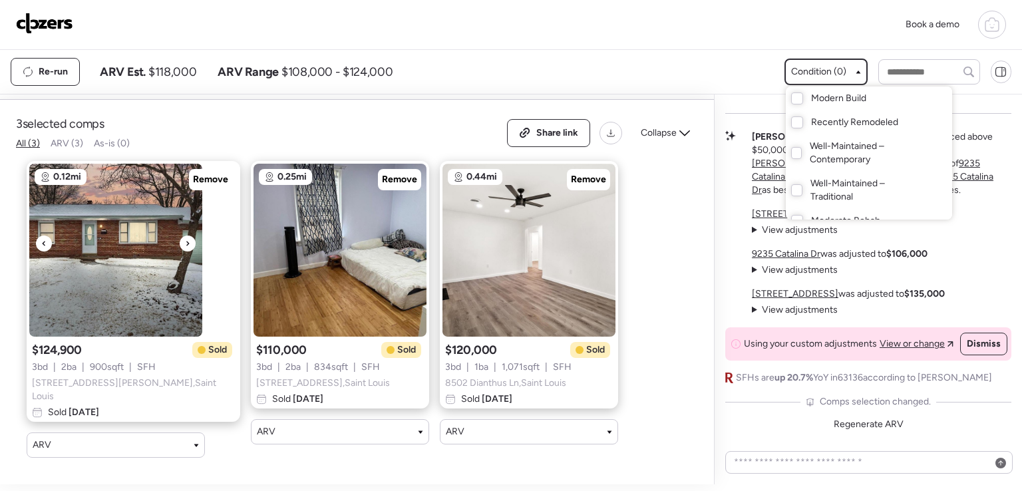
click at [191, 250] on div at bounding box center [188, 244] width 16 height 16
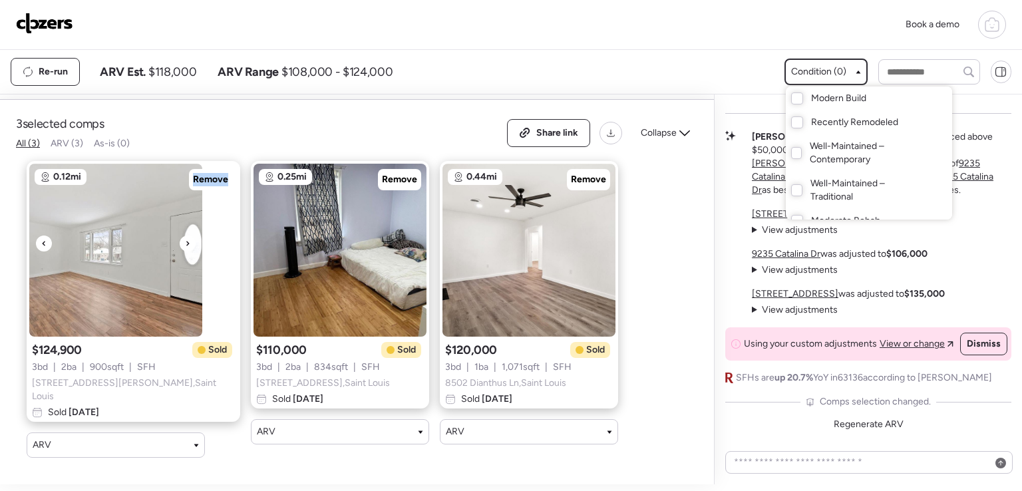
click at [191, 250] on div at bounding box center [188, 244] width 16 height 16
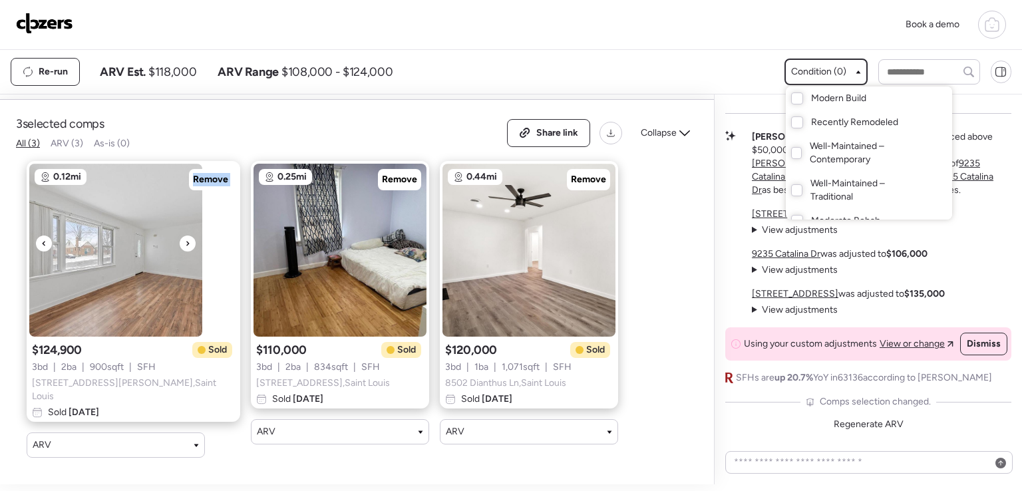
click at [191, 250] on div at bounding box center [188, 244] width 16 height 16
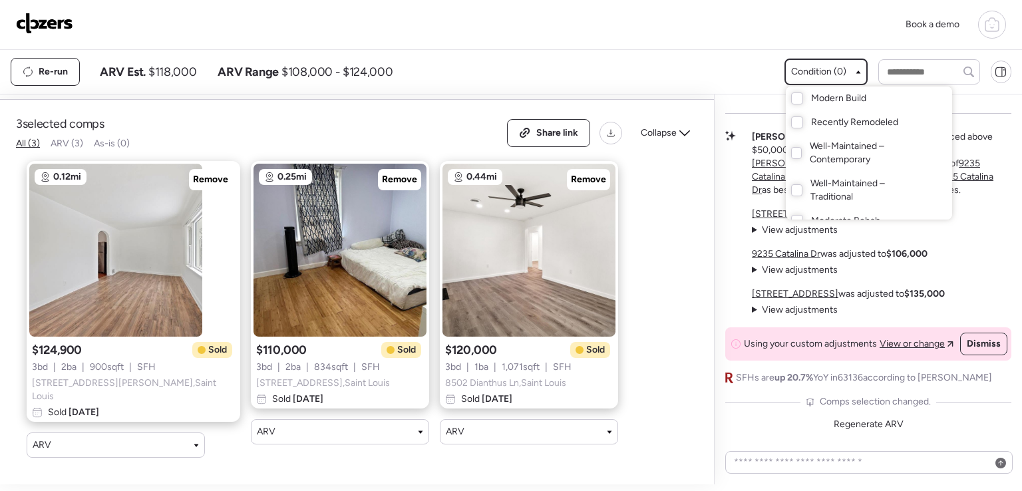
click at [656, 208] on div "0.12mi Remove $124,900 Sold 3 bd | 2 ba | 900 sqft | SFH [STREET_ADDRESS][PERSO…" at bounding box center [346, 309] width 661 height 318
click at [847, 424] on div at bounding box center [511, 208] width 1022 height 491
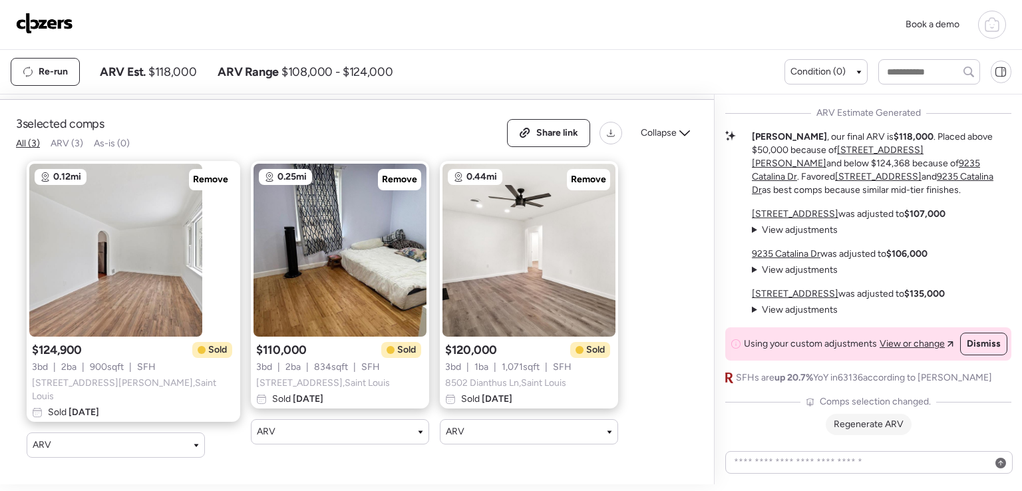
click at [849, 423] on span "Regenerate ARV" at bounding box center [869, 424] width 70 height 11
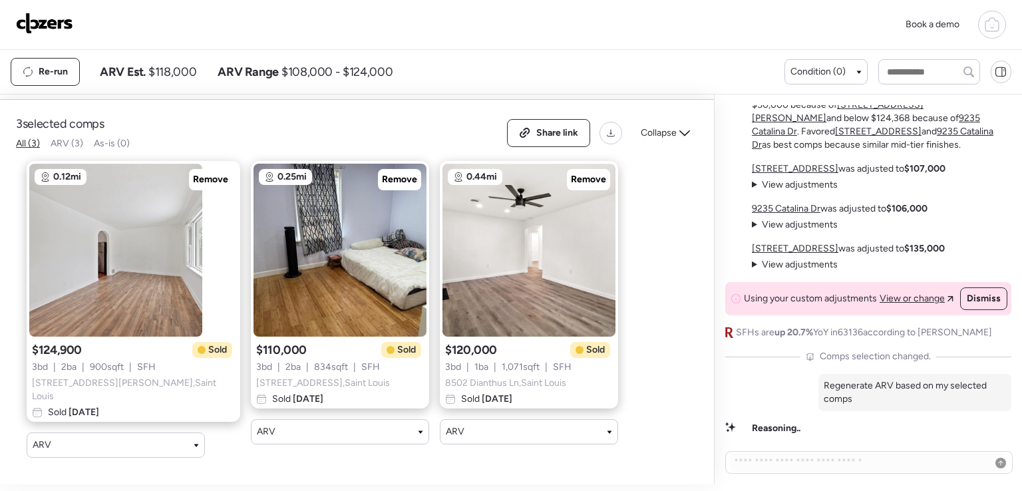
click at [678, 136] on div "Collapse" at bounding box center [665, 132] width 65 height 21
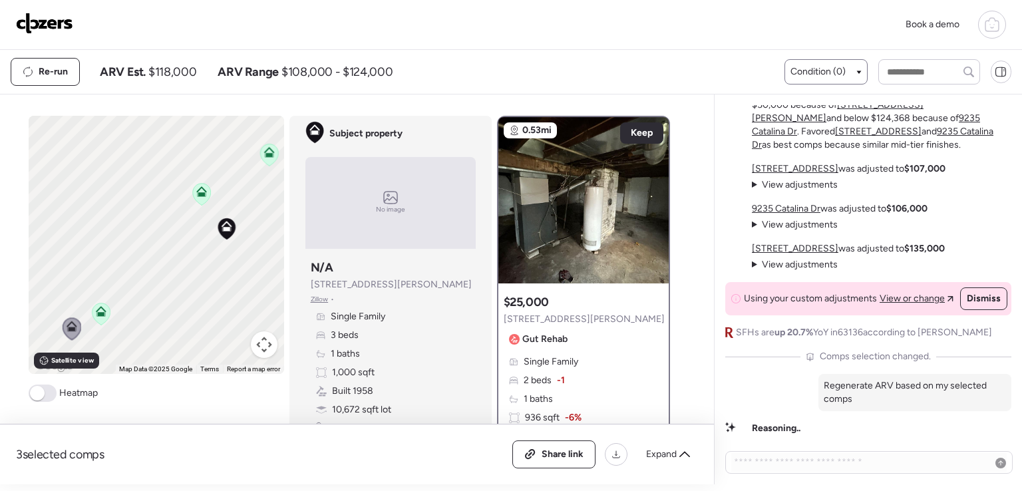
click at [824, 67] on span "Condition (0)" at bounding box center [818, 71] width 55 height 13
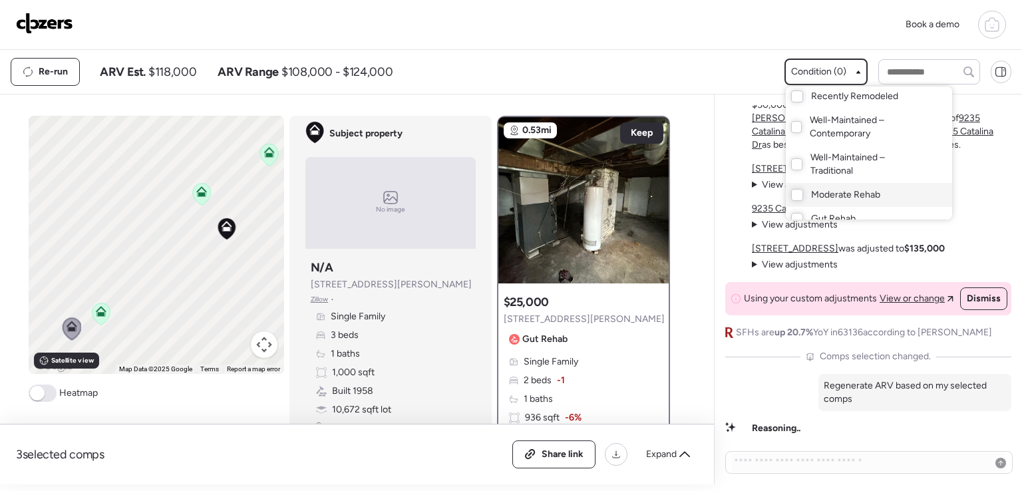
scroll to position [37, 0]
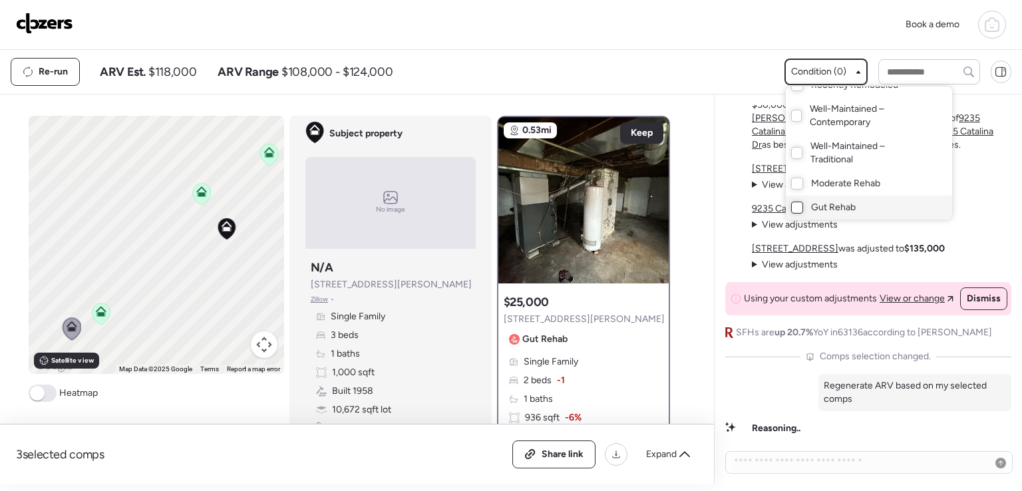
click at [796, 206] on div at bounding box center [797, 208] width 12 height 12
click at [157, 292] on div at bounding box center [511, 208] width 1022 height 491
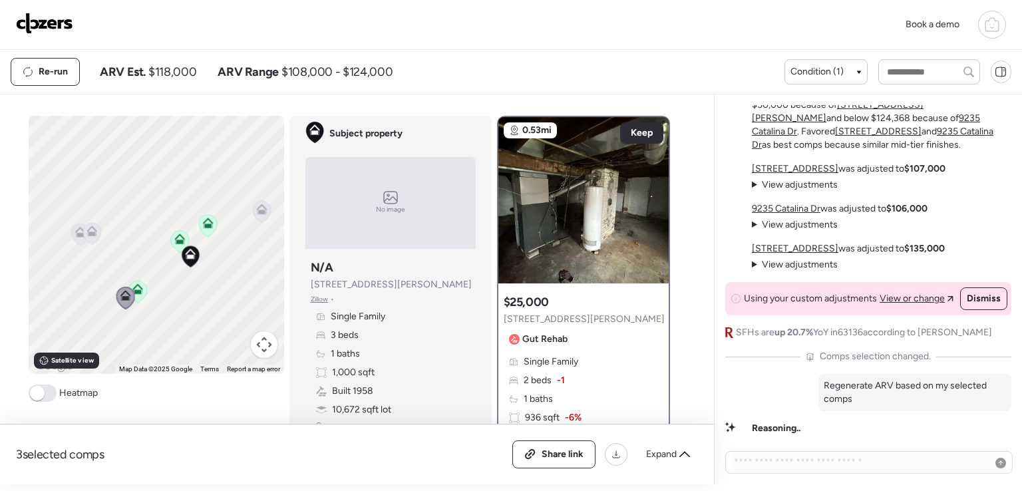
click at [263, 210] on div at bounding box center [261, 212] width 19 height 25
click at [258, 216] on icon at bounding box center [262, 212] width 18 height 22
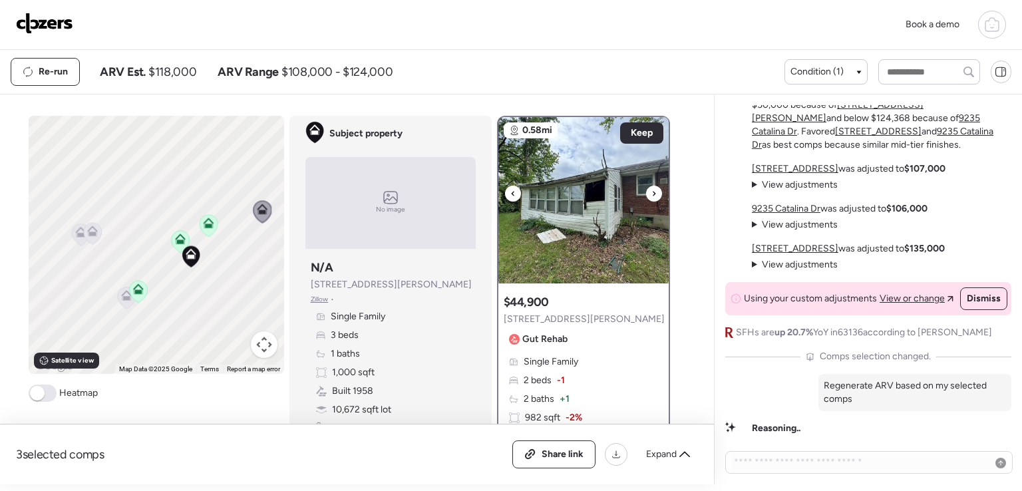
click at [652, 188] on icon at bounding box center [654, 194] width 5 height 16
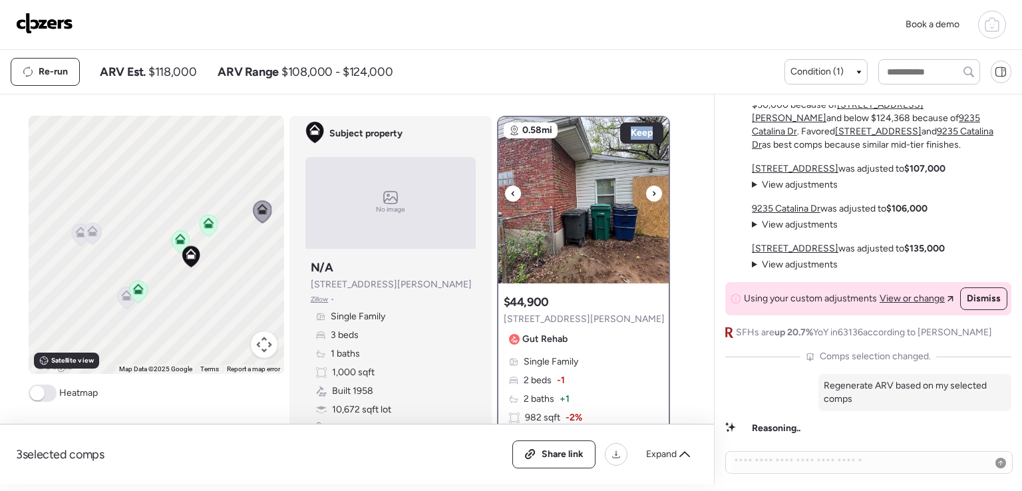
click at [652, 188] on icon at bounding box center [654, 194] width 5 height 16
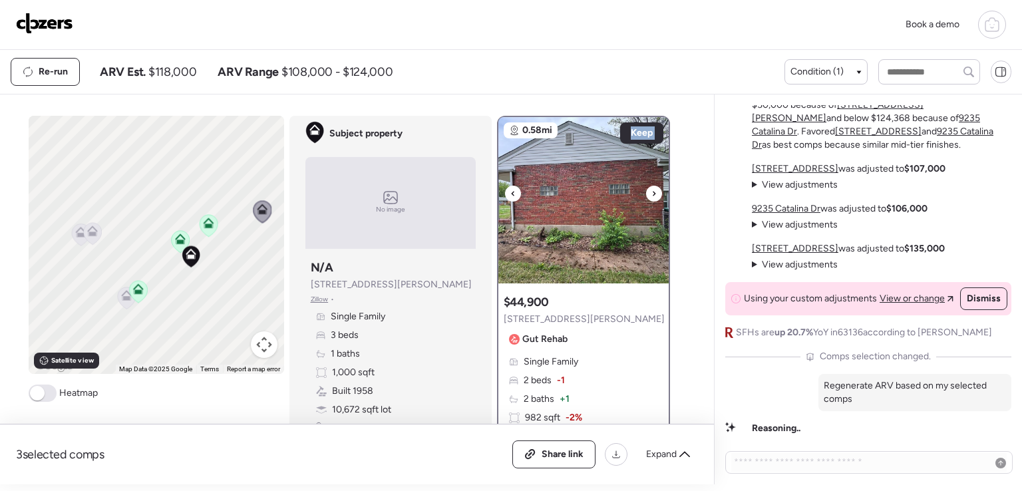
click at [652, 188] on icon at bounding box center [654, 194] width 5 height 16
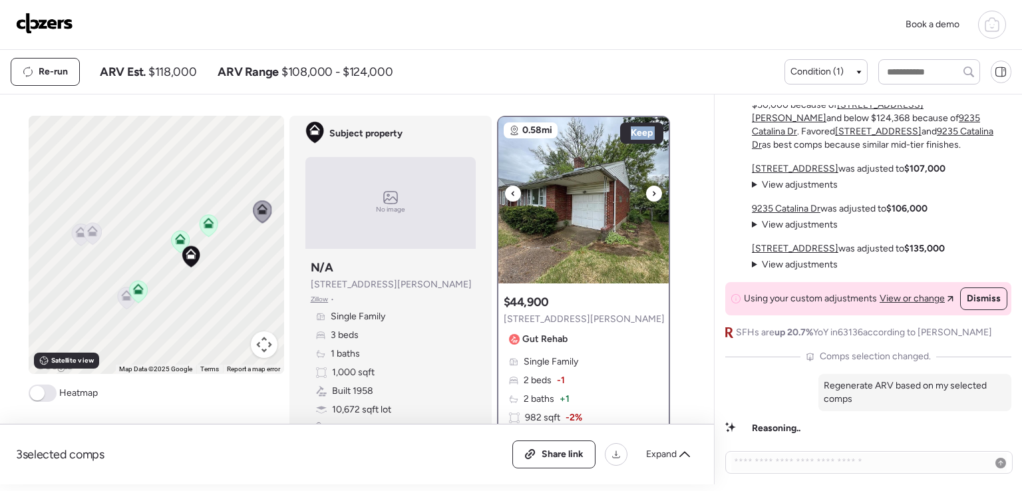
click at [652, 188] on icon at bounding box center [654, 194] width 5 height 16
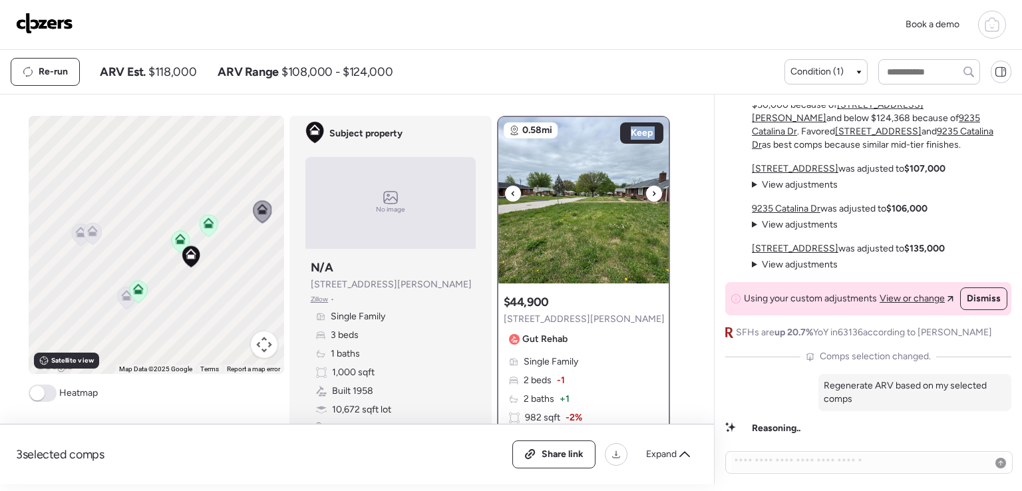
click at [652, 188] on icon at bounding box center [654, 194] width 5 height 16
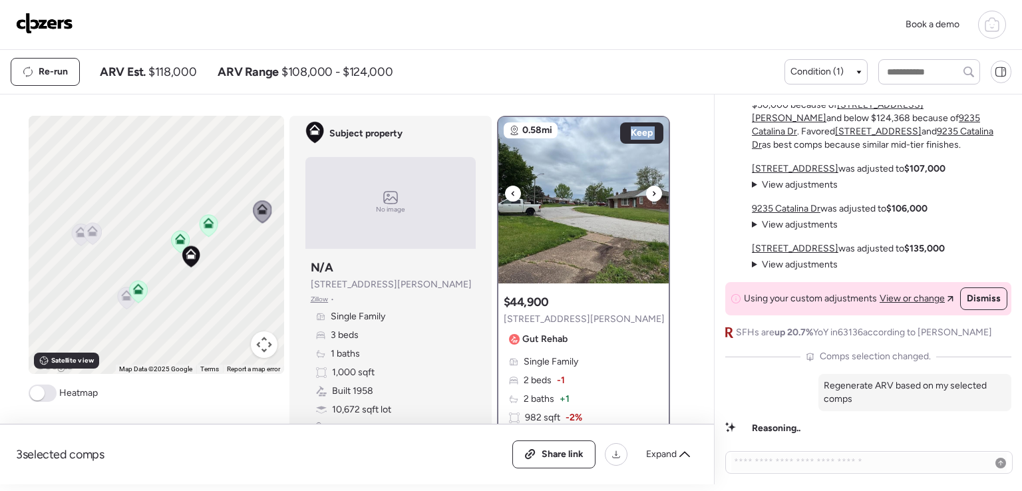
click at [652, 187] on icon at bounding box center [654, 194] width 5 height 16
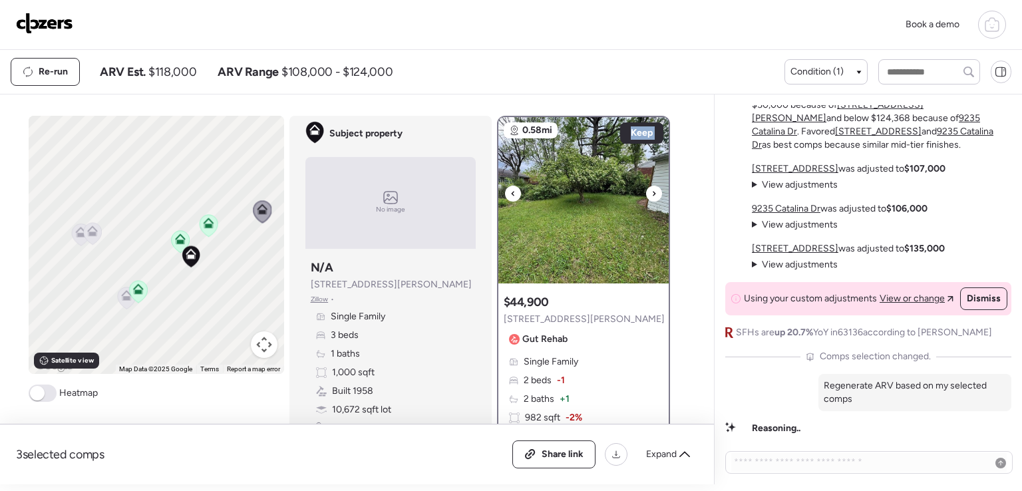
click at [652, 187] on icon at bounding box center [654, 194] width 5 height 16
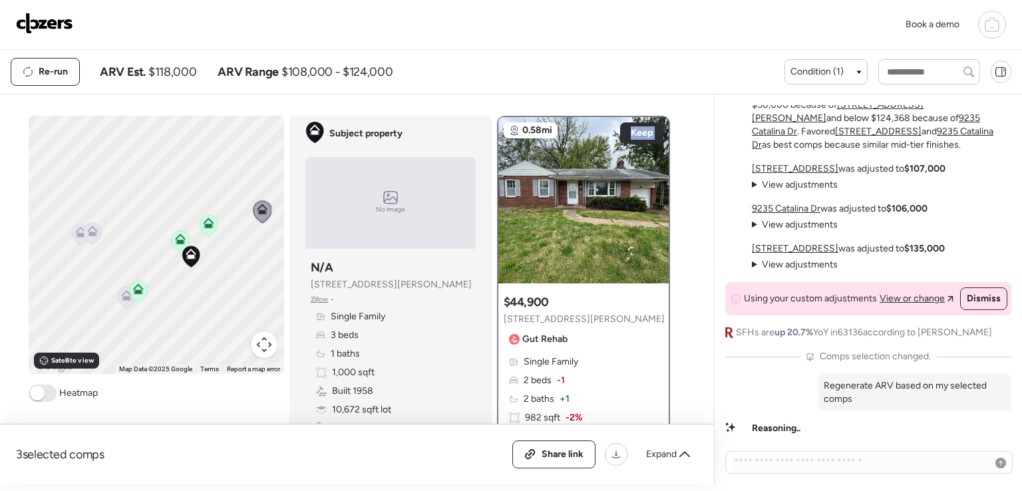
click at [88, 239] on icon at bounding box center [92, 234] width 18 height 22
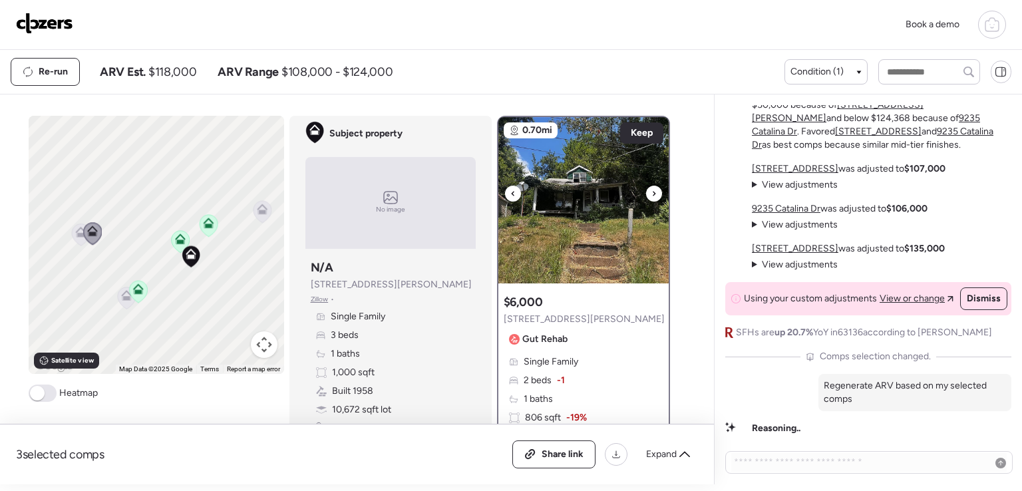
click at [652, 192] on icon at bounding box center [654, 194] width 5 height 16
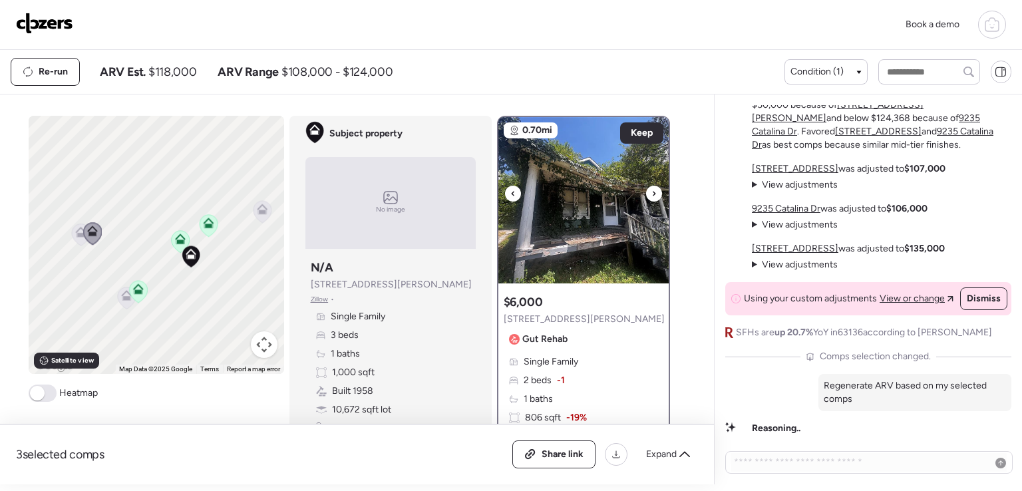
click at [652, 192] on icon at bounding box center [654, 194] width 5 height 16
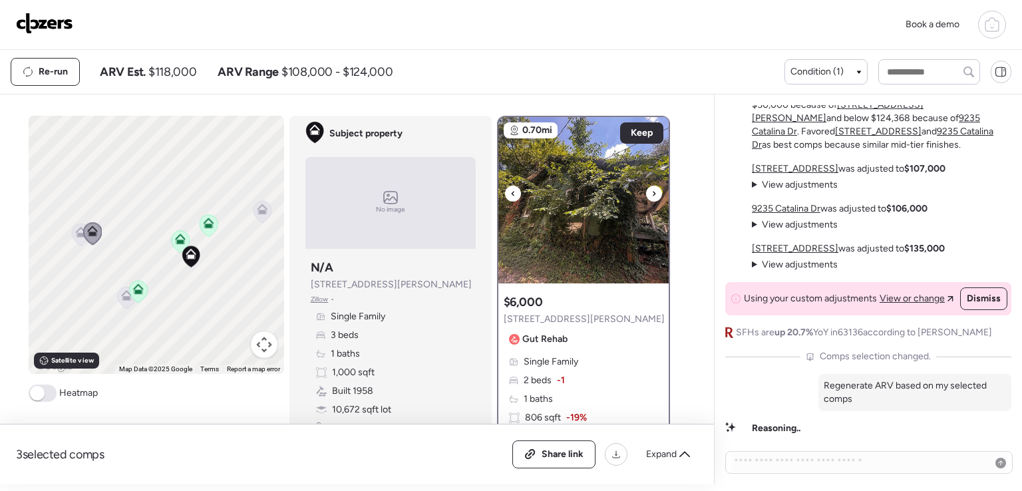
click at [652, 192] on icon at bounding box center [654, 194] width 5 height 16
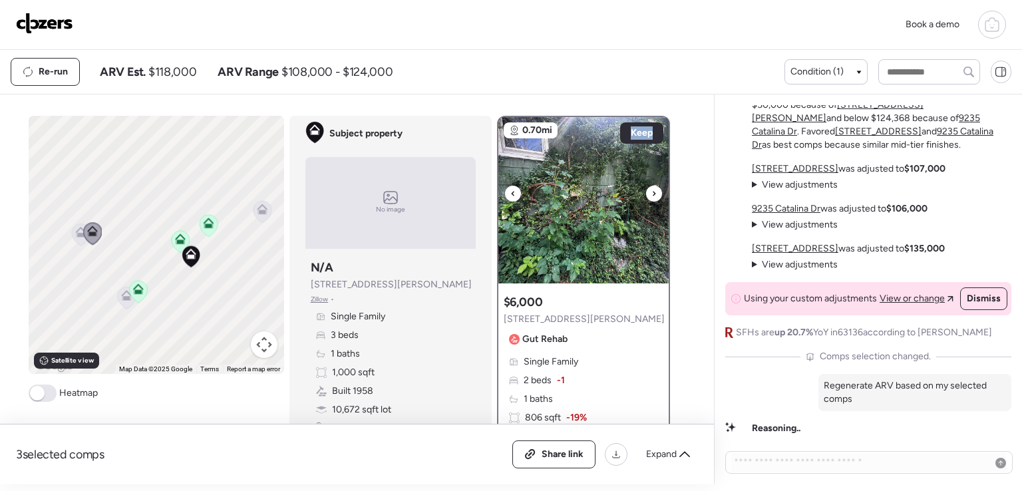
click at [652, 192] on icon at bounding box center [654, 194] width 5 height 16
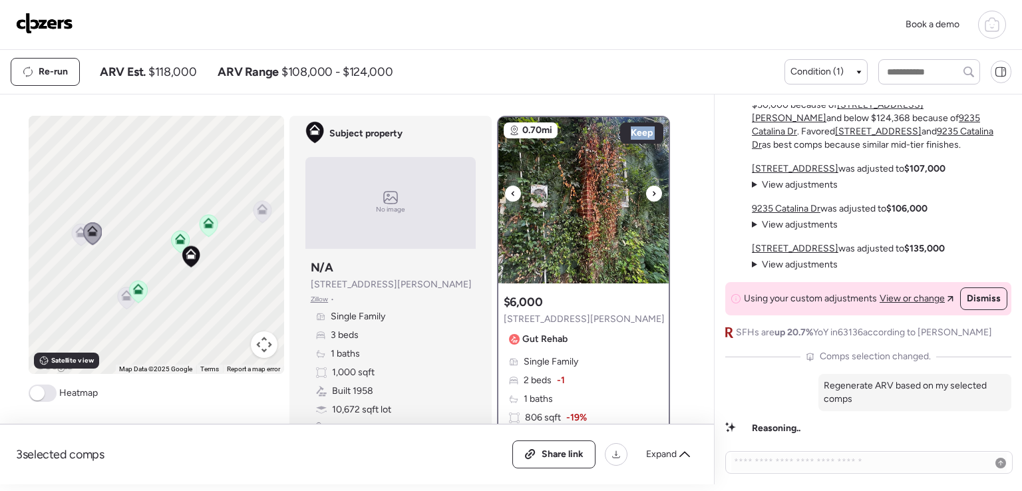
click at [652, 192] on icon at bounding box center [654, 194] width 5 height 16
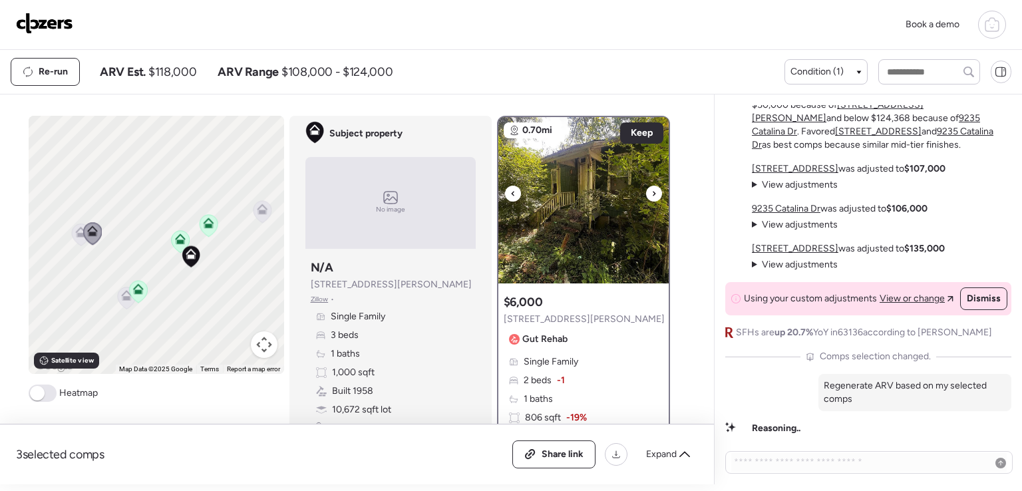
click at [652, 192] on icon at bounding box center [654, 194] width 5 height 16
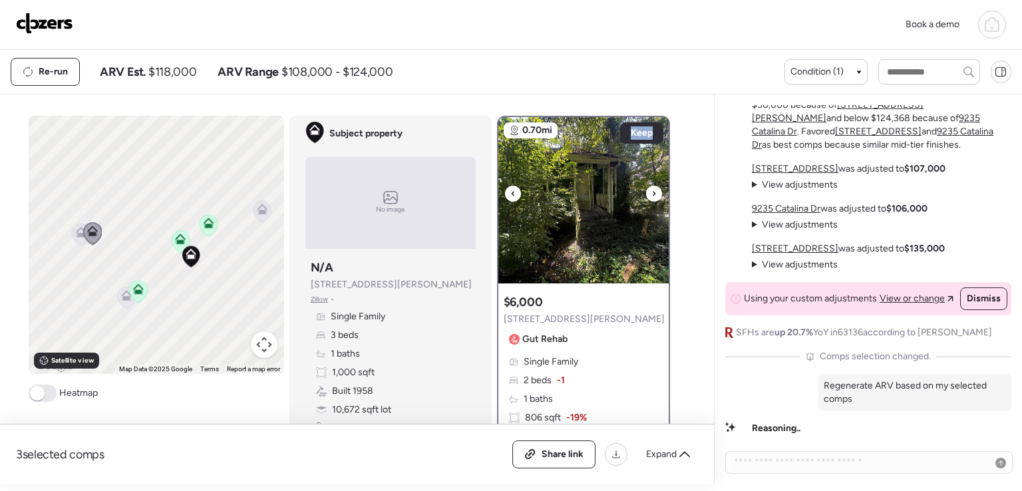
click at [652, 192] on icon at bounding box center [654, 194] width 5 height 16
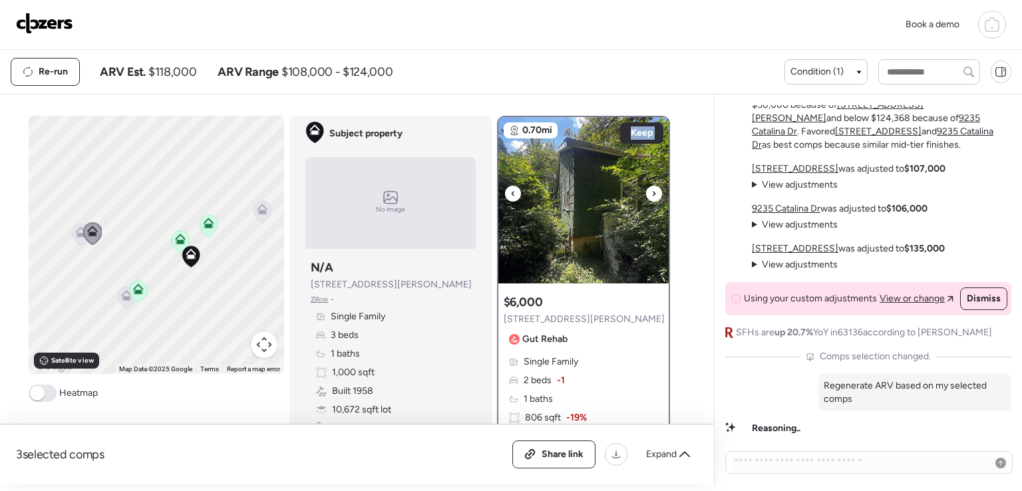
click at [652, 192] on icon at bounding box center [654, 194] width 5 height 16
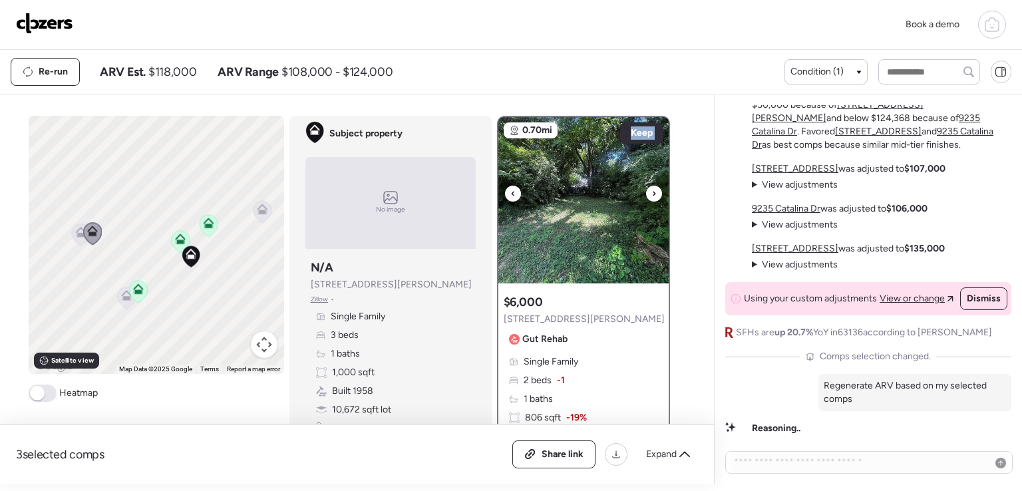
click at [652, 192] on icon at bounding box center [654, 194] width 5 height 16
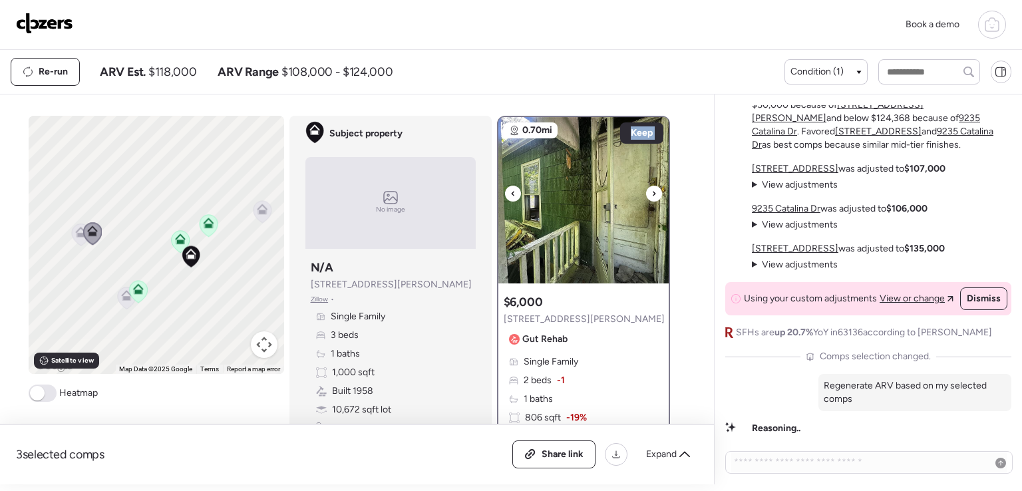
click at [652, 192] on icon at bounding box center [654, 194] width 5 height 16
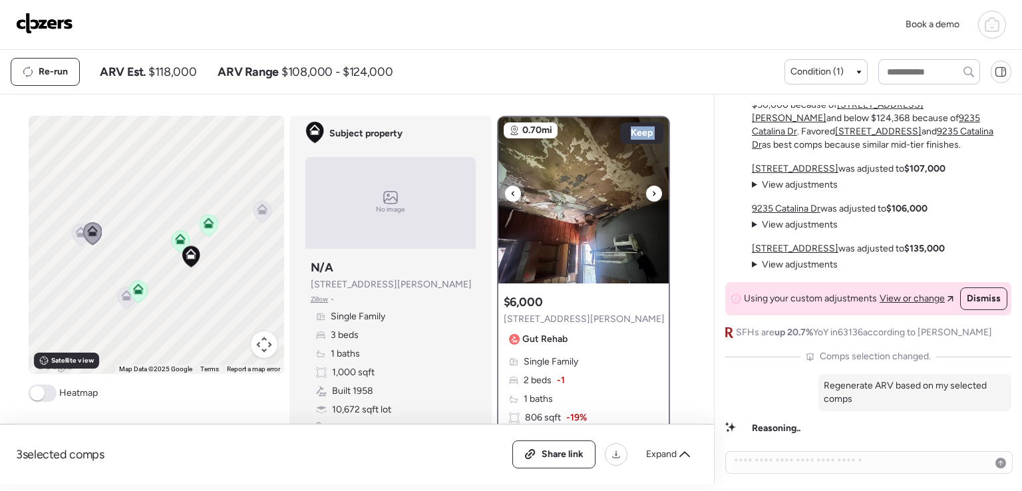
click at [652, 192] on icon at bounding box center [654, 194] width 5 height 16
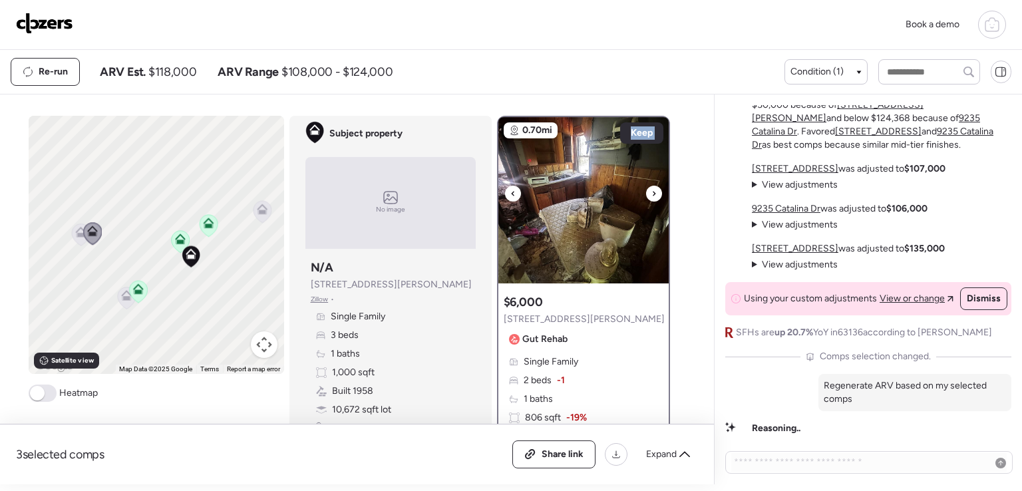
click at [652, 192] on icon at bounding box center [654, 194] width 5 height 16
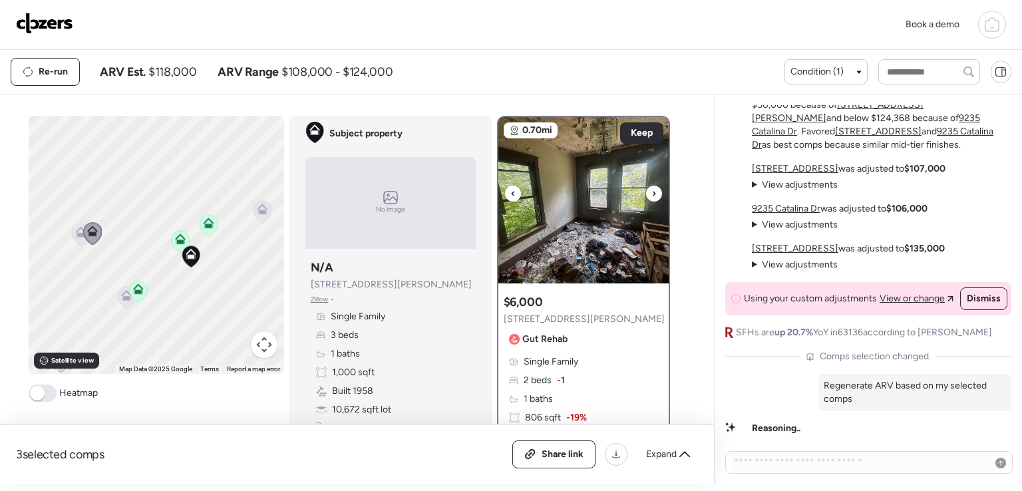
click at [652, 192] on icon at bounding box center [654, 194] width 5 height 16
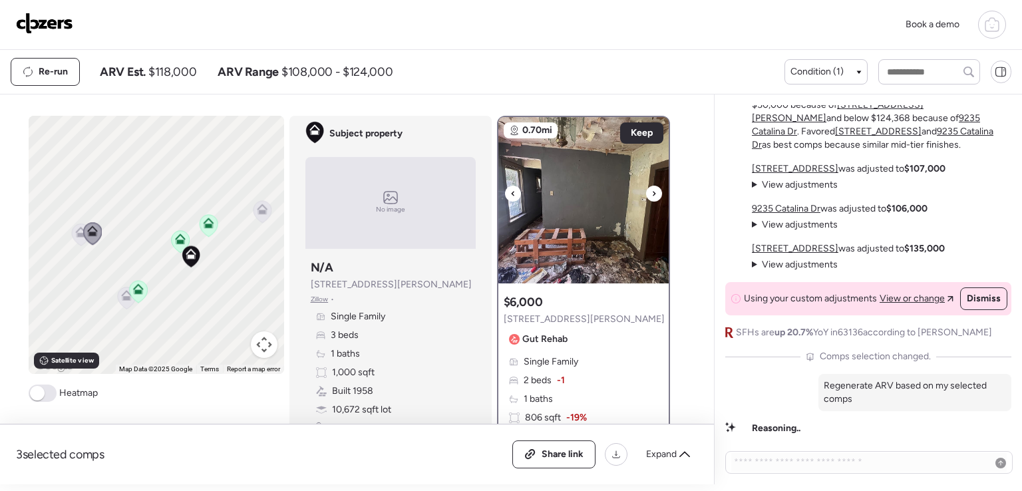
click at [652, 192] on icon at bounding box center [654, 194] width 5 height 16
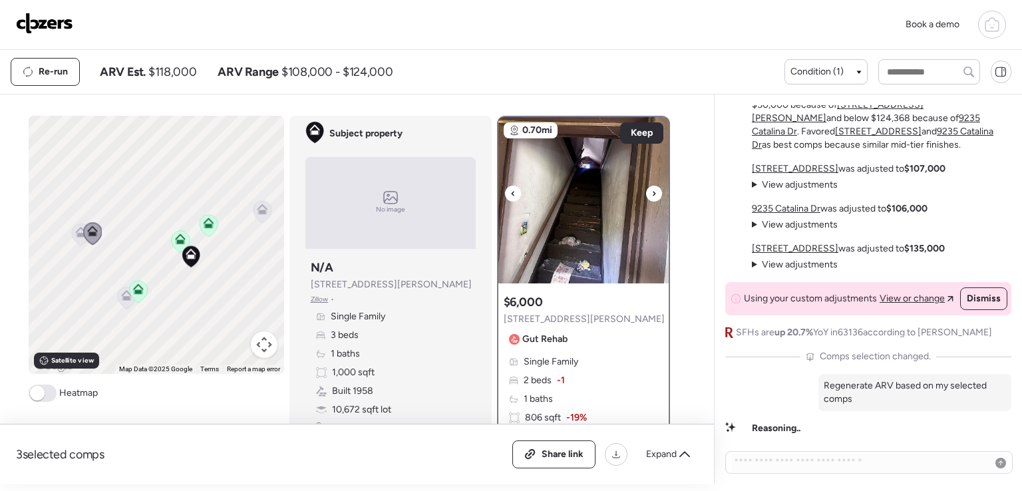
click at [652, 192] on icon at bounding box center [654, 194] width 5 height 16
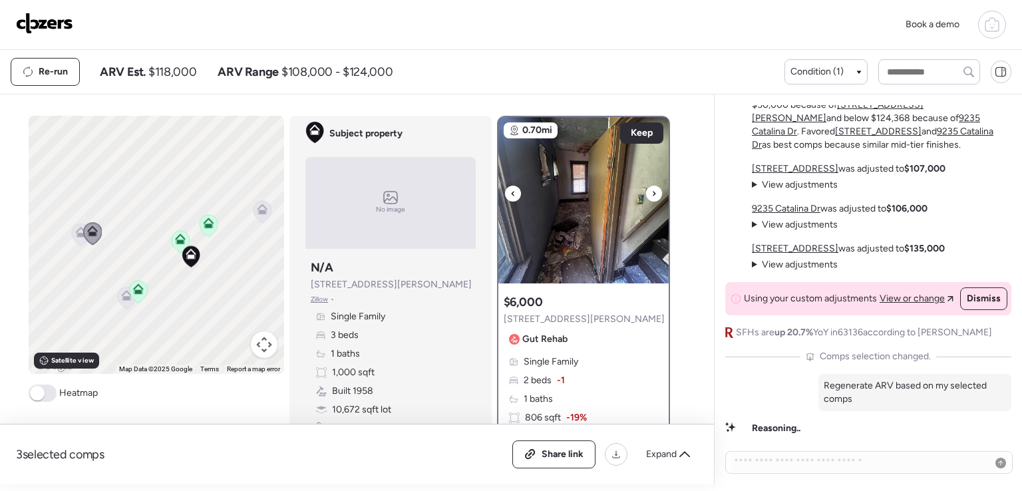
click at [652, 192] on icon at bounding box center [654, 194] width 5 height 16
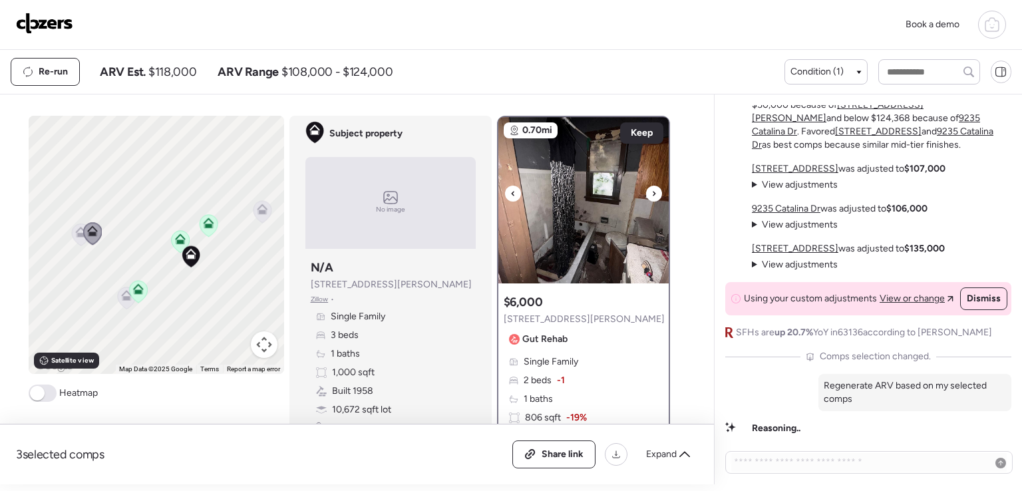
click at [652, 192] on icon at bounding box center [654, 194] width 5 height 16
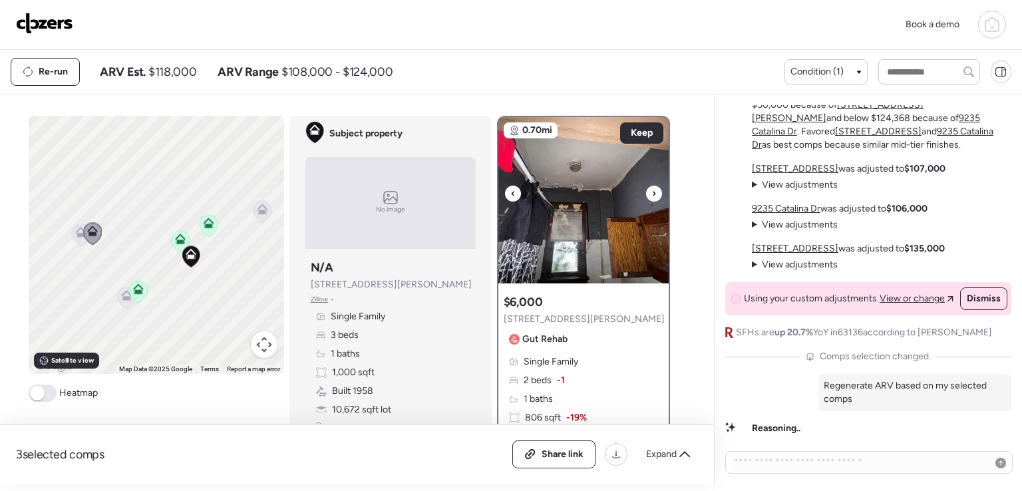
click at [652, 192] on icon at bounding box center [654, 194] width 5 height 16
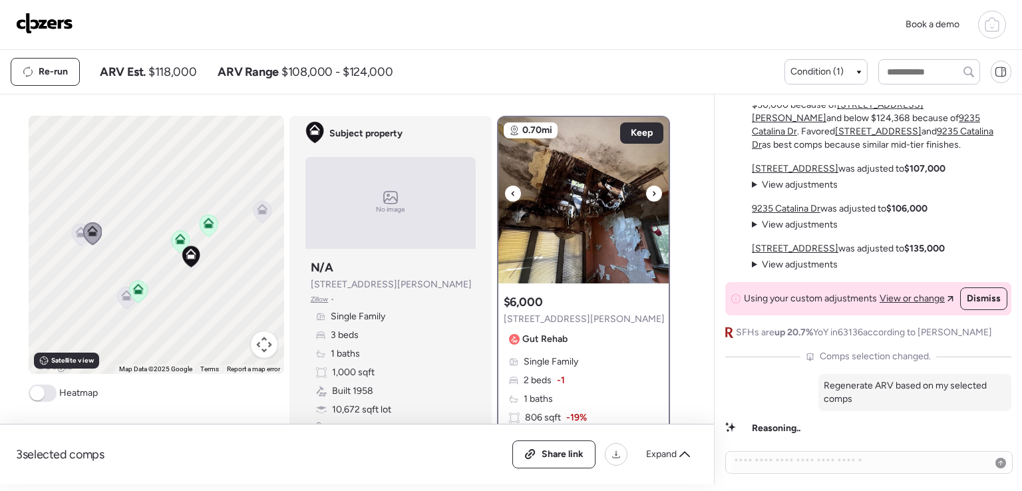
click at [652, 192] on icon at bounding box center [654, 194] width 5 height 16
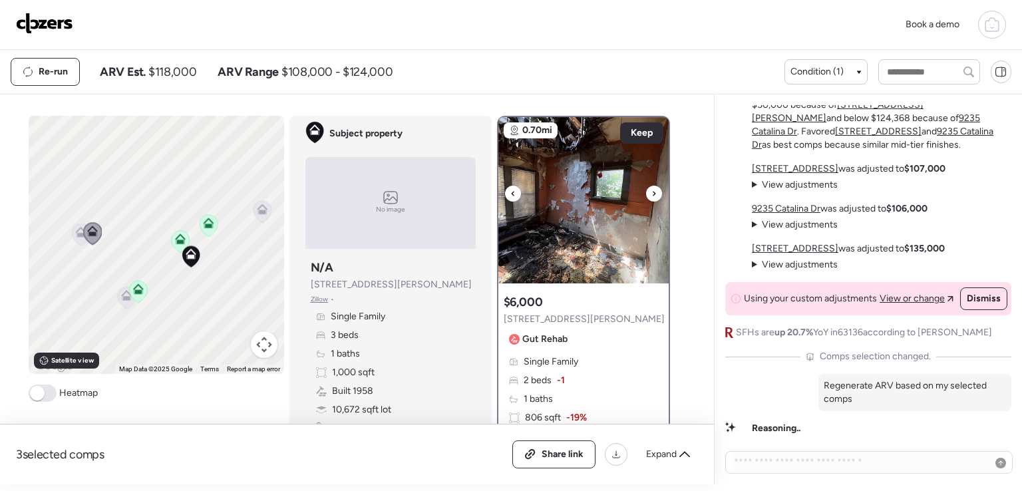
click at [652, 192] on icon at bounding box center [654, 194] width 5 height 16
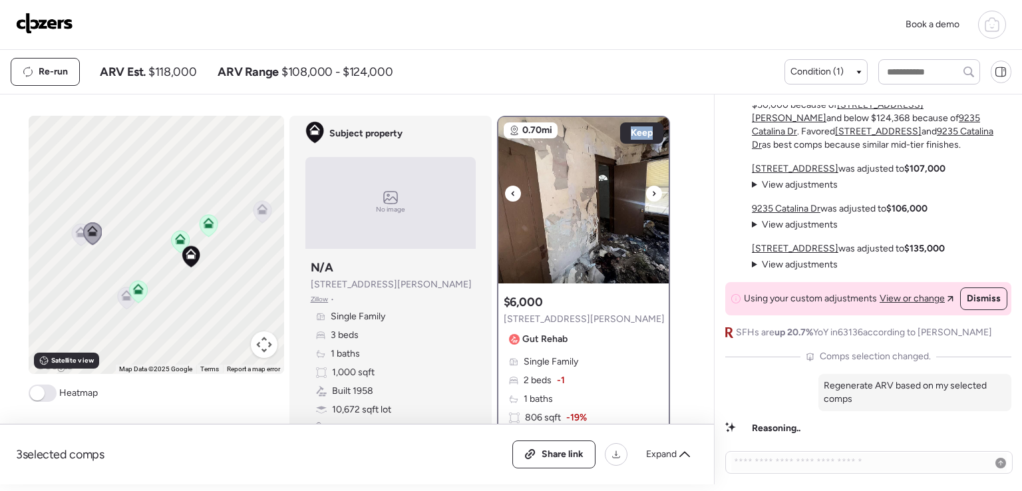
click at [652, 192] on icon at bounding box center [654, 194] width 5 height 16
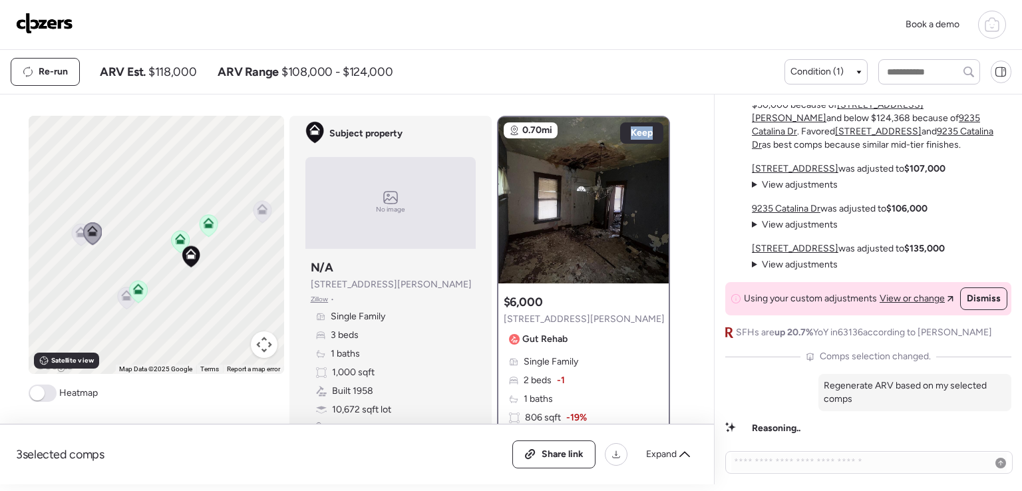
click at [76, 237] on icon at bounding box center [81, 235] width 18 height 22
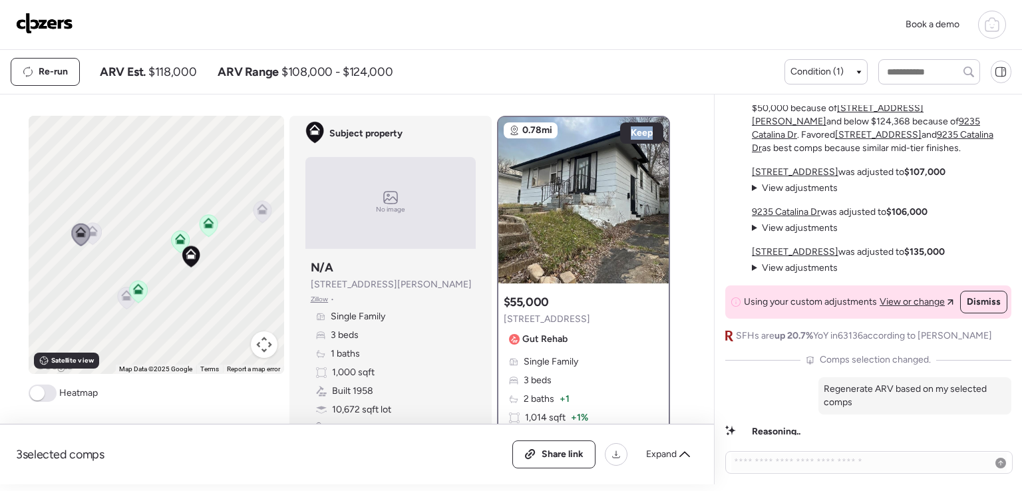
scroll to position [0, 0]
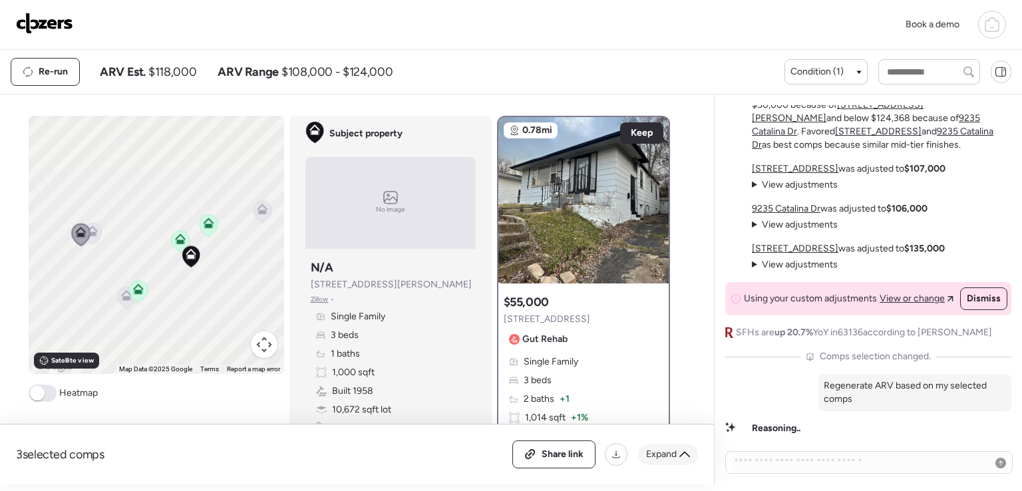
click at [677, 449] on div "Expand" at bounding box center [668, 454] width 60 height 21
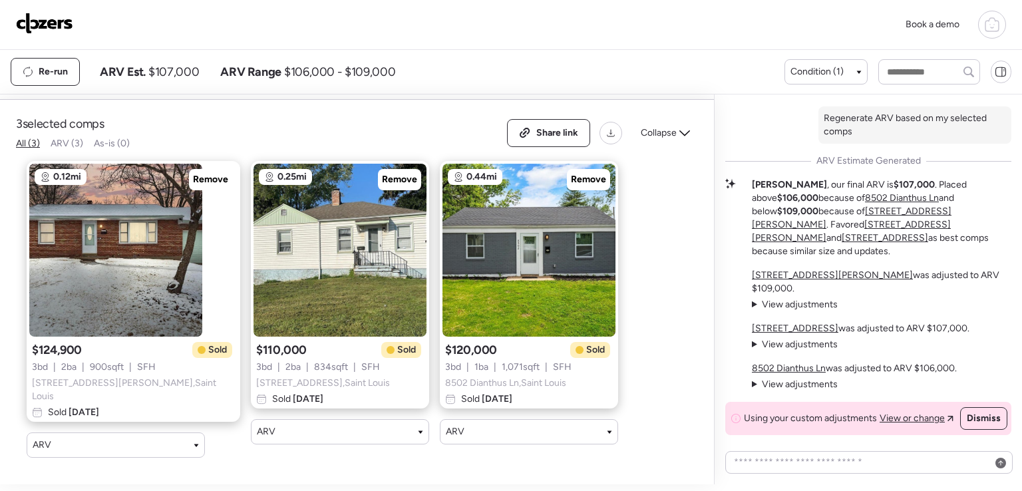
scroll to position [-67, 0]
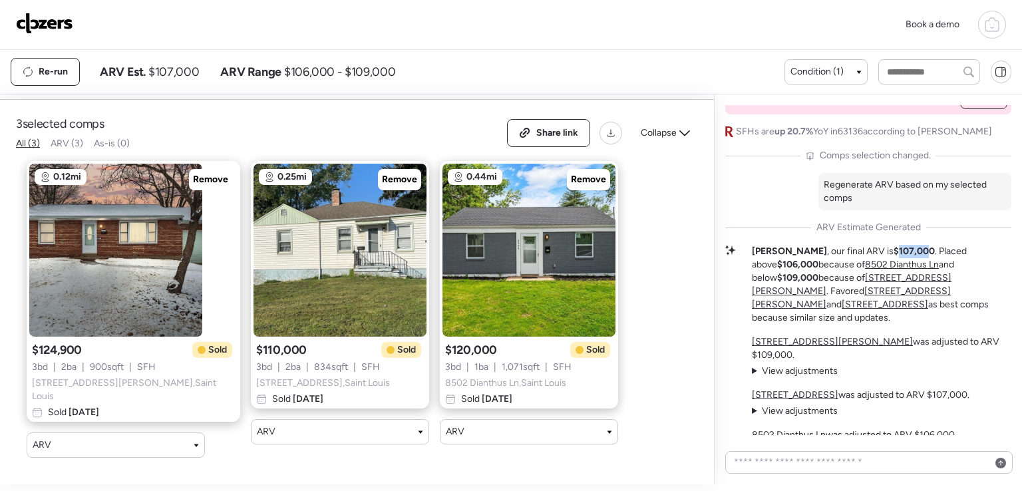
drag, startPoint x: 861, startPoint y: 272, endPoint x: 893, endPoint y: 266, distance: 33.2
click at [893, 266] on div "Mid-Tier Remodel in a Mixed Market The subject property sits in a neighborhood …" at bounding box center [868, 58] width 286 height 887
click at [895, 266] on p "[PERSON_NAME] , our final ARV is $107,000 . Placed above $106,000 because of 85…" at bounding box center [882, 285] width 260 height 80
click at [908, 267] on p "[PERSON_NAME] , our final ARV is $107,000 . Placed above $106,000 because of 85…" at bounding box center [882, 285] width 260 height 80
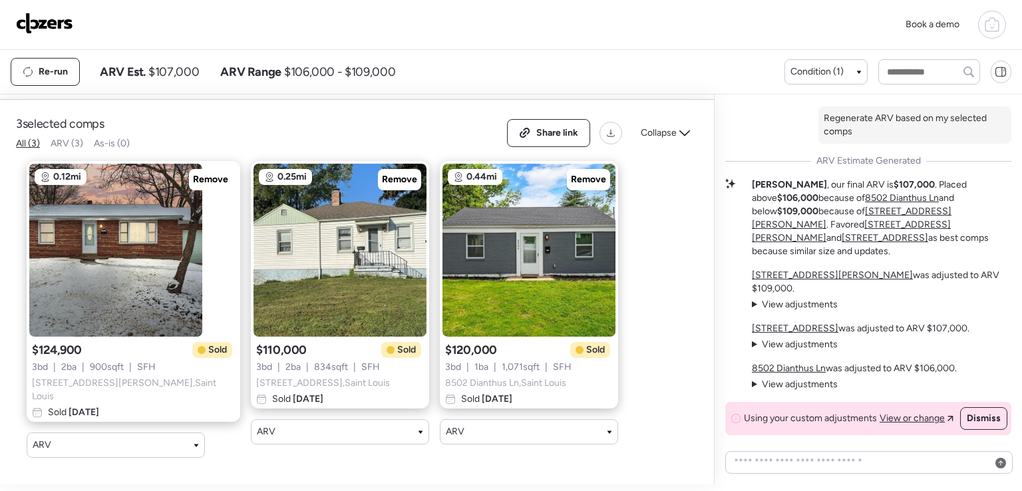
click at [826, 301] on span "View adjustments" at bounding box center [800, 304] width 76 height 11
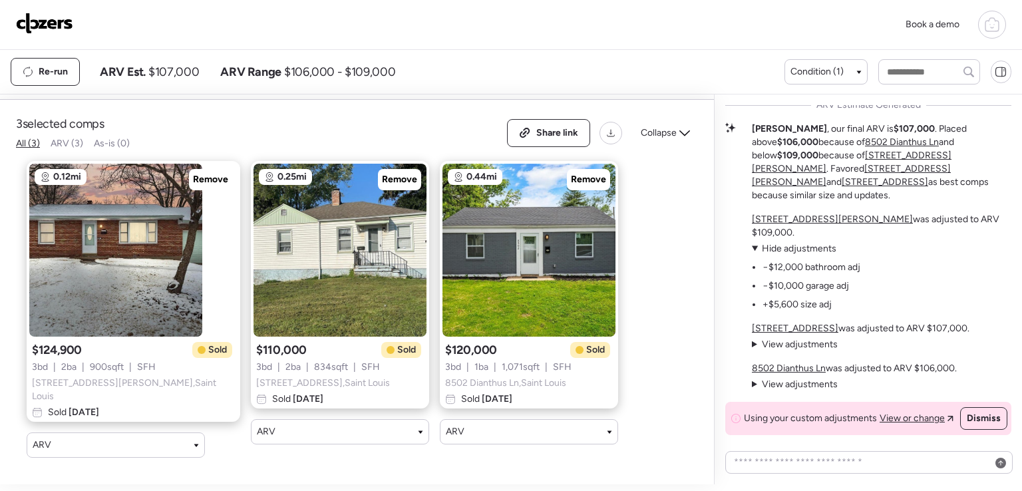
click at [813, 341] on span "View adjustments" at bounding box center [800, 344] width 76 height 11
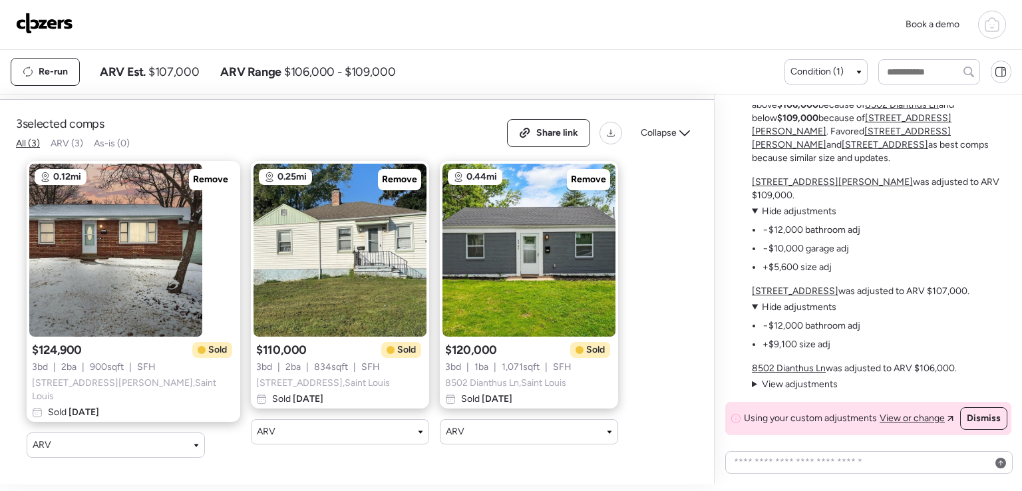
click at [786, 381] on span "View adjustments" at bounding box center [800, 384] width 76 height 11
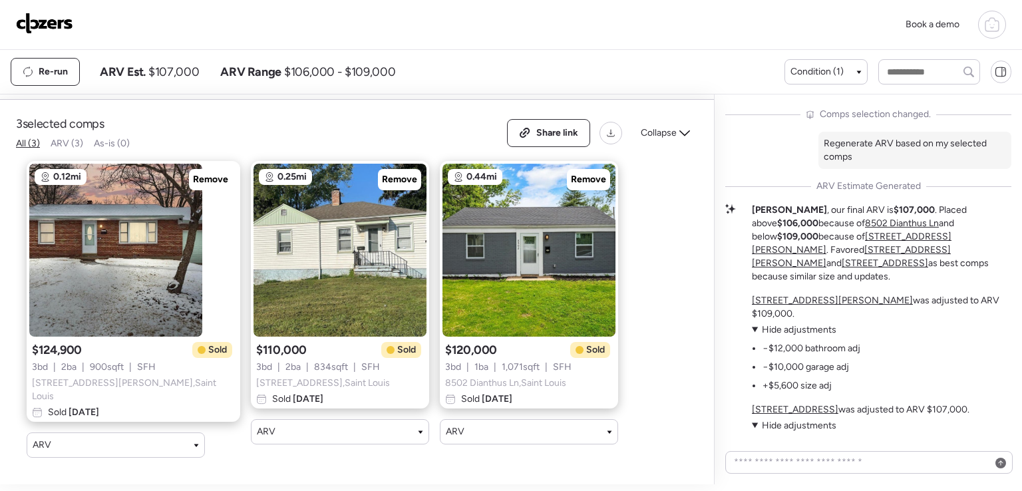
scroll to position [-133, 0]
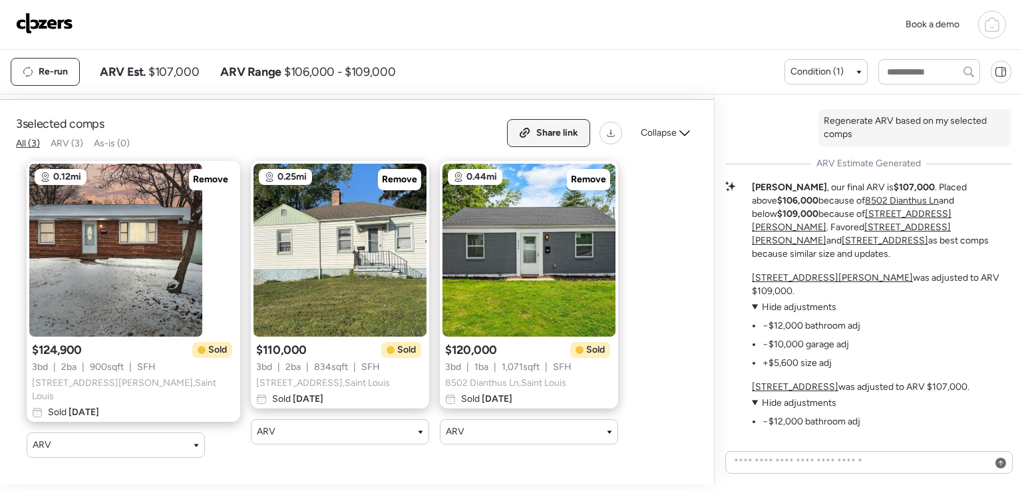
click at [576, 138] on span "Share link" at bounding box center [557, 132] width 42 height 13
